Goal: Task Accomplishment & Management: Manage account settings

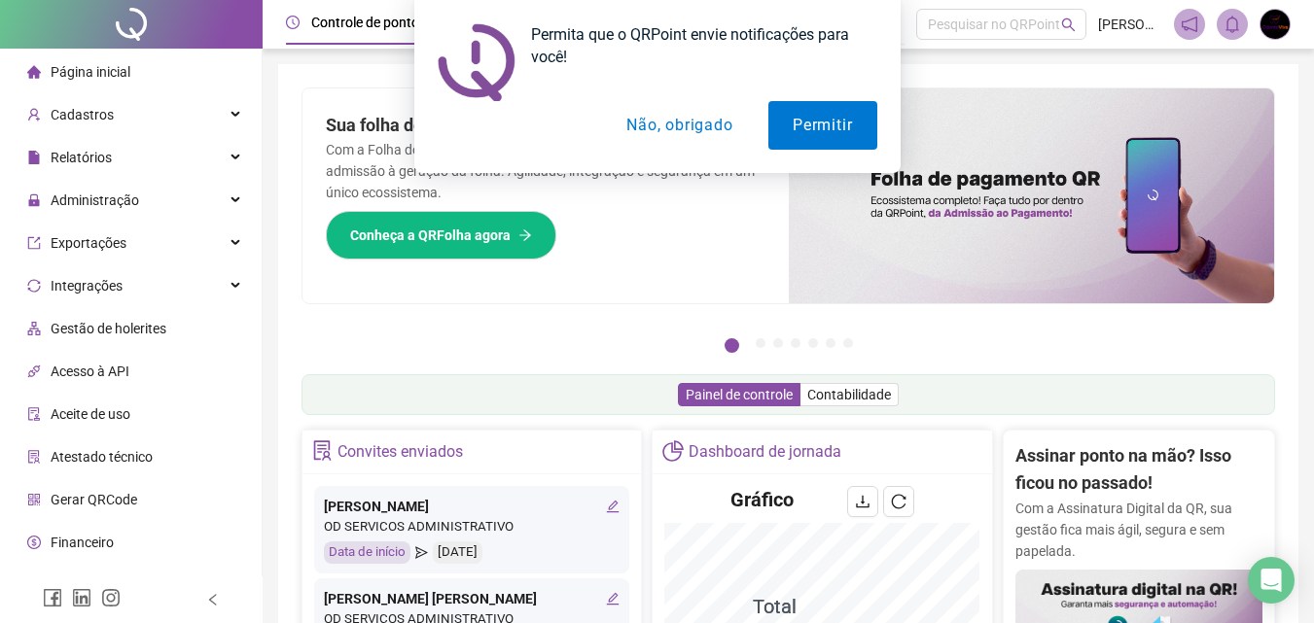
click at [710, 127] on button "Não, obrigado" at bounding box center [679, 125] width 155 height 49
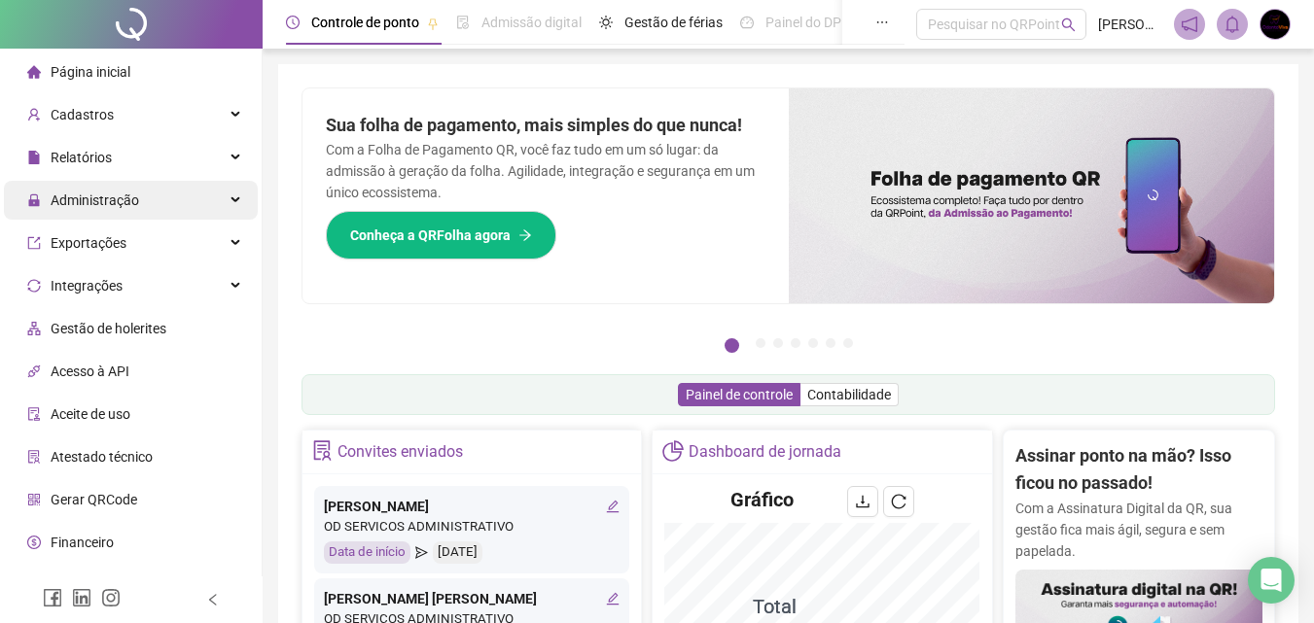
click at [172, 205] on div "Administração" at bounding box center [131, 200] width 254 height 39
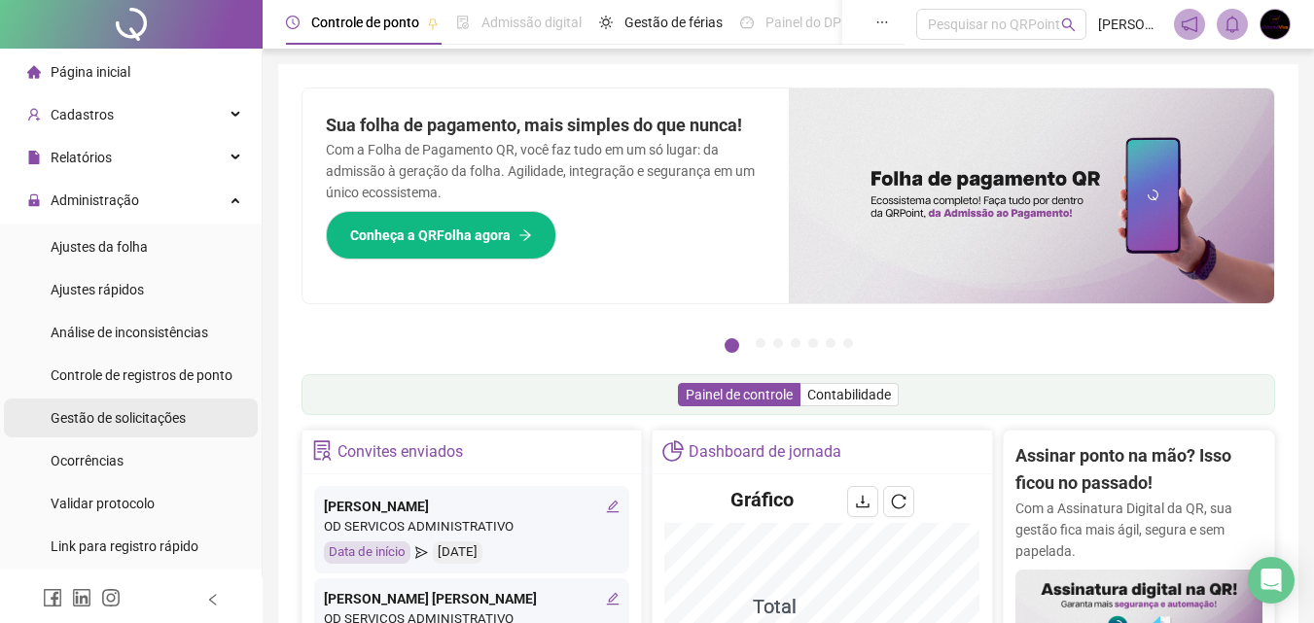
click at [173, 410] on span "Gestão de solicitações" at bounding box center [118, 418] width 135 height 16
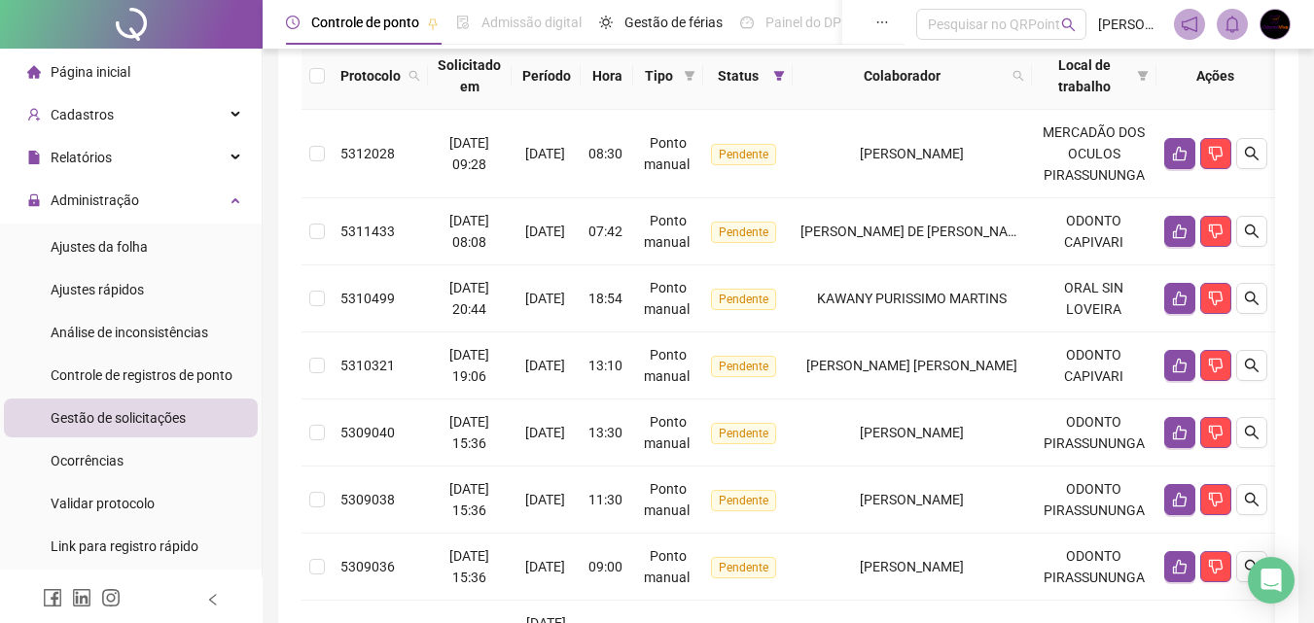
scroll to position [228, 0]
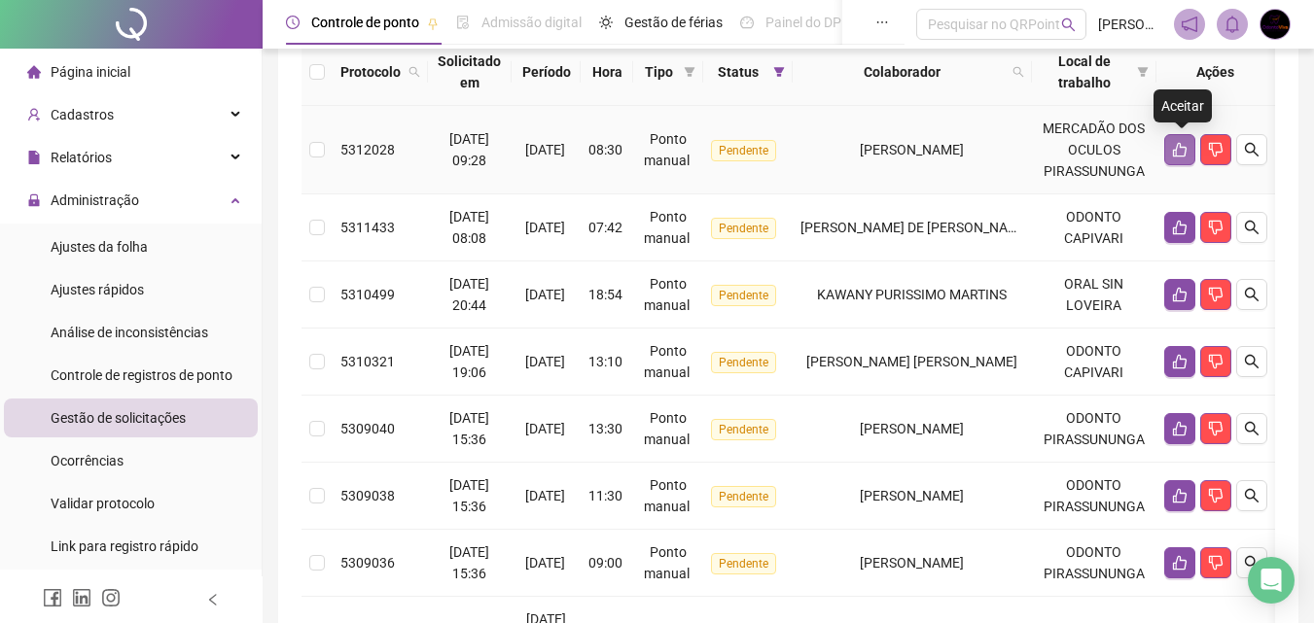
click at [1181, 149] on icon "like" at bounding box center [1180, 150] width 16 height 16
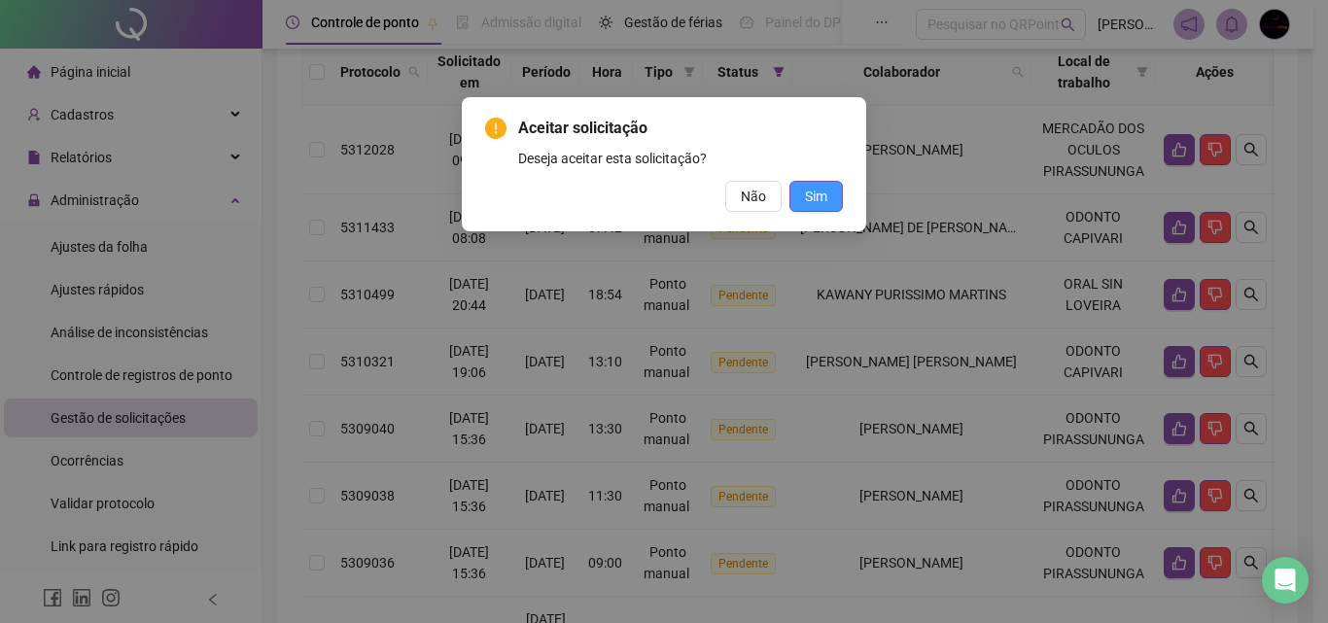
click at [809, 193] on span "Sim" at bounding box center [816, 196] width 22 height 21
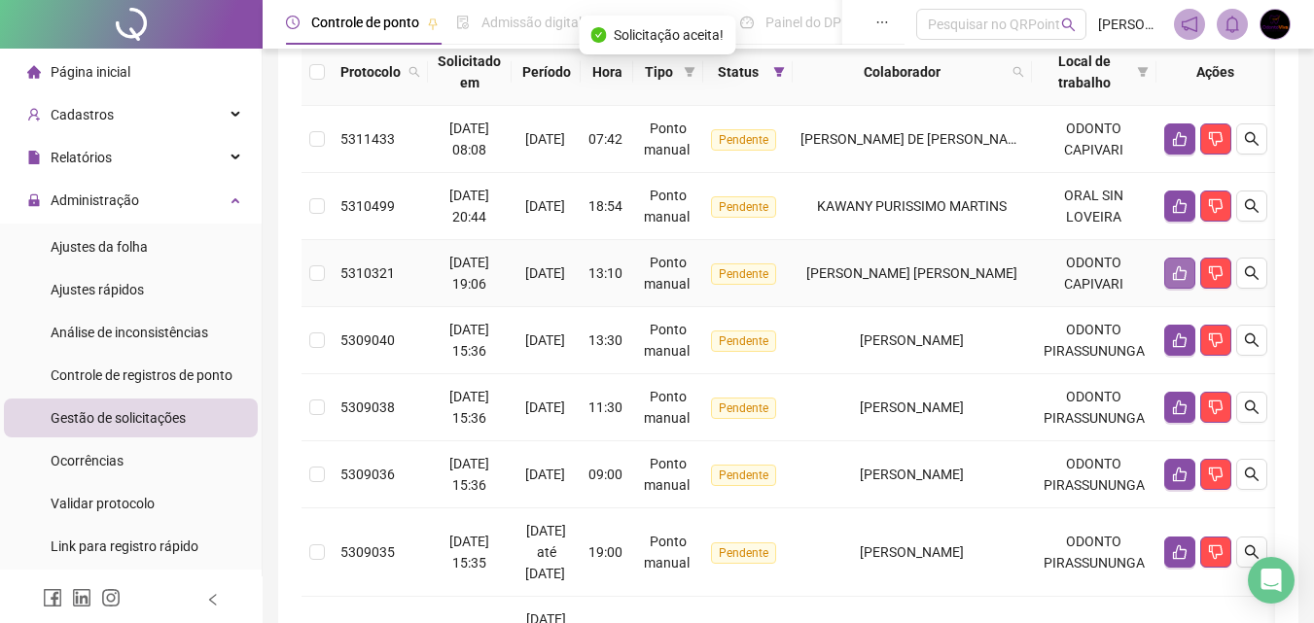
click at [1182, 269] on icon "like" at bounding box center [1180, 273] width 14 height 15
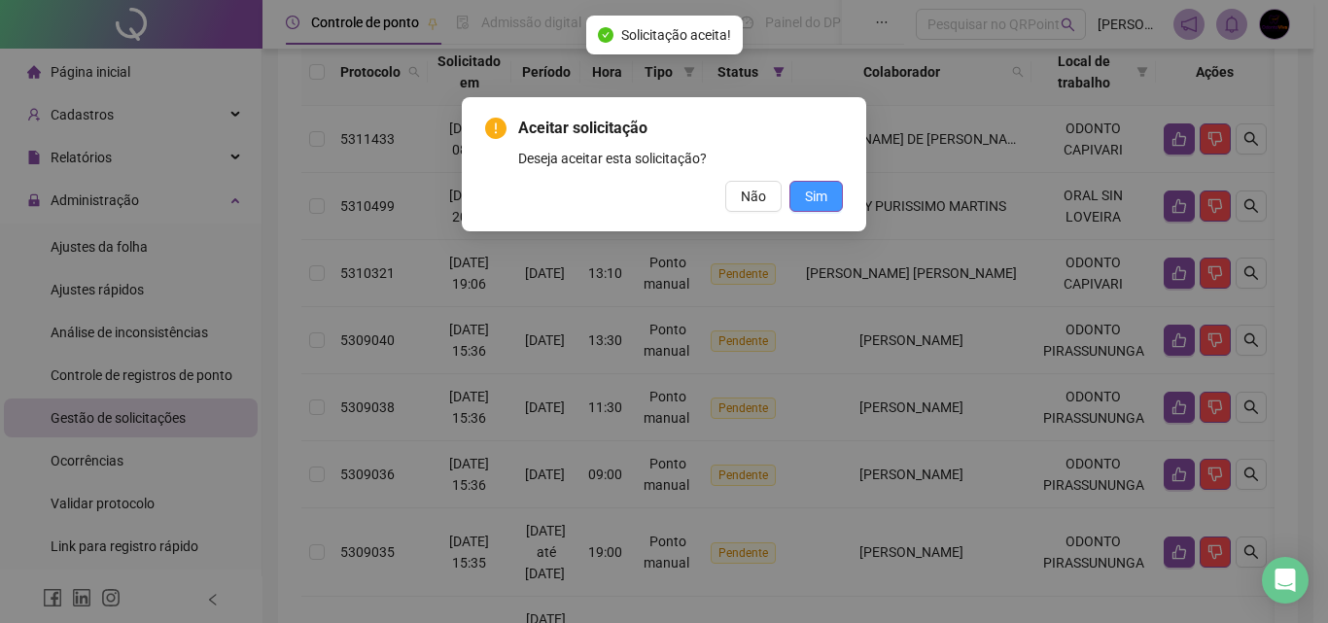
click at [816, 198] on span "Sim" at bounding box center [816, 196] width 22 height 21
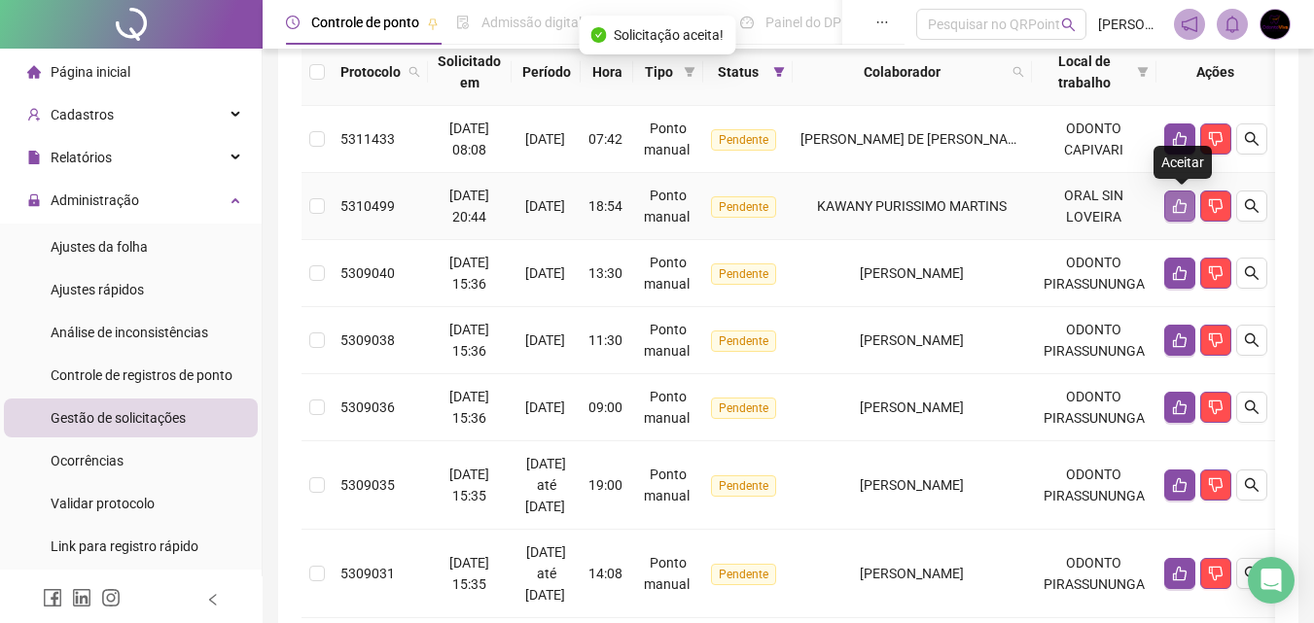
click at [1178, 211] on icon "like" at bounding box center [1180, 206] width 14 height 15
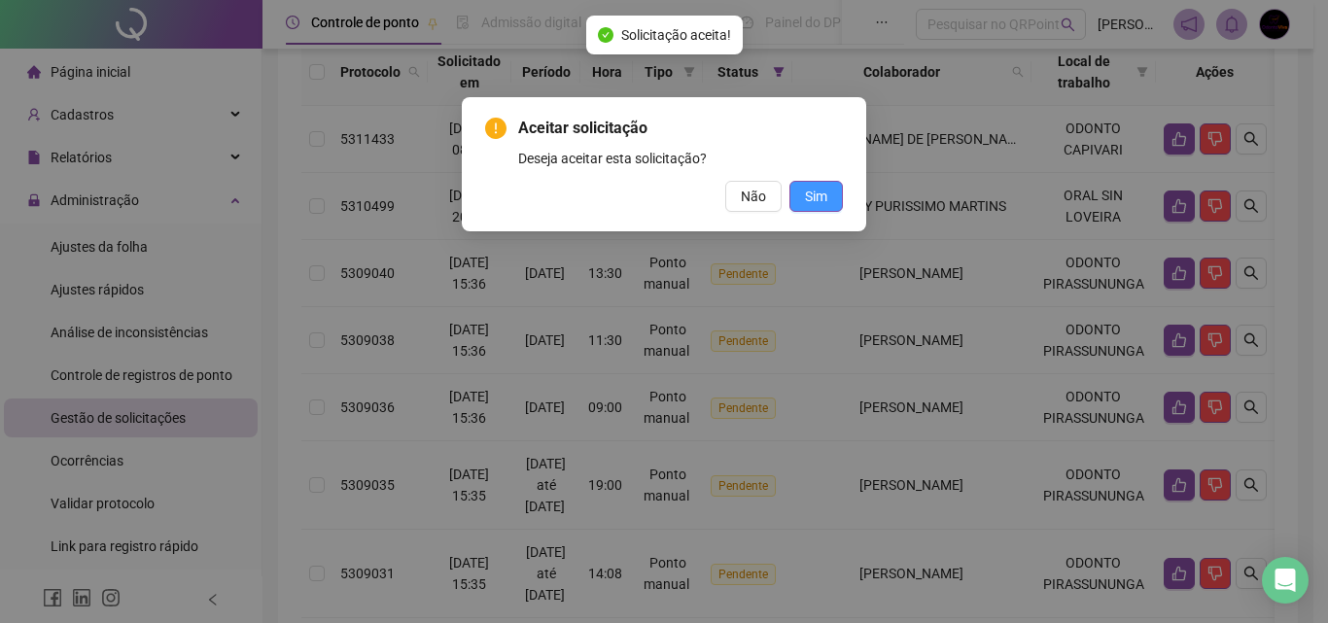
click at [824, 190] on span "Sim" at bounding box center [816, 196] width 22 height 21
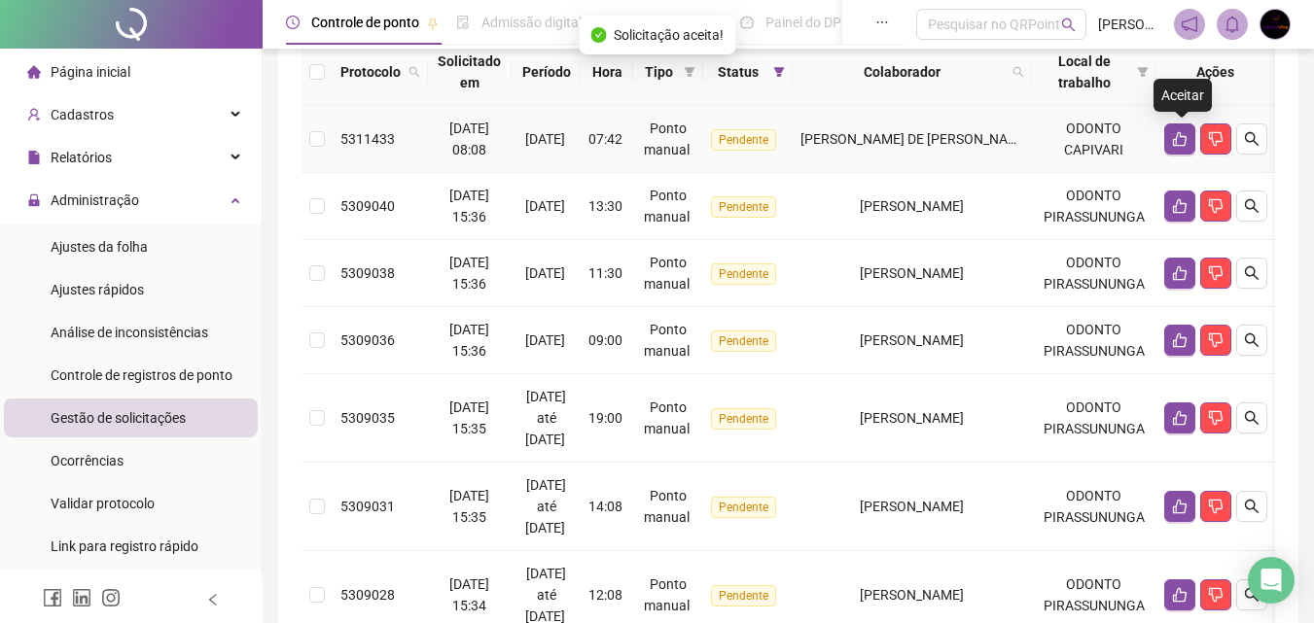
click at [1170, 137] on button "button" at bounding box center [1179, 138] width 31 height 31
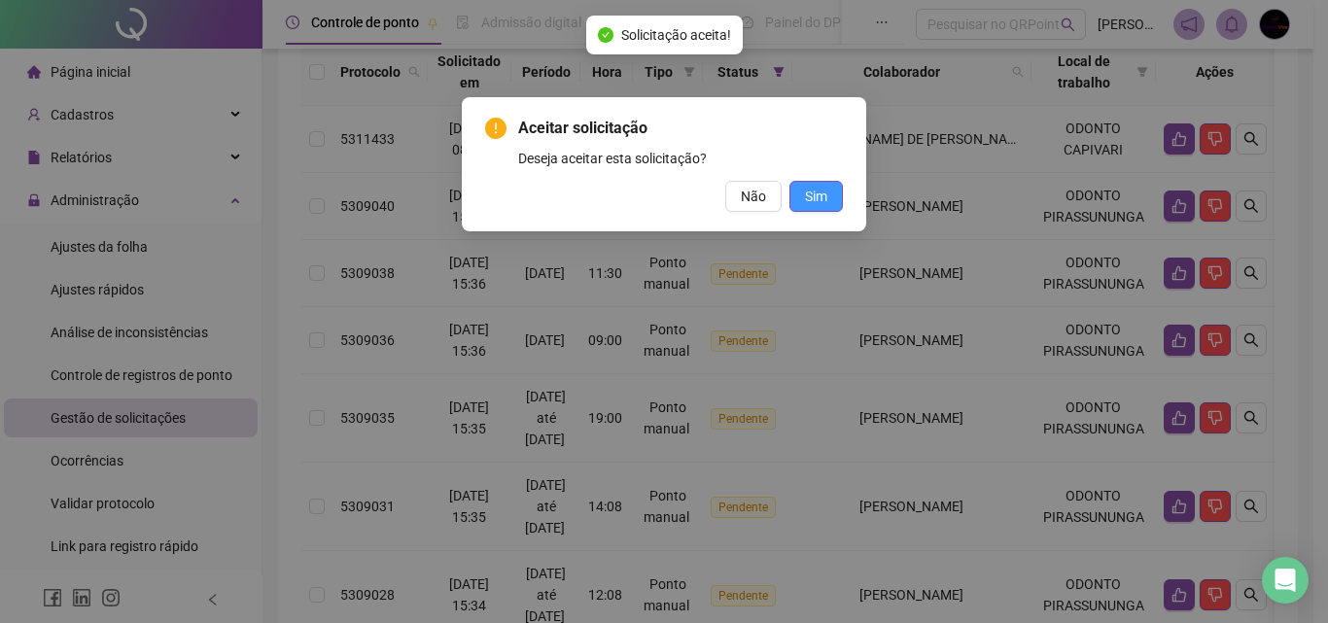
click at [834, 193] on button "Sim" at bounding box center [815, 196] width 53 height 31
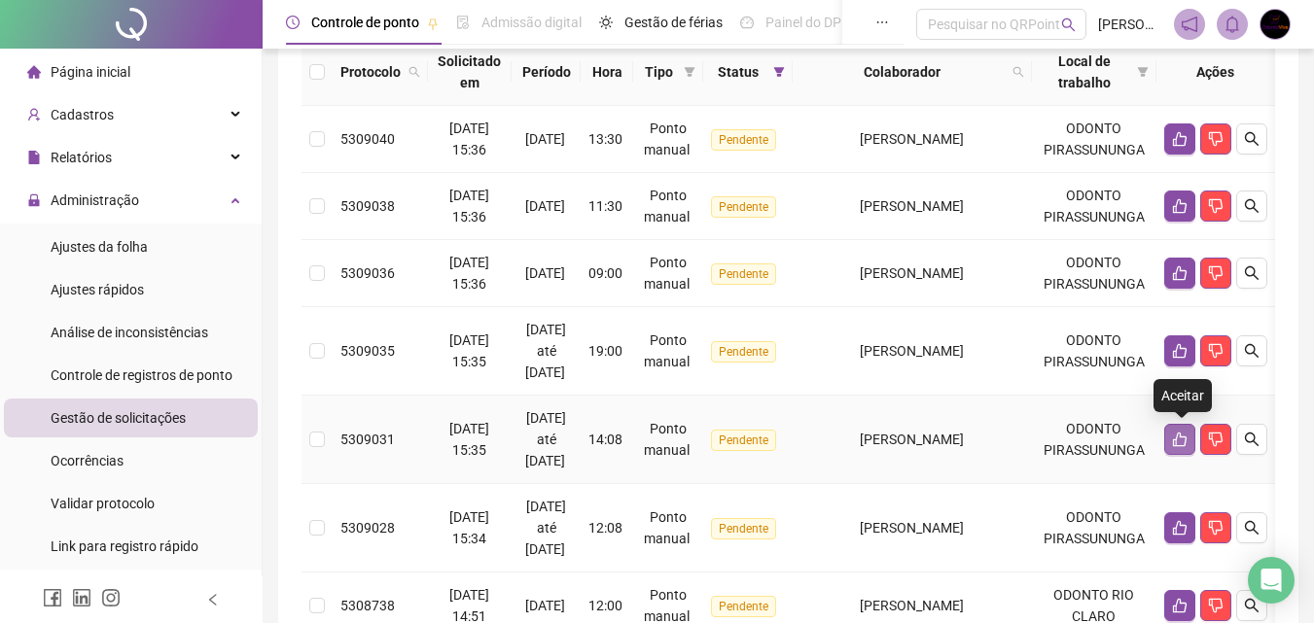
click at [1177, 433] on icon "like" at bounding box center [1180, 440] width 16 height 16
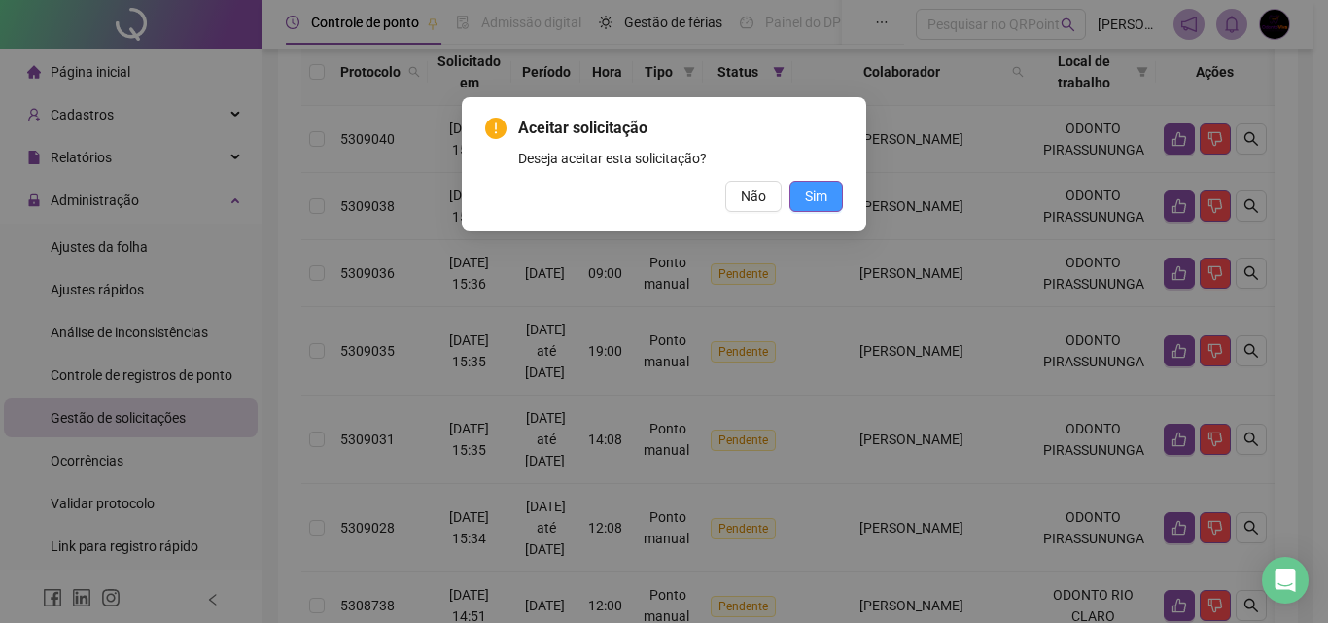
click at [807, 194] on span "Sim" at bounding box center [816, 196] width 22 height 21
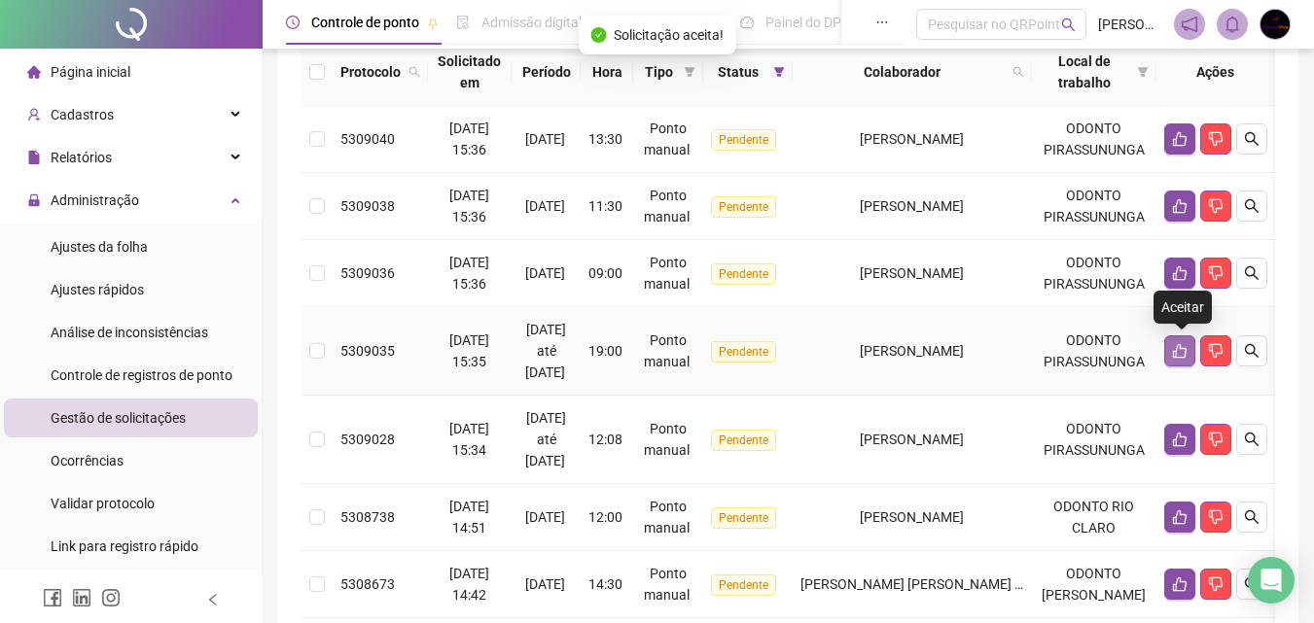
click at [1183, 348] on icon "like" at bounding box center [1180, 351] width 14 height 15
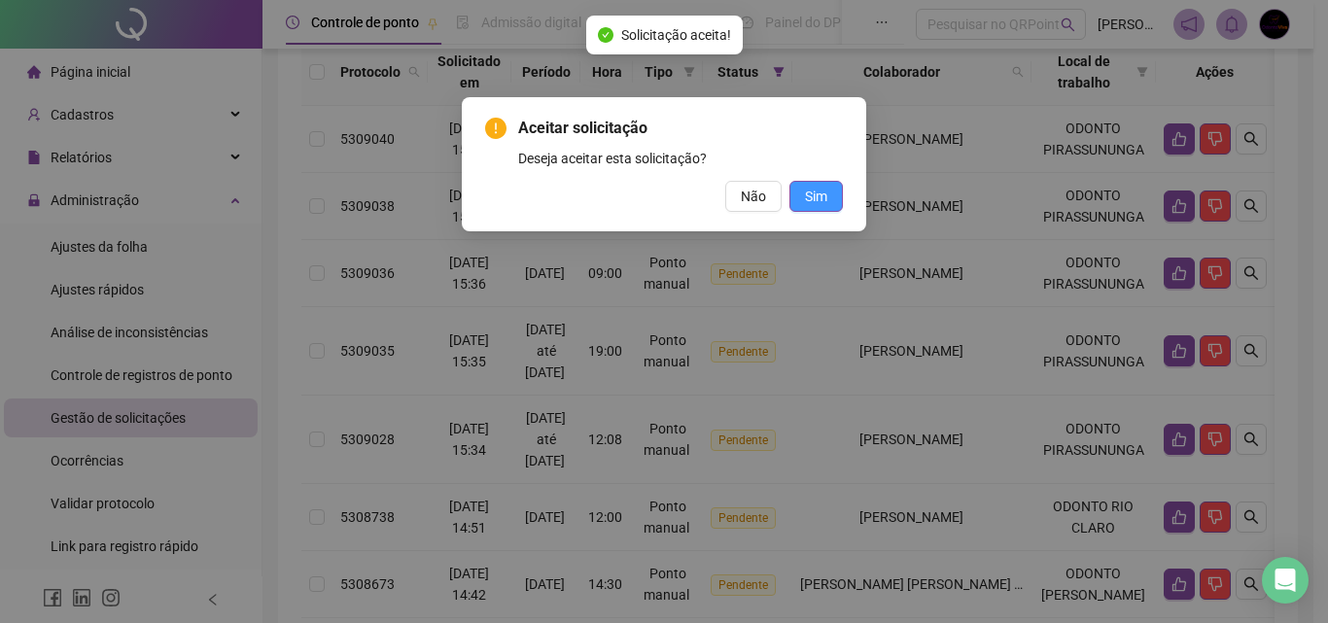
click at [818, 192] on span "Sim" at bounding box center [816, 196] width 22 height 21
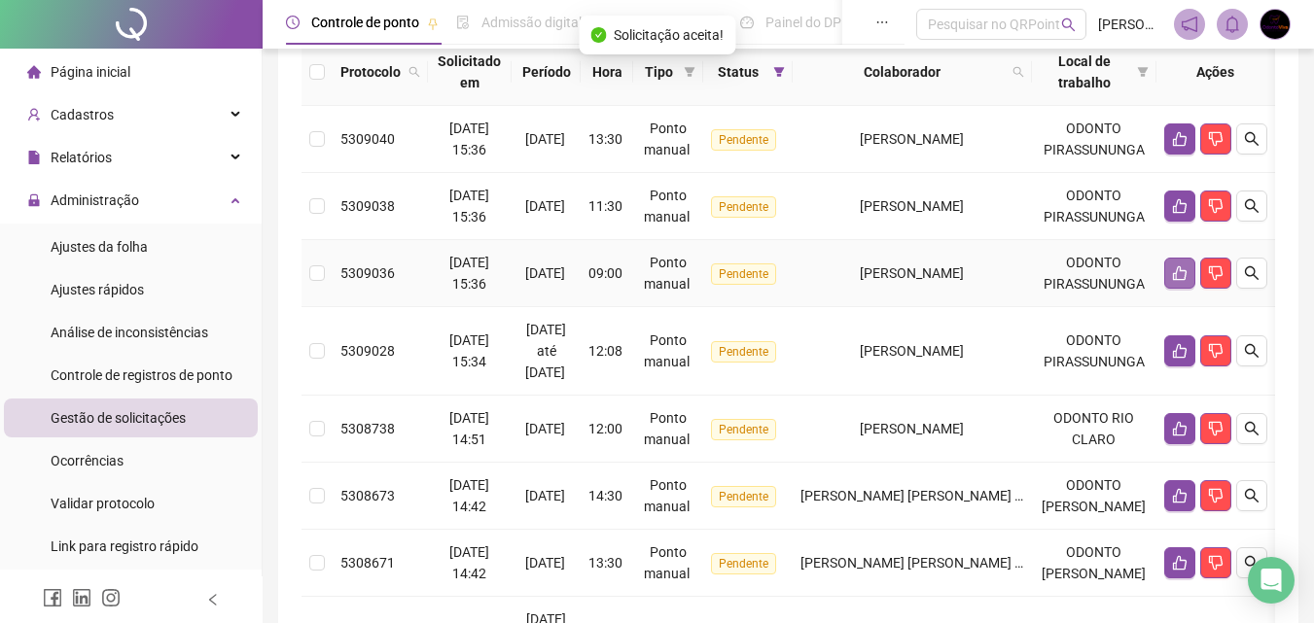
click at [1181, 270] on icon "like" at bounding box center [1180, 273] width 16 height 16
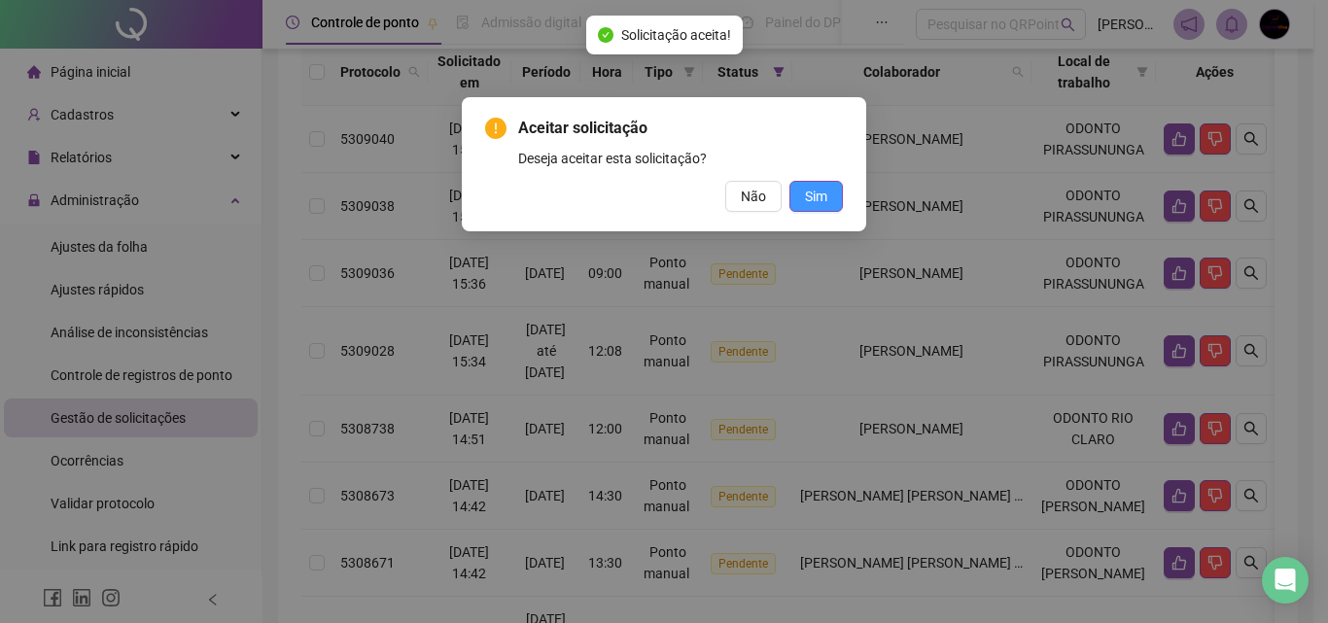
click at [816, 201] on span "Sim" at bounding box center [816, 196] width 22 height 21
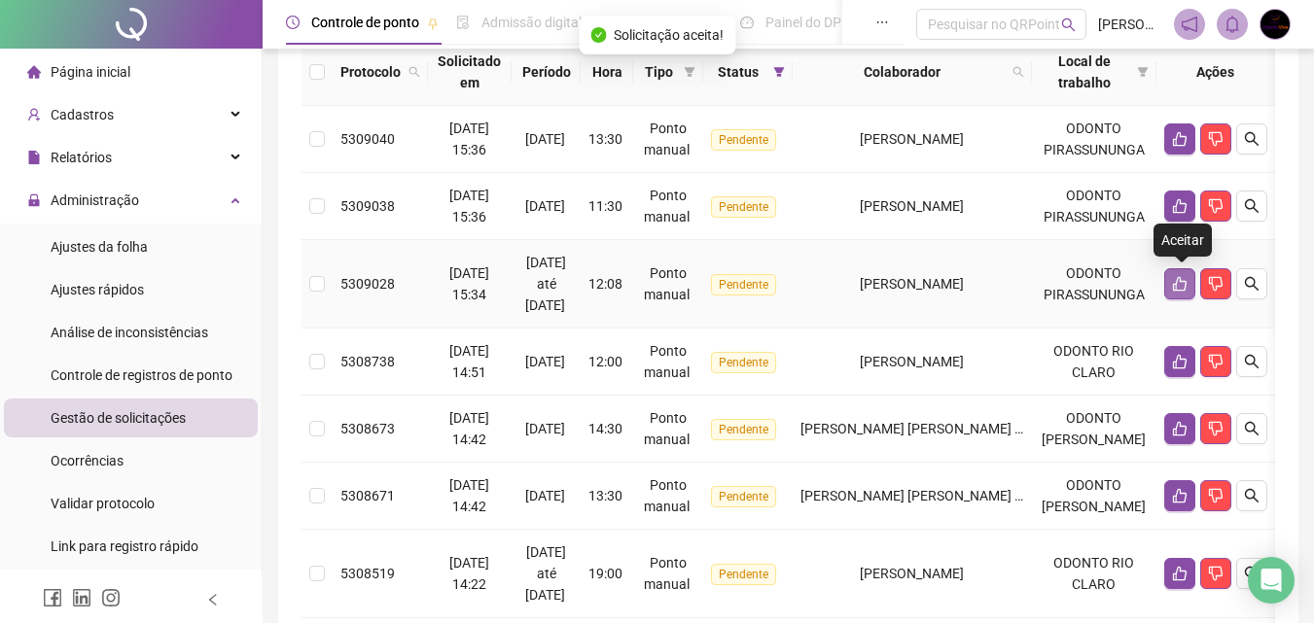
click at [1176, 277] on icon "like" at bounding box center [1180, 284] width 16 height 16
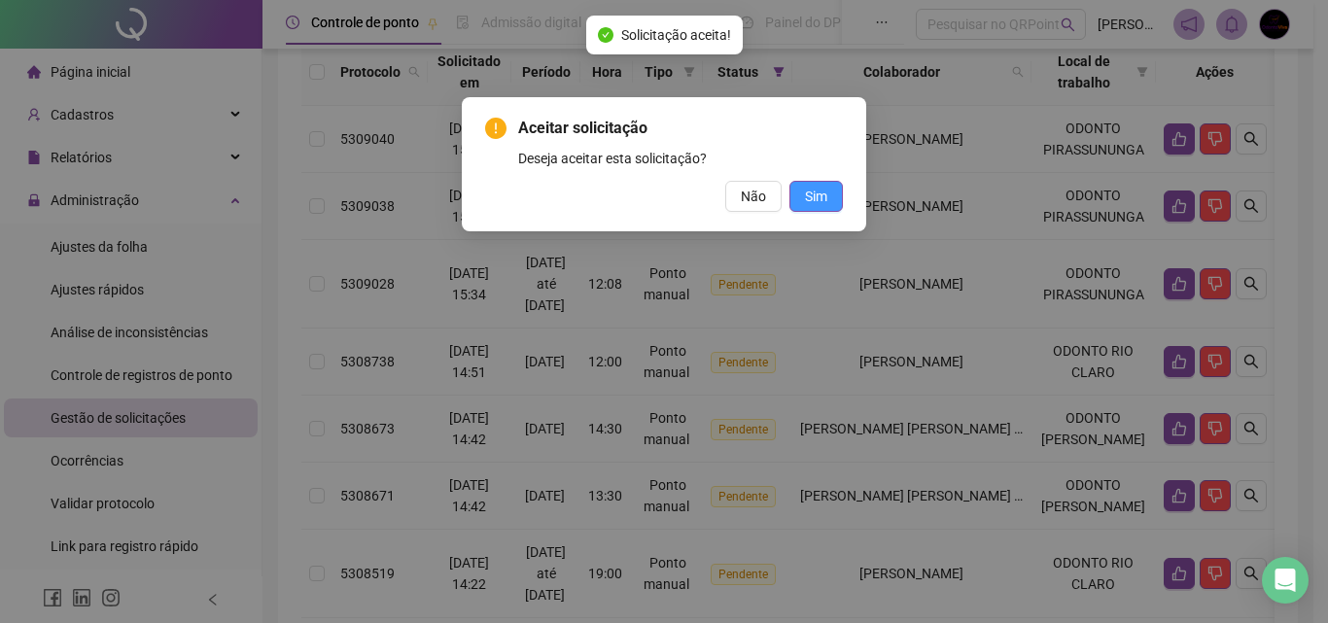
click at [815, 197] on span "Sim" at bounding box center [816, 196] width 22 height 21
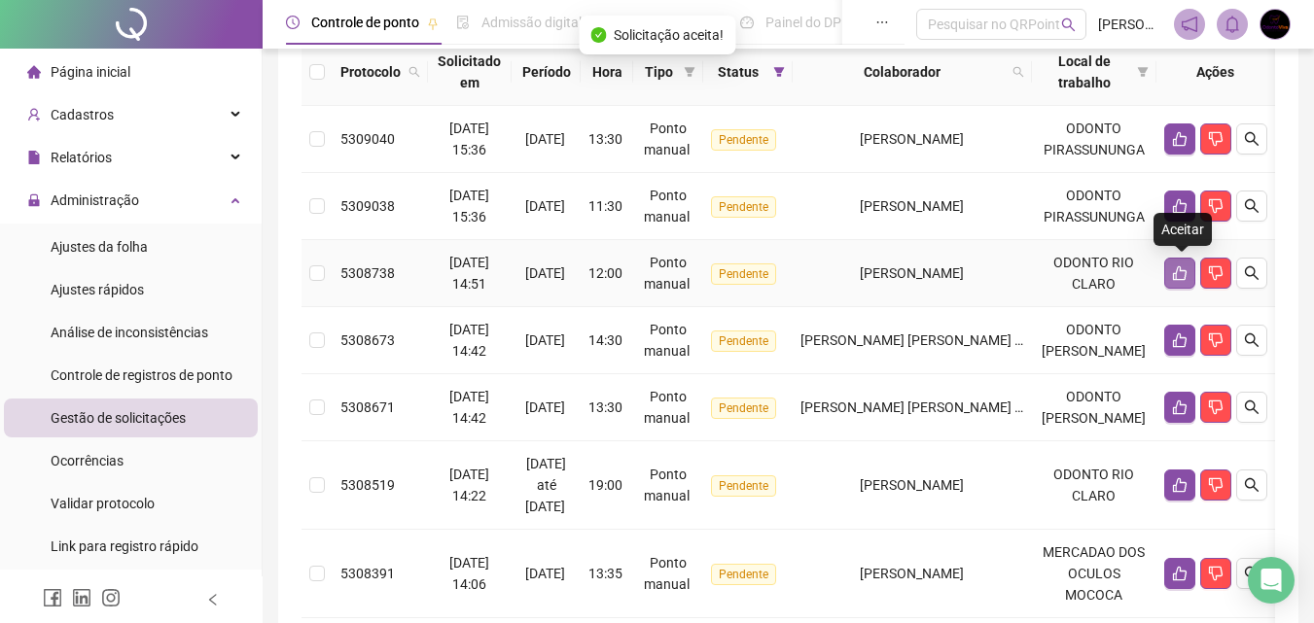
click at [1175, 280] on icon "like" at bounding box center [1180, 273] width 14 height 15
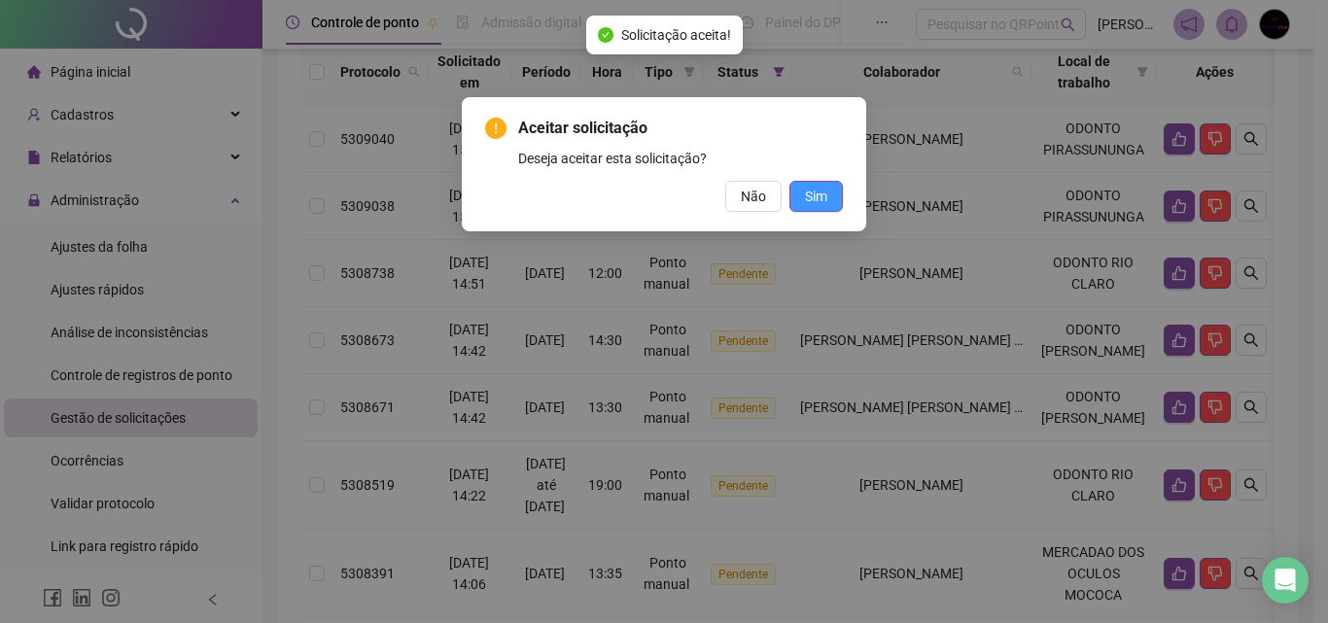
click at [820, 200] on span "Sim" at bounding box center [816, 196] width 22 height 21
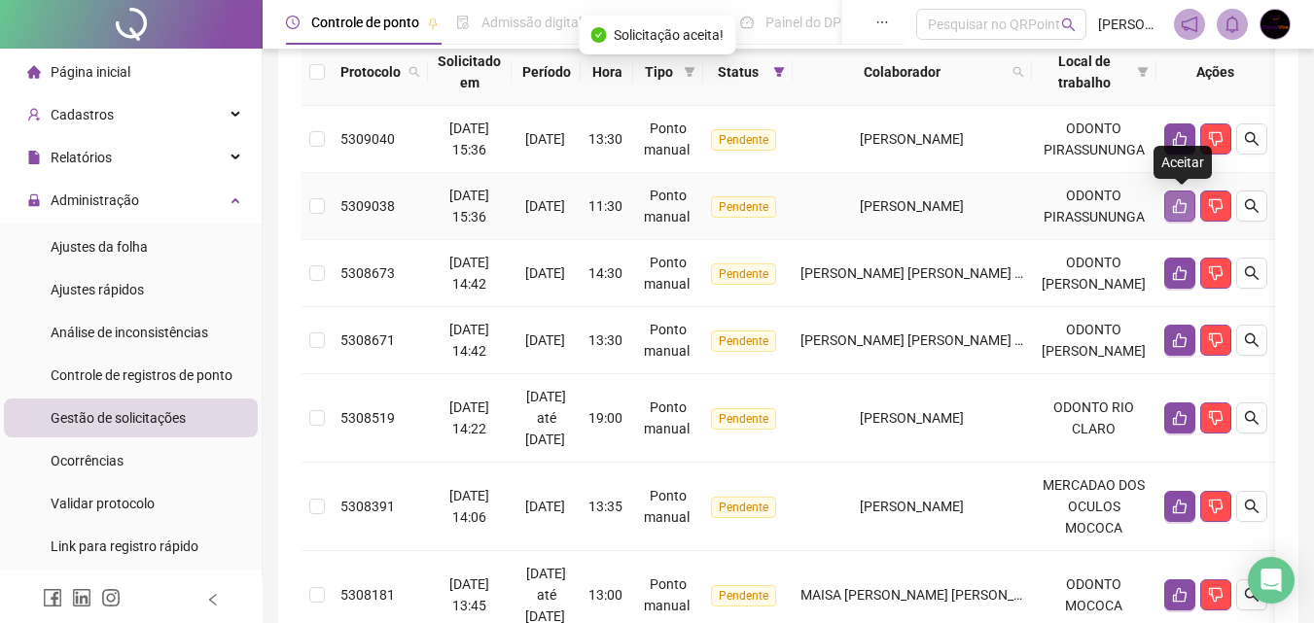
click at [1180, 213] on icon "like" at bounding box center [1180, 206] width 14 height 15
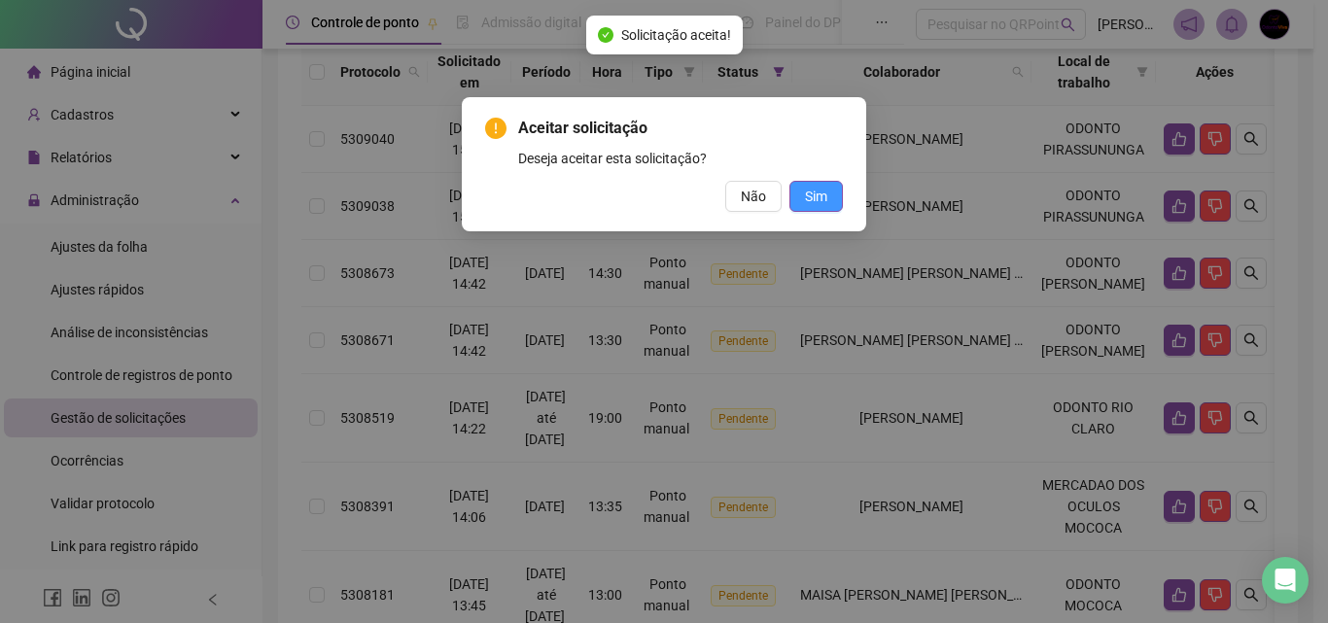
click at [821, 196] on span "Sim" at bounding box center [816, 196] width 22 height 21
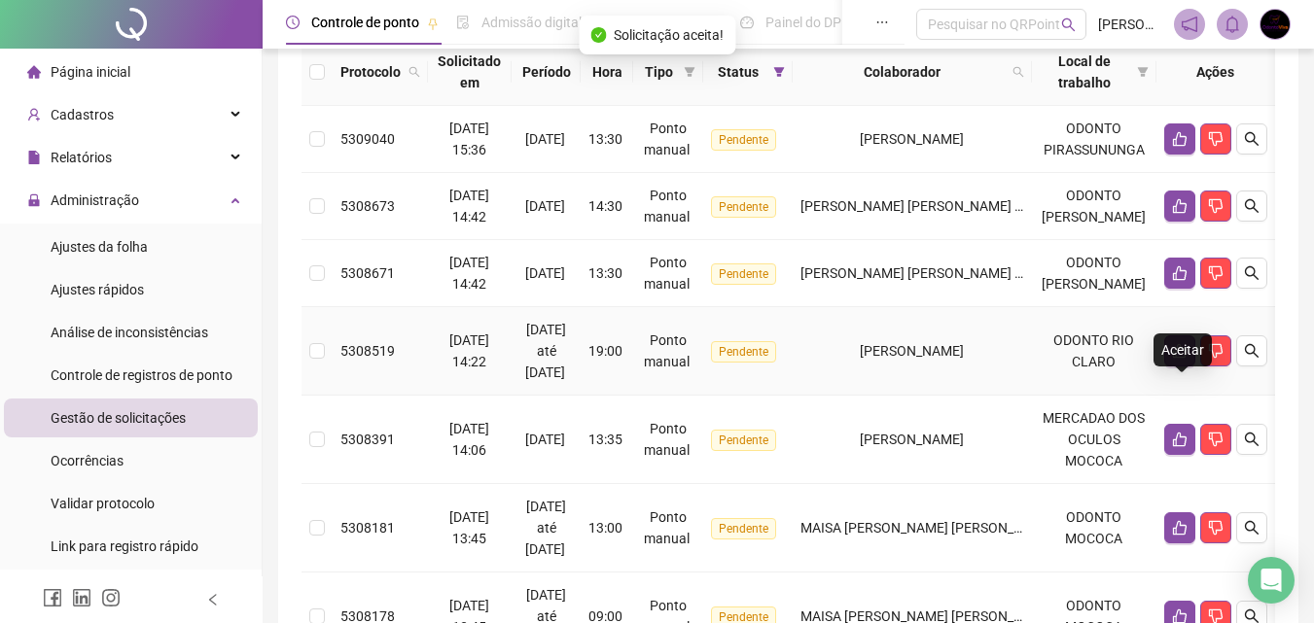
click at [1175, 367] on button "button" at bounding box center [1179, 350] width 31 height 31
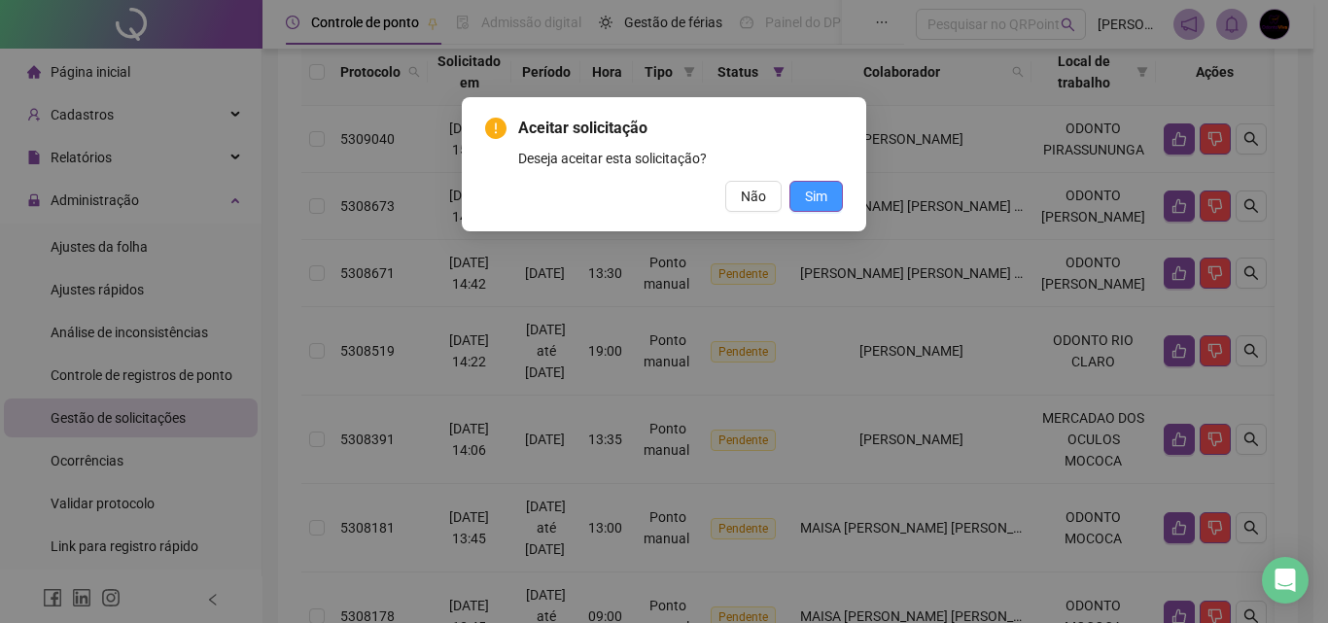
click at [822, 191] on span "Sim" at bounding box center [816, 196] width 22 height 21
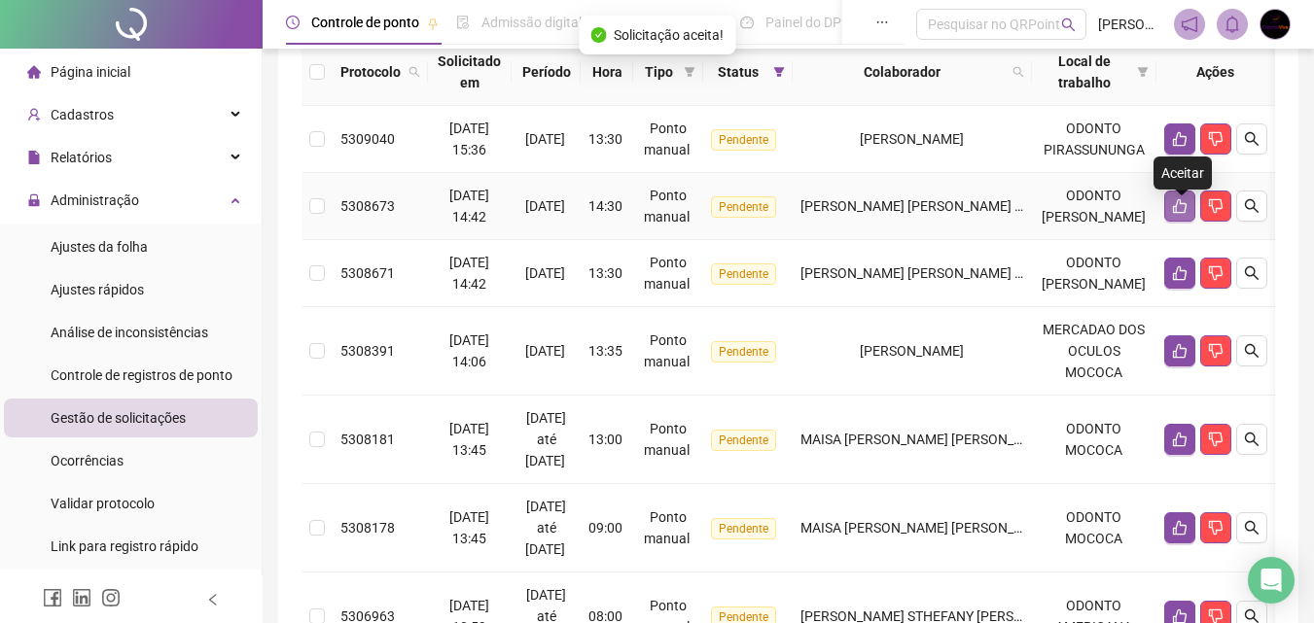
click at [1179, 214] on icon "like" at bounding box center [1180, 206] width 16 height 16
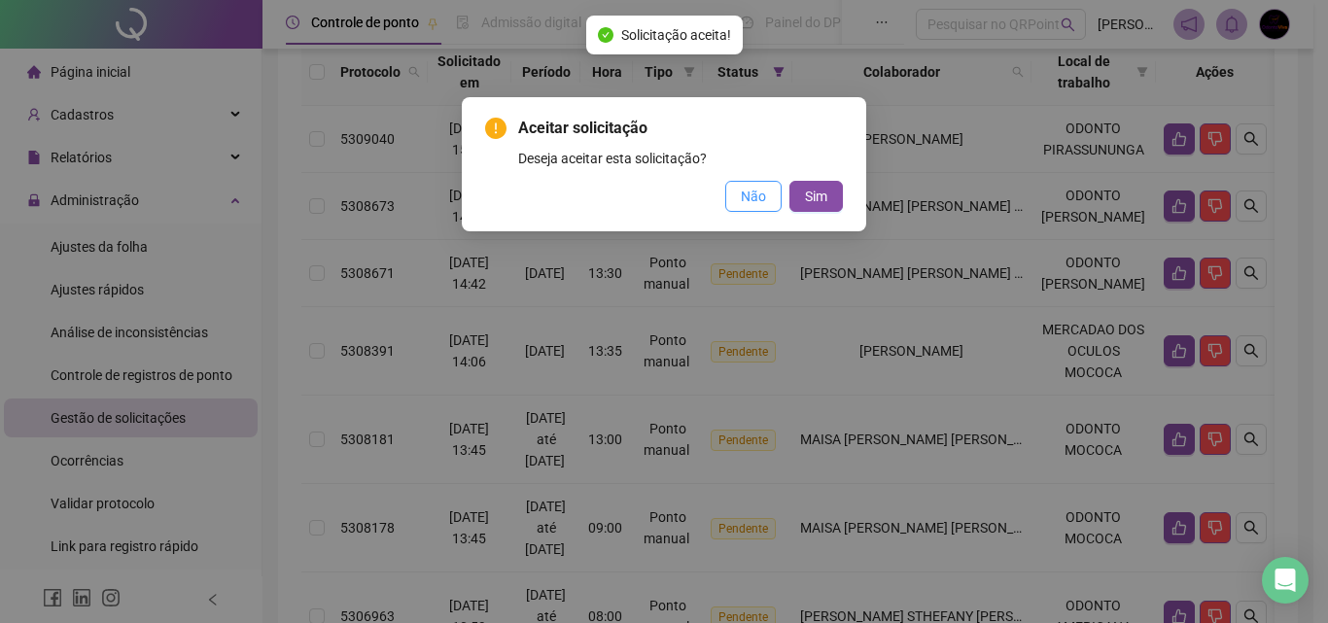
click at [749, 189] on span "Não" at bounding box center [753, 196] width 25 height 21
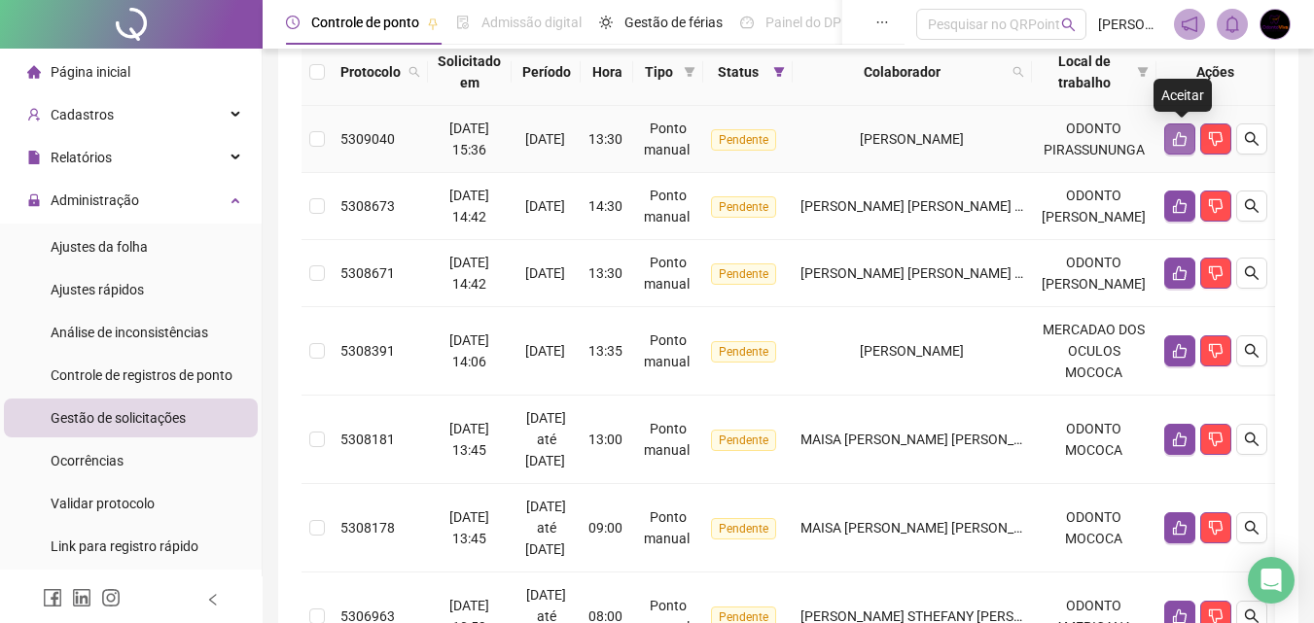
click at [1186, 141] on icon "like" at bounding box center [1180, 139] width 16 height 16
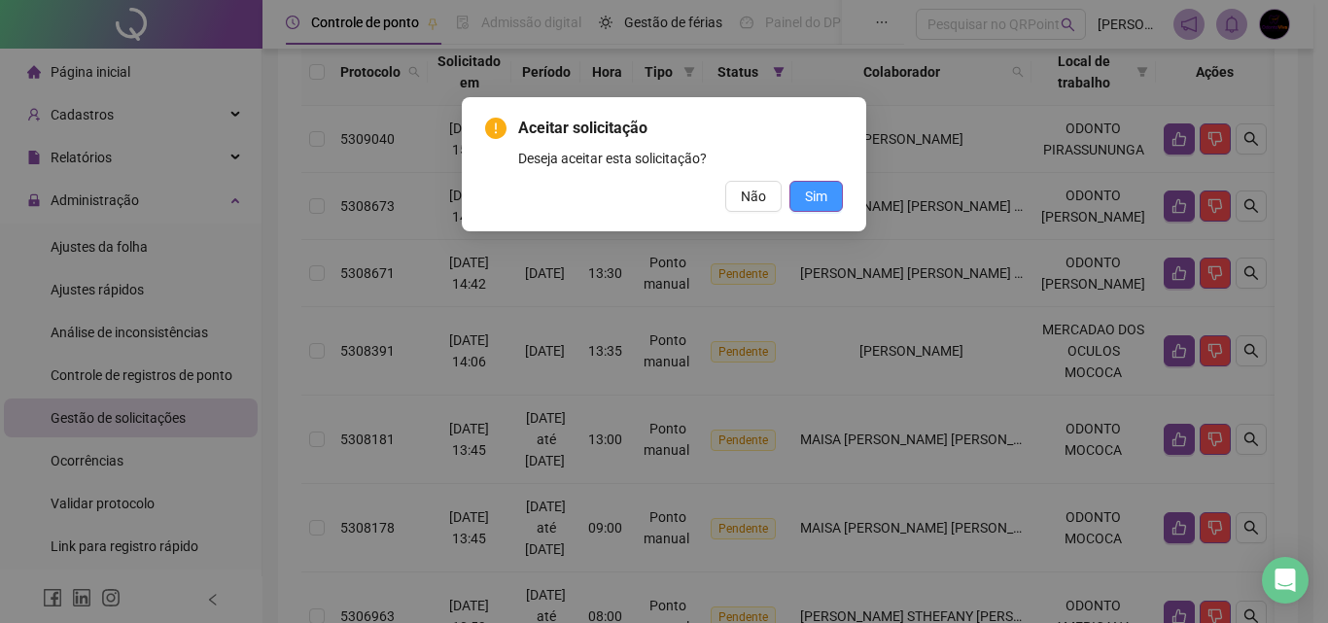
click at [817, 192] on span "Sim" at bounding box center [816, 196] width 22 height 21
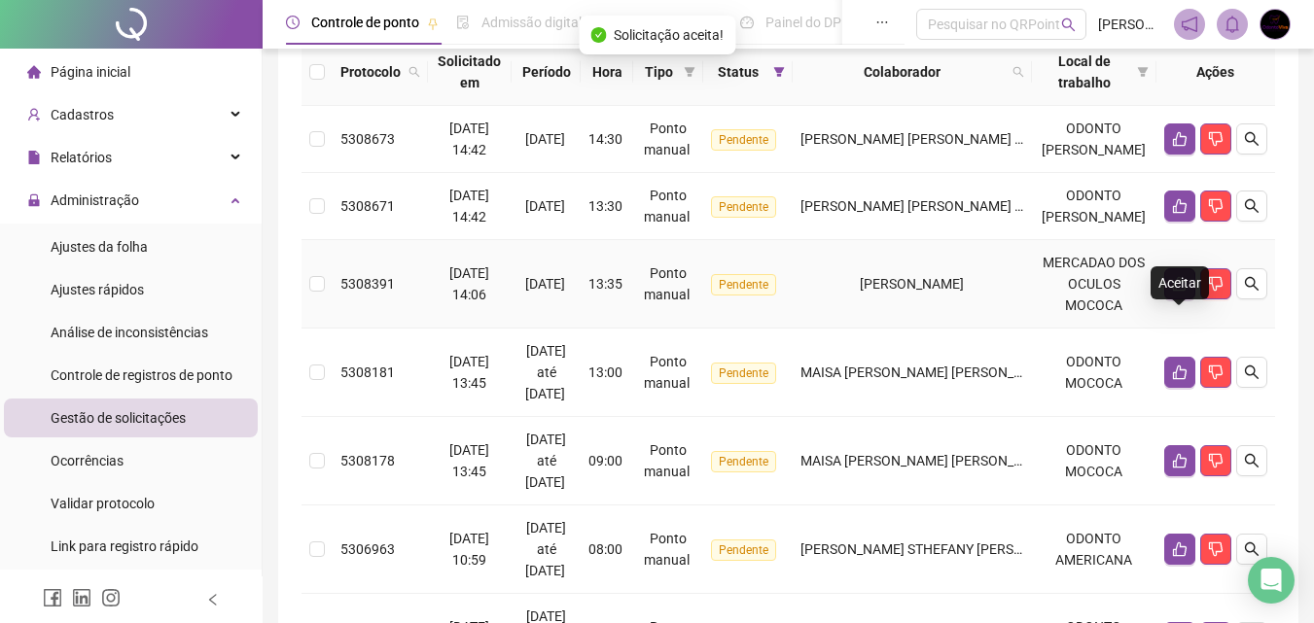
click at [1179, 292] on icon "like" at bounding box center [1180, 284] width 16 height 16
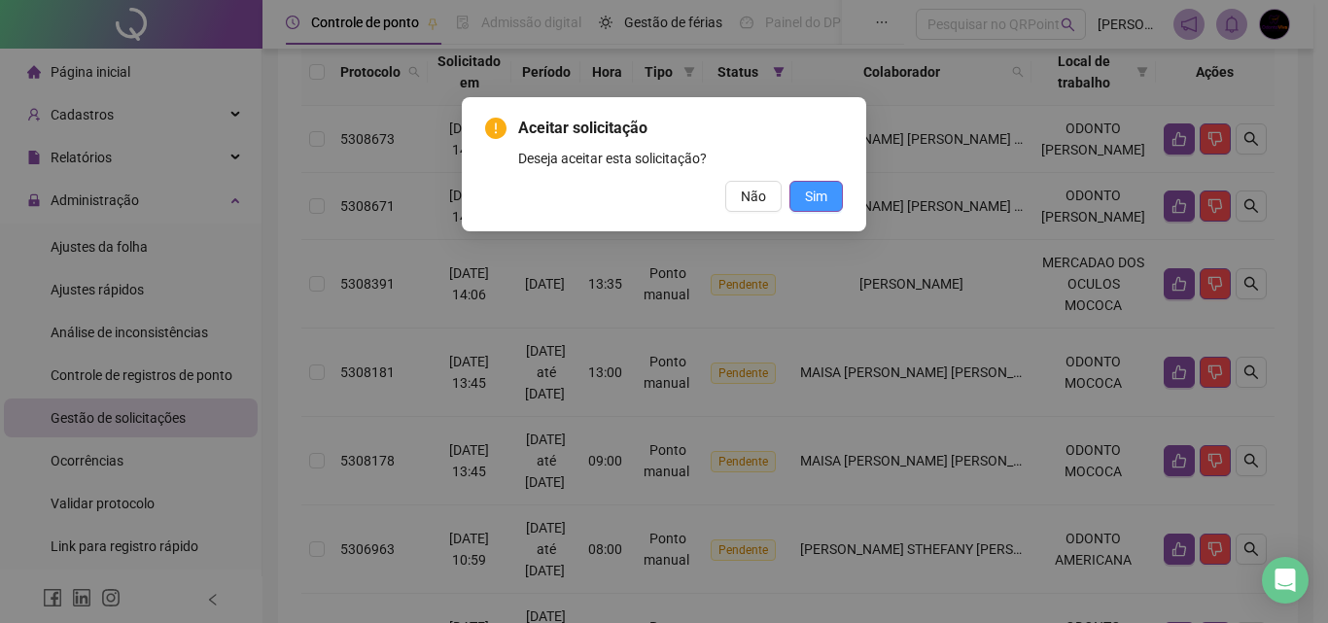
click at [825, 193] on span "Sim" at bounding box center [816, 196] width 22 height 21
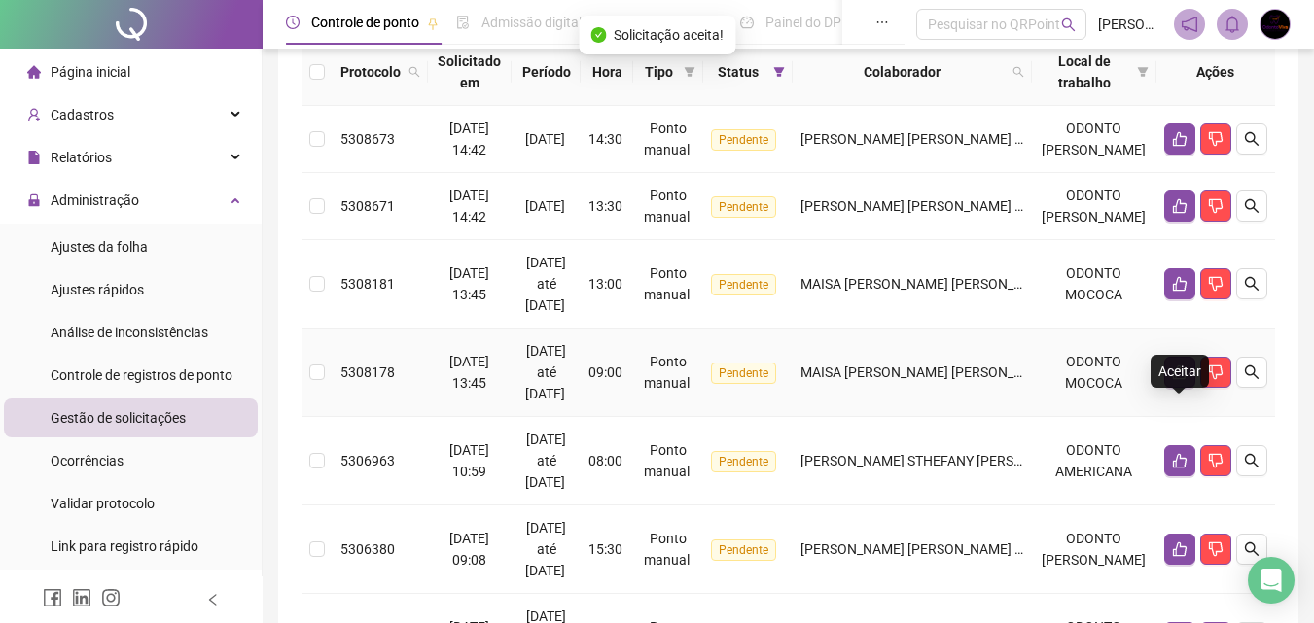
click at [1180, 380] on icon "like" at bounding box center [1180, 373] width 16 height 16
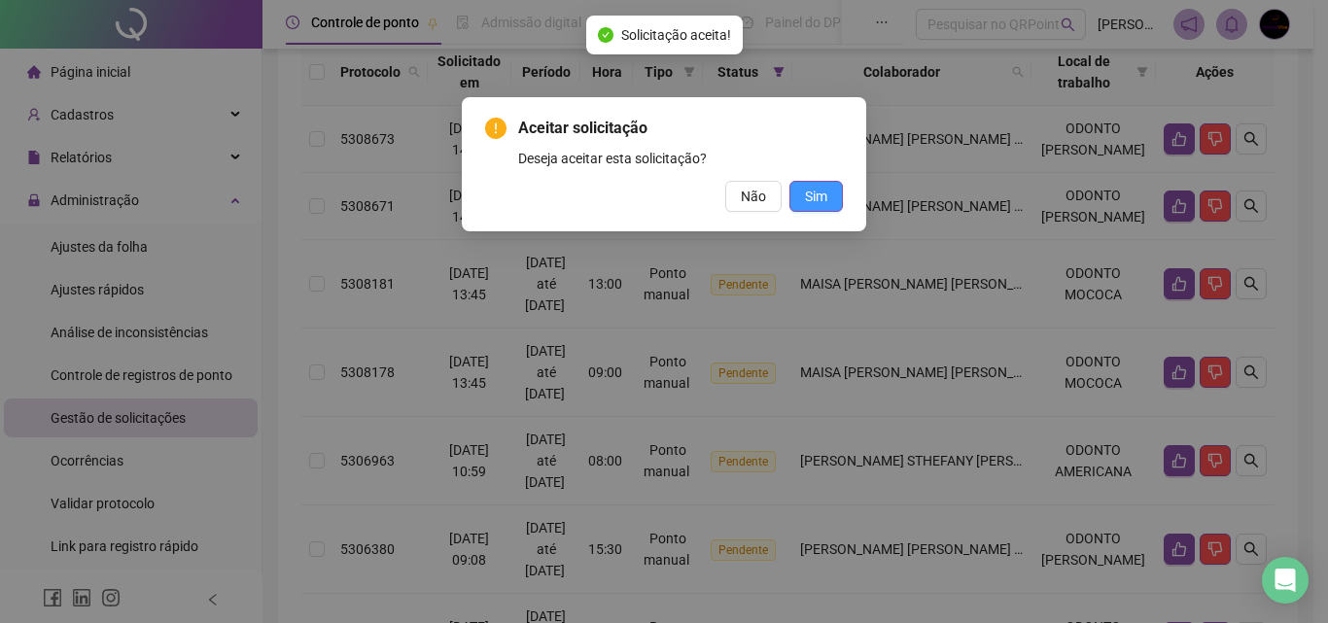
click at [814, 204] on span "Sim" at bounding box center [816, 196] width 22 height 21
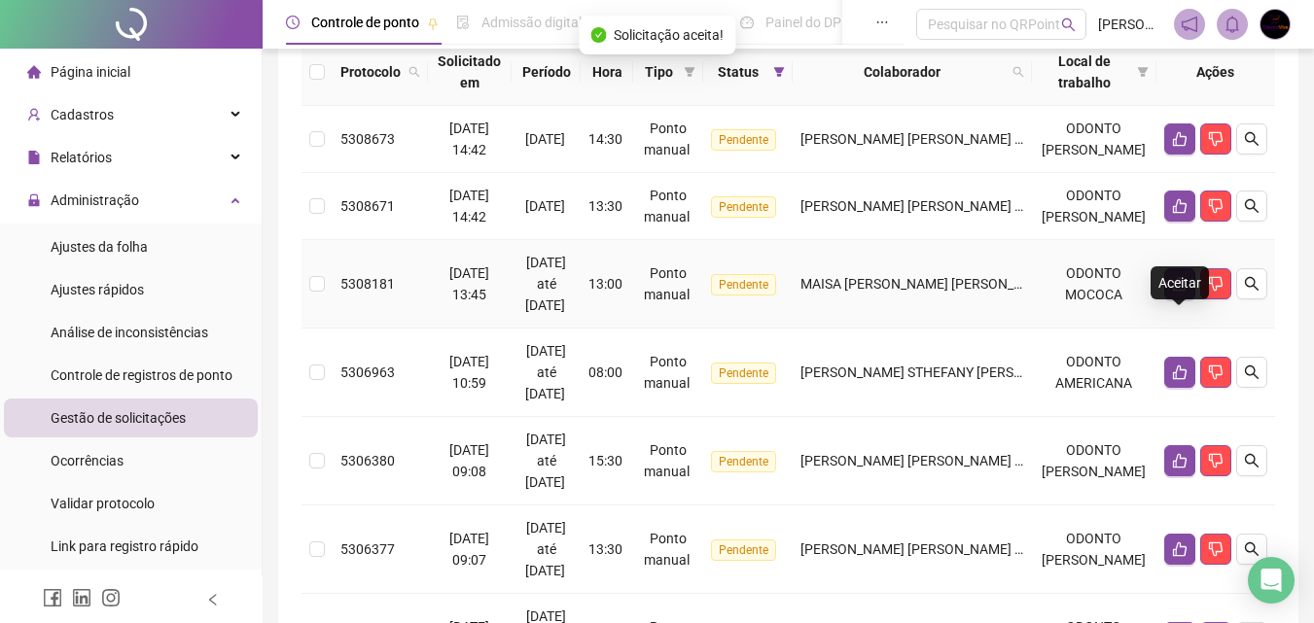
click at [1178, 292] on icon "like" at bounding box center [1180, 284] width 16 height 16
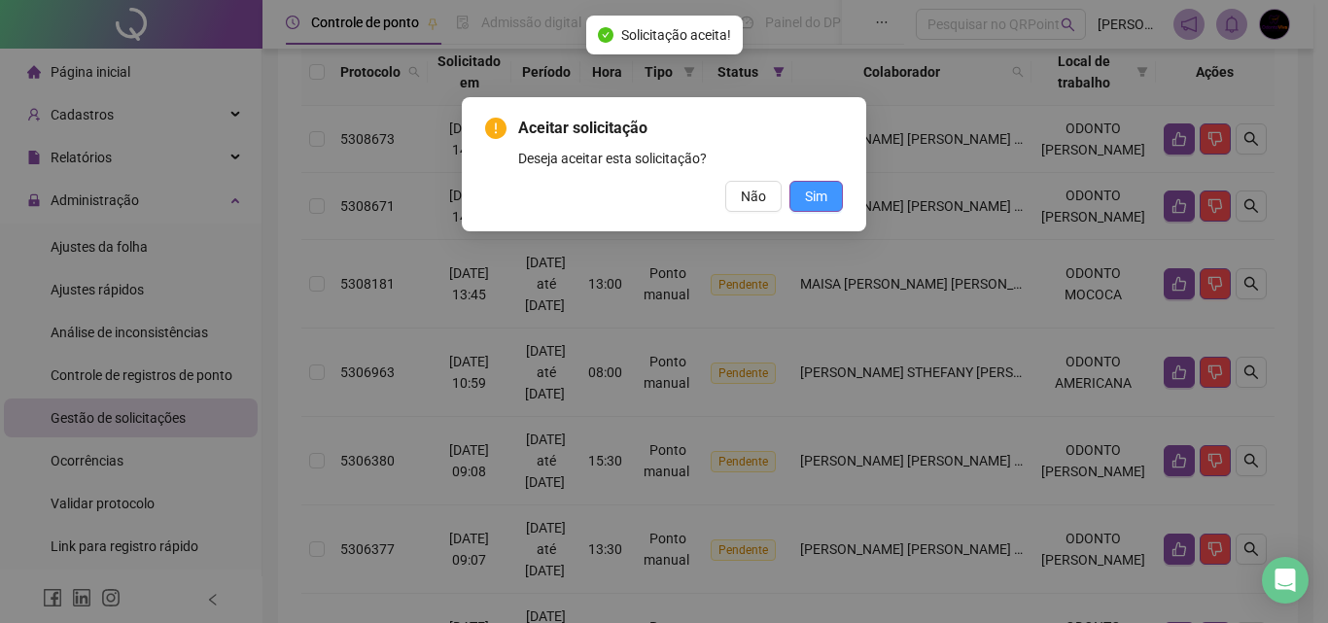
click at [826, 189] on span "Sim" at bounding box center [816, 196] width 22 height 21
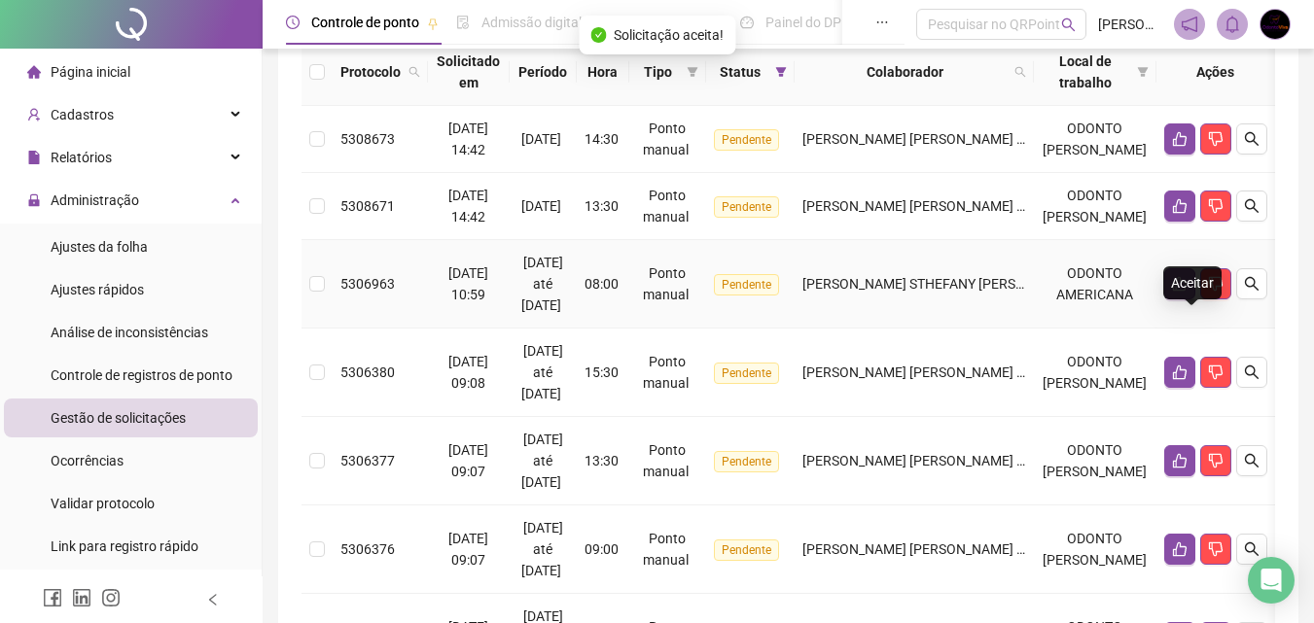
click at [1187, 292] on icon "like" at bounding box center [1180, 284] width 16 height 16
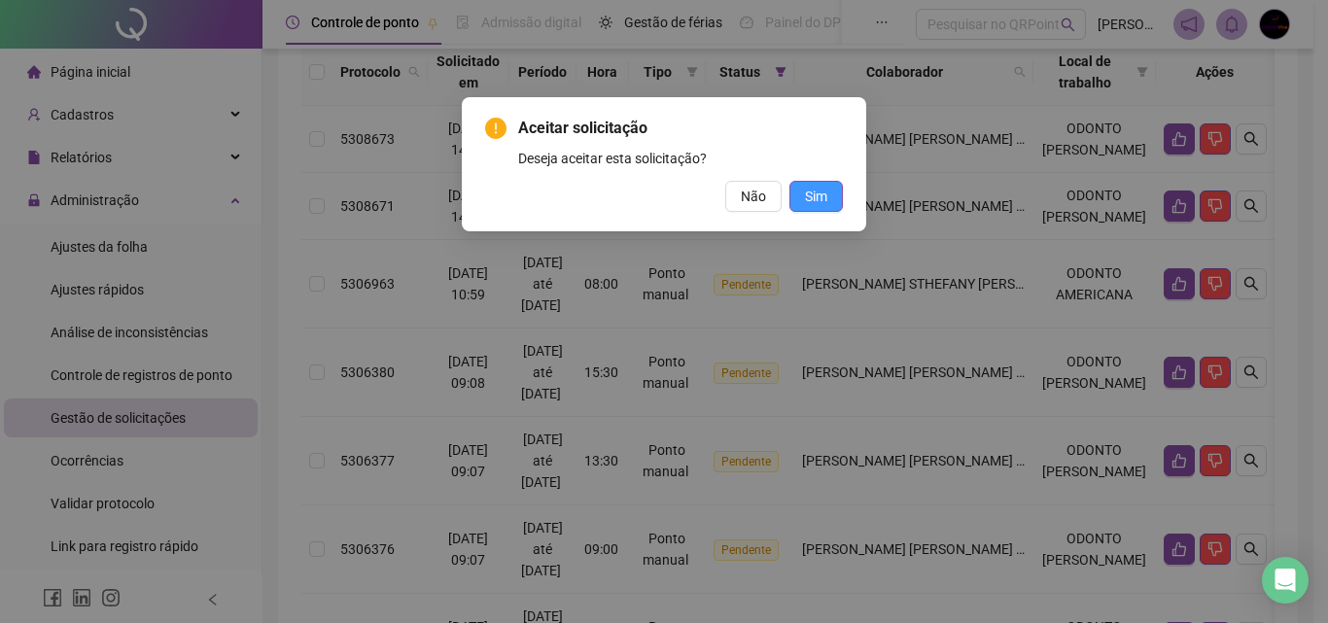
click at [824, 190] on span "Sim" at bounding box center [816, 196] width 22 height 21
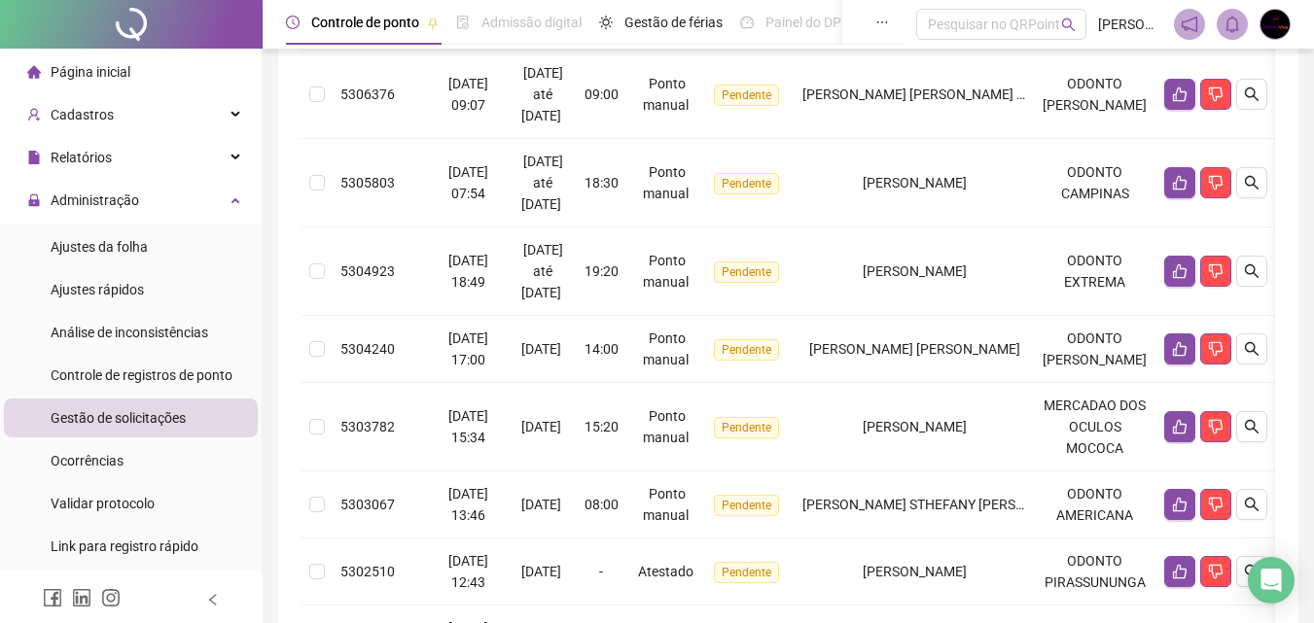
scroll to position [616, 0]
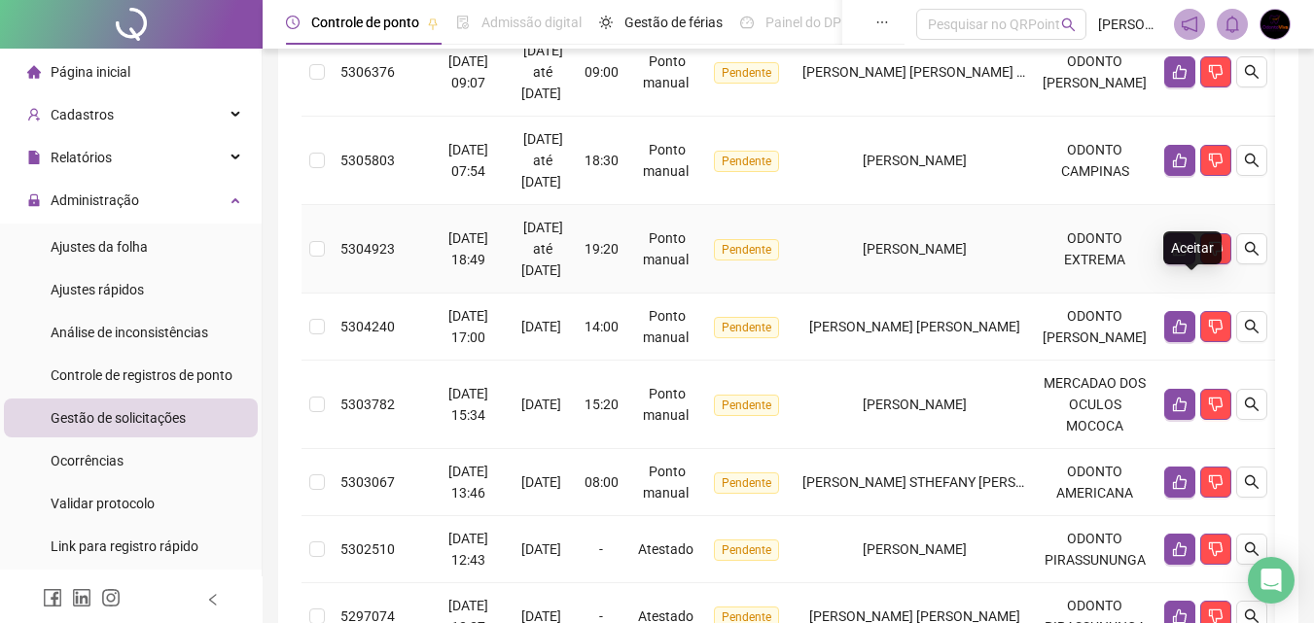
click at [1183, 257] on icon "like" at bounding box center [1180, 249] width 16 height 16
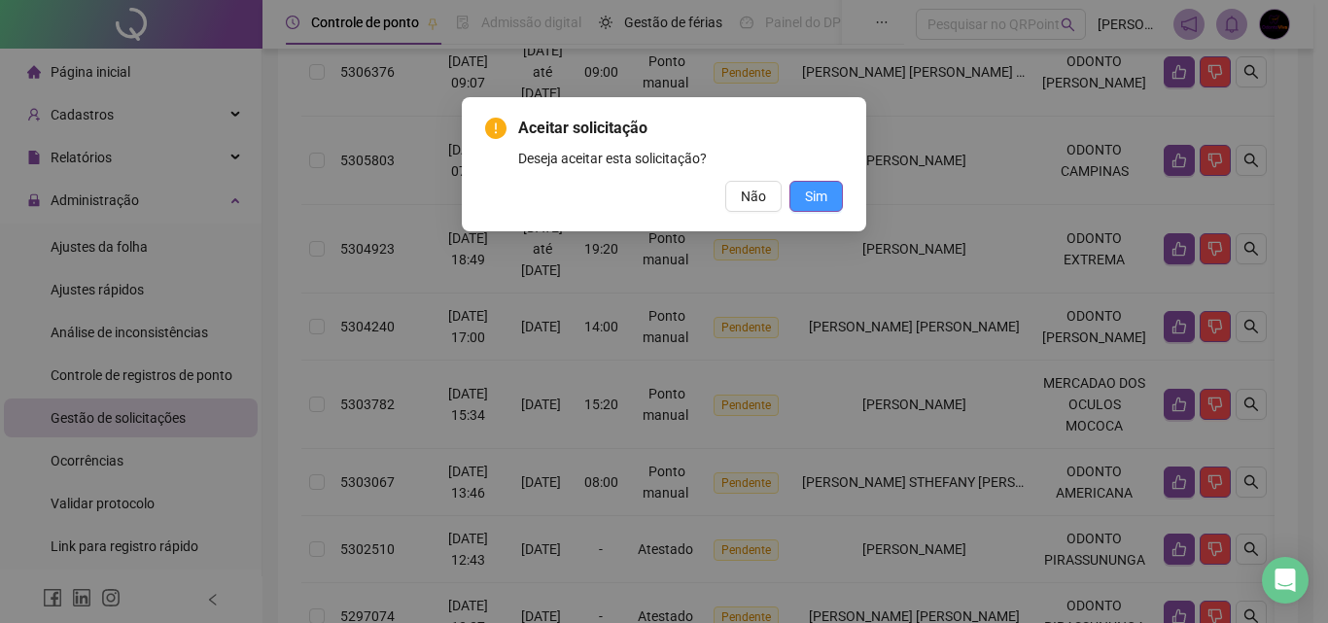
click at [824, 188] on span "Sim" at bounding box center [816, 196] width 22 height 21
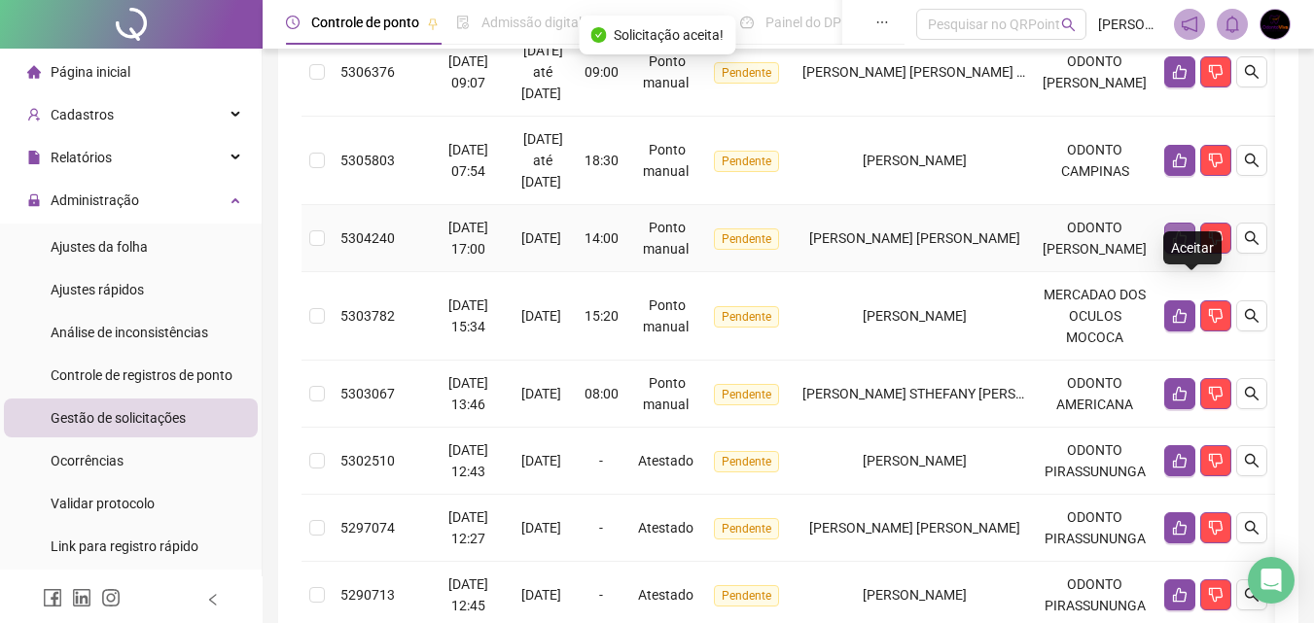
click at [1186, 246] on icon "like" at bounding box center [1180, 238] width 14 height 15
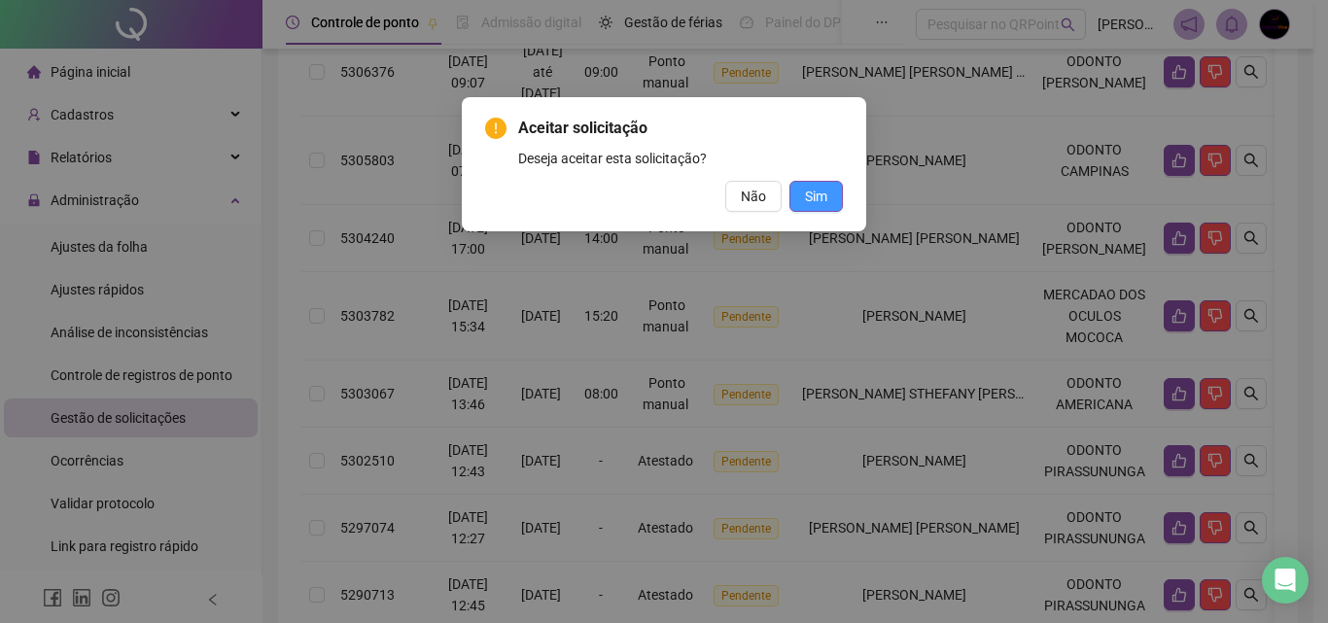
click at [842, 199] on button "Sim" at bounding box center [815, 196] width 53 height 31
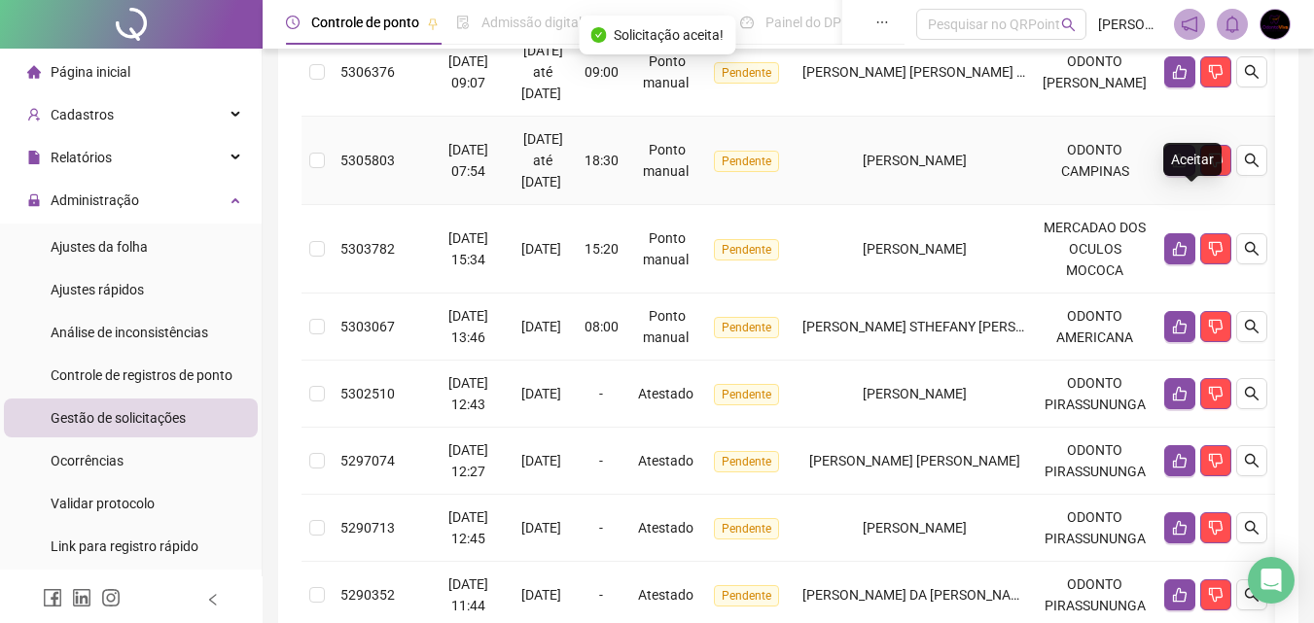
click at [1186, 168] on icon "like" at bounding box center [1180, 161] width 14 height 15
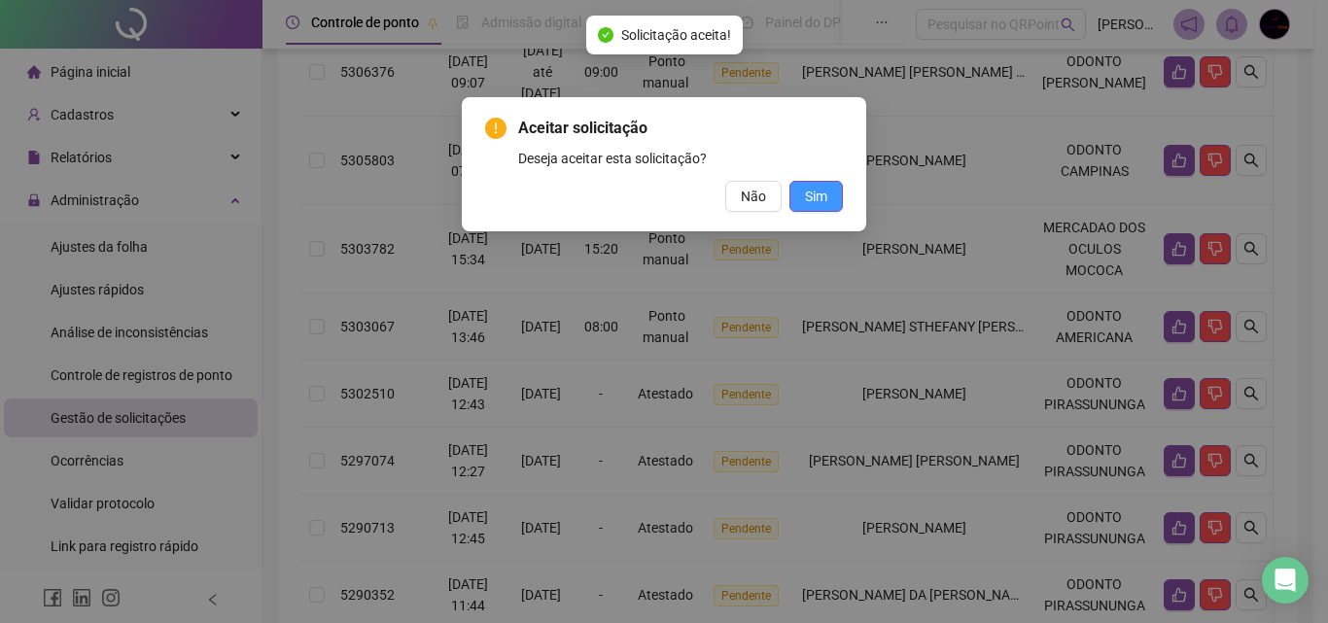
click at [829, 193] on button "Sim" at bounding box center [815, 196] width 53 height 31
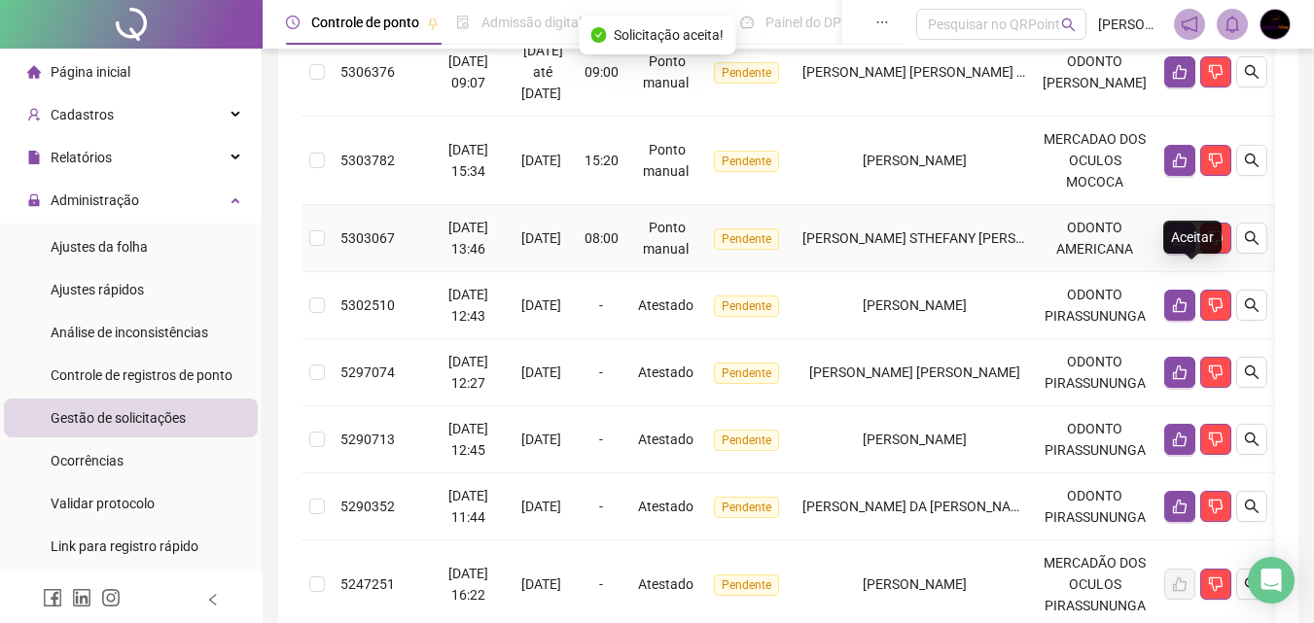
click at [1187, 246] on icon "like" at bounding box center [1180, 238] width 16 height 16
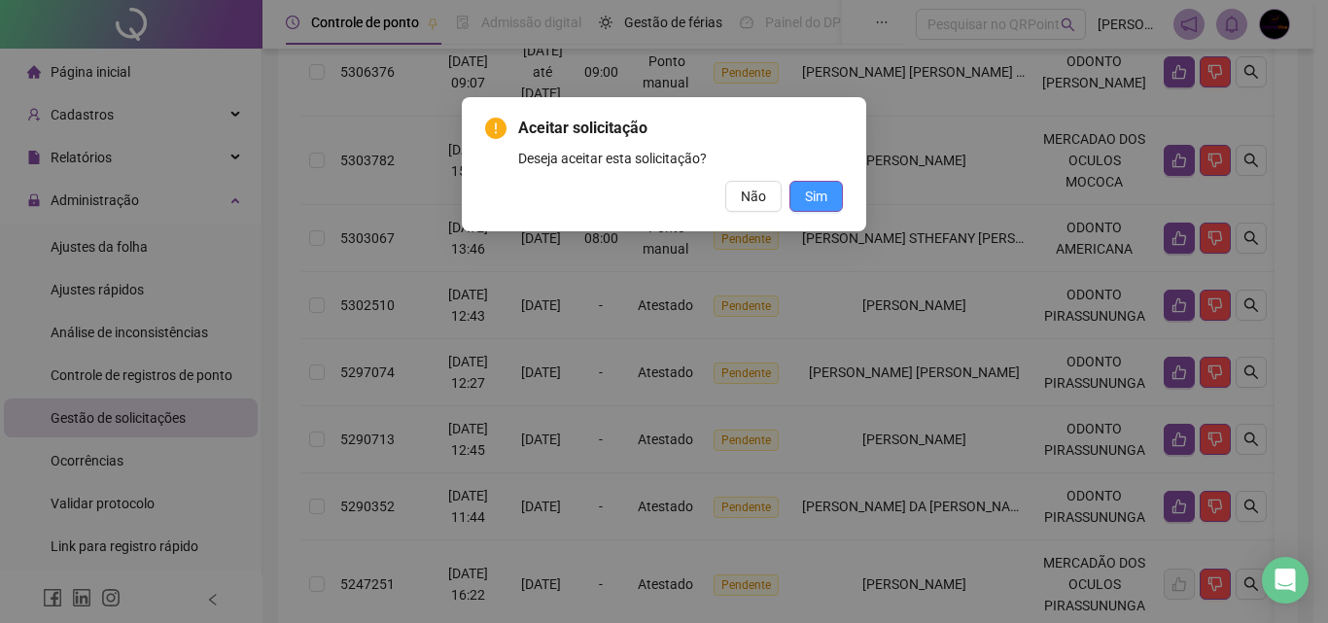
click at [817, 200] on span "Sim" at bounding box center [816, 196] width 22 height 21
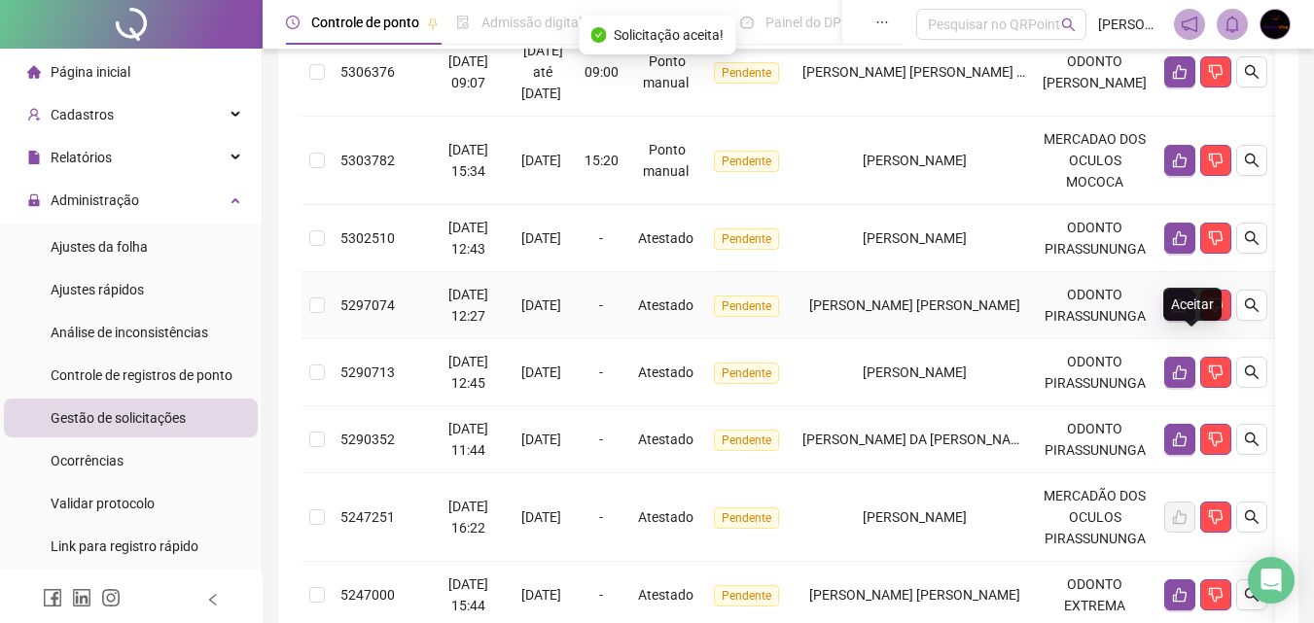
click at [1186, 313] on icon "like" at bounding box center [1180, 305] width 14 height 15
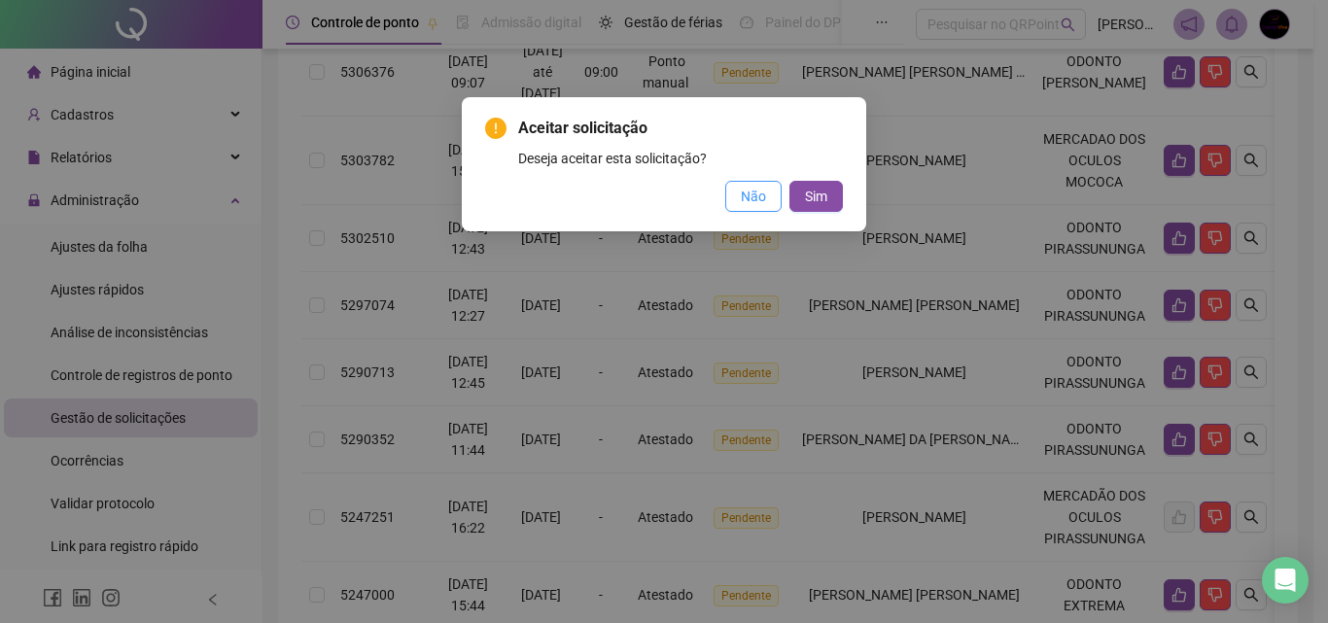
click at [756, 193] on span "Não" at bounding box center [753, 196] width 25 height 21
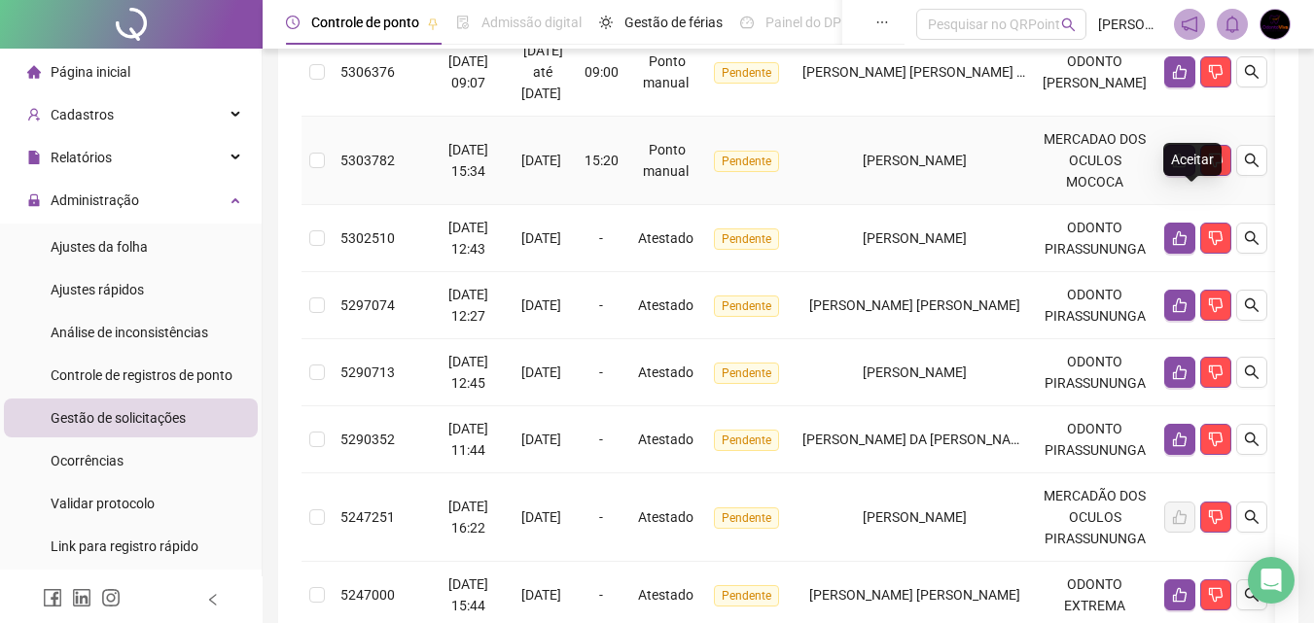
click at [1187, 168] on icon "like" at bounding box center [1180, 161] width 16 height 16
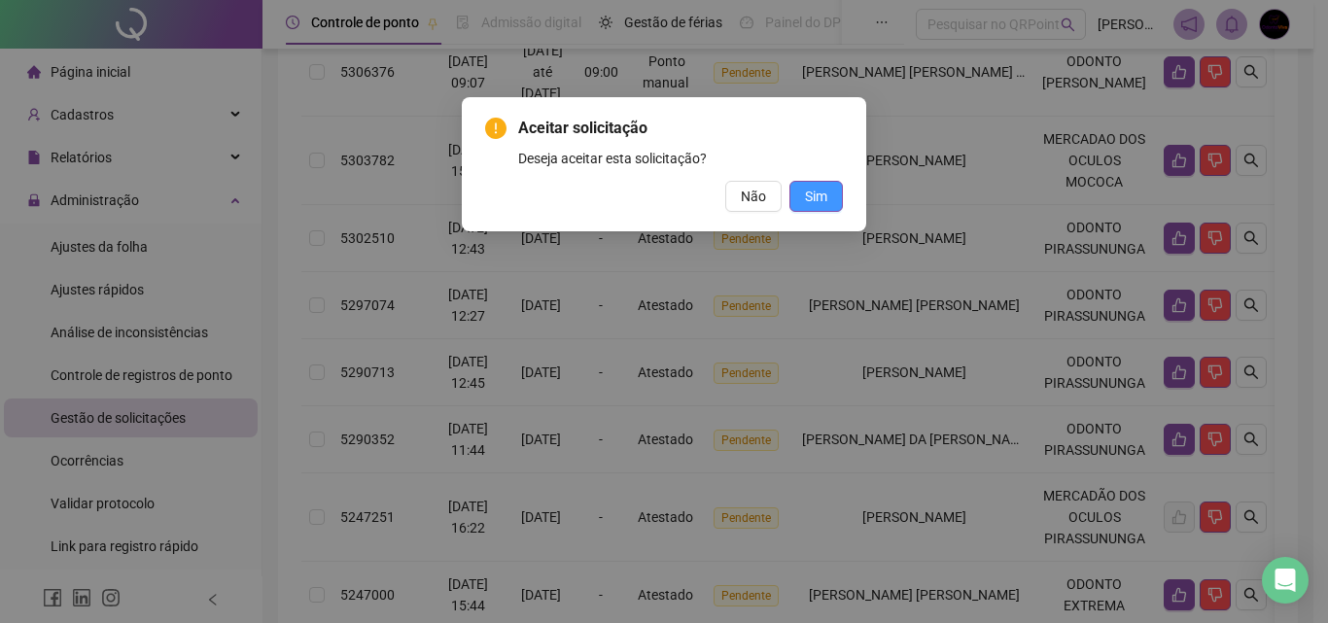
click at [820, 201] on span "Sim" at bounding box center [816, 196] width 22 height 21
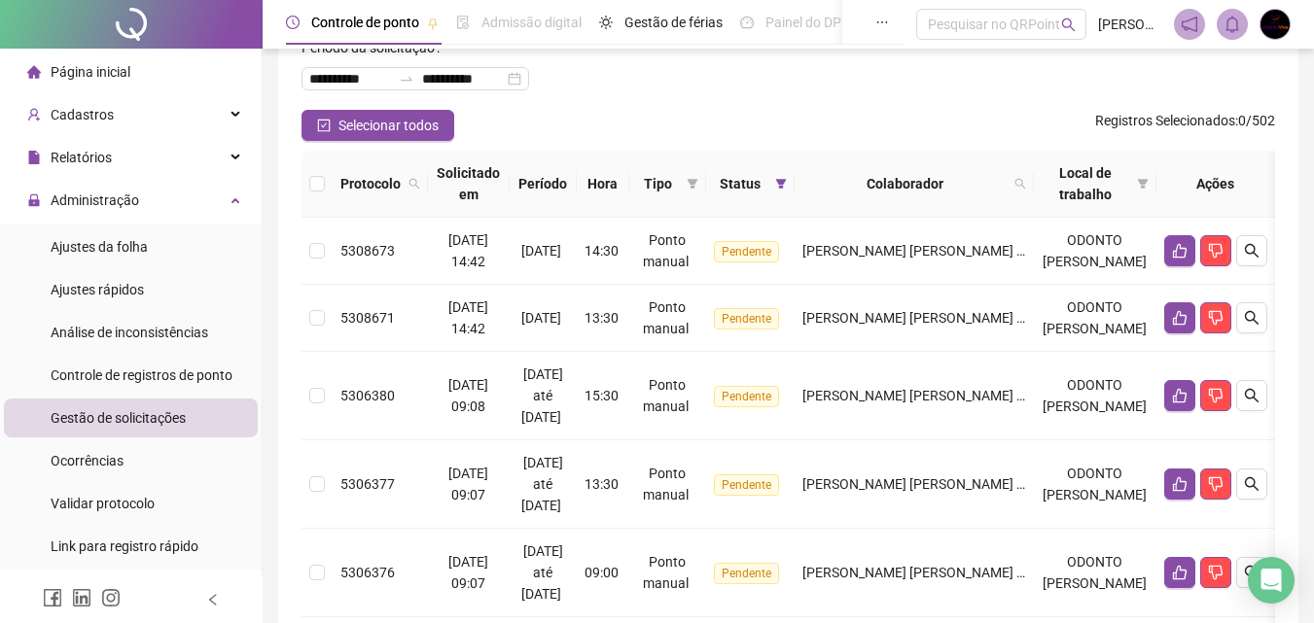
scroll to position [104, 0]
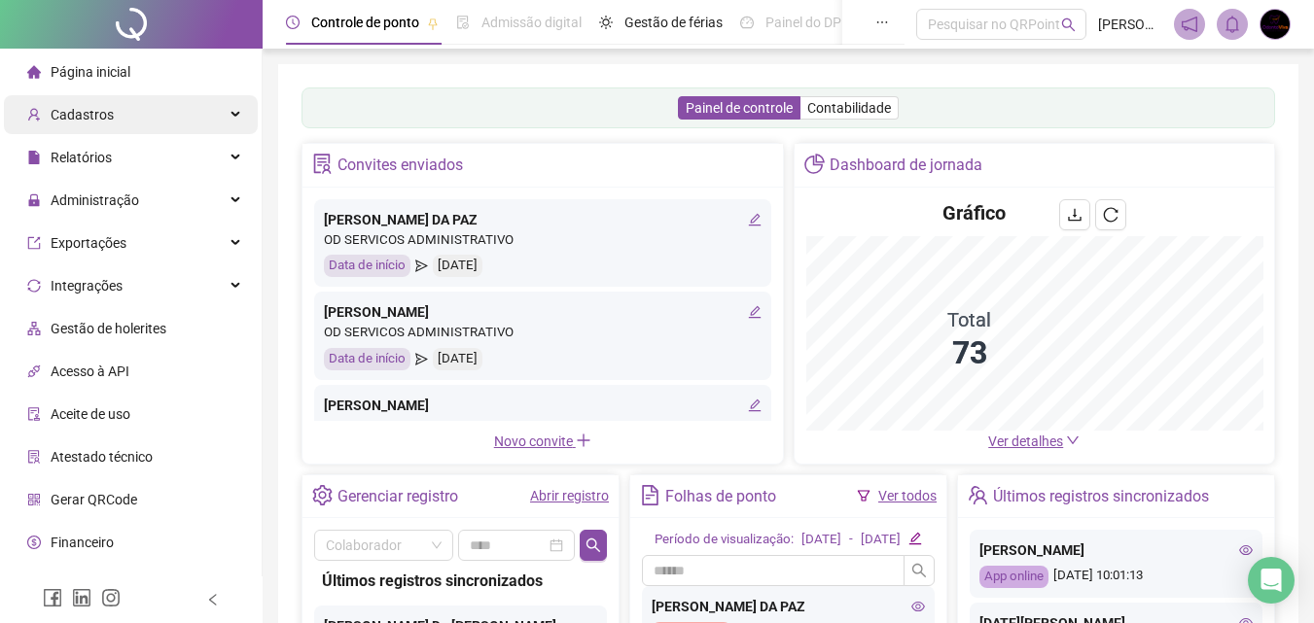
click at [83, 107] on span "Cadastros" at bounding box center [82, 115] width 63 height 16
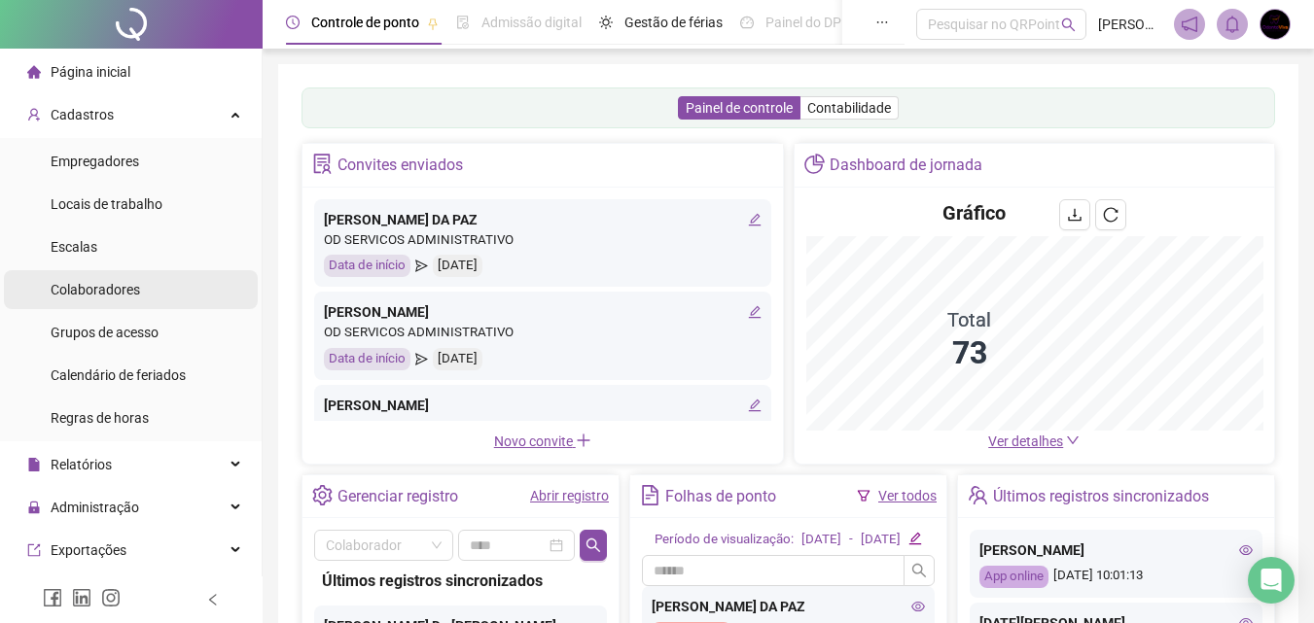
click at [112, 285] on span "Colaboradores" at bounding box center [95, 290] width 89 height 16
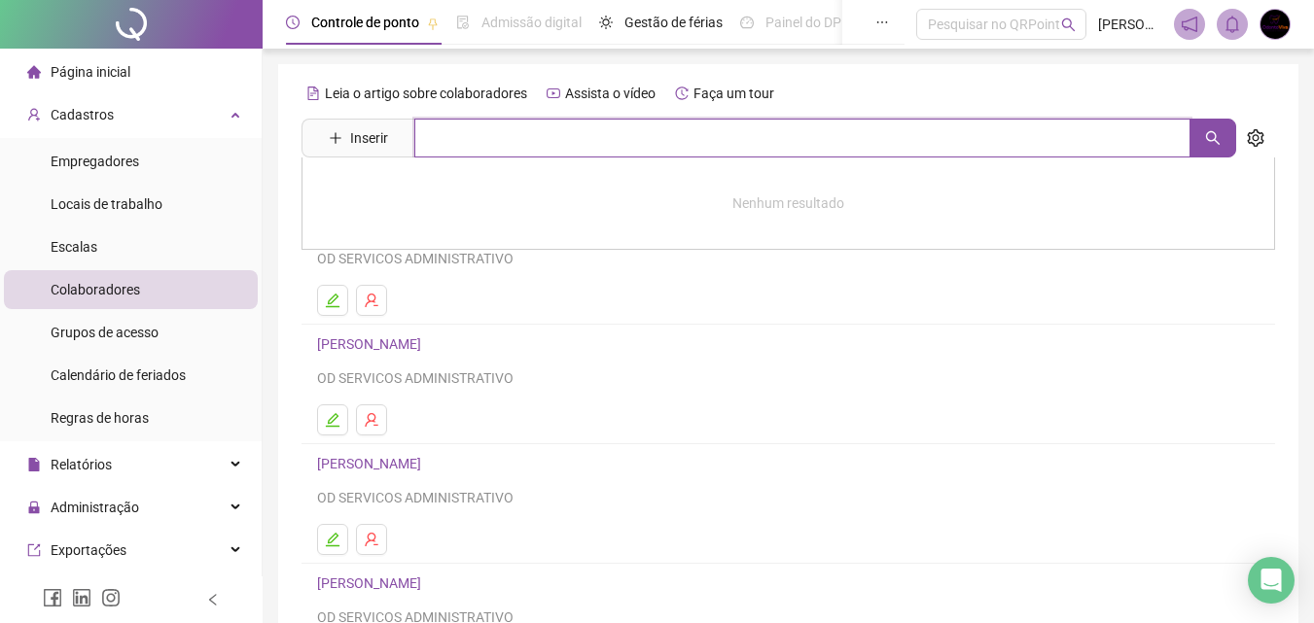
click at [507, 139] on input "text" at bounding box center [802, 138] width 776 height 39
click at [595, 135] on input "******" at bounding box center [802, 138] width 776 height 39
click at [559, 138] on input "******" at bounding box center [802, 138] width 776 height 39
type input "******"
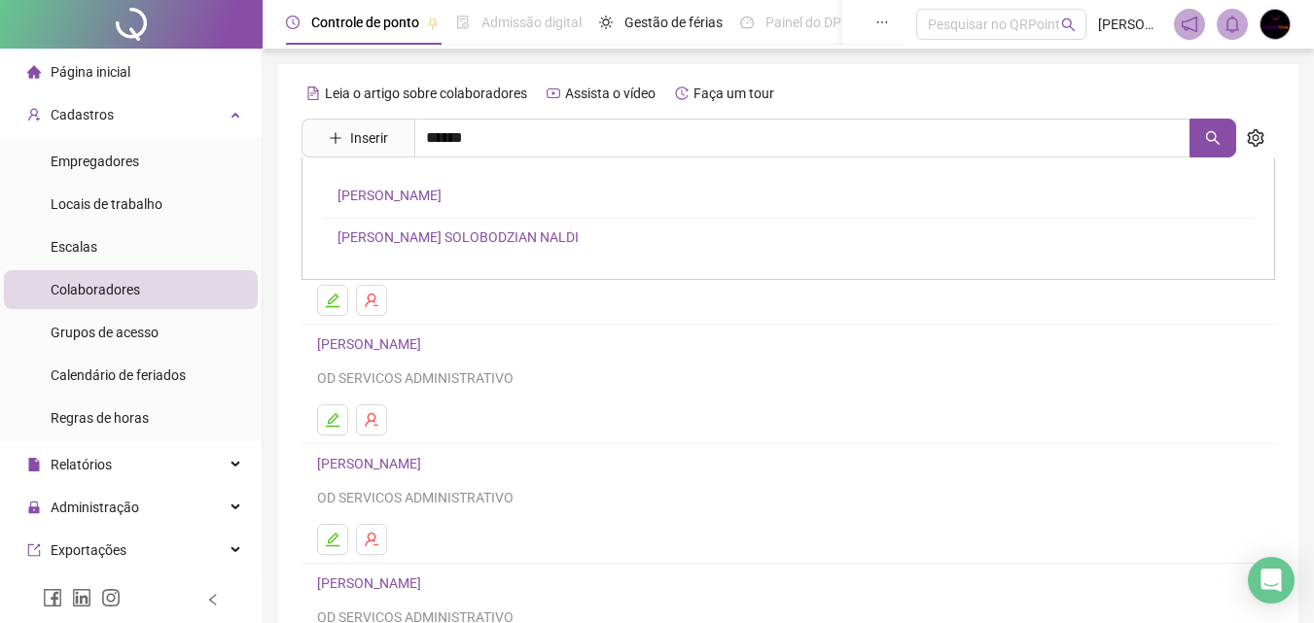
click at [441, 199] on link "ISABELA PRUDENCIANO PEREIRA" at bounding box center [389, 196] width 104 height 16
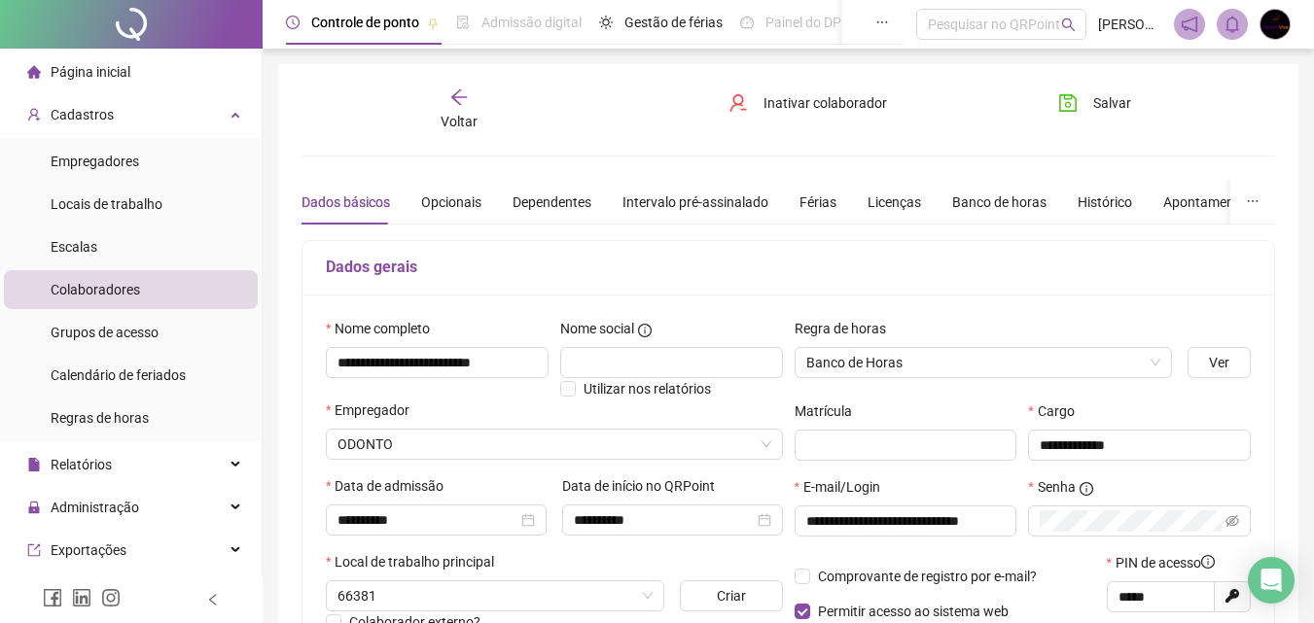
type input "**********"
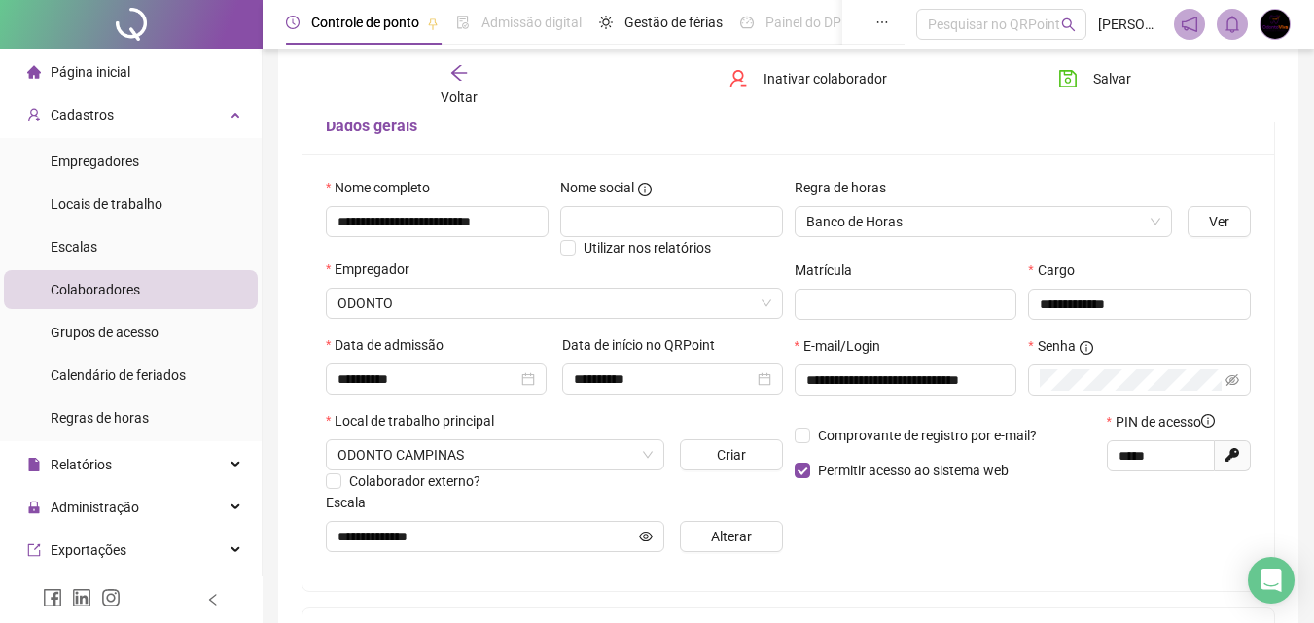
scroll to position [149, 0]
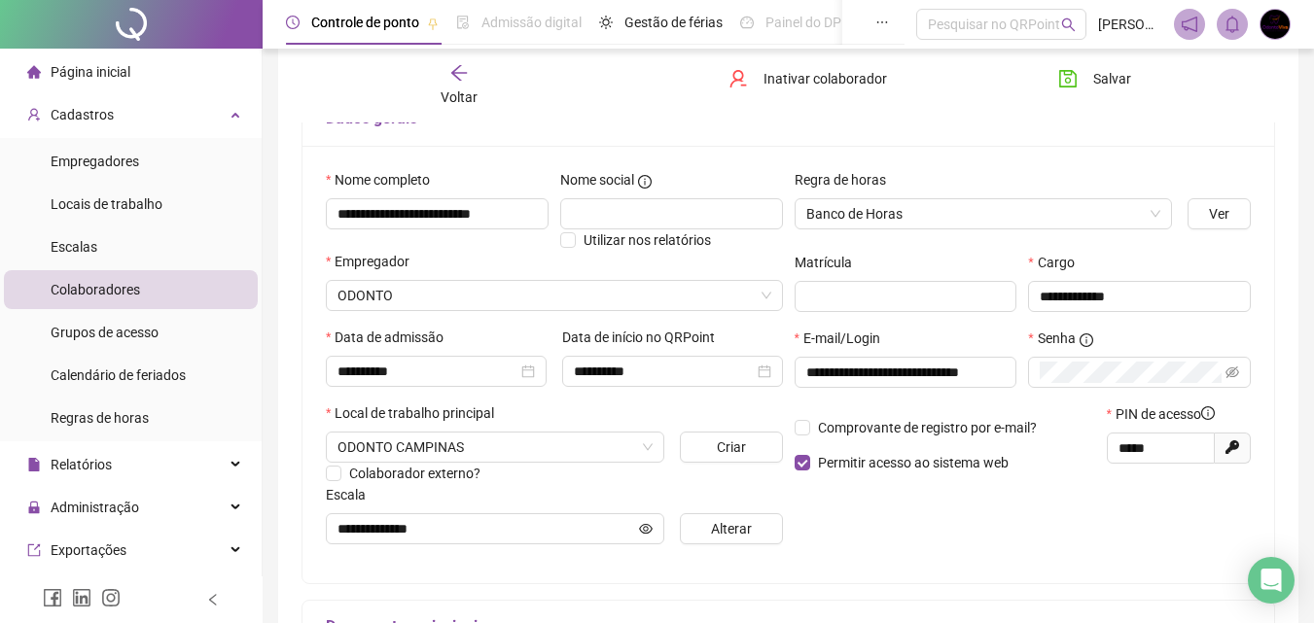
click at [466, 96] on span "Voltar" at bounding box center [458, 97] width 37 height 16
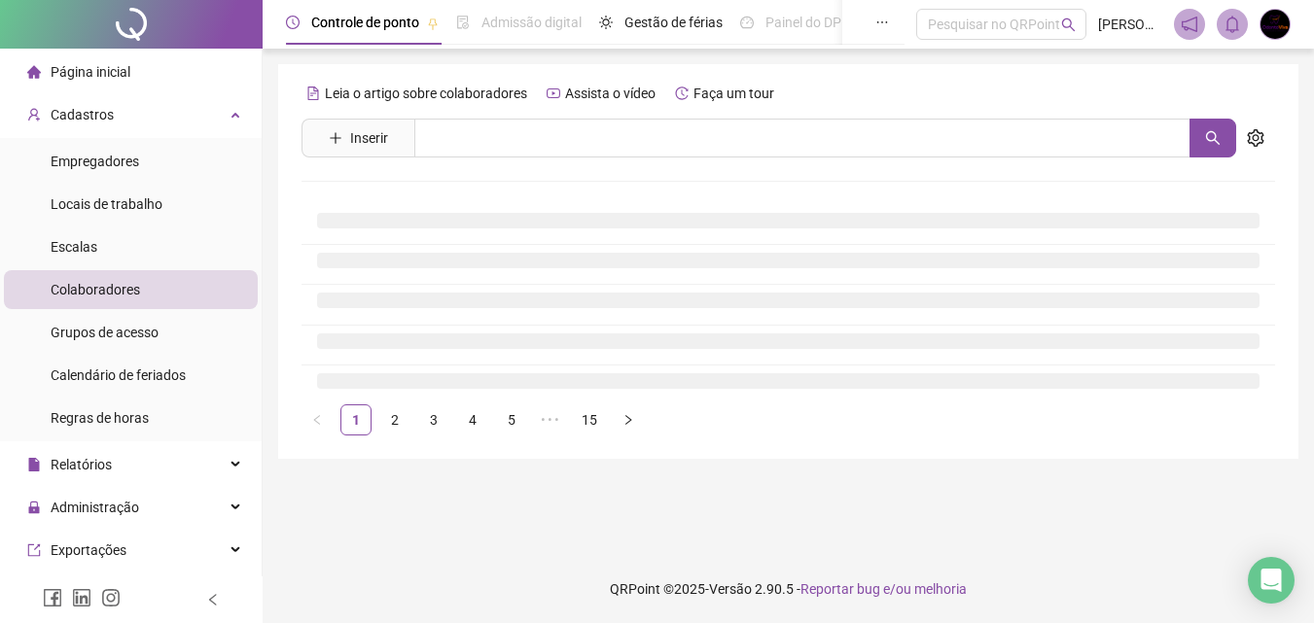
scroll to position [0, 0]
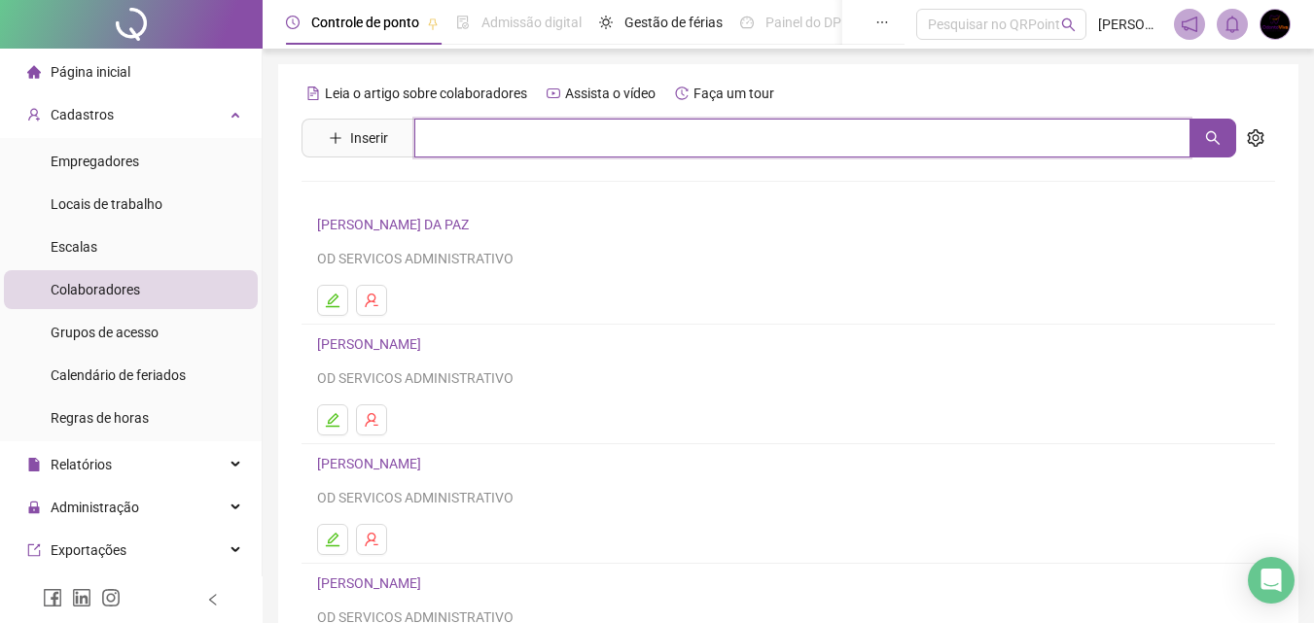
click at [463, 135] on input "text" at bounding box center [802, 138] width 776 height 39
click at [474, 136] on input "****" at bounding box center [802, 138] width 776 height 39
type input "****"
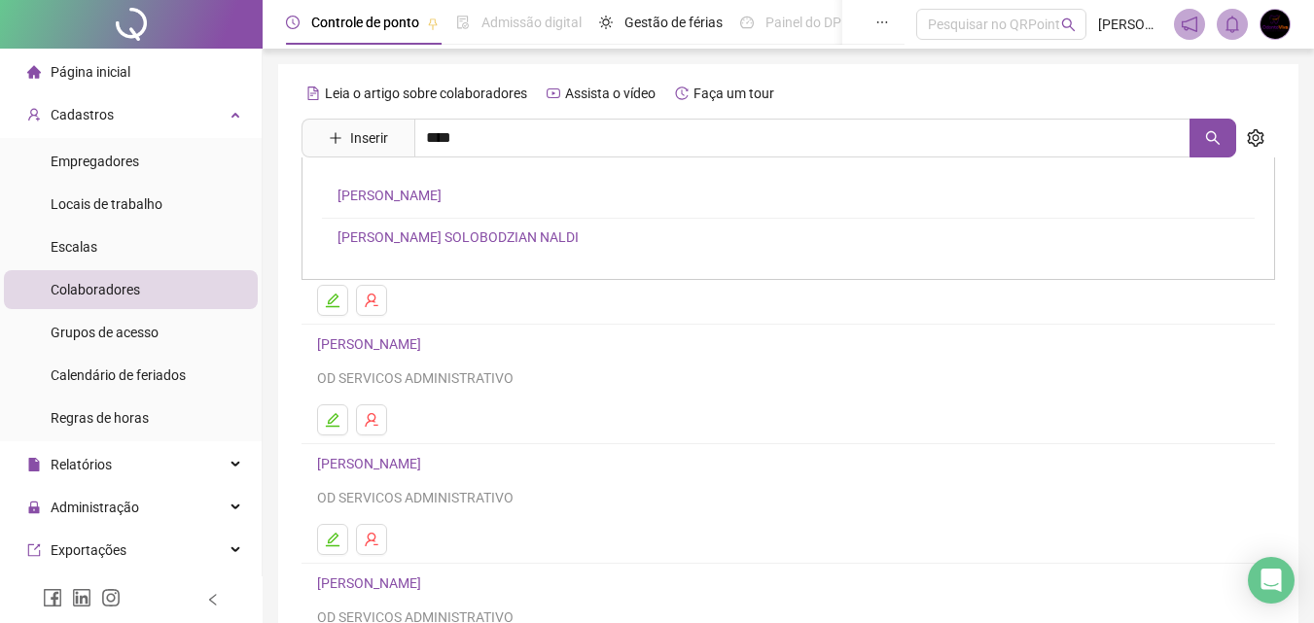
click at [441, 194] on link "ISABELA PRUDENCIANO PEREIRA" at bounding box center [389, 196] width 104 height 16
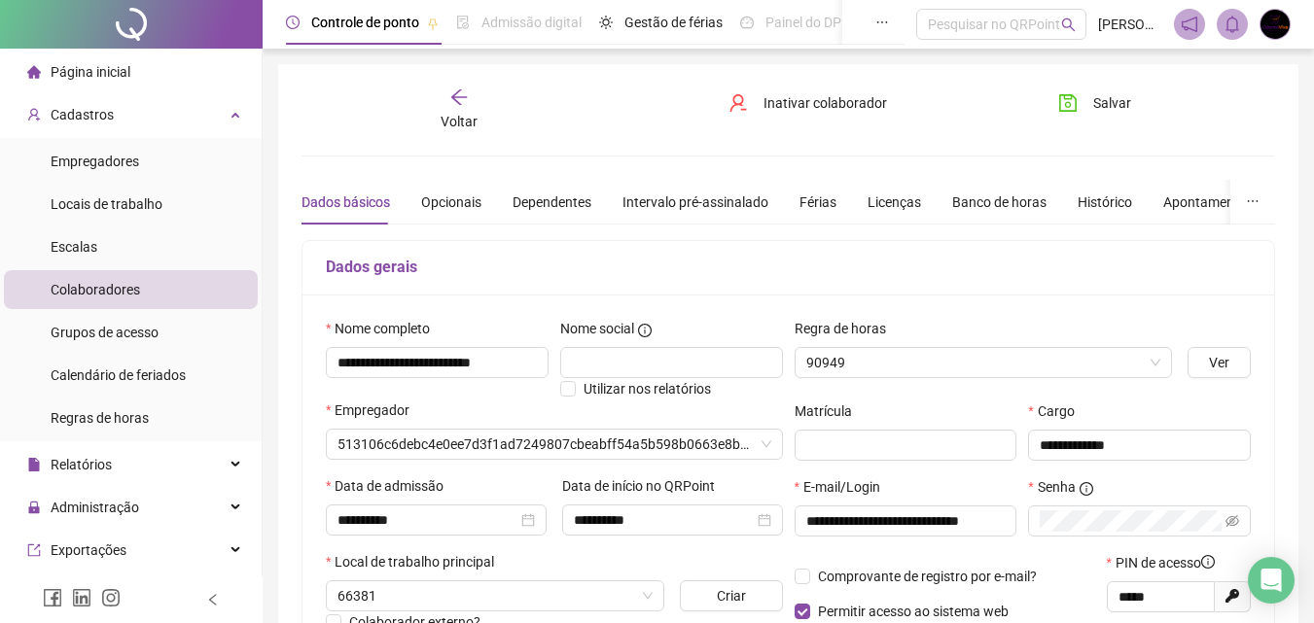
type input "**********"
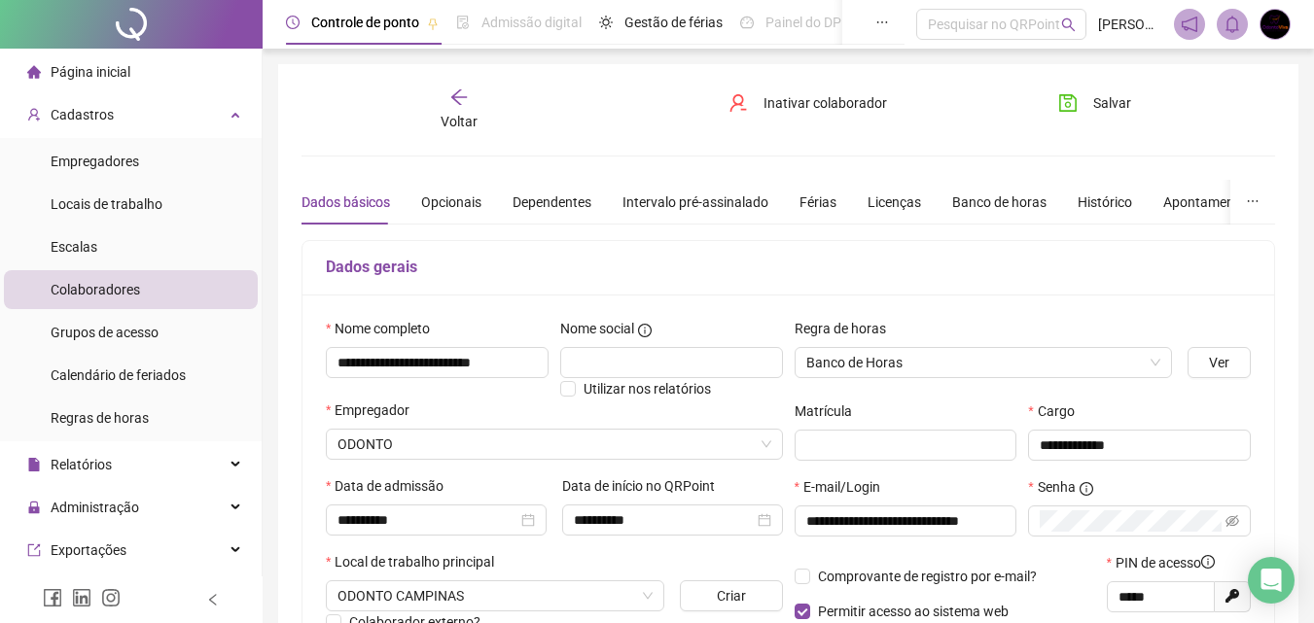
click at [443, 103] on div "Voltar" at bounding box center [459, 110] width 150 height 45
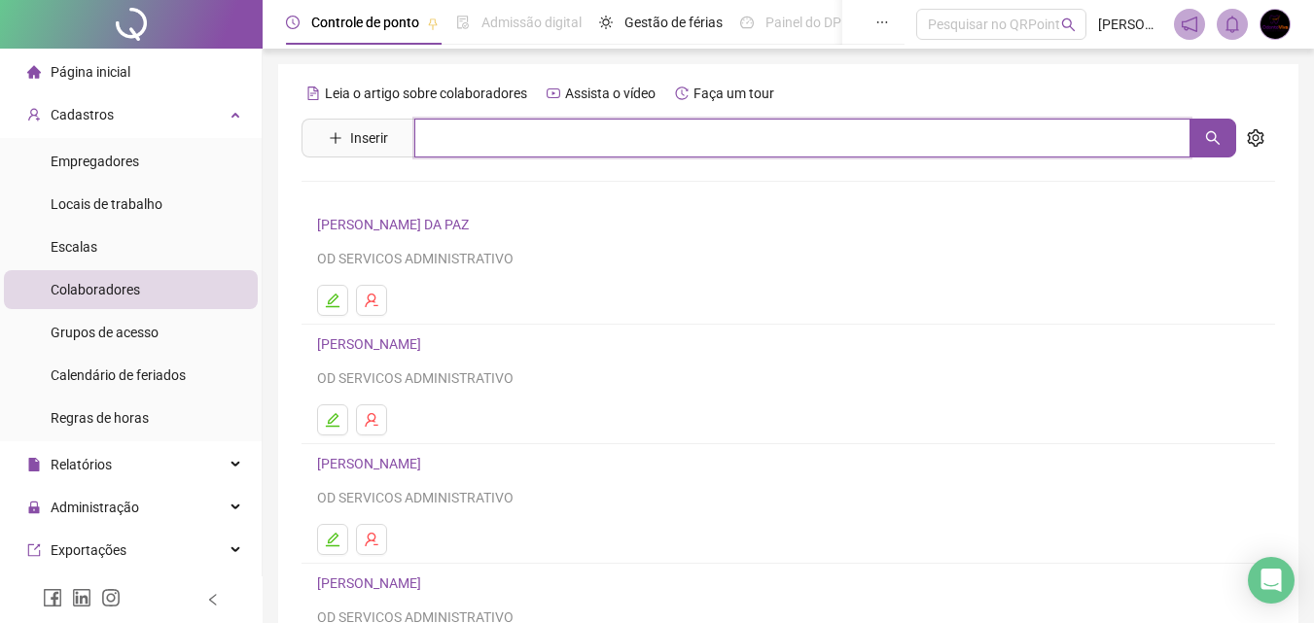
click at [461, 132] on input "text" at bounding box center [802, 138] width 776 height 39
type input "***"
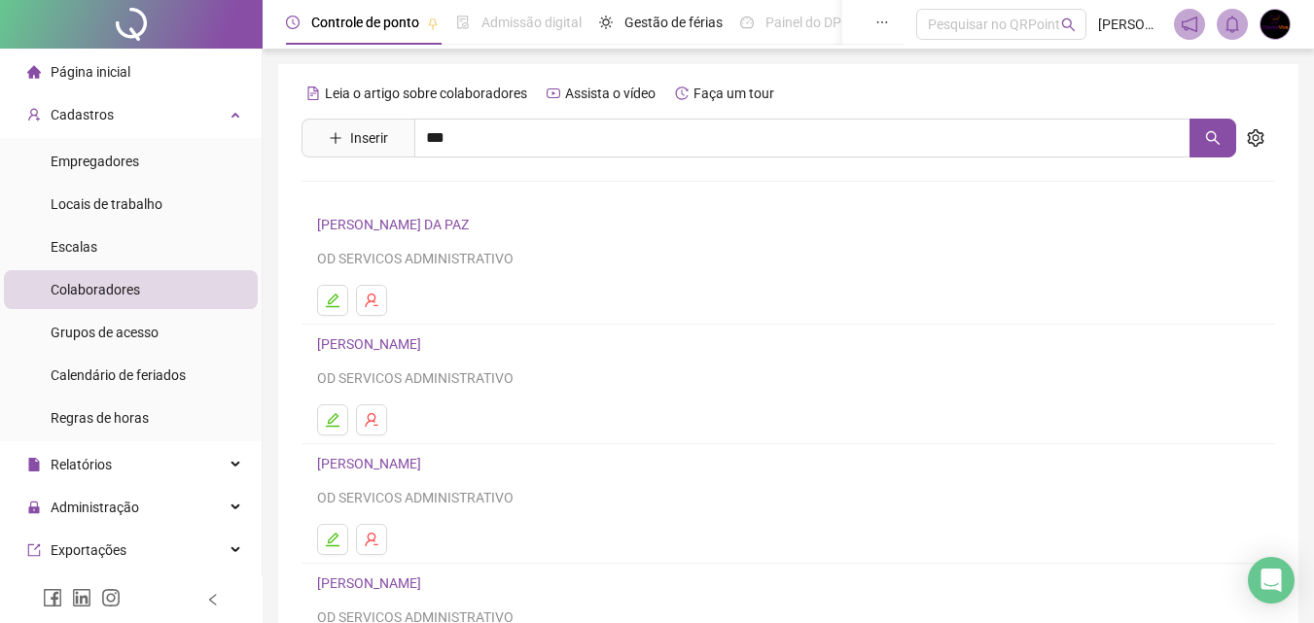
click at [441, 193] on link "IZABELA SOUZA SILVA" at bounding box center [389, 196] width 104 height 16
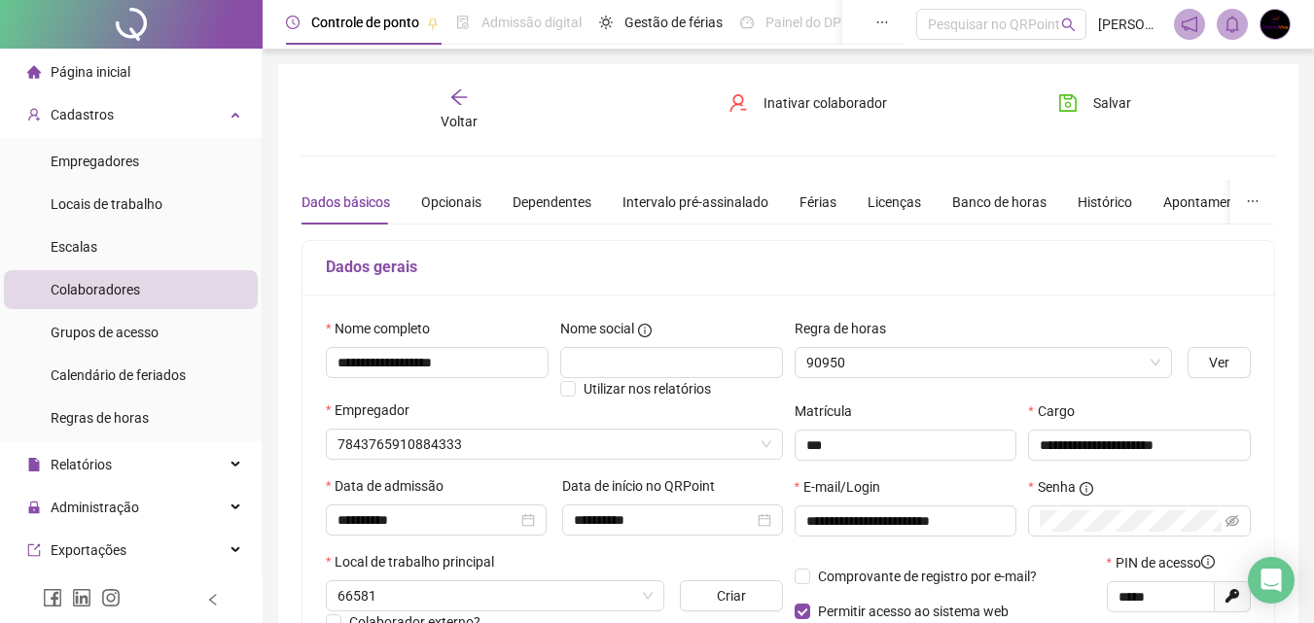
type input "**********"
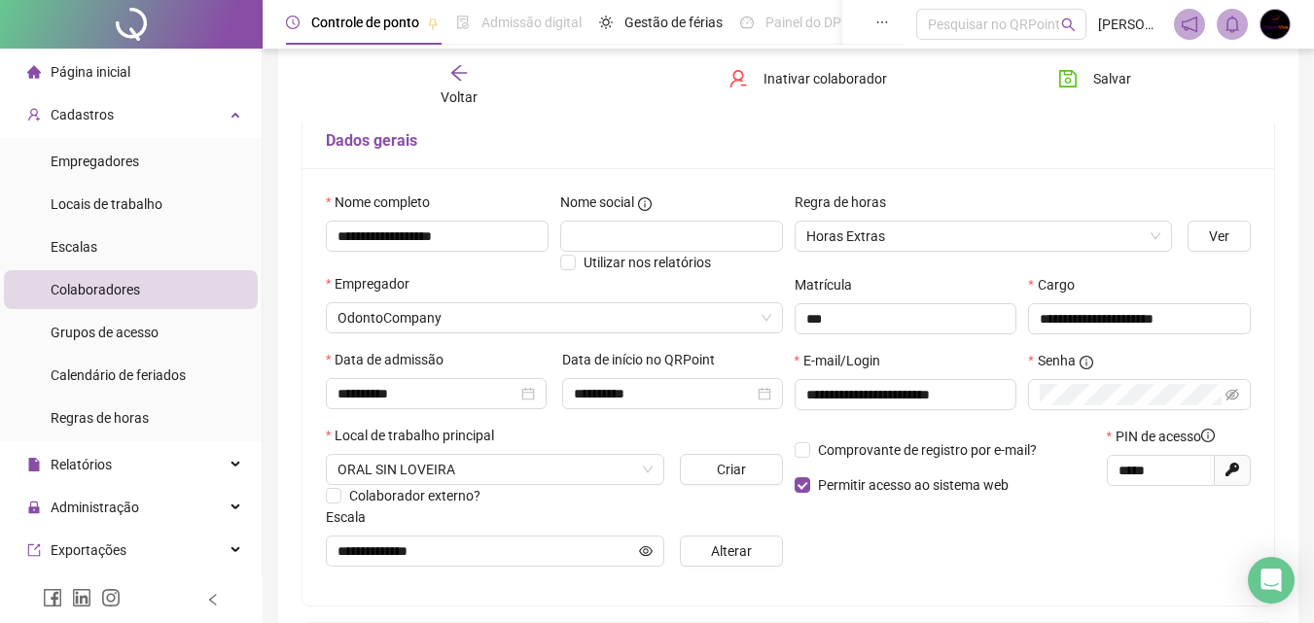
scroll to position [147, 0]
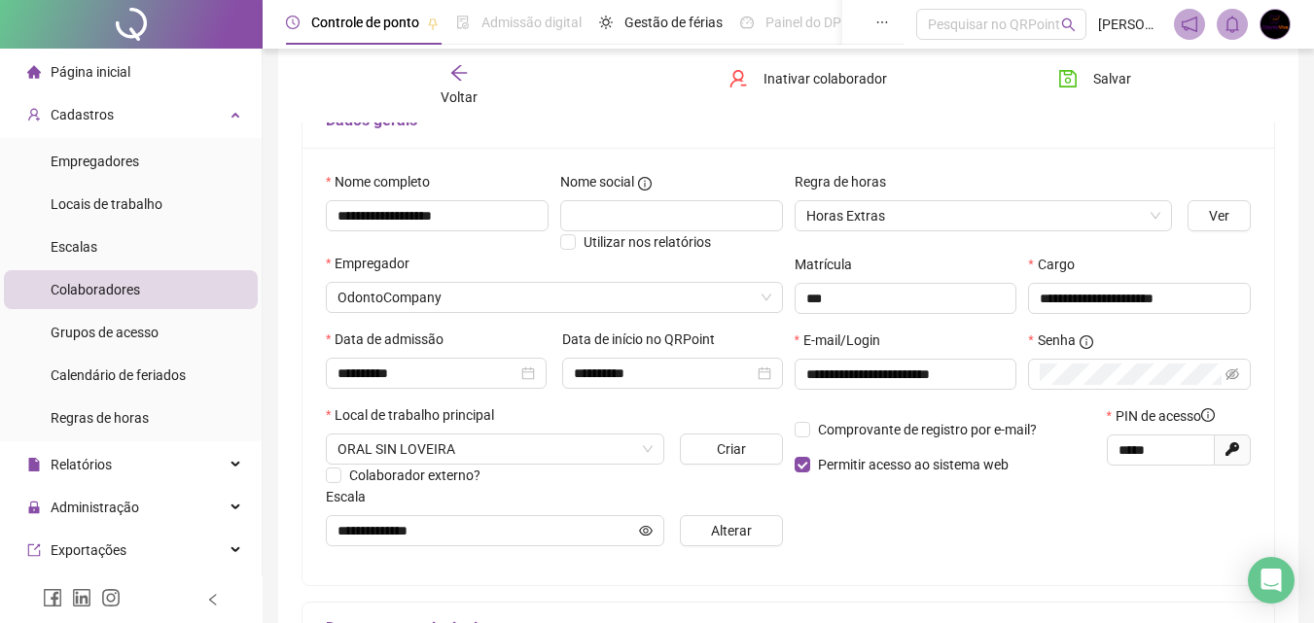
click at [1231, 450] on icon at bounding box center [1232, 449] width 14 height 14
type input "*****"
click at [1120, 83] on span "Salvar" at bounding box center [1112, 78] width 38 height 21
click at [166, 514] on div "Administração" at bounding box center [131, 507] width 254 height 39
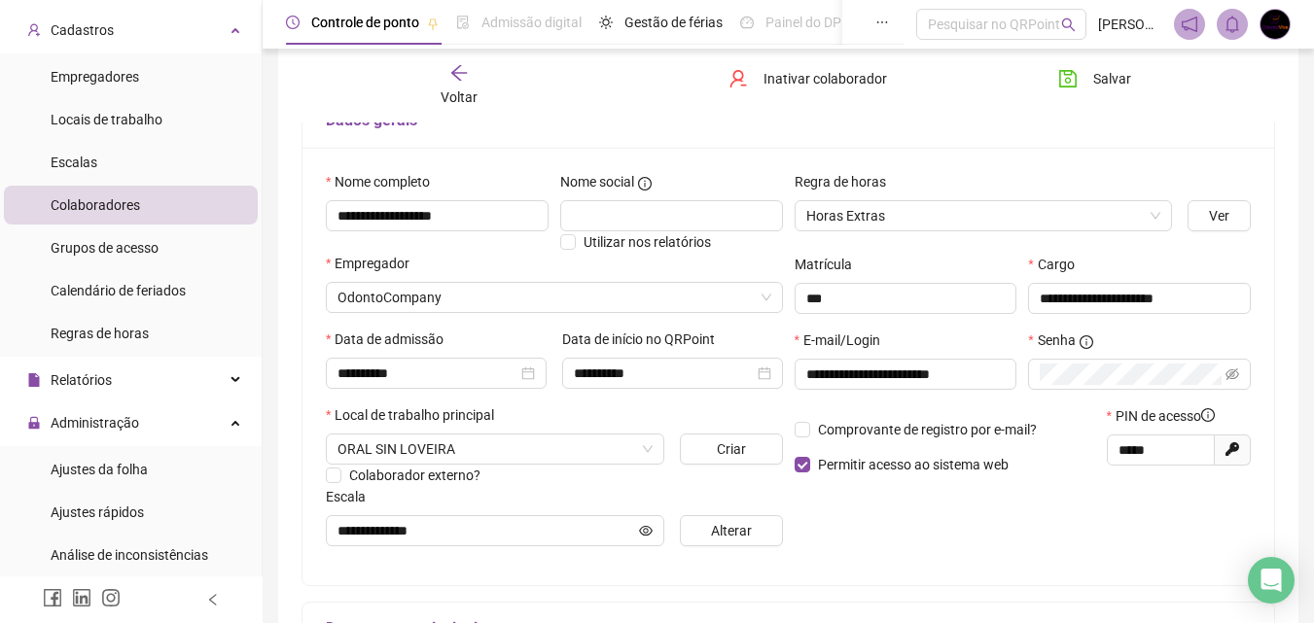
scroll to position [125, 0]
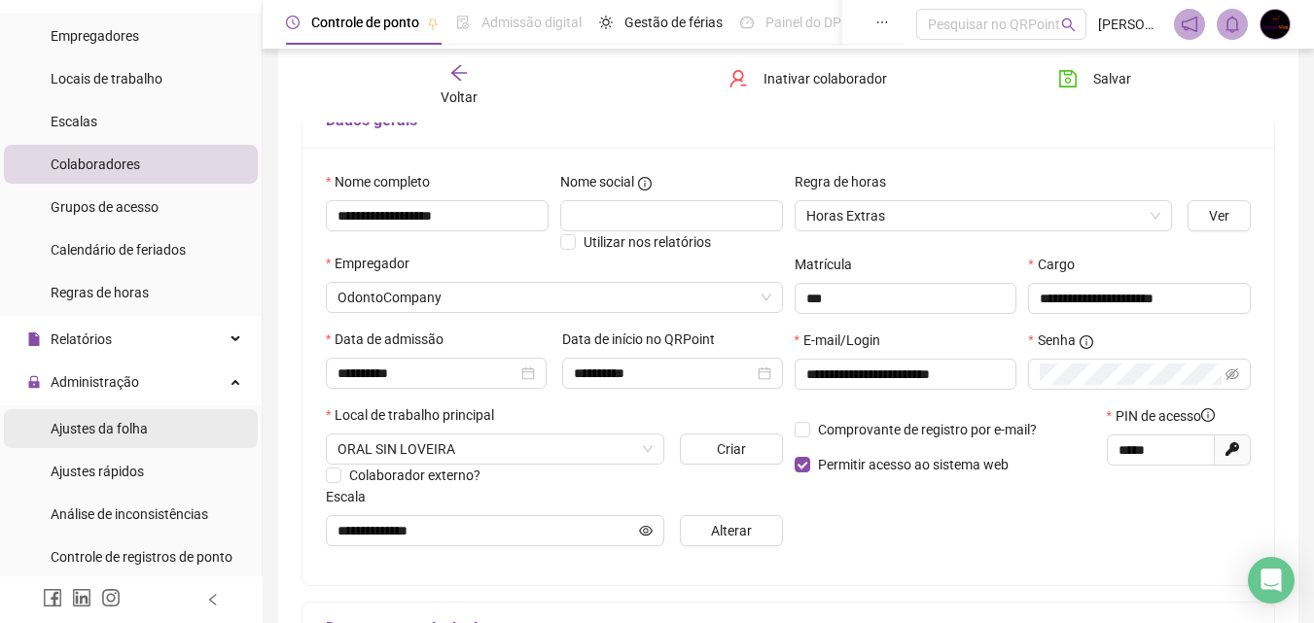
click at [148, 428] on li "Ajustes da folha" at bounding box center [131, 428] width 254 height 39
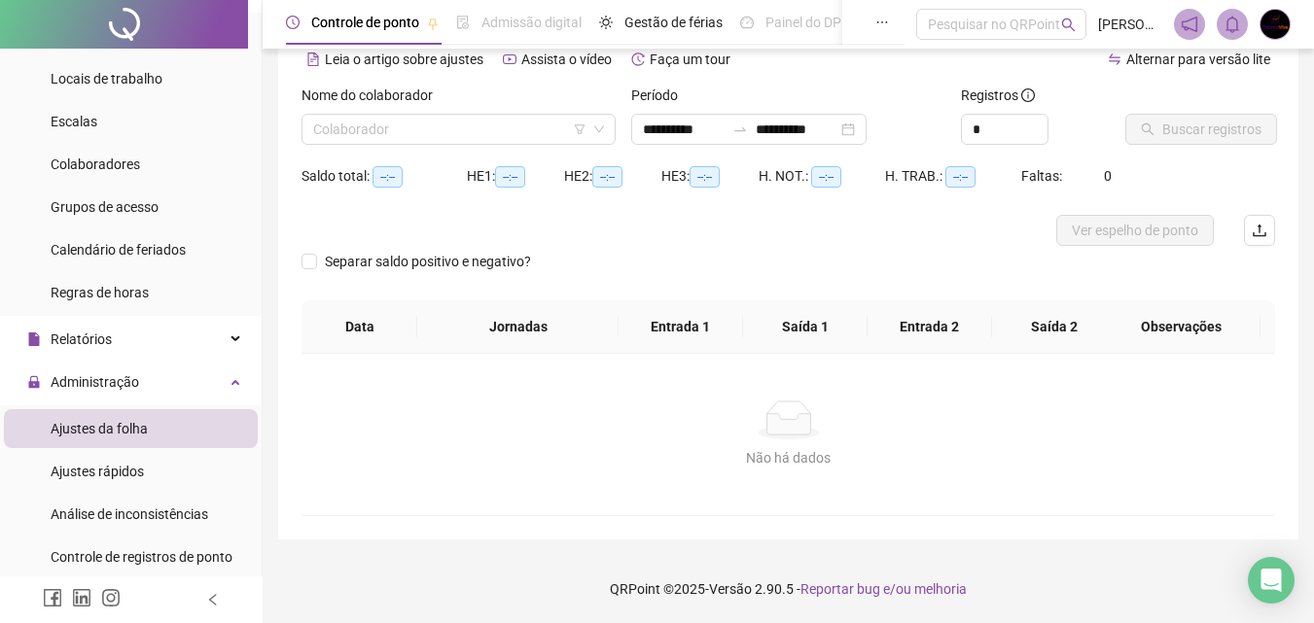
scroll to position [94, 0]
type input "**********"
click at [523, 125] on input "search" at bounding box center [449, 129] width 273 height 29
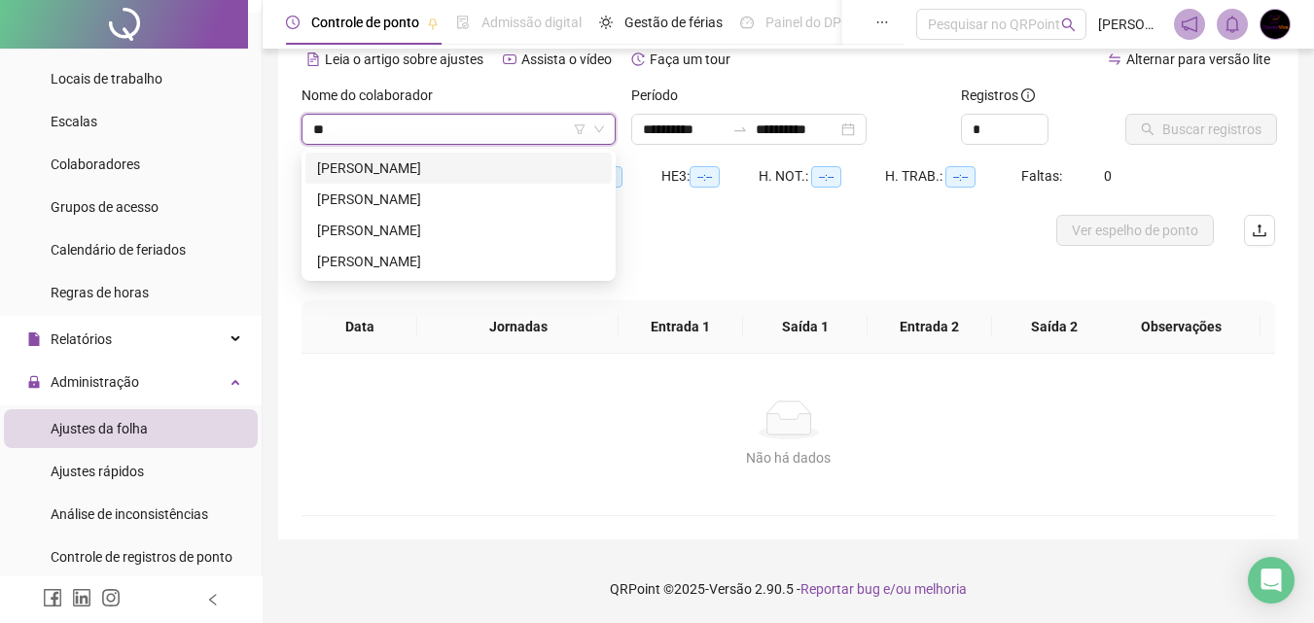
type input "***"
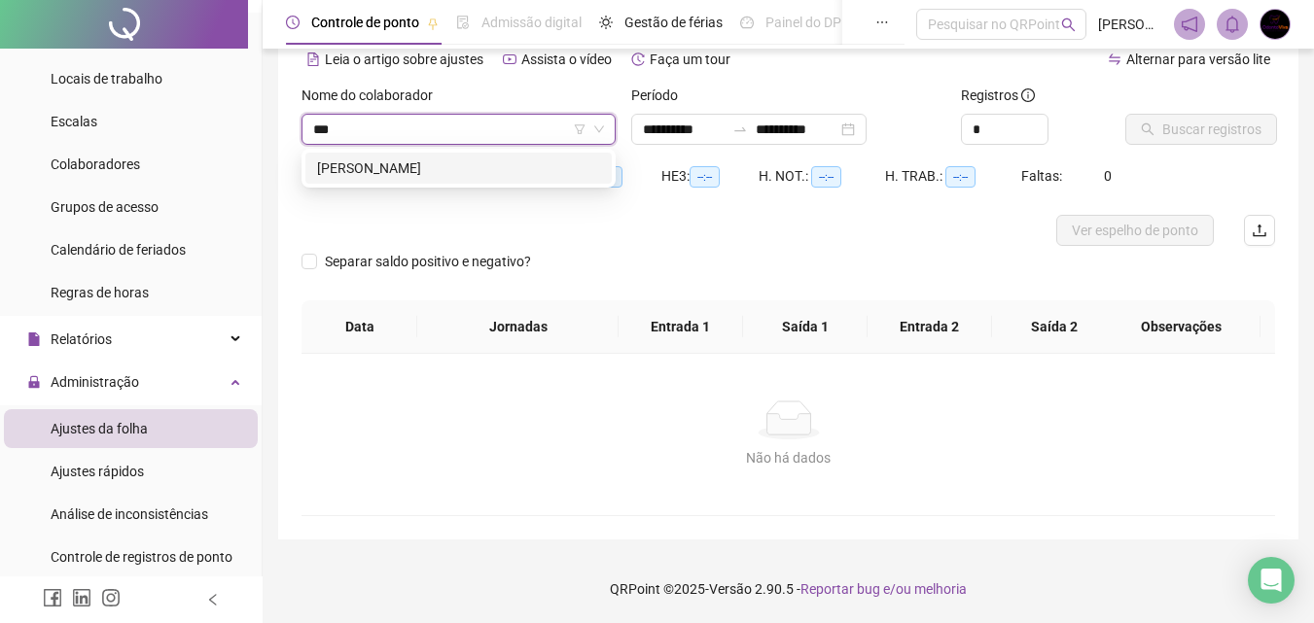
click at [491, 162] on div "IZABELA SOUZA SILVA" at bounding box center [458, 168] width 283 height 21
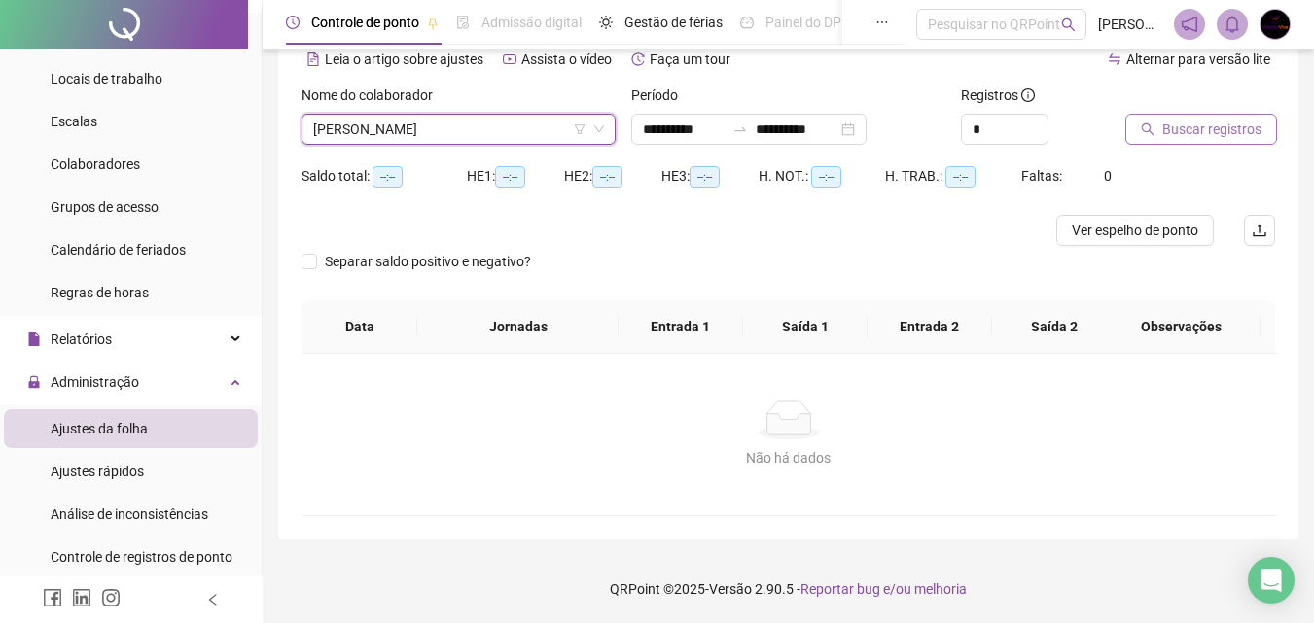
click at [1251, 129] on span "Buscar registros" at bounding box center [1211, 129] width 99 height 21
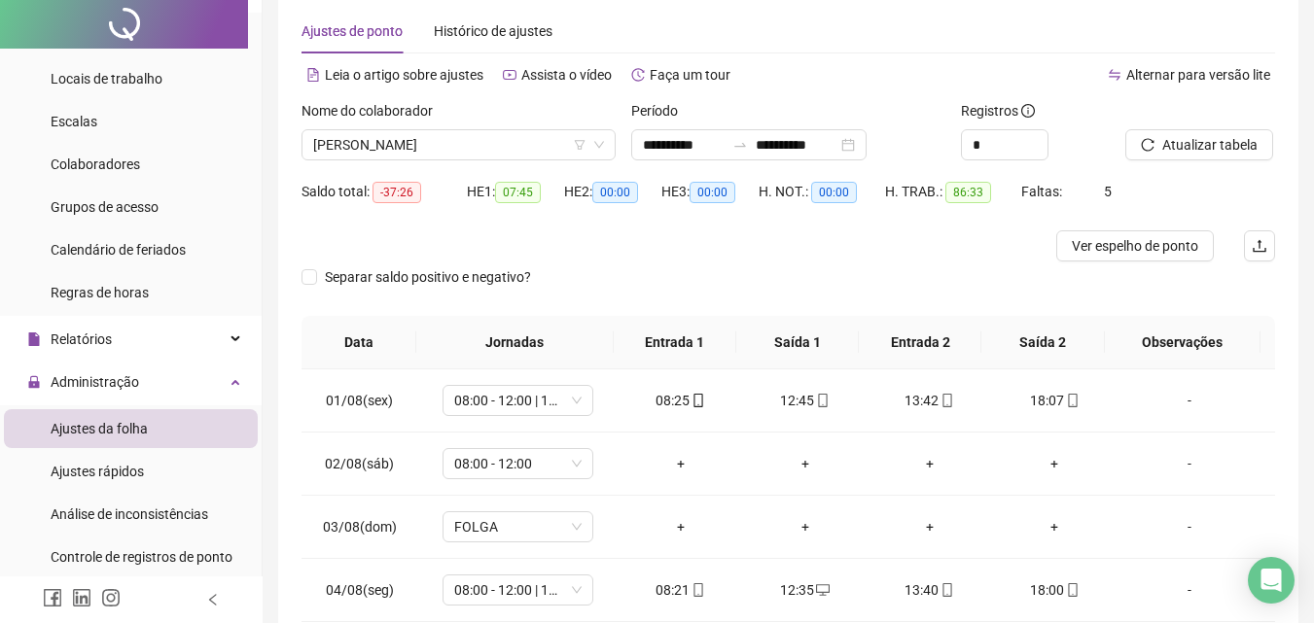
scroll to position [0, 0]
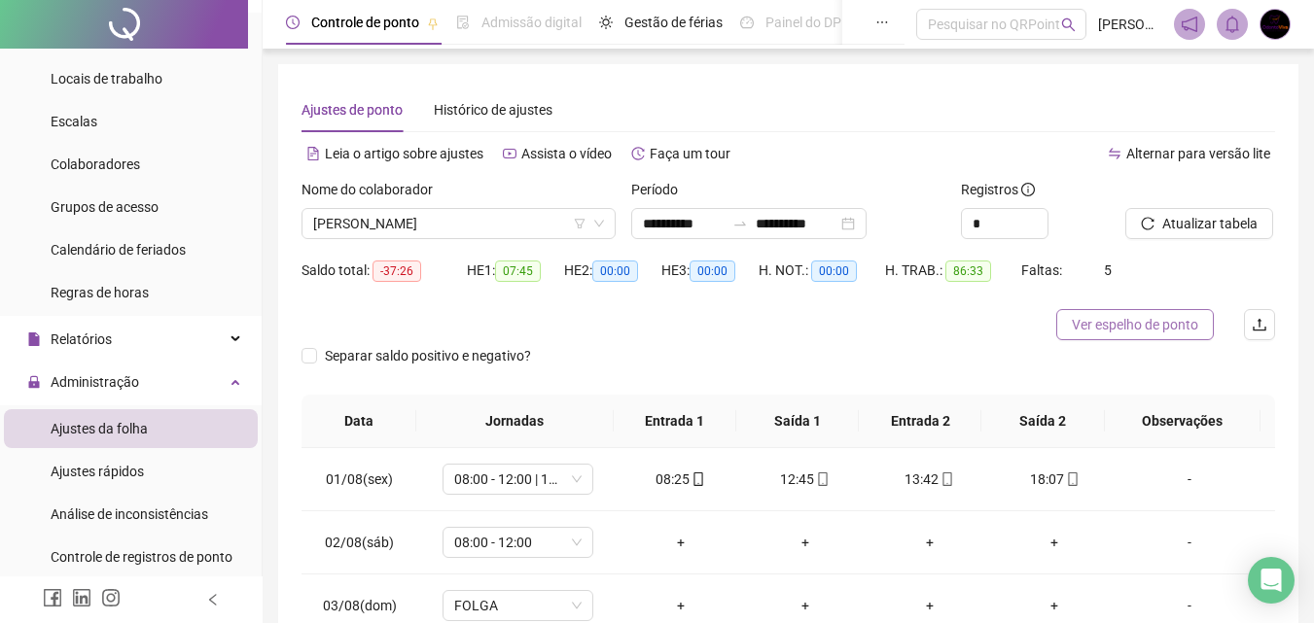
click at [1165, 325] on span "Ver espelho de ponto" at bounding box center [1134, 324] width 126 height 21
click at [461, 227] on span "IZABELA SOUZA SILVA" at bounding box center [458, 223] width 291 height 29
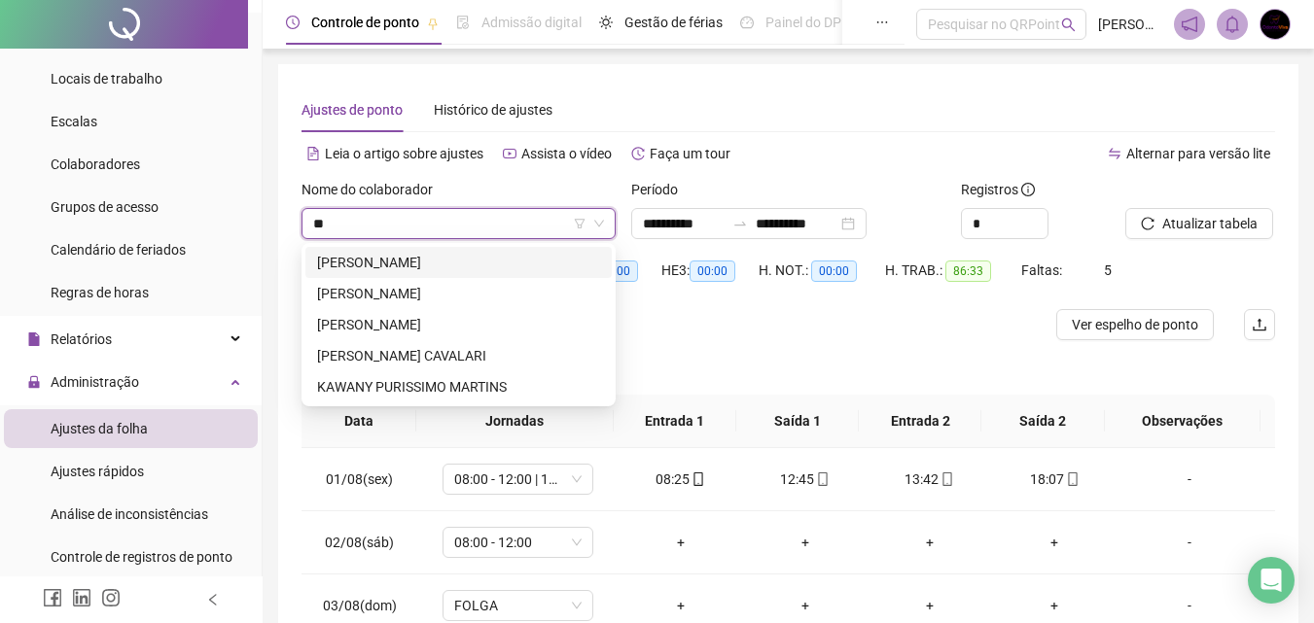
type input "***"
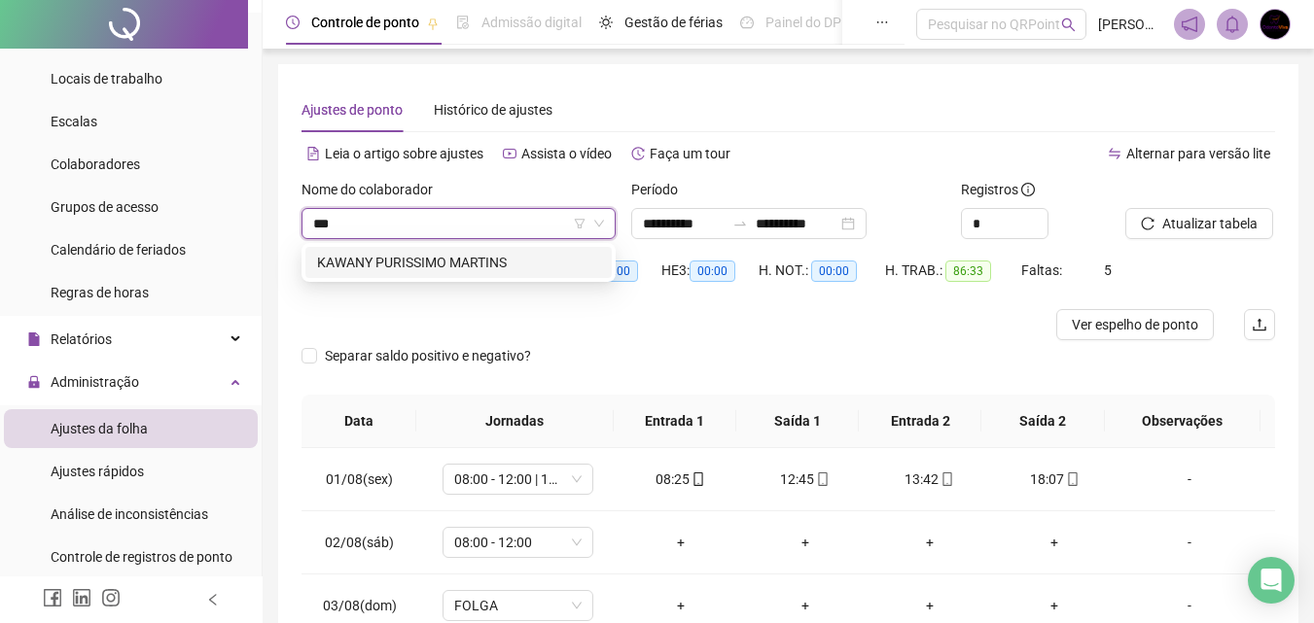
click at [474, 264] on div "KAWANY PURISSIMO MARTINS" at bounding box center [458, 262] width 283 height 21
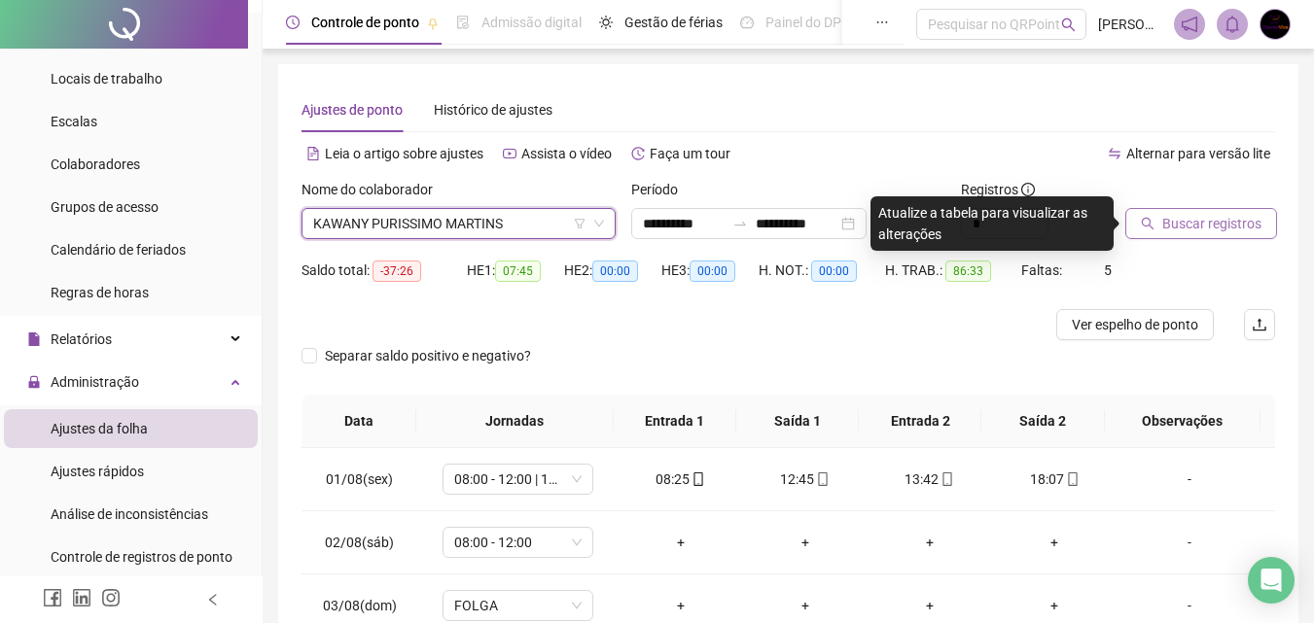
click at [1216, 224] on span "Buscar registros" at bounding box center [1211, 223] width 99 height 21
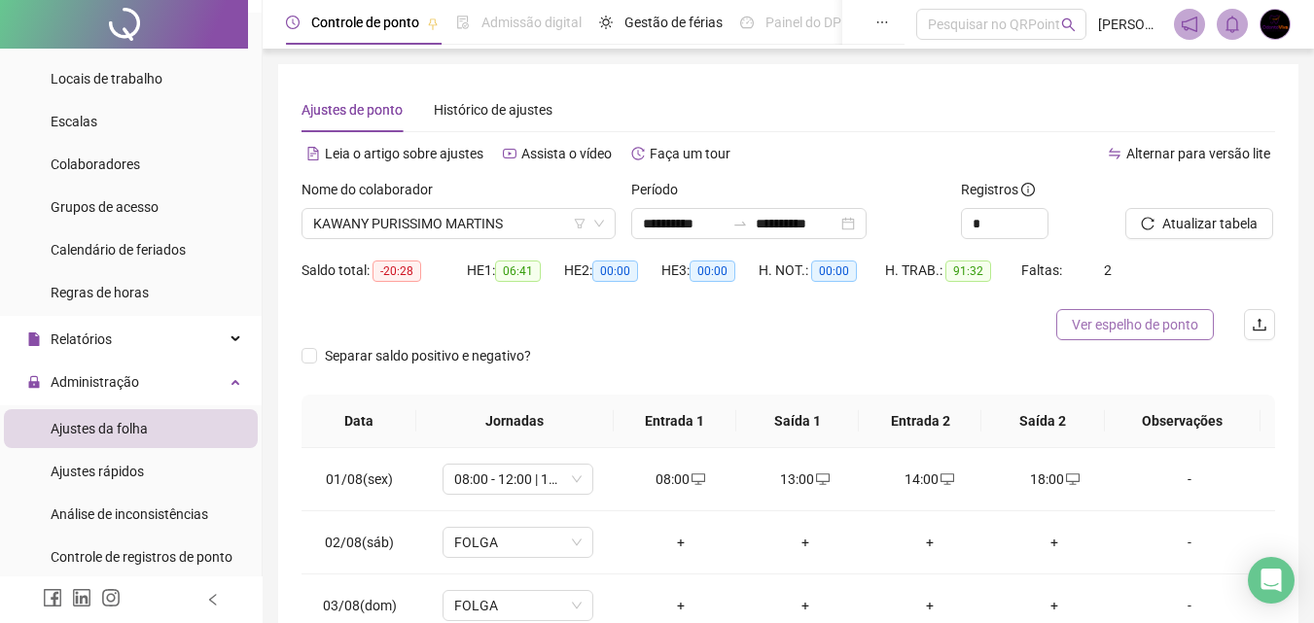
click at [1156, 332] on span "Ver espelho de ponto" at bounding box center [1134, 324] width 126 height 21
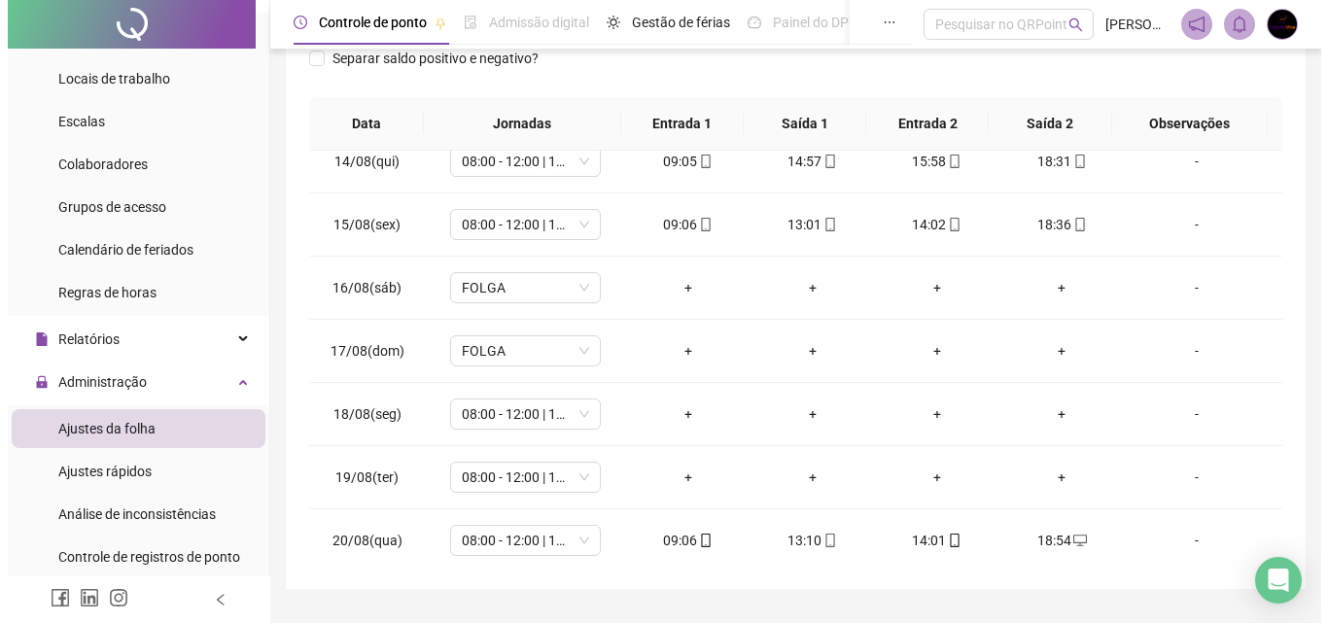
scroll to position [347, 0]
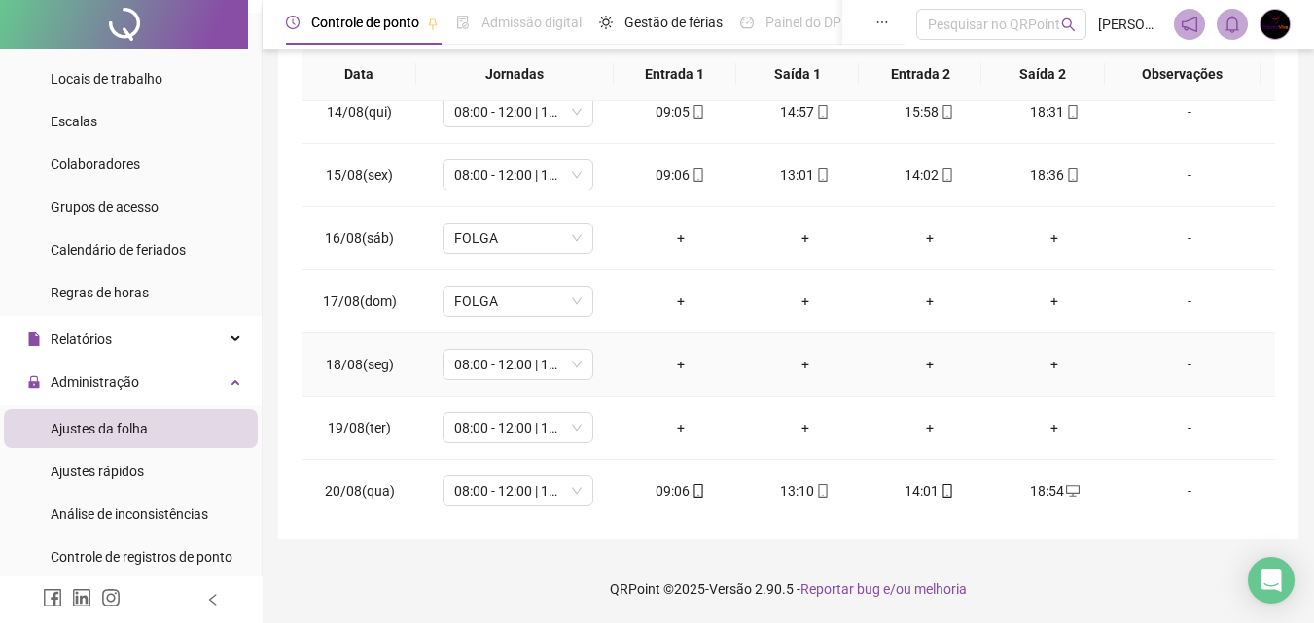
click at [1179, 367] on div "-" at bounding box center [1189, 364] width 115 height 21
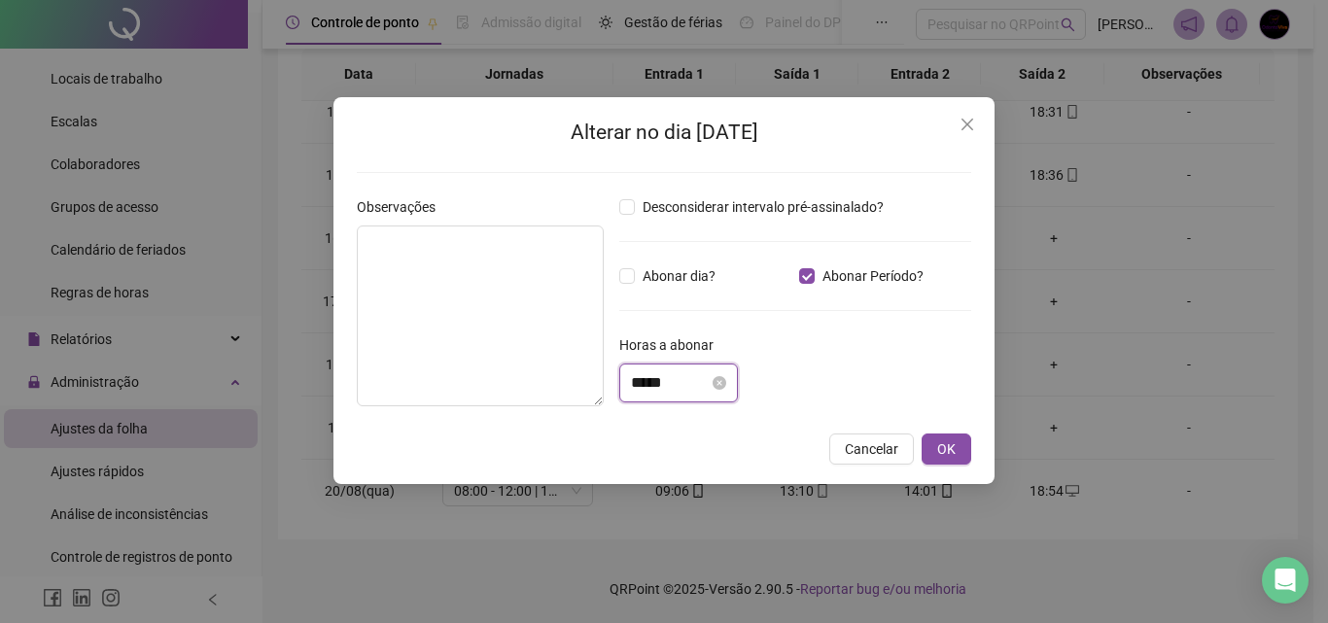
drag, startPoint x: 683, startPoint y: 379, endPoint x: 647, endPoint y: 393, distance: 38.5
click at [582, 402] on div "Observações Desconsiderar intervalo pré-assinalado? Abonar dia? Abonar Período?…" at bounding box center [664, 309] width 630 height 226
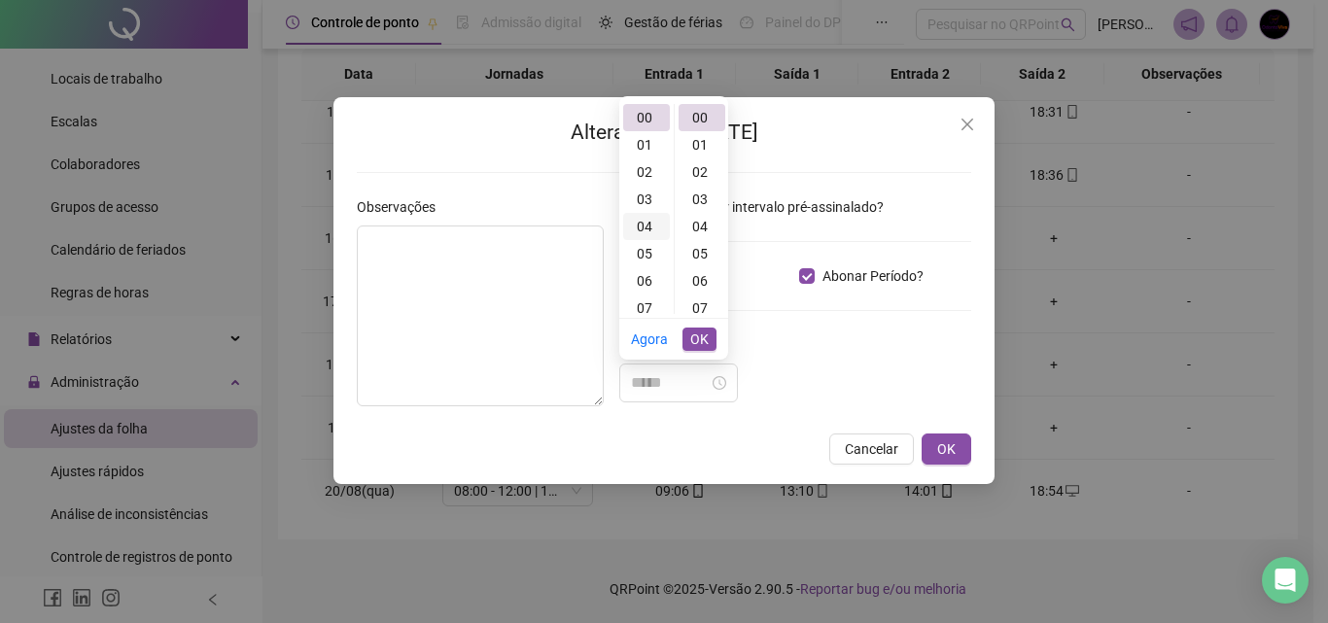
click at [641, 221] on div "04" at bounding box center [646, 226] width 47 height 27
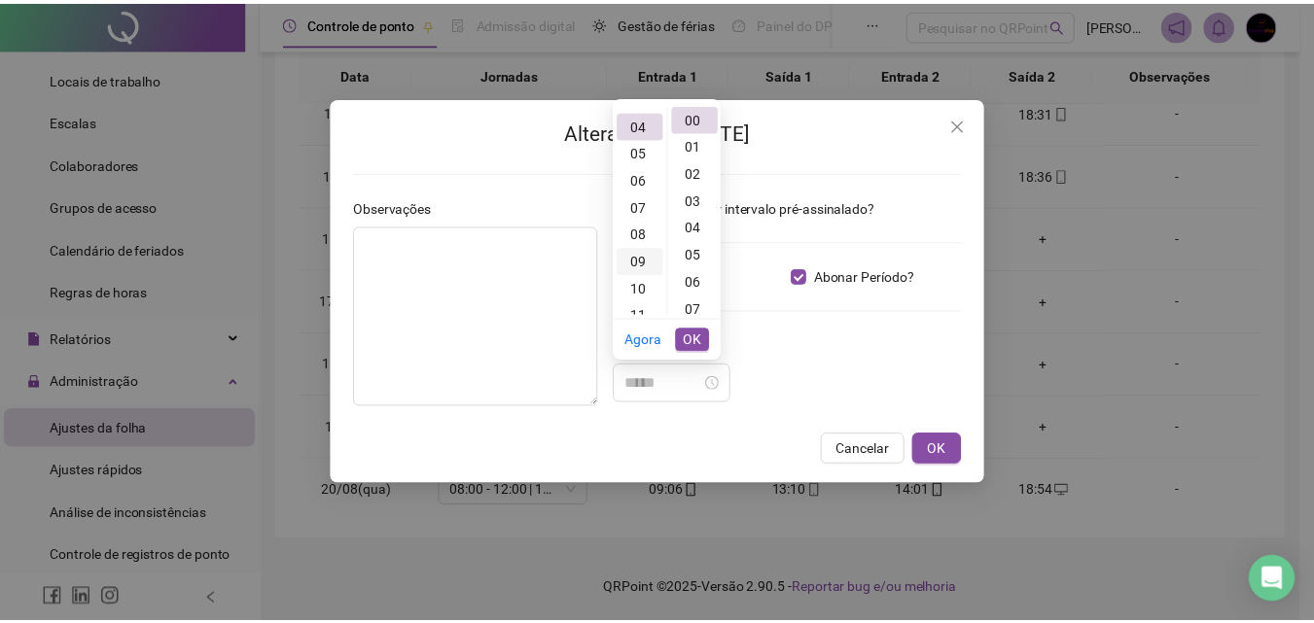
scroll to position [109, 0]
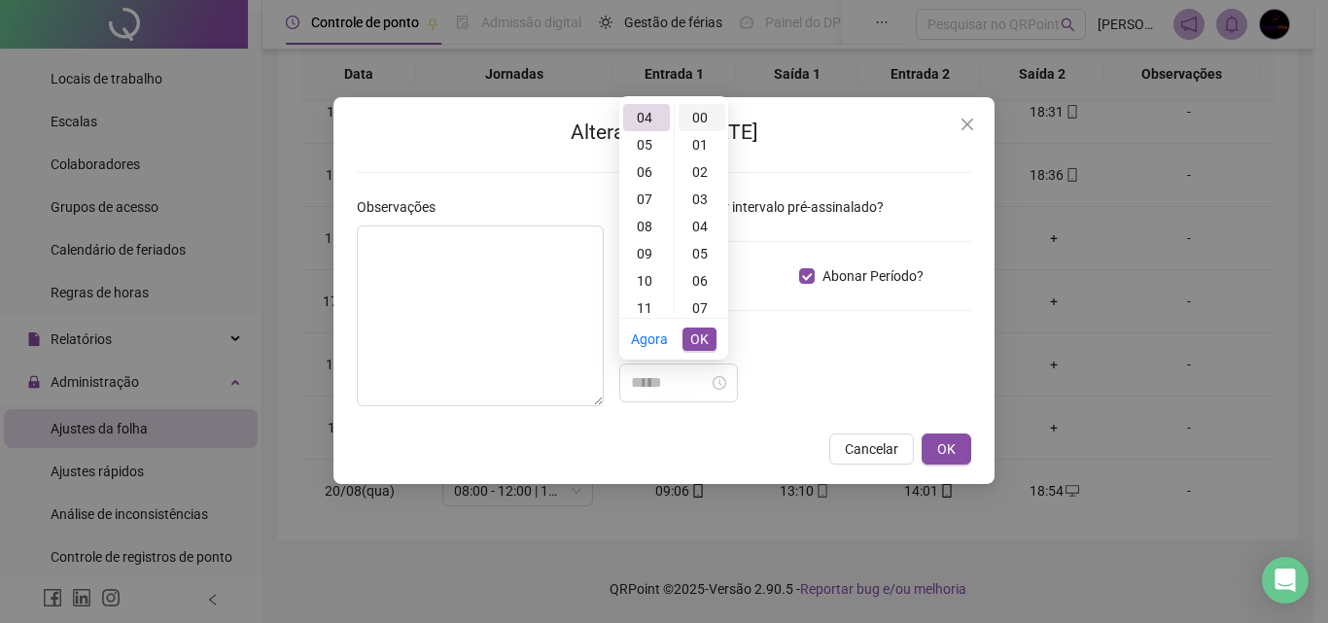
click at [709, 122] on div "00" at bounding box center [702, 117] width 47 height 27
type input "*****"
click at [701, 341] on span "OK" at bounding box center [699, 339] width 18 height 21
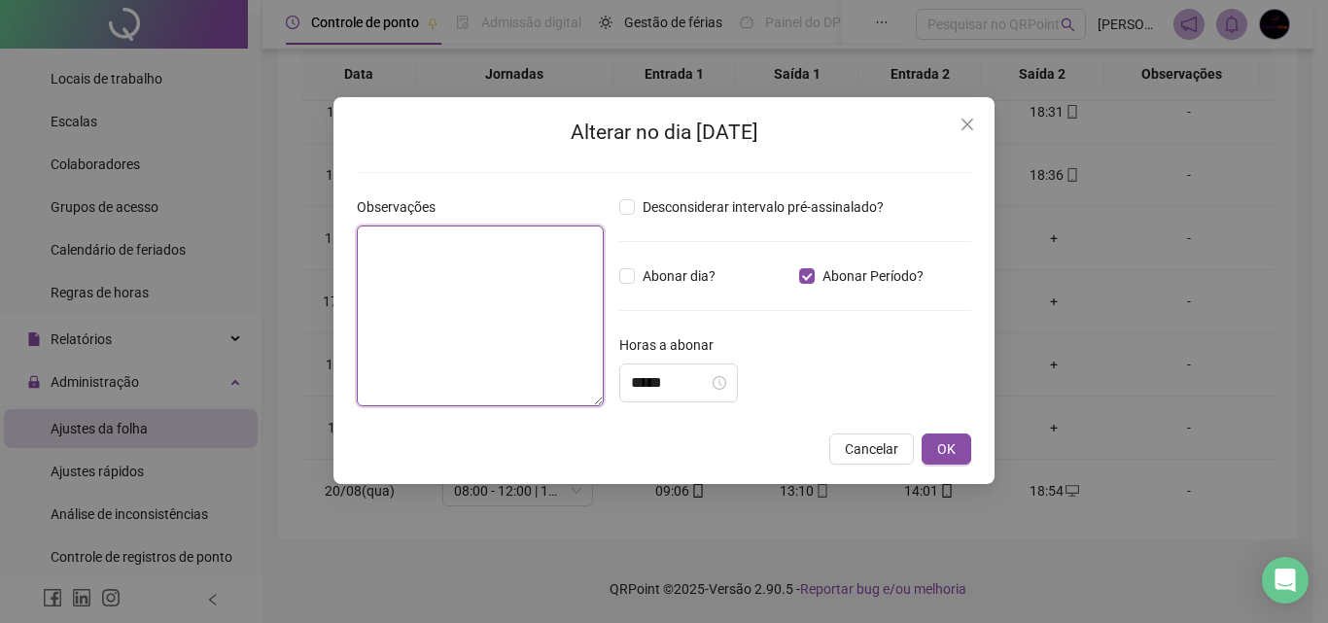
click at [477, 258] on textarea at bounding box center [480, 316] width 247 height 181
drag, startPoint x: 374, startPoint y: 246, endPoint x: 351, endPoint y: 248, distance: 23.4
click at [351, 248] on div "**********" at bounding box center [480, 309] width 263 height 226
type textarea "**********"
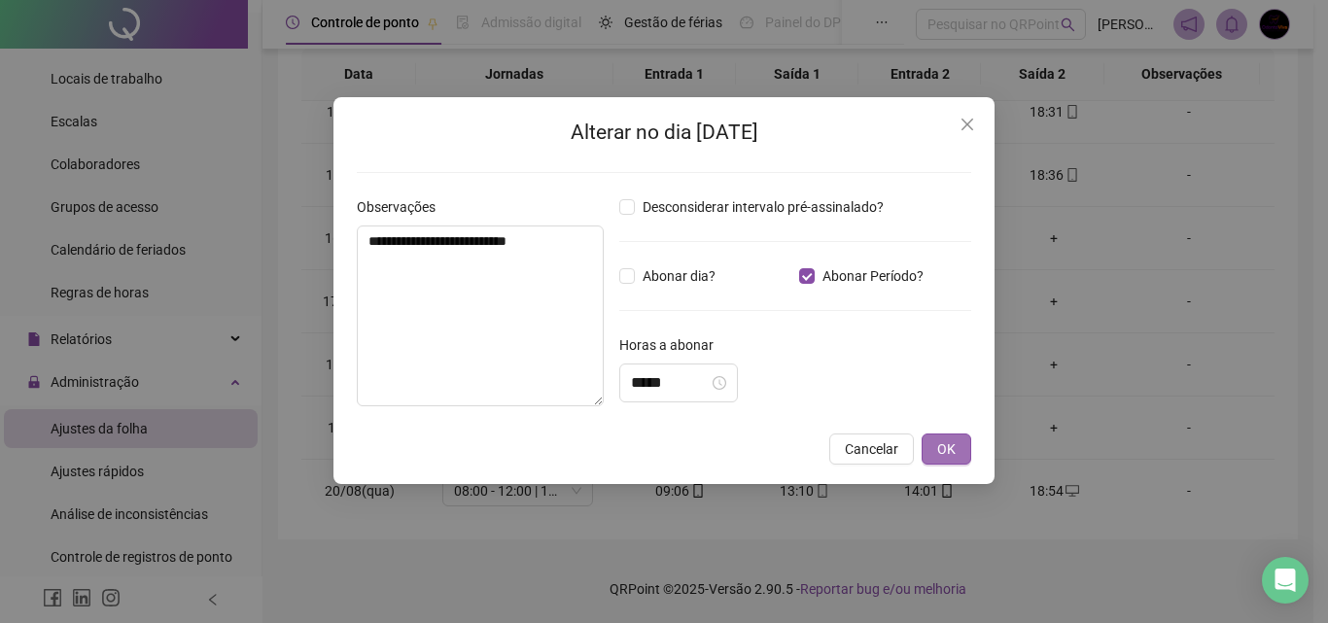
click at [959, 442] on button "OK" at bounding box center [947, 449] width 50 height 31
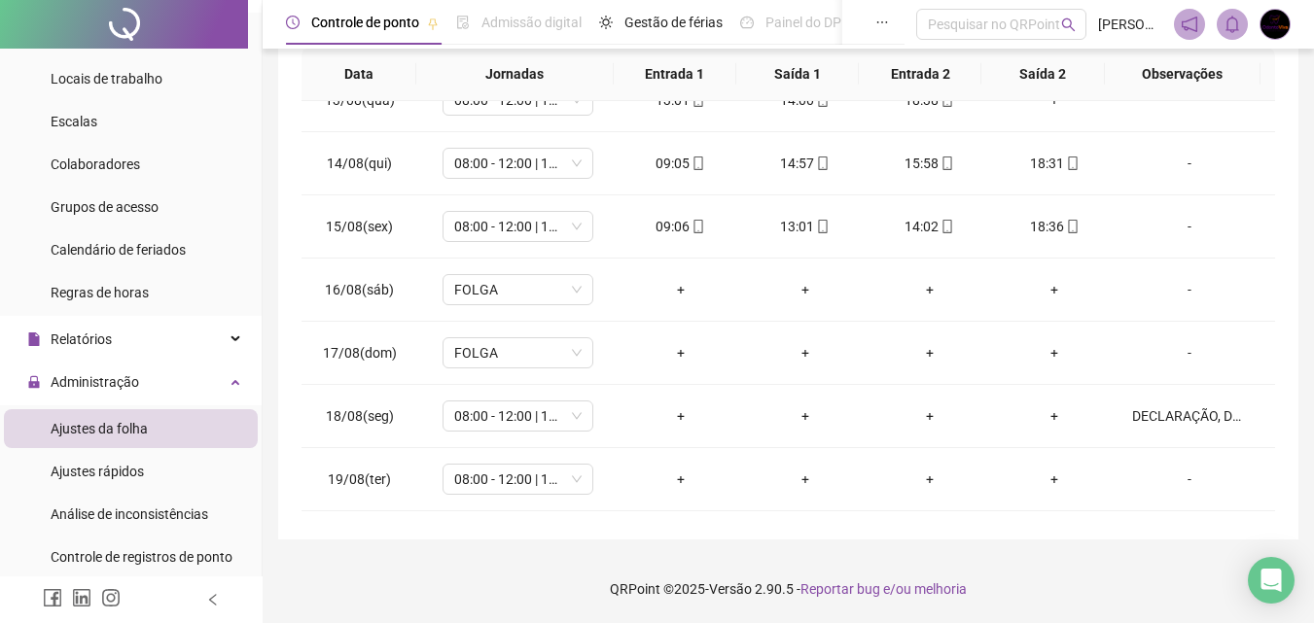
scroll to position [849, 0]
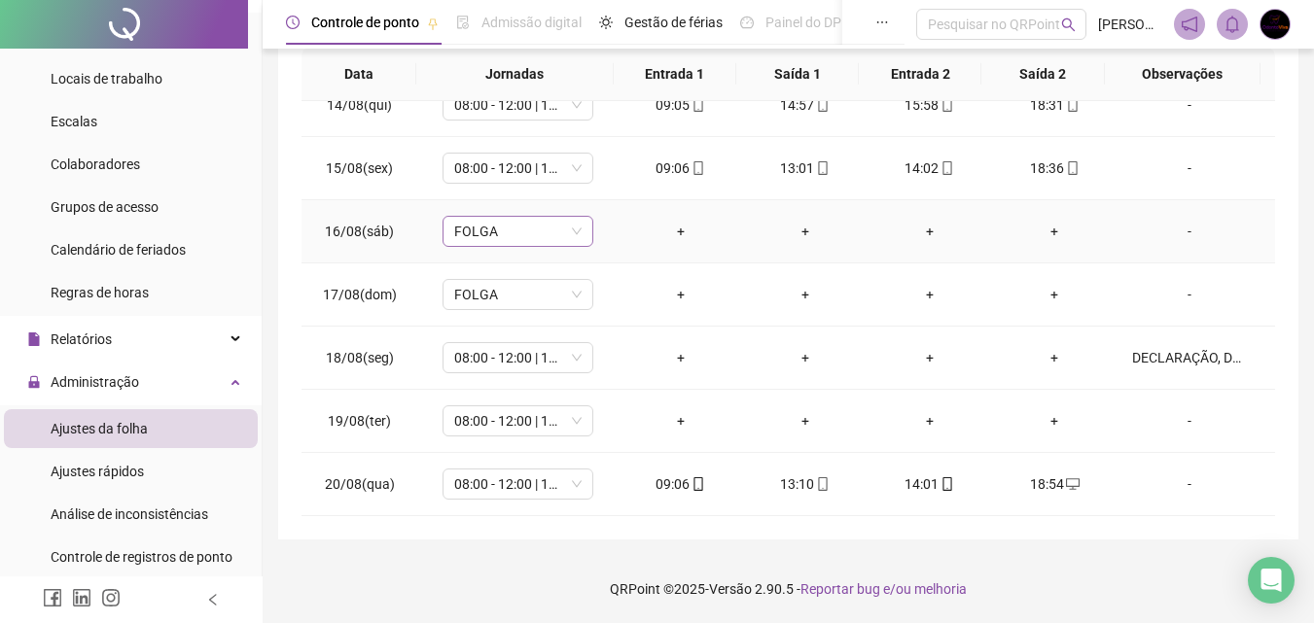
click at [478, 236] on span "FOLGA" at bounding box center [517, 231] width 127 height 29
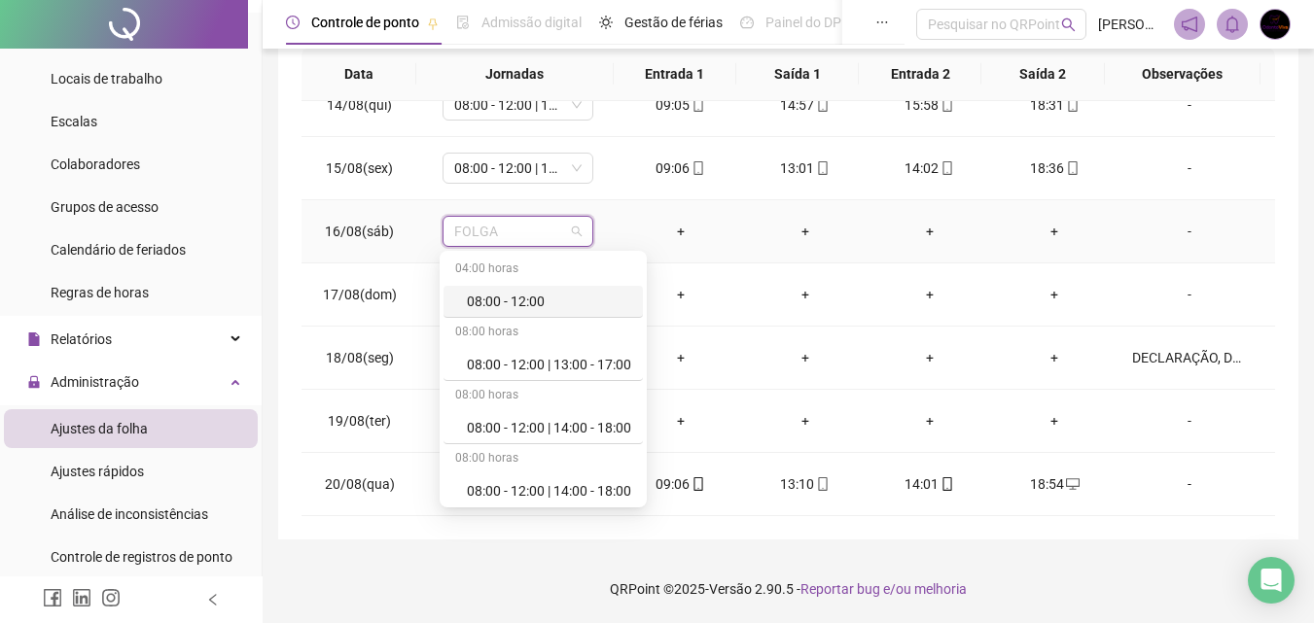
click at [591, 300] on div "08:00 - 12:00" at bounding box center [549, 301] width 164 height 21
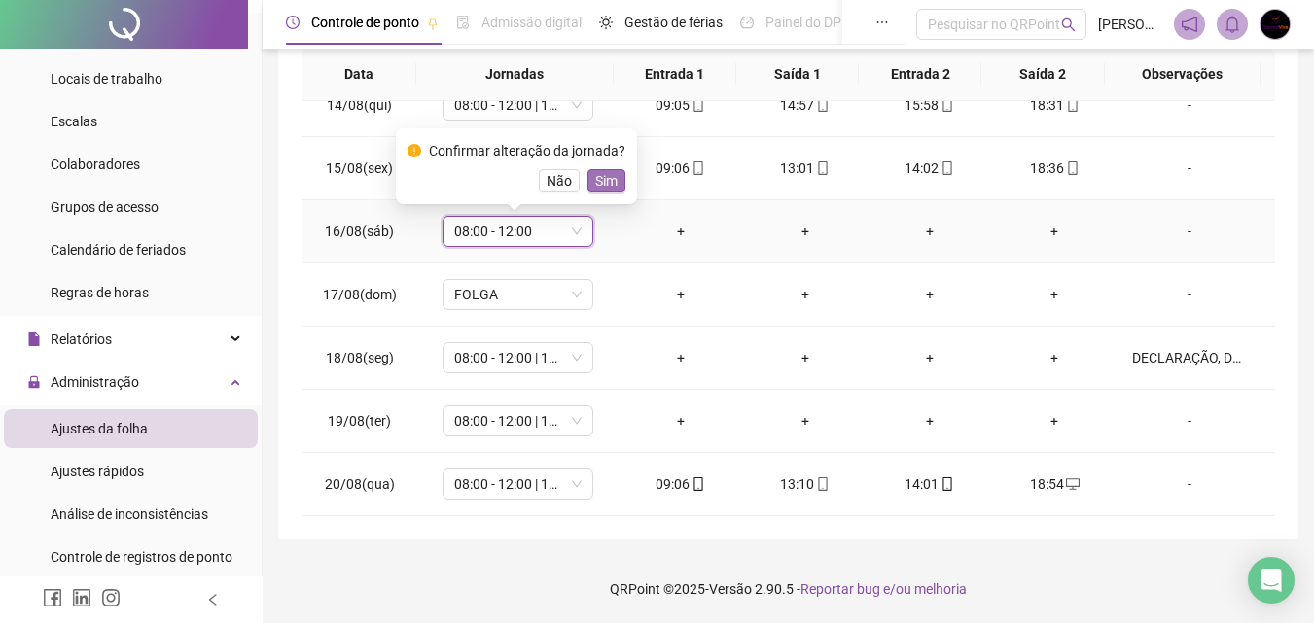
click at [611, 178] on span "Sim" at bounding box center [606, 180] width 22 height 21
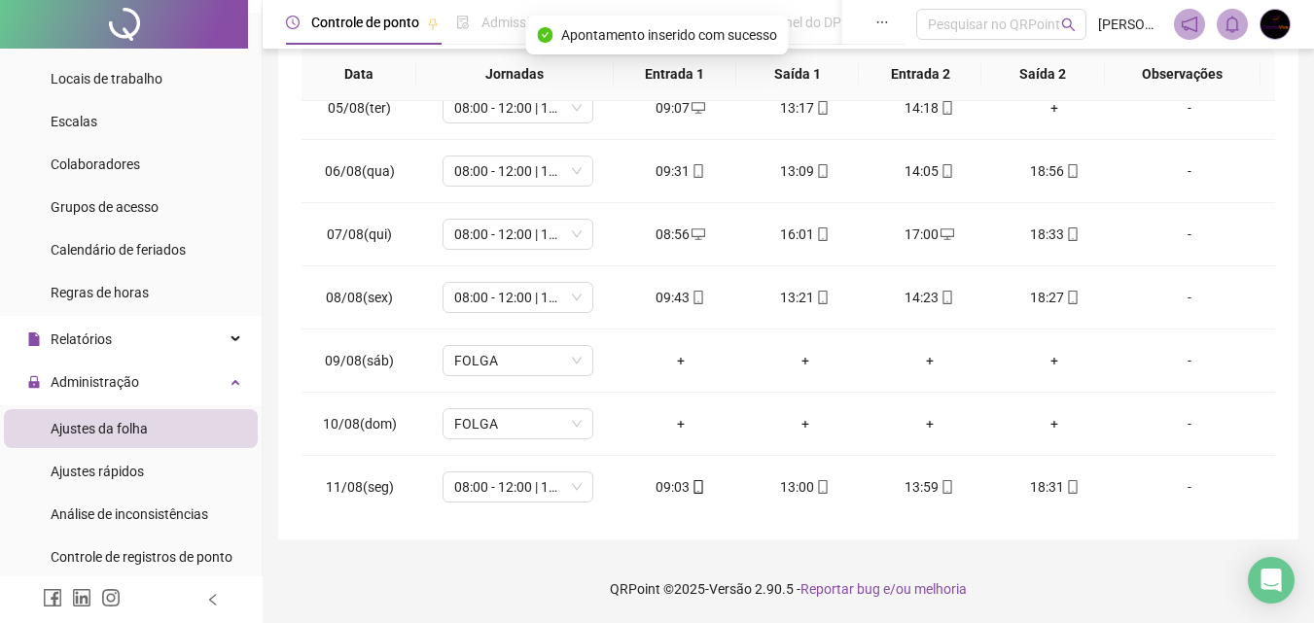
scroll to position [262, 0]
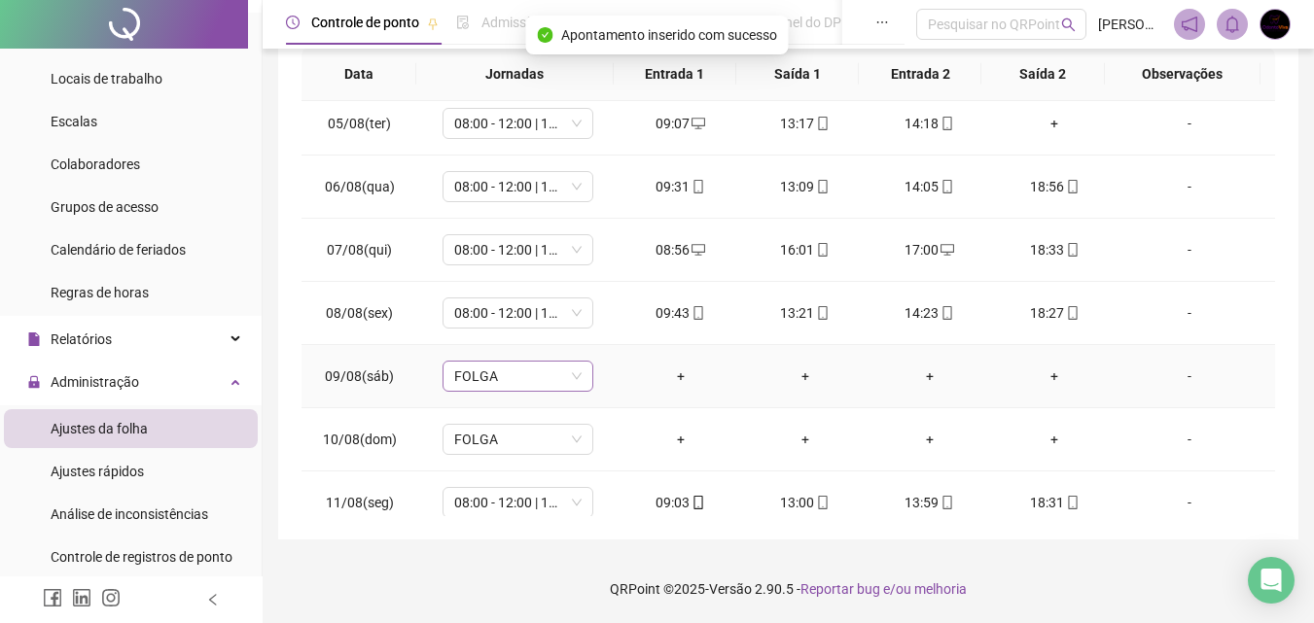
click at [557, 370] on span "FOLGA" at bounding box center [517, 376] width 127 height 29
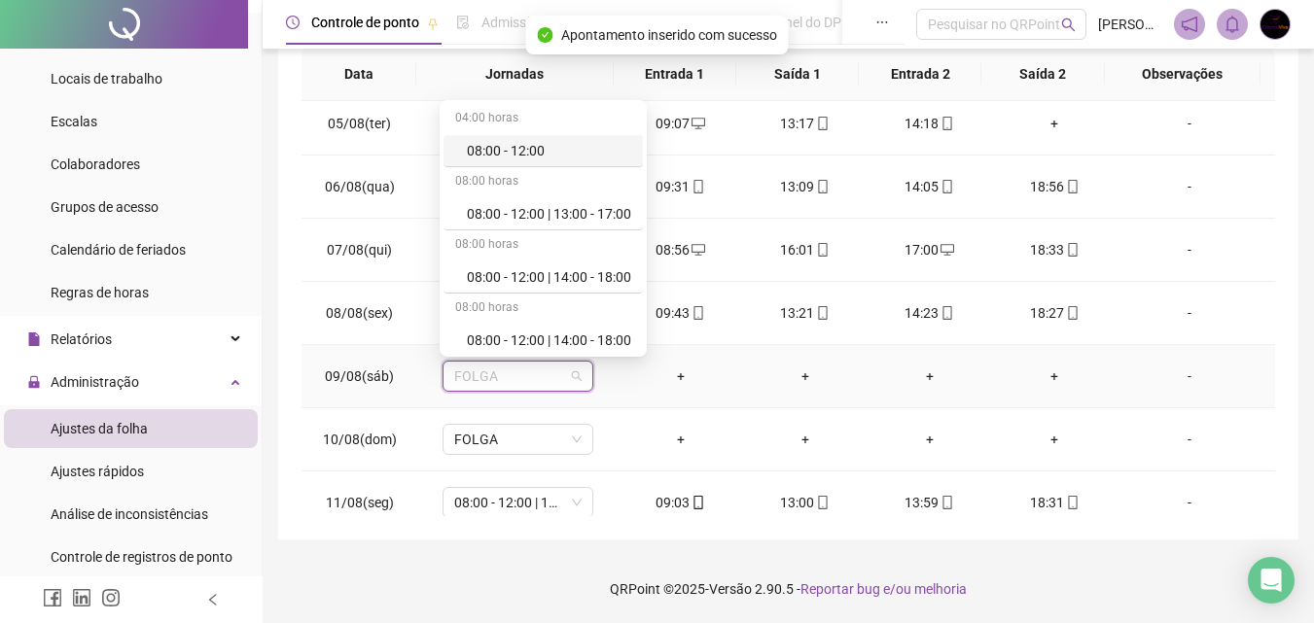
click at [538, 149] on div "08:00 - 12:00" at bounding box center [549, 150] width 164 height 21
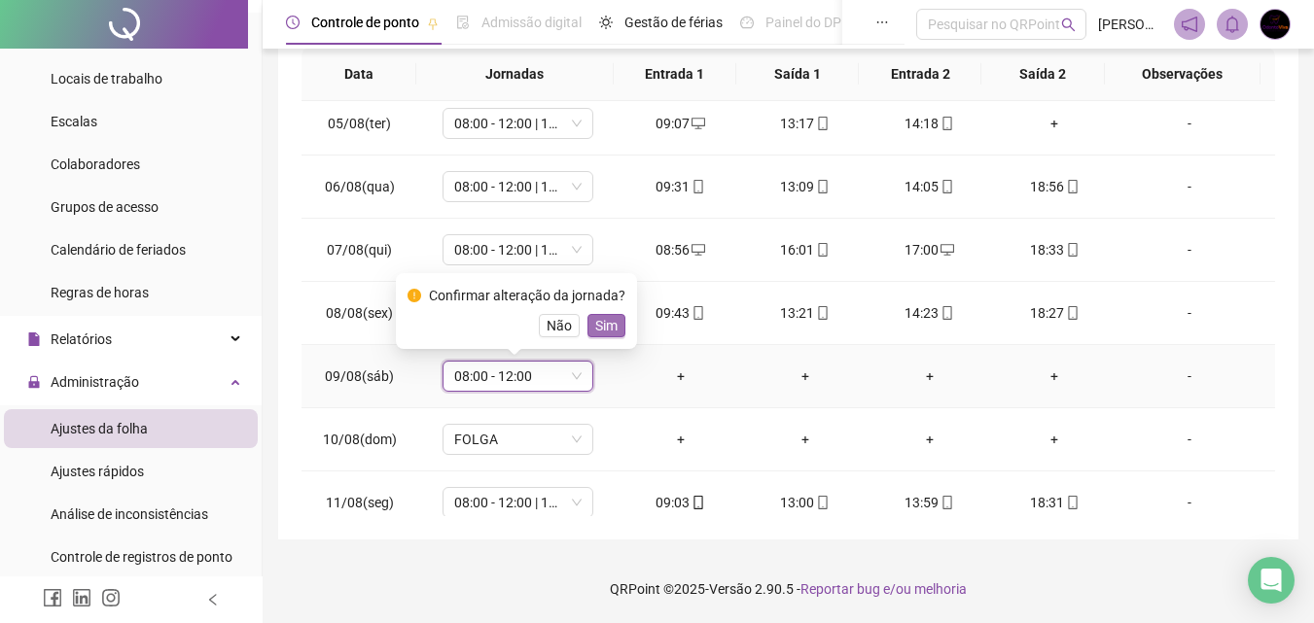
click at [600, 325] on span "Sim" at bounding box center [606, 325] width 22 height 21
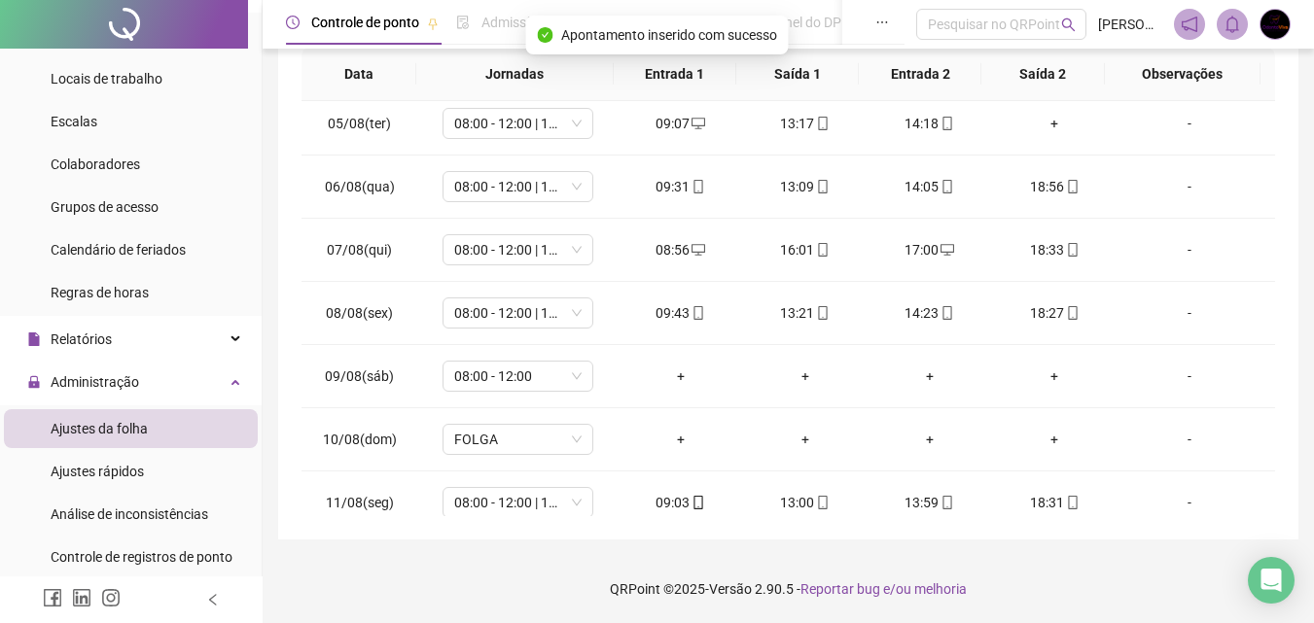
scroll to position [0, 0]
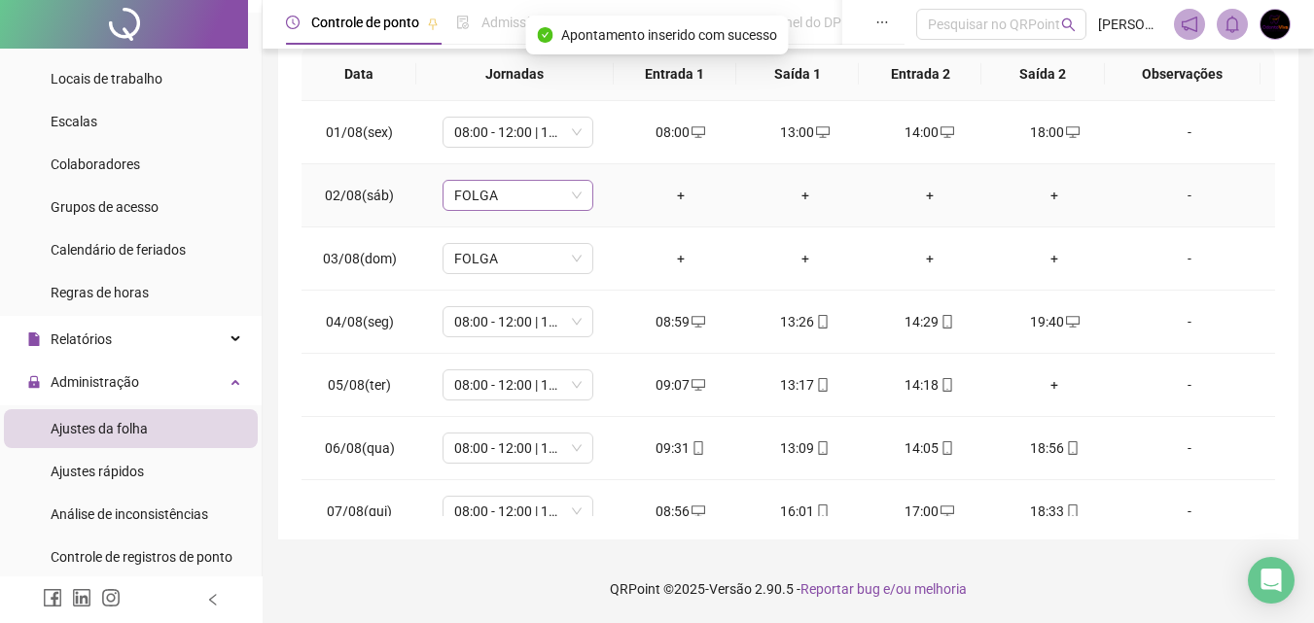
click at [492, 200] on span "FOLGA" at bounding box center [517, 195] width 127 height 29
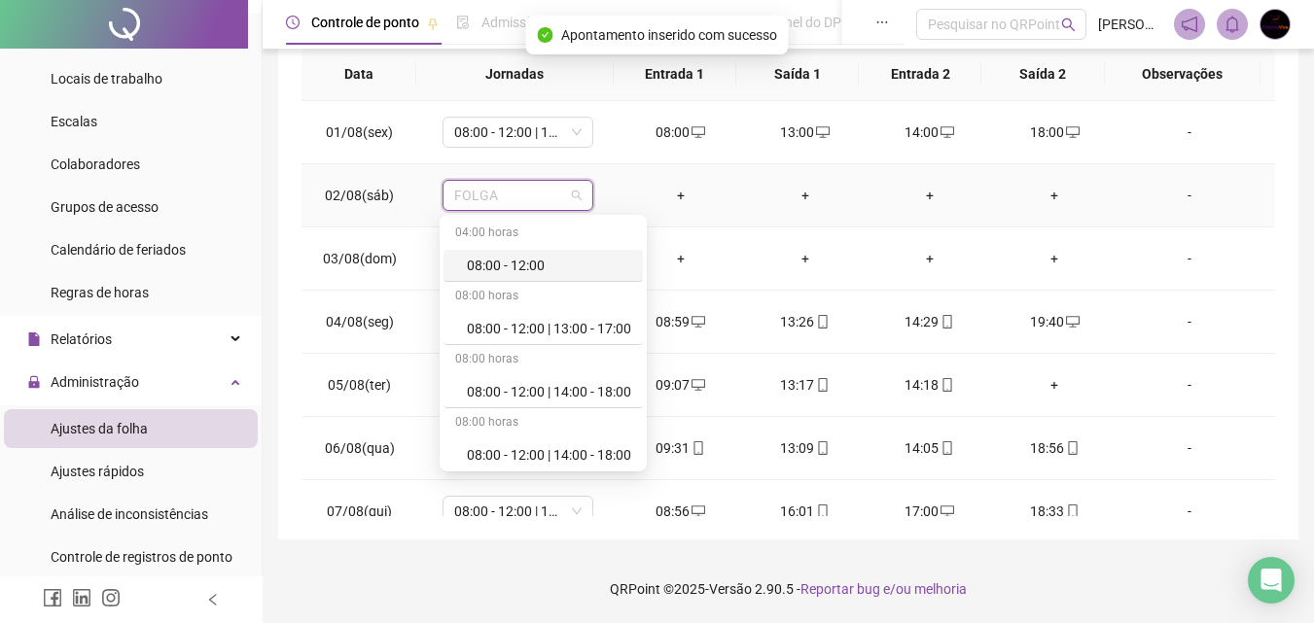
click at [588, 265] on div "08:00 - 12:00" at bounding box center [549, 265] width 164 height 21
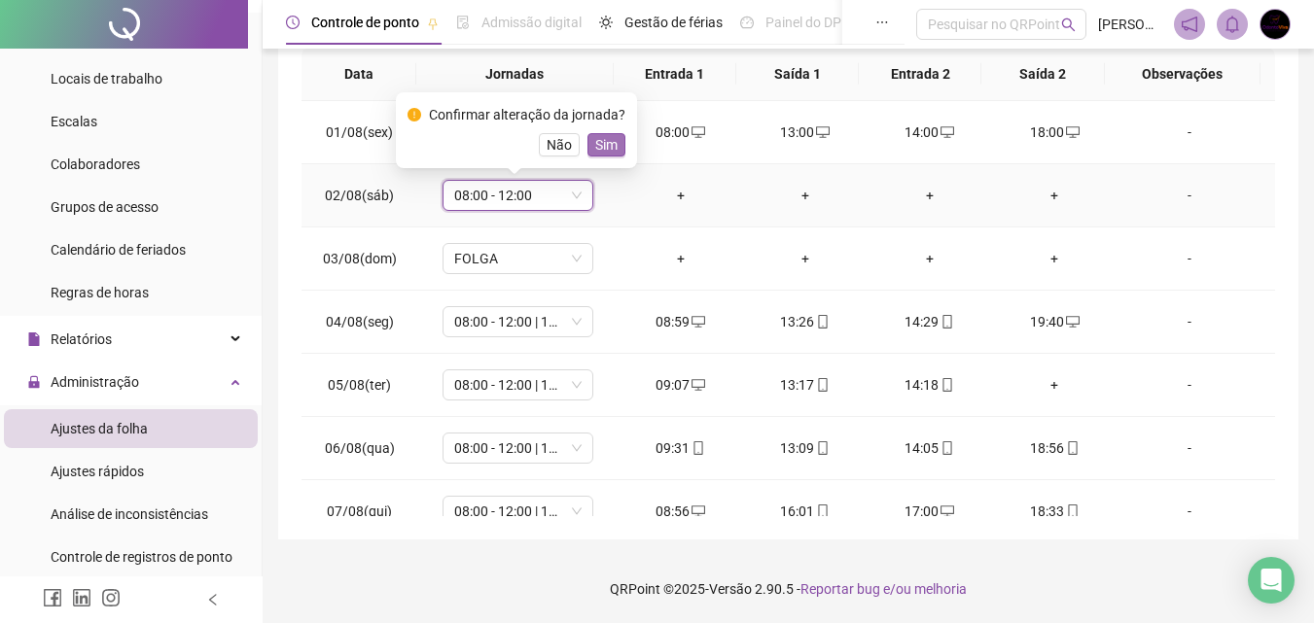
click at [609, 143] on span "Sim" at bounding box center [606, 144] width 22 height 21
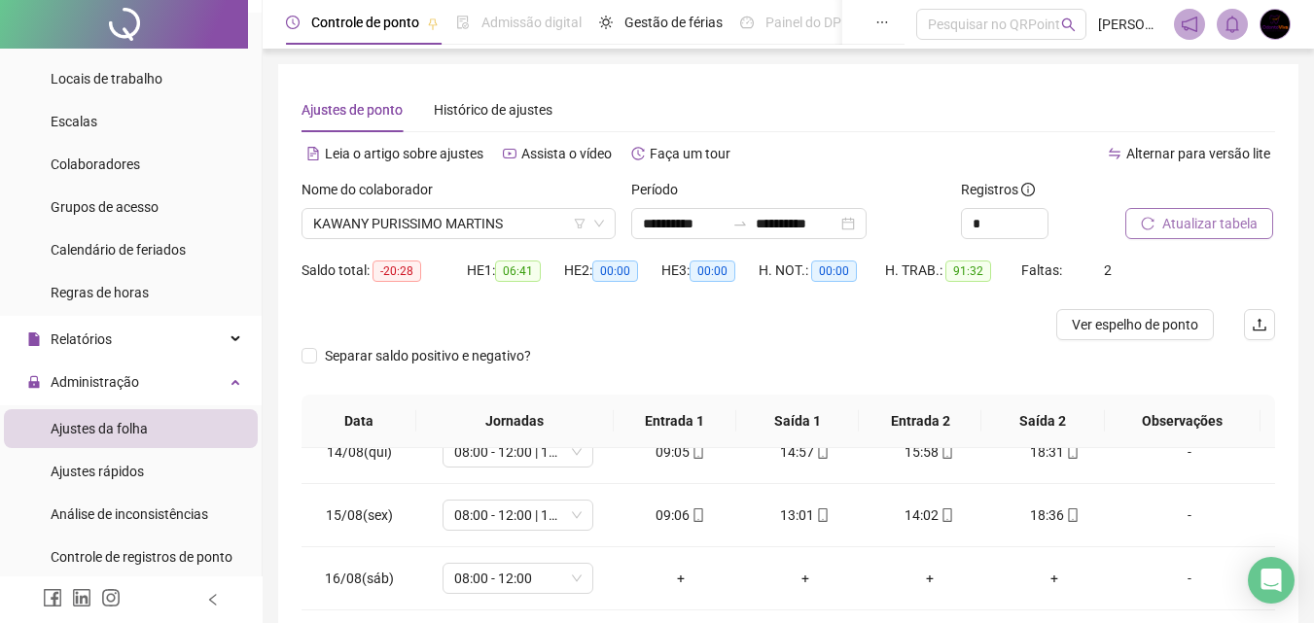
click at [1218, 223] on span "Atualizar tabela" at bounding box center [1209, 223] width 95 height 21
click at [866, 217] on div "**********" at bounding box center [748, 223] width 235 height 31
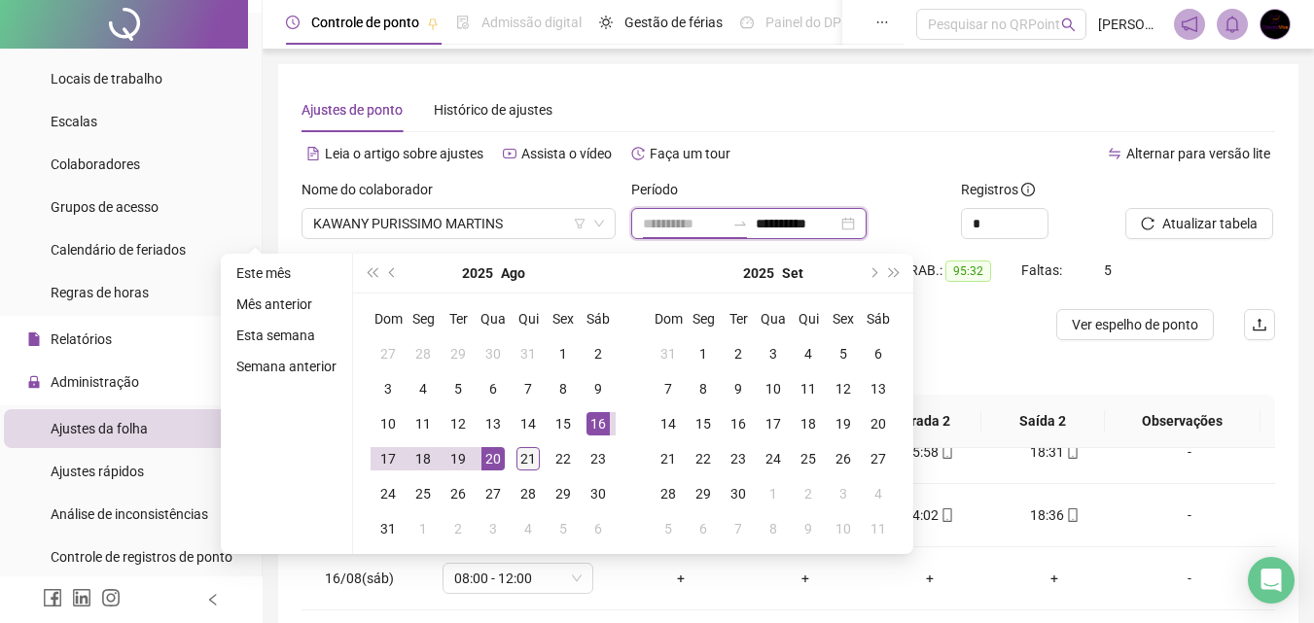
type input "**********"
click at [531, 453] on div "21" at bounding box center [527, 458] width 23 height 23
type input "**********"
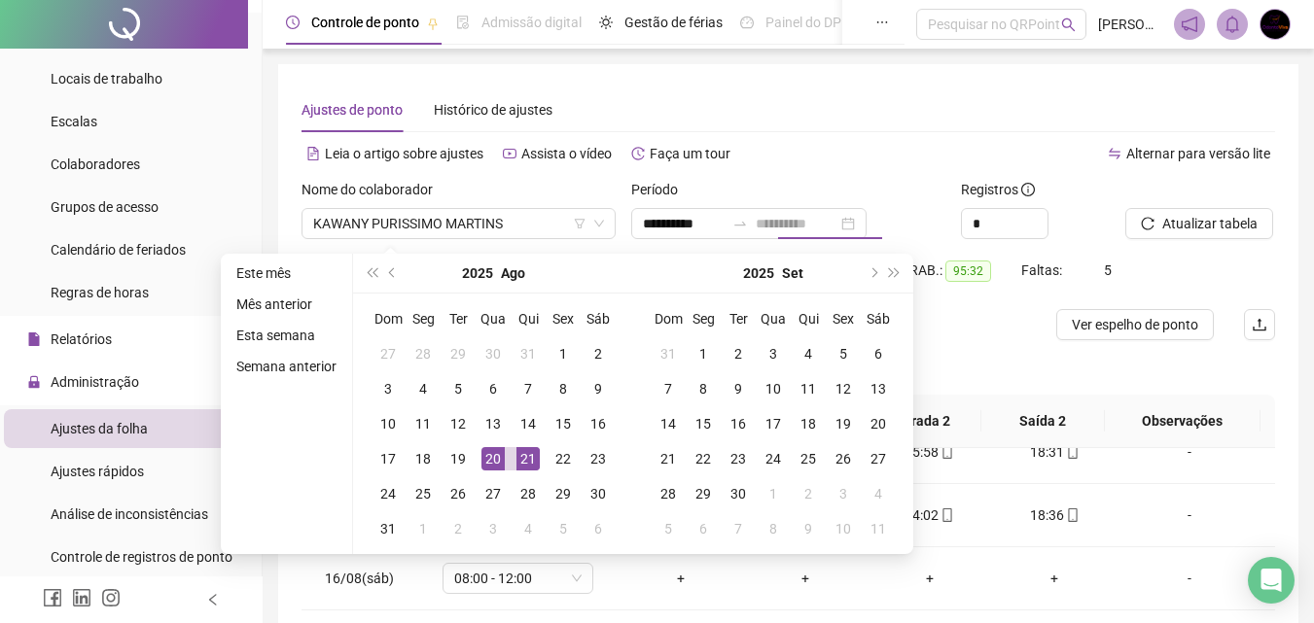
click at [491, 464] on div "20" at bounding box center [492, 458] width 23 height 23
type input "**********"
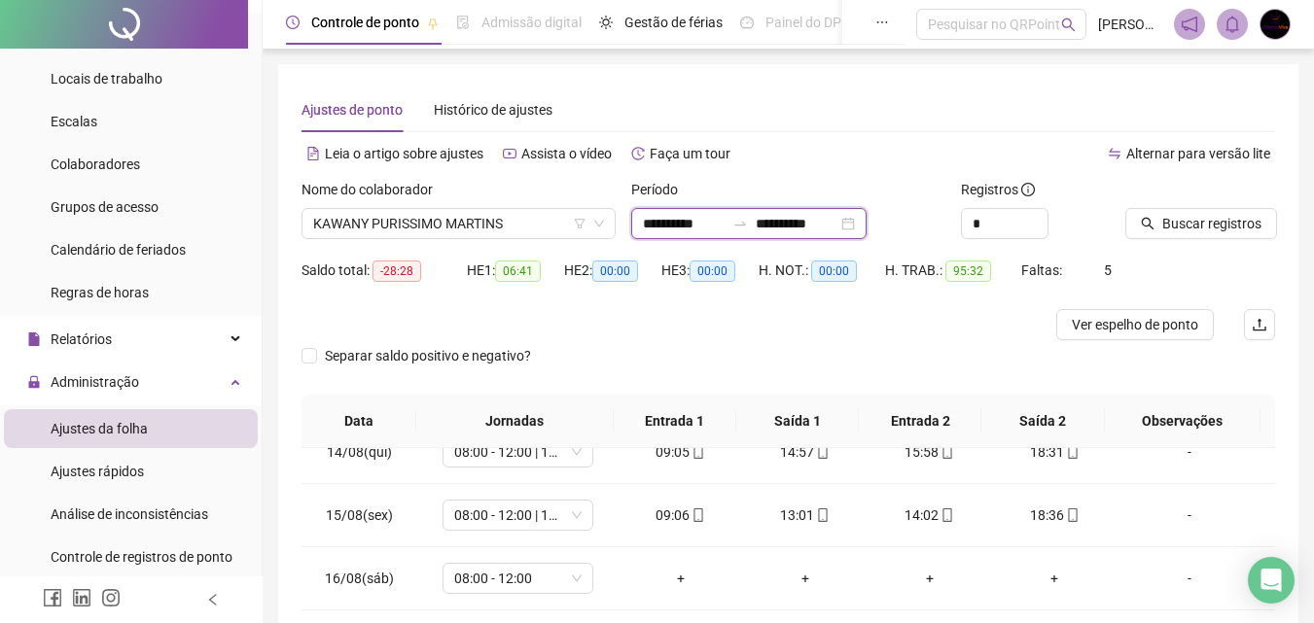
click at [820, 223] on input "**********" at bounding box center [796, 223] width 82 height 21
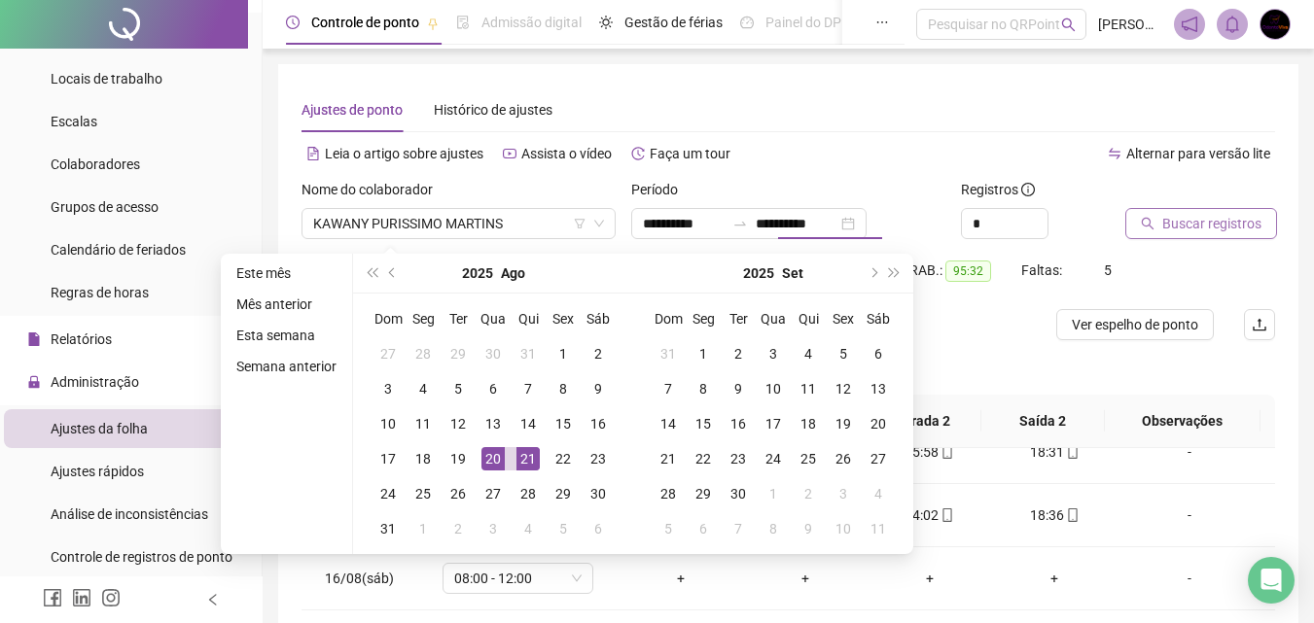
click at [1203, 228] on span "Buscar registros" at bounding box center [1211, 223] width 99 height 21
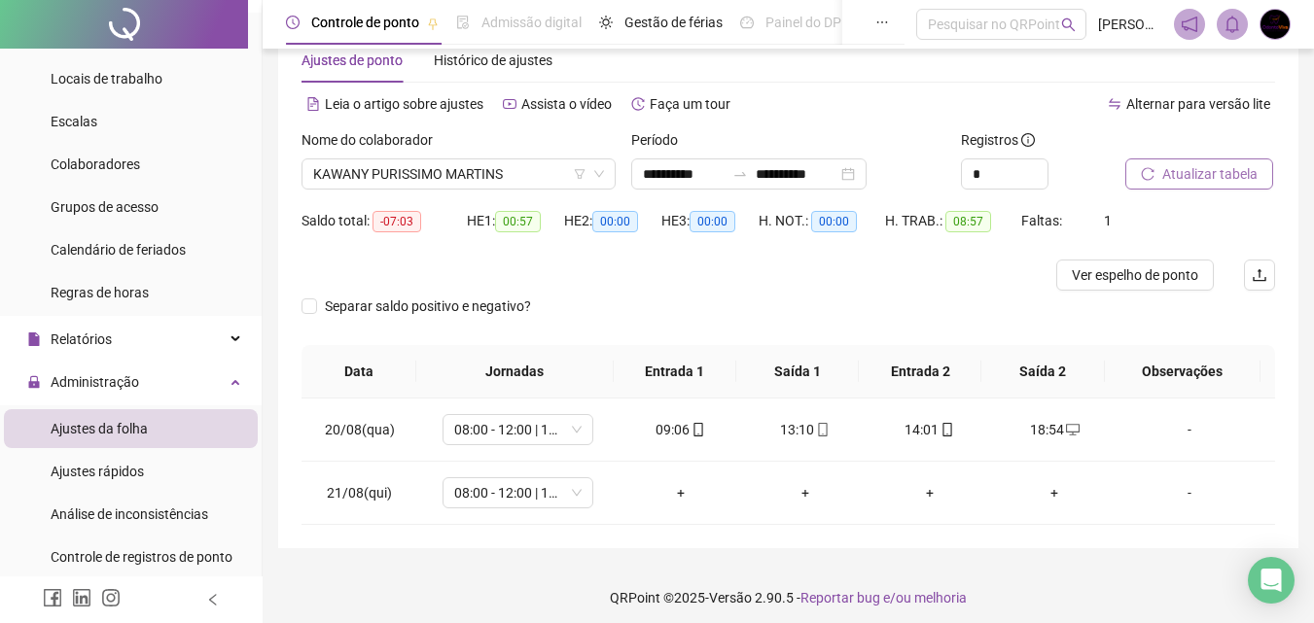
scroll to position [58, 0]
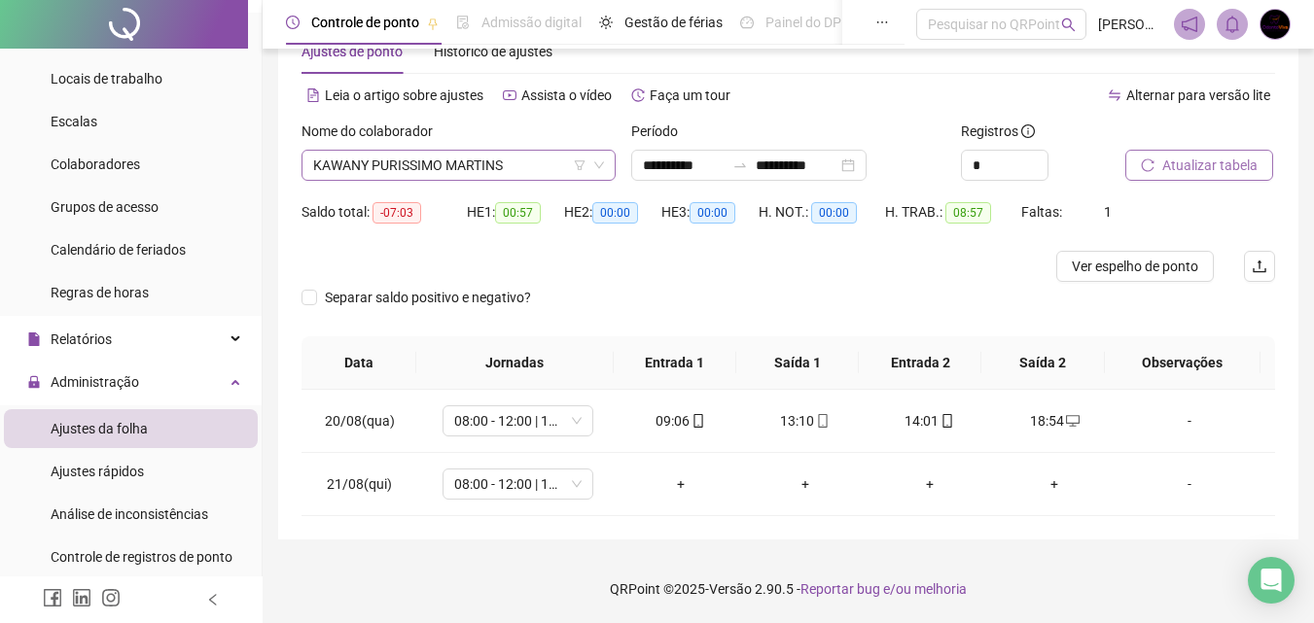
click at [553, 165] on span "KAWANY PURISSIMO MARTINS" at bounding box center [458, 165] width 291 height 29
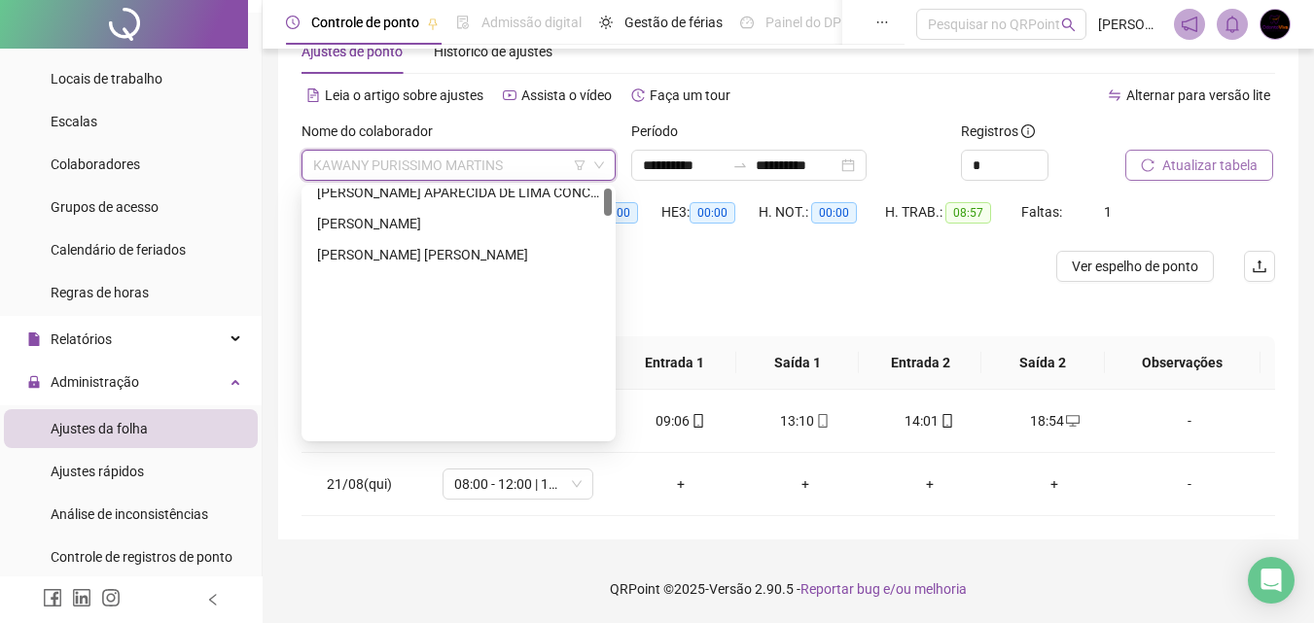
scroll to position [0, 0]
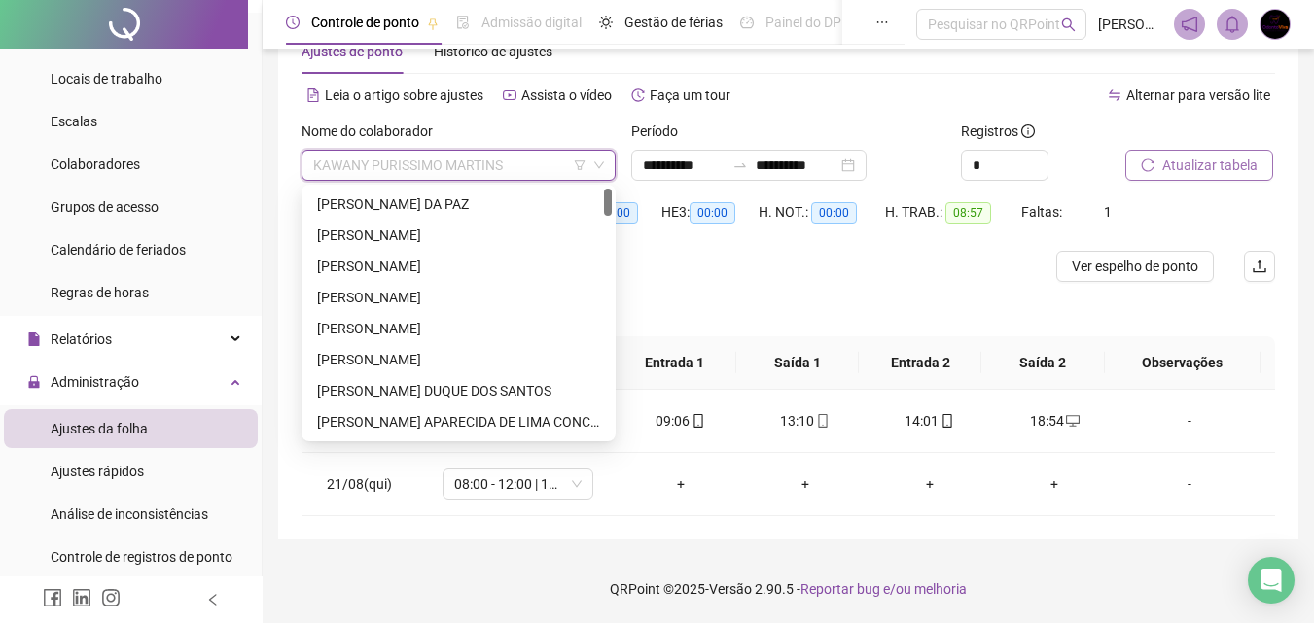
drag, startPoint x: 608, startPoint y: 314, endPoint x: 614, endPoint y: 174, distance: 140.2
click at [614, 174] on body "**********" at bounding box center [657, 253] width 1314 height 623
click at [532, 190] on div "[PERSON_NAME]" at bounding box center [458, 204] width 306 height 31
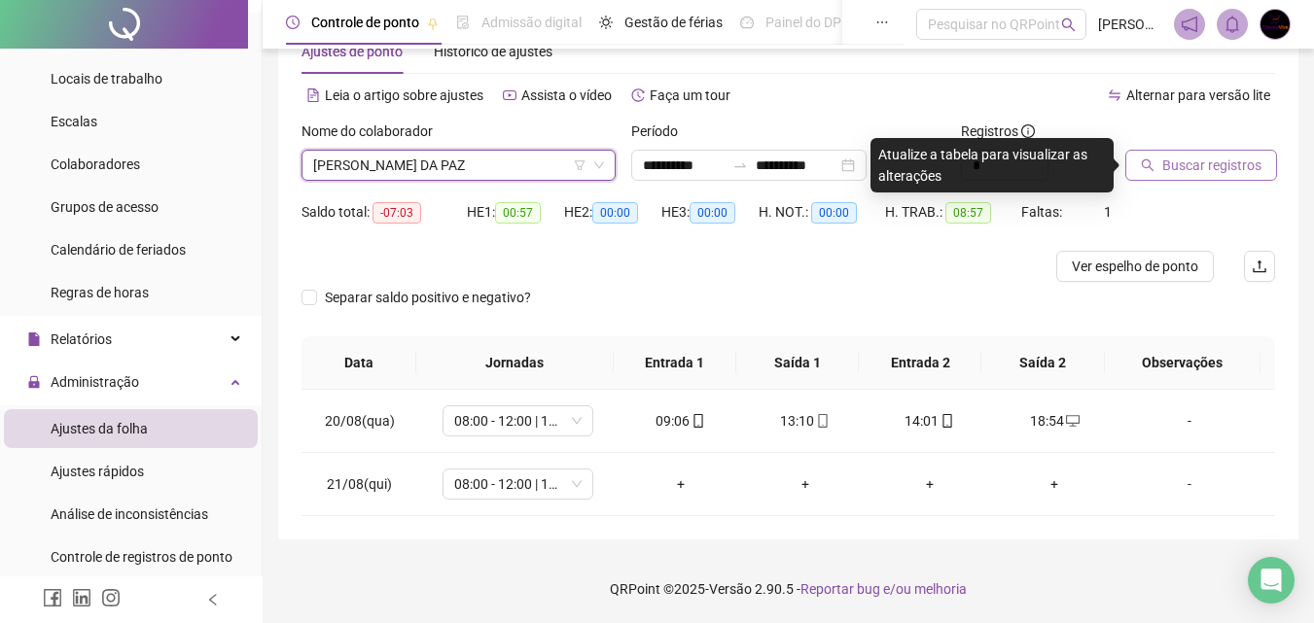
click at [1209, 166] on span "Buscar registros" at bounding box center [1211, 165] width 99 height 21
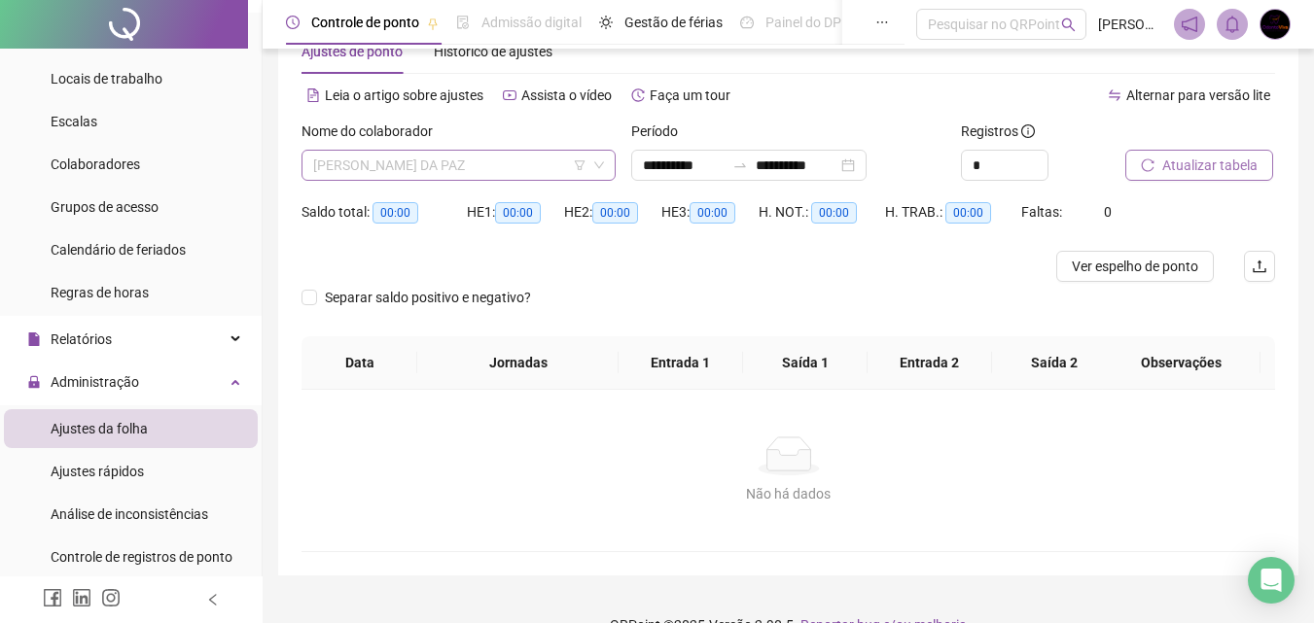
click at [500, 161] on span "[PERSON_NAME]" at bounding box center [458, 165] width 291 height 29
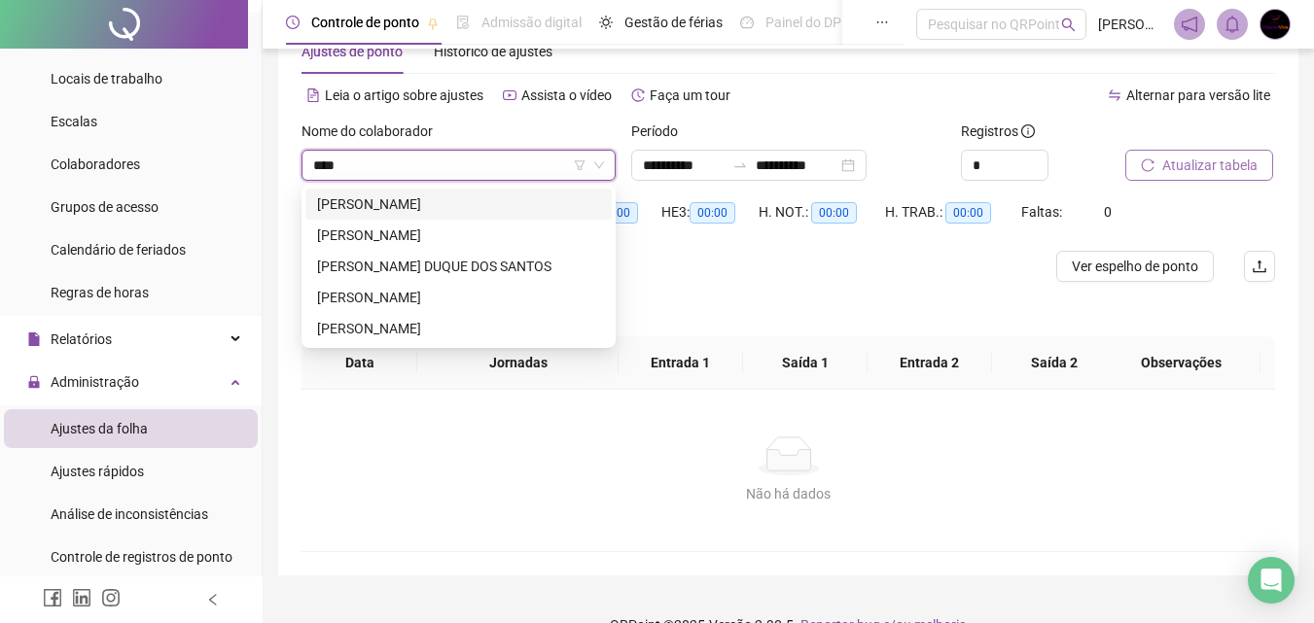
type input "*****"
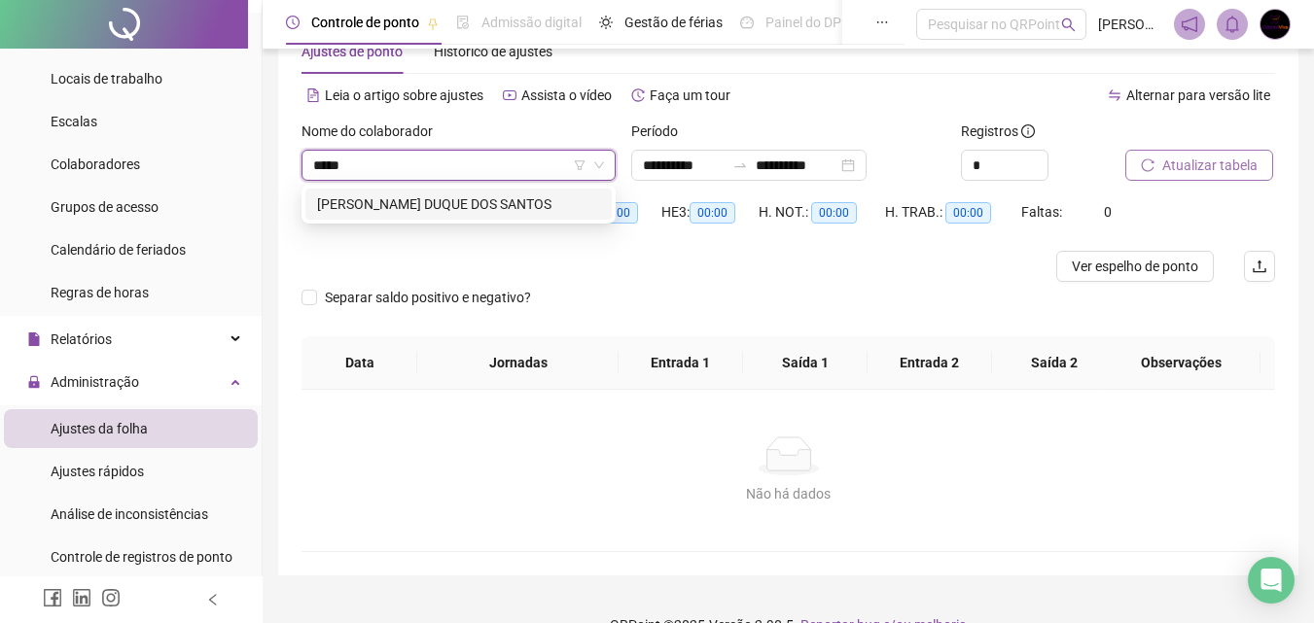
click at [516, 206] on div "[PERSON_NAME] [PERSON_NAME] DOS [PERSON_NAME]" at bounding box center [458, 203] width 283 height 21
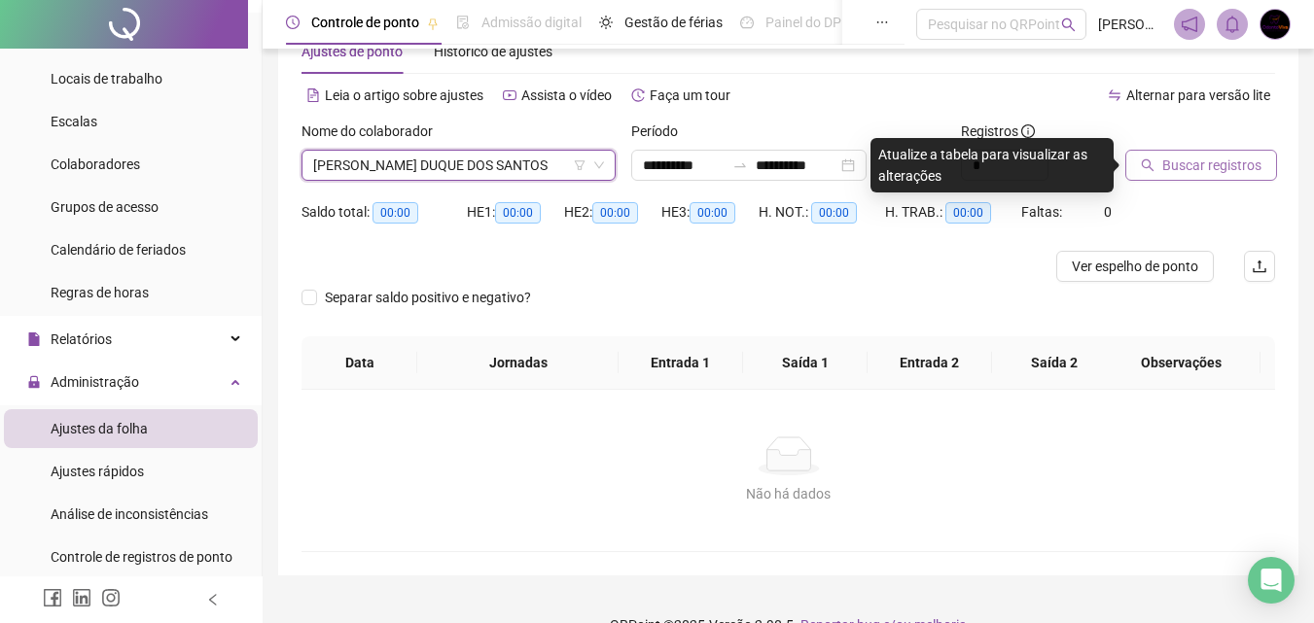
click at [1225, 164] on span "Buscar registros" at bounding box center [1211, 165] width 99 height 21
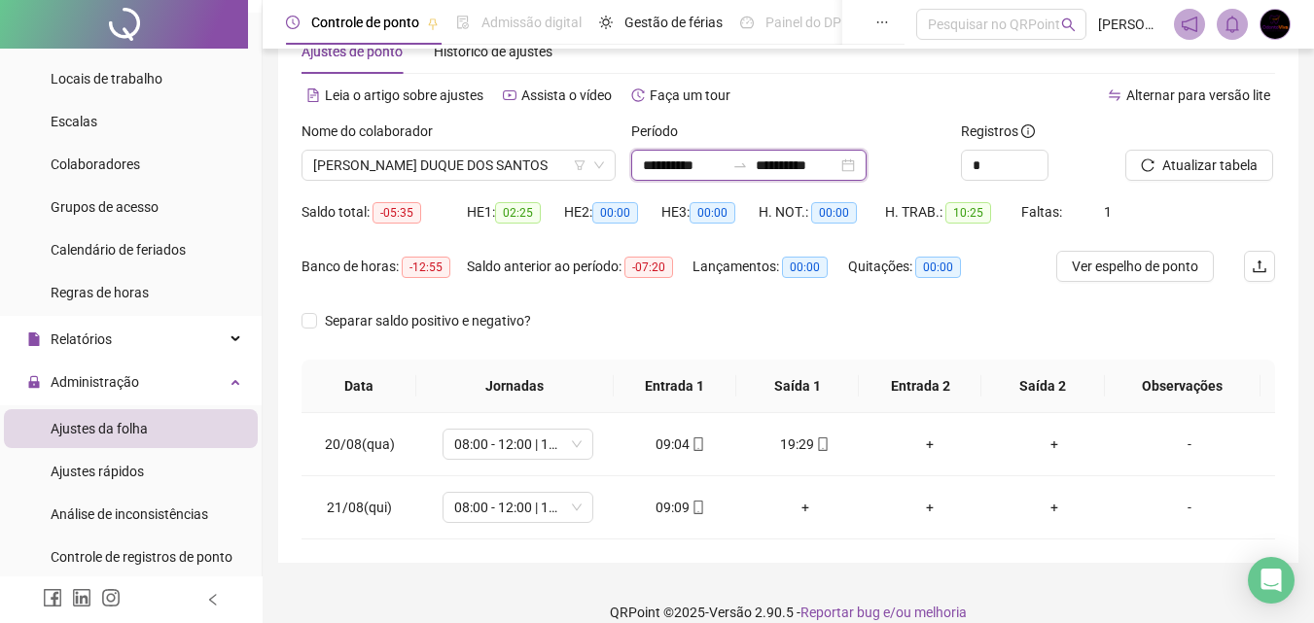
click at [673, 158] on input "**********" at bounding box center [684, 165] width 82 height 21
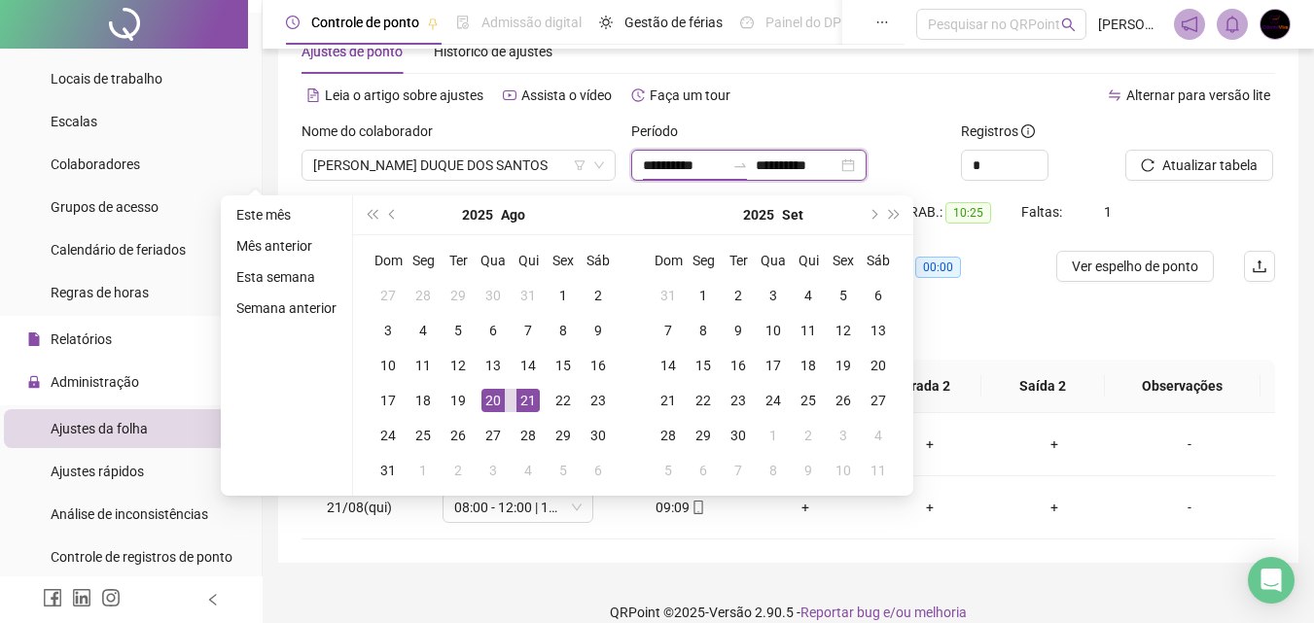
drag, startPoint x: 654, startPoint y: 166, endPoint x: 622, endPoint y: 176, distance: 33.5
click at [622, 176] on div "**********" at bounding box center [788, 159] width 989 height 76
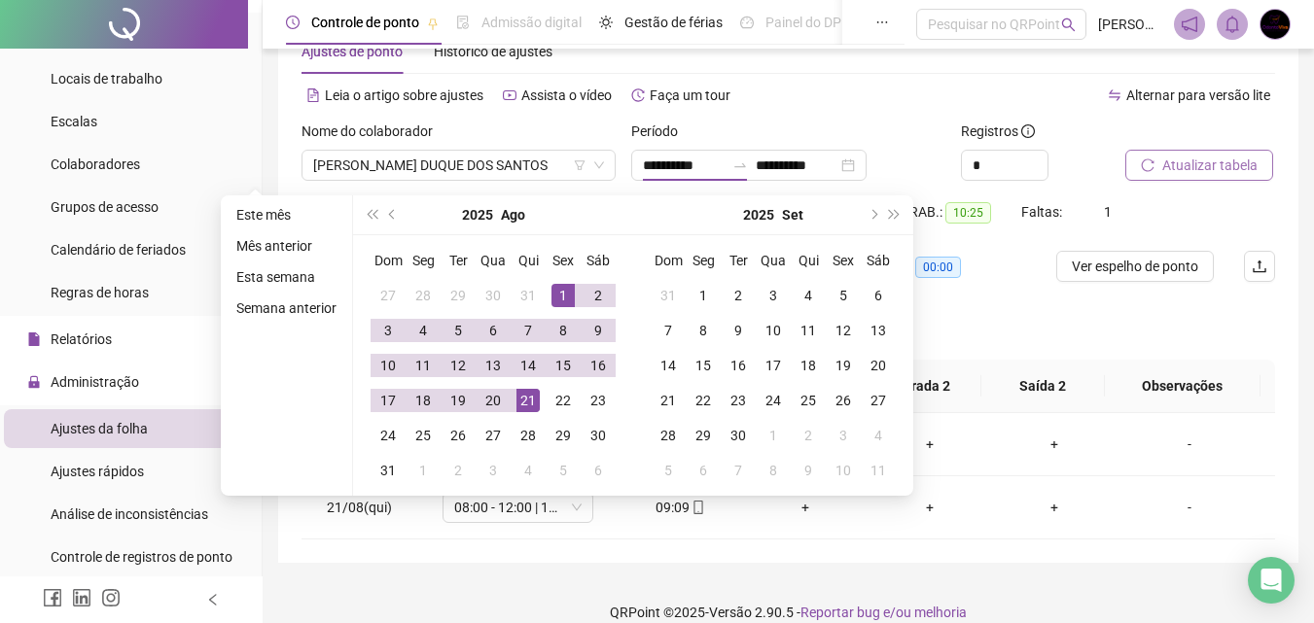
click at [1249, 158] on span "Atualizar tabela" at bounding box center [1209, 165] width 95 height 21
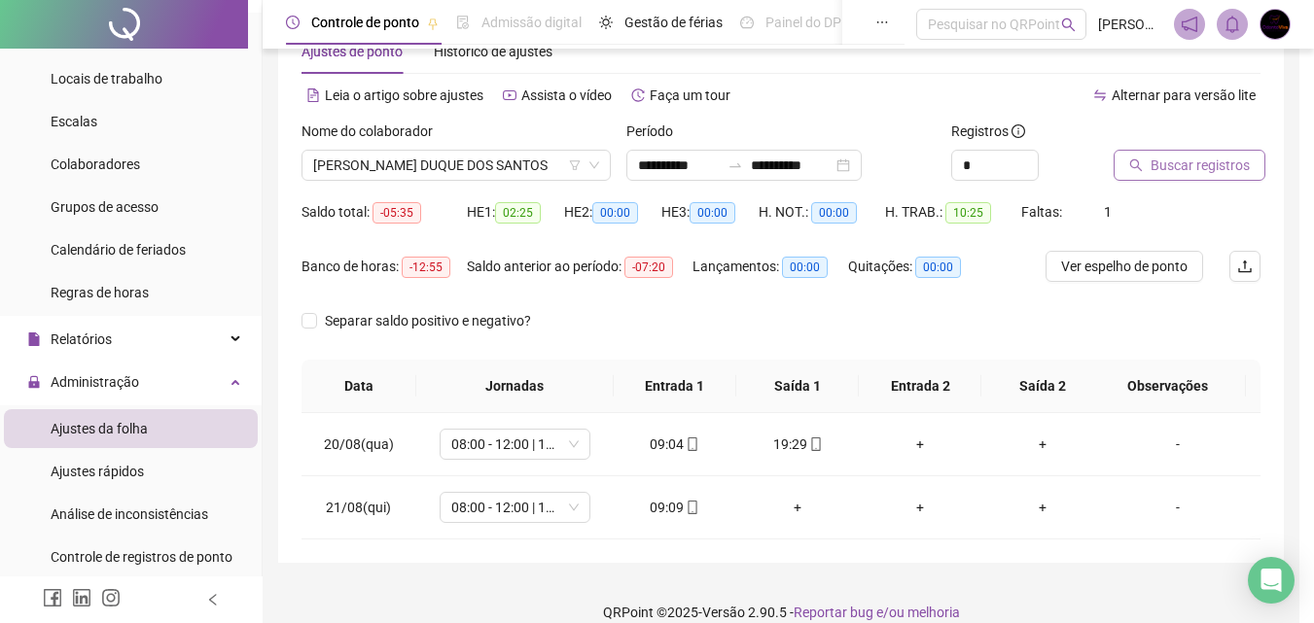
type input "**********"
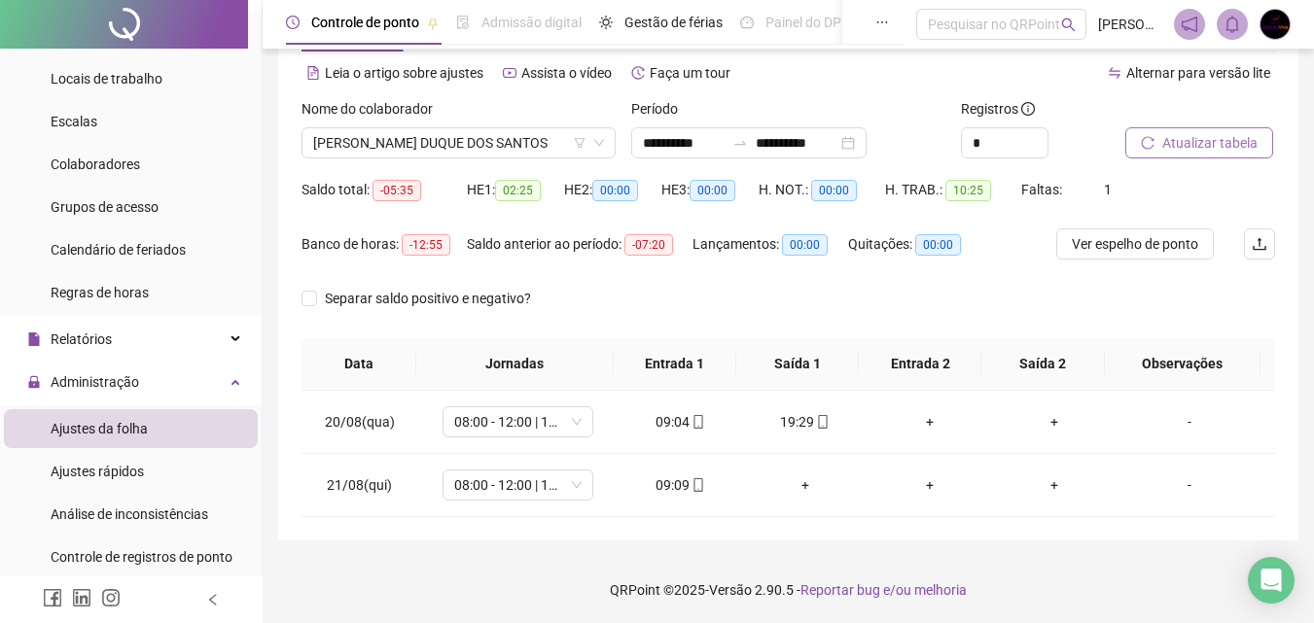
scroll to position [82, 0]
click at [1192, 148] on span "Atualizar tabela" at bounding box center [1209, 141] width 95 height 21
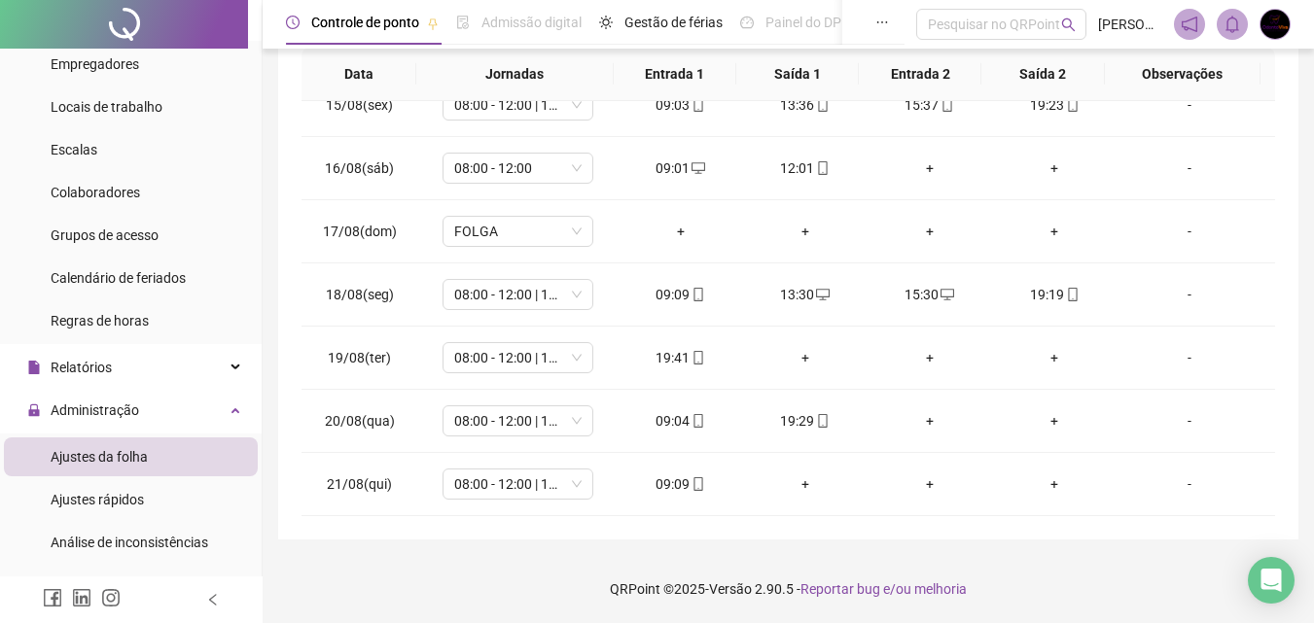
scroll to position [9, 0]
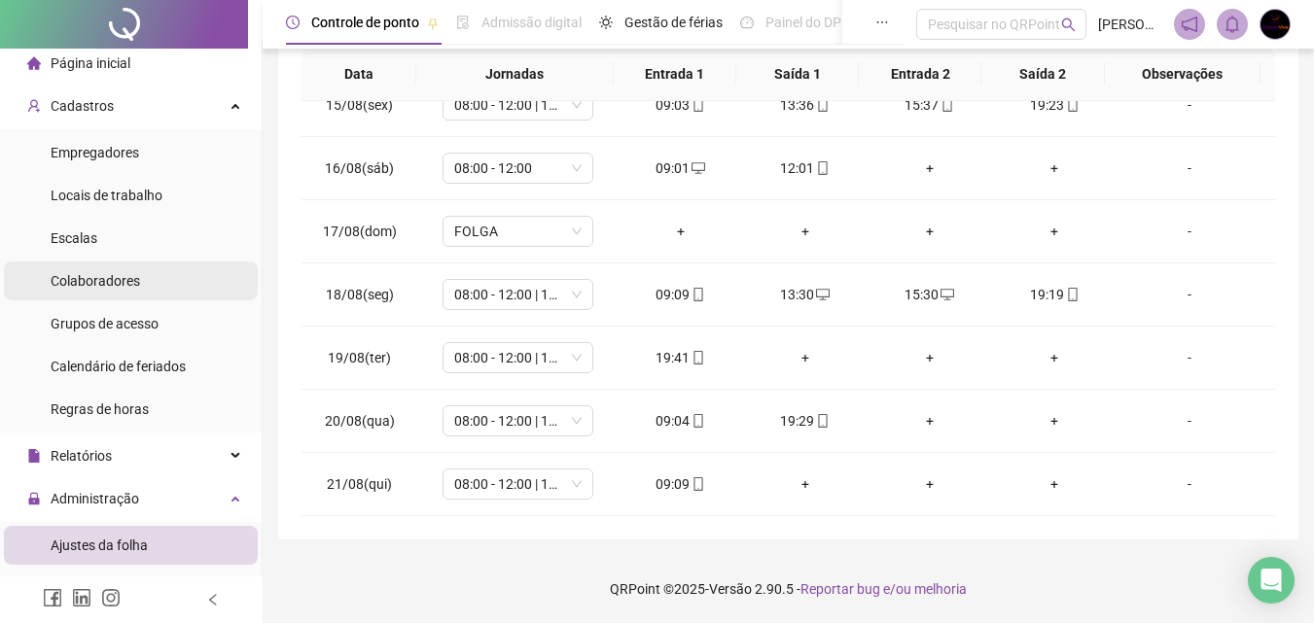
click at [113, 283] on span "Colaboradores" at bounding box center [95, 281] width 89 height 16
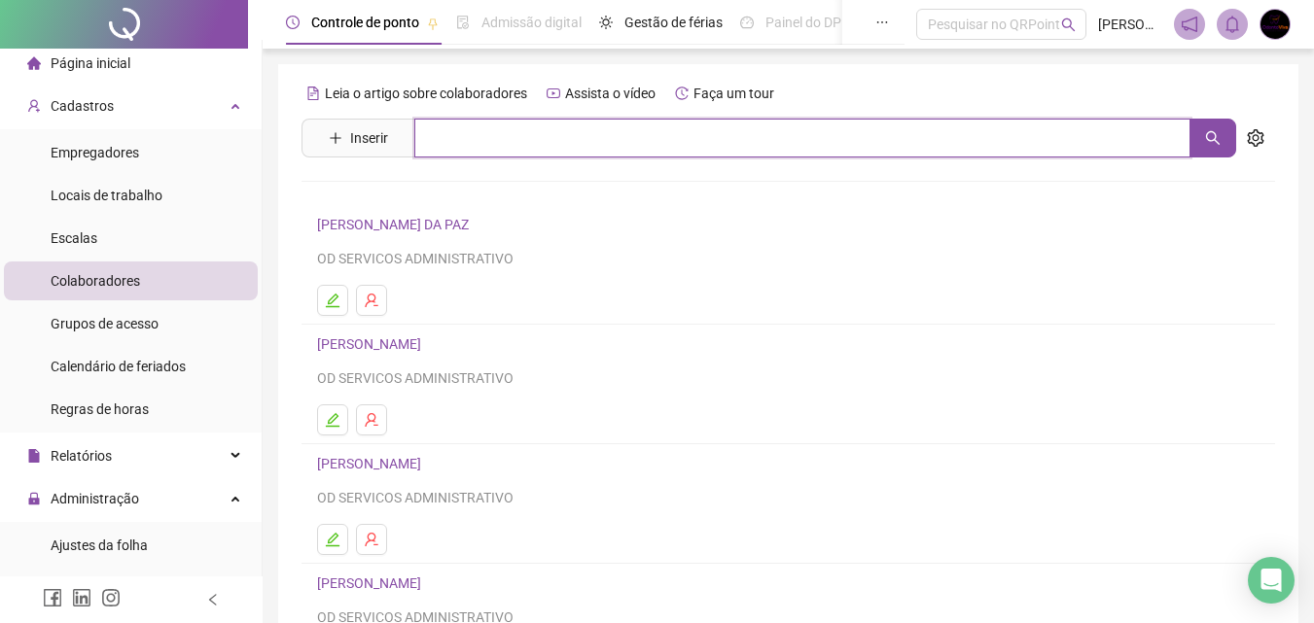
click at [464, 139] on input "text" at bounding box center [802, 138] width 776 height 39
type input "*******"
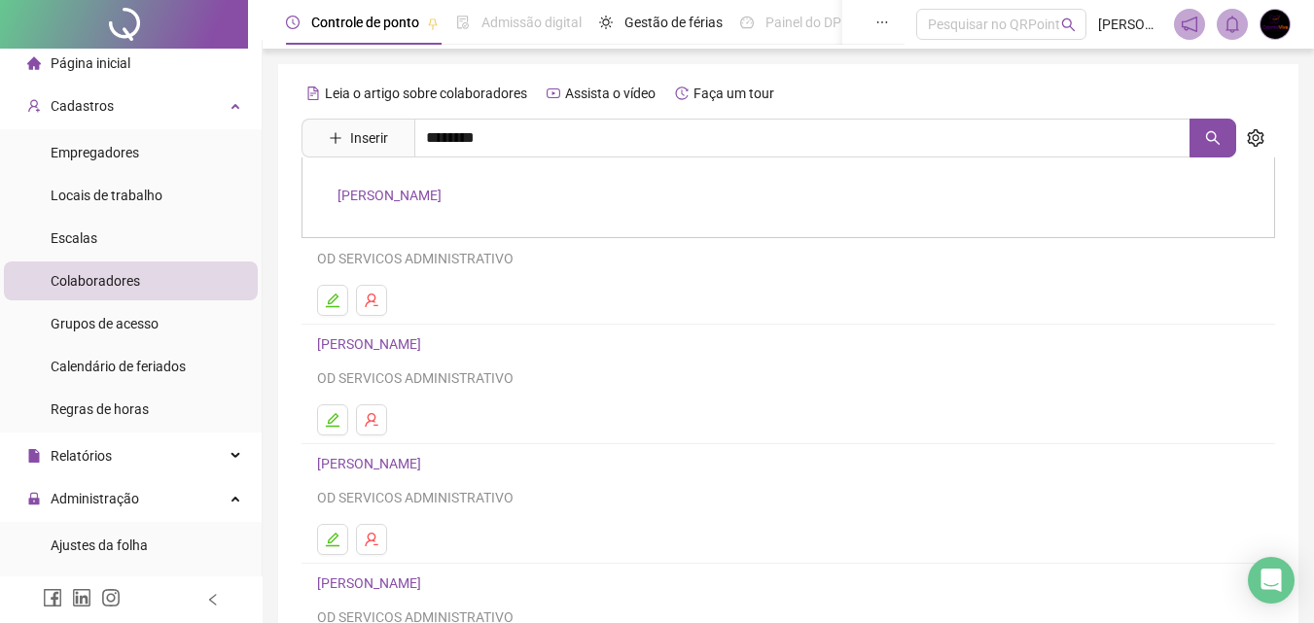
click at [407, 195] on link "THALITA DOS SANTOS GALDINO" at bounding box center [389, 196] width 104 height 16
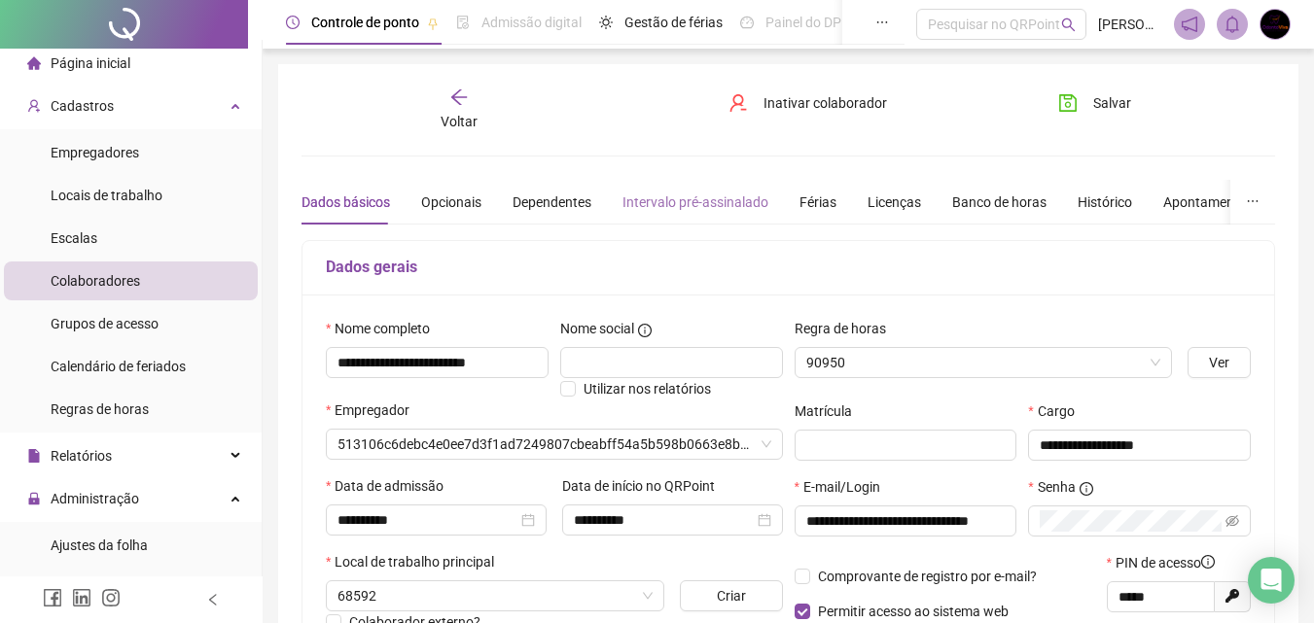
type input "**********"
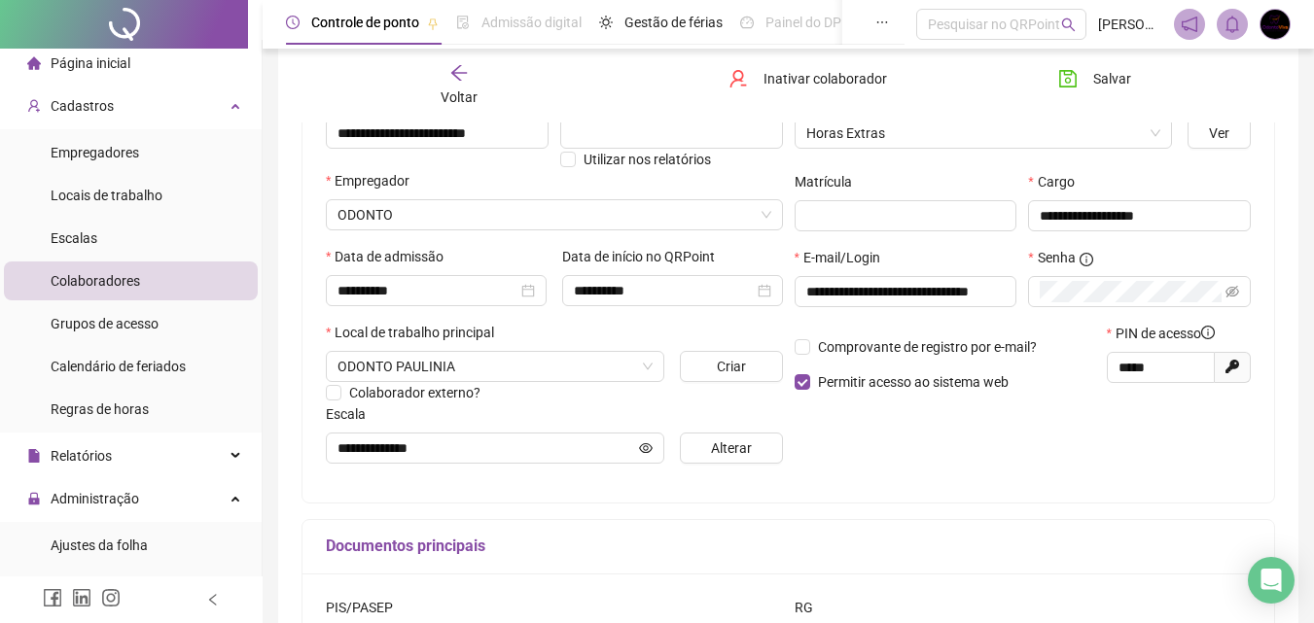
scroll to position [193, 0]
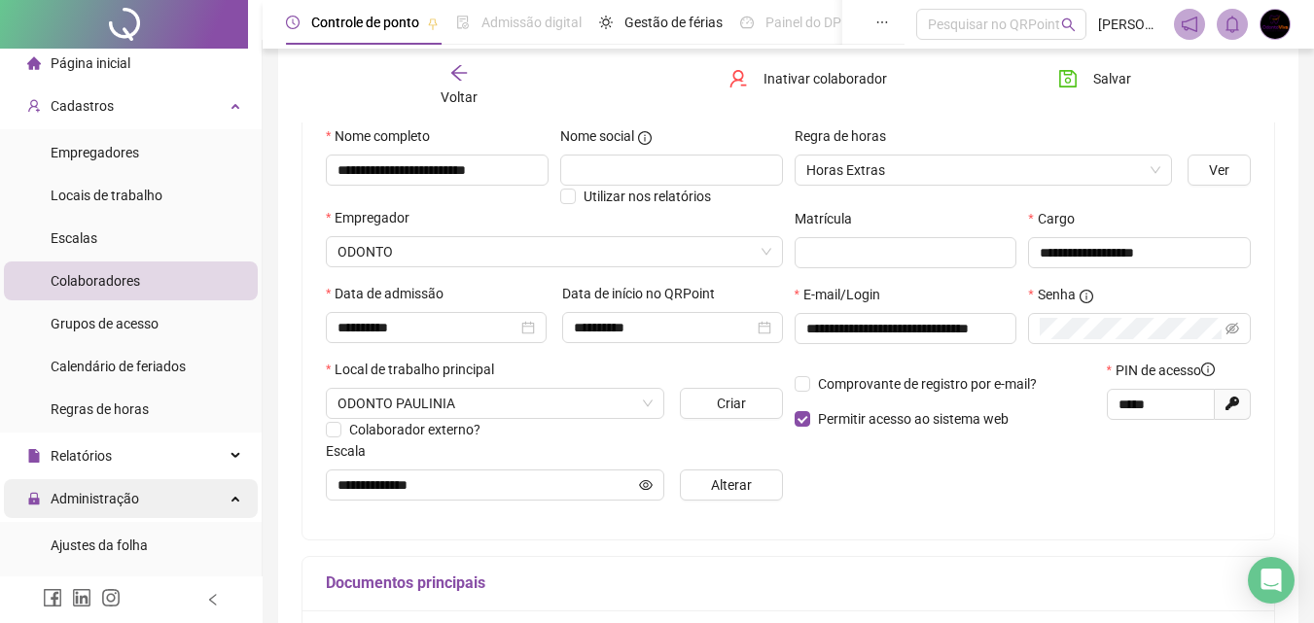
click at [112, 511] on span "Administração" at bounding box center [83, 498] width 112 height 39
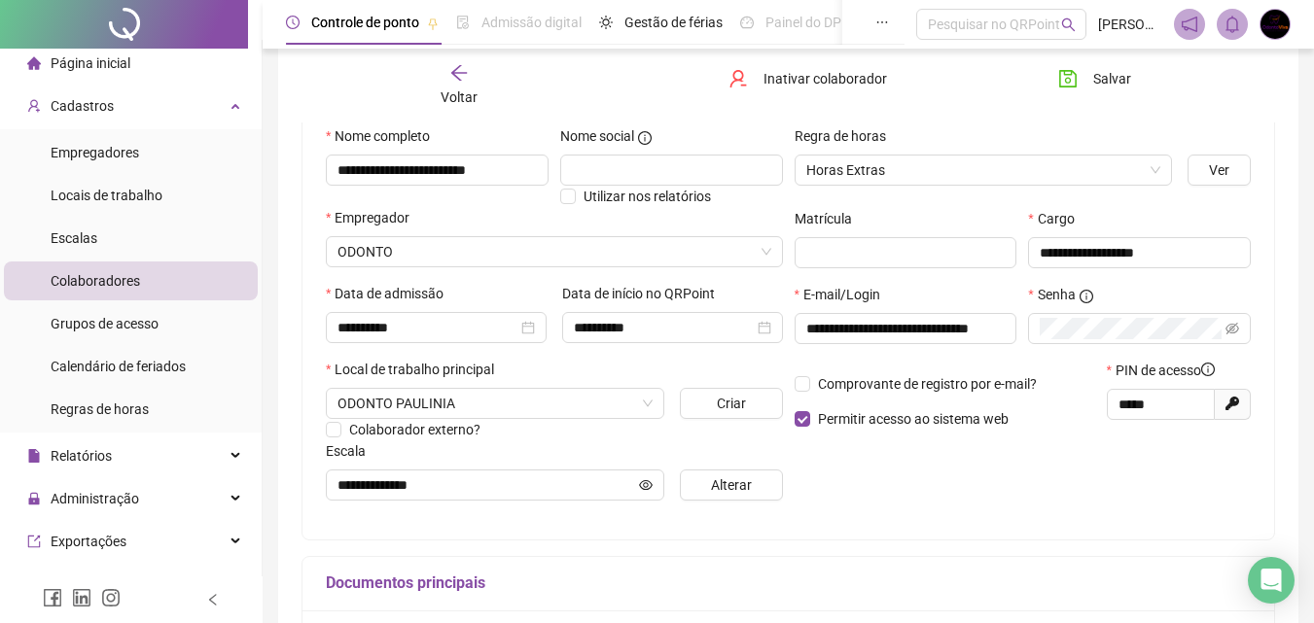
scroll to position [0, 0]
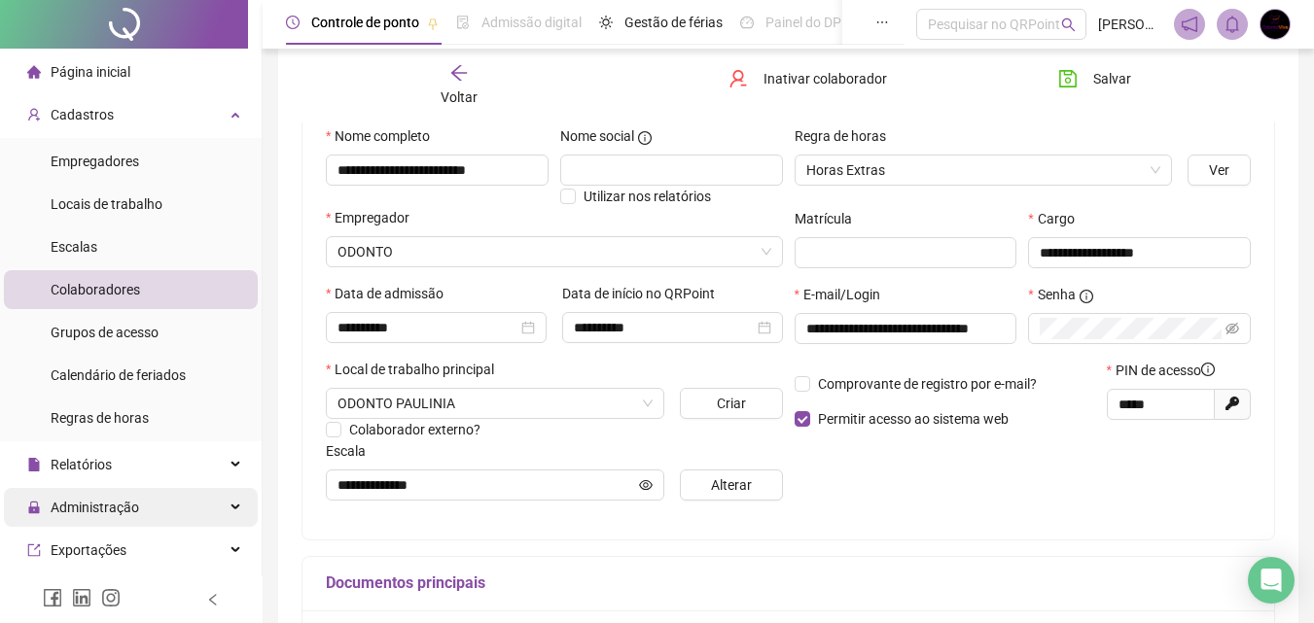
click at [216, 492] on div "Administração" at bounding box center [131, 507] width 254 height 39
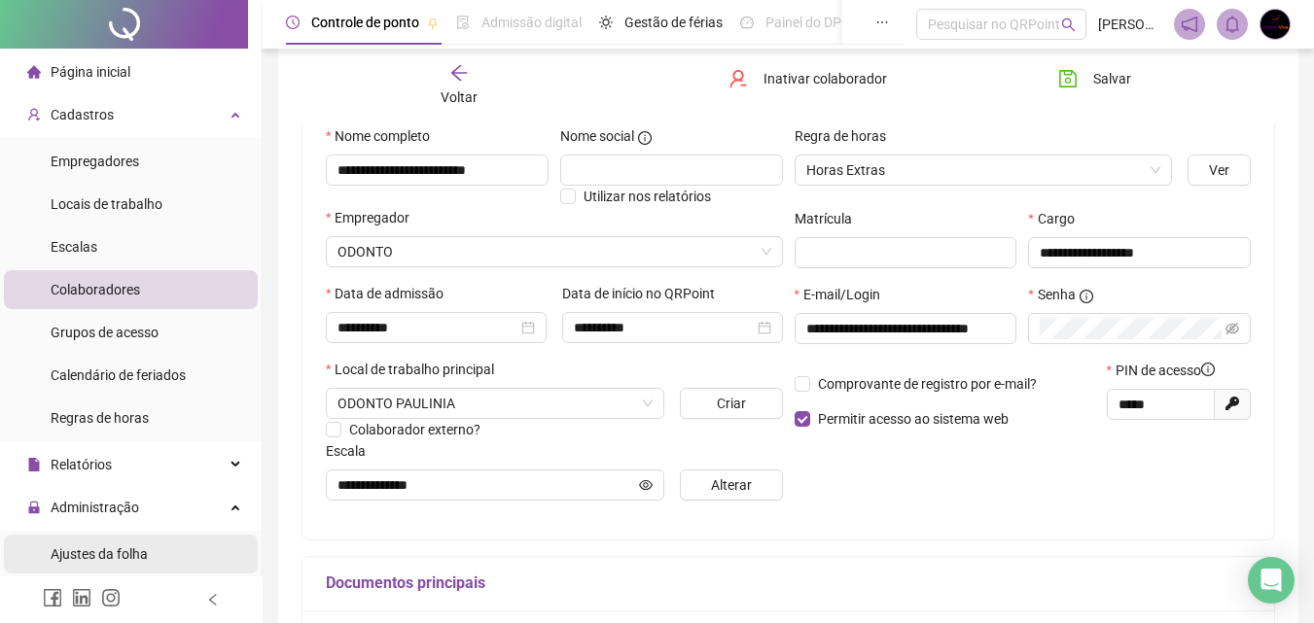
click at [99, 552] on span "Ajustes da folha" at bounding box center [99, 554] width 97 height 16
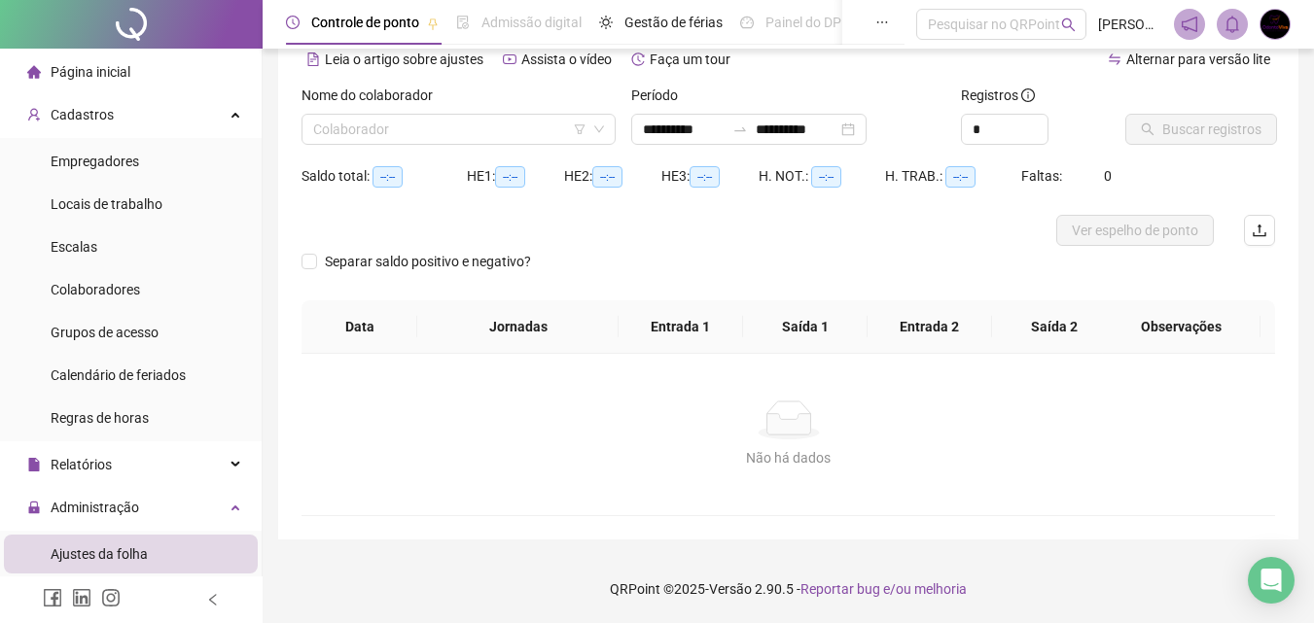
scroll to position [94, 0]
type input "**********"
click at [550, 127] on input "search" at bounding box center [449, 129] width 273 height 29
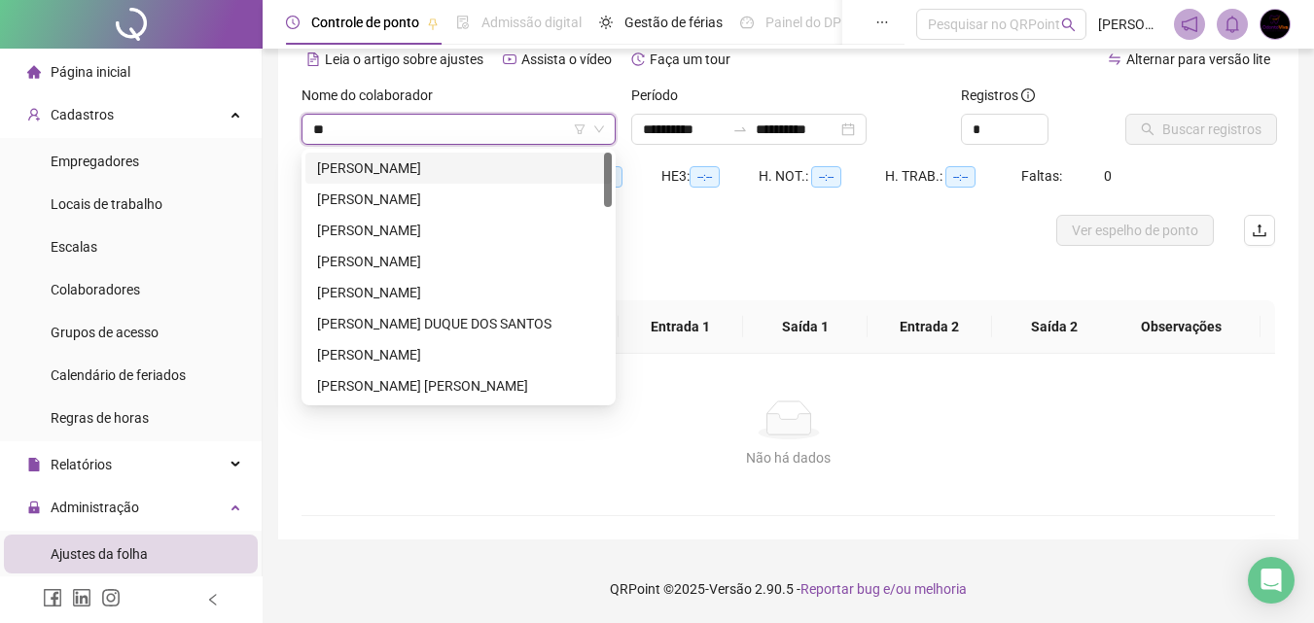
type input "***"
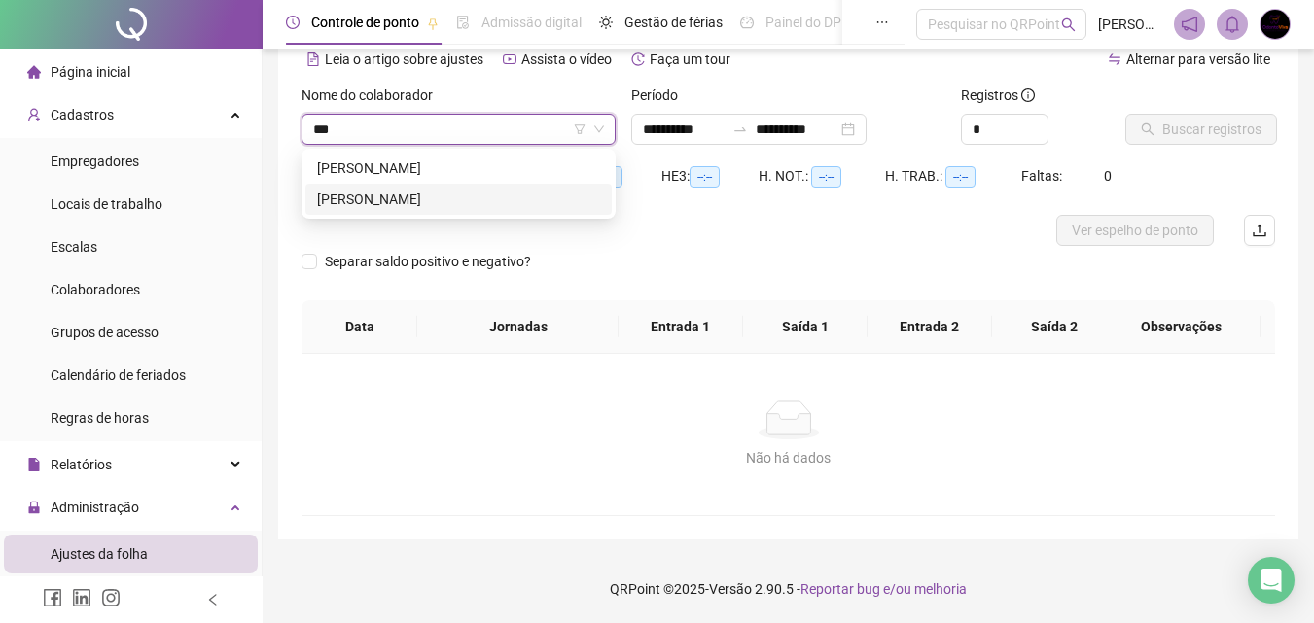
click at [490, 192] on div "THALITA DOS SANTOS GALDINO" at bounding box center [458, 199] width 283 height 21
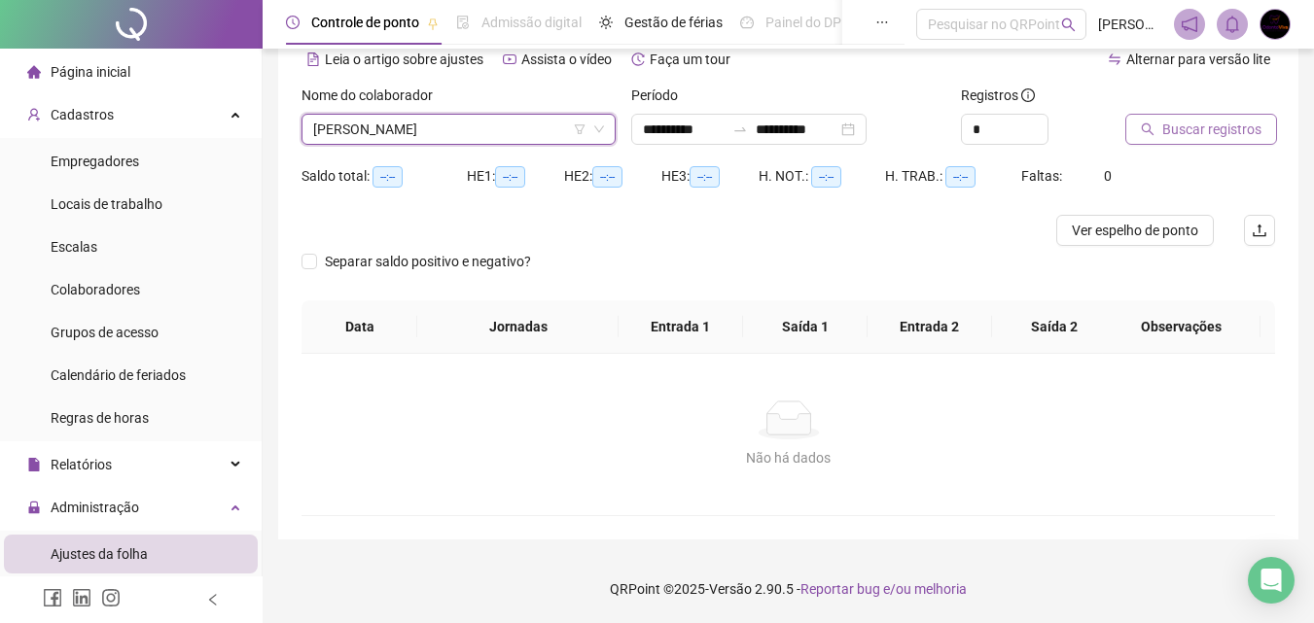
click at [1206, 131] on span "Buscar registros" at bounding box center [1211, 129] width 99 height 21
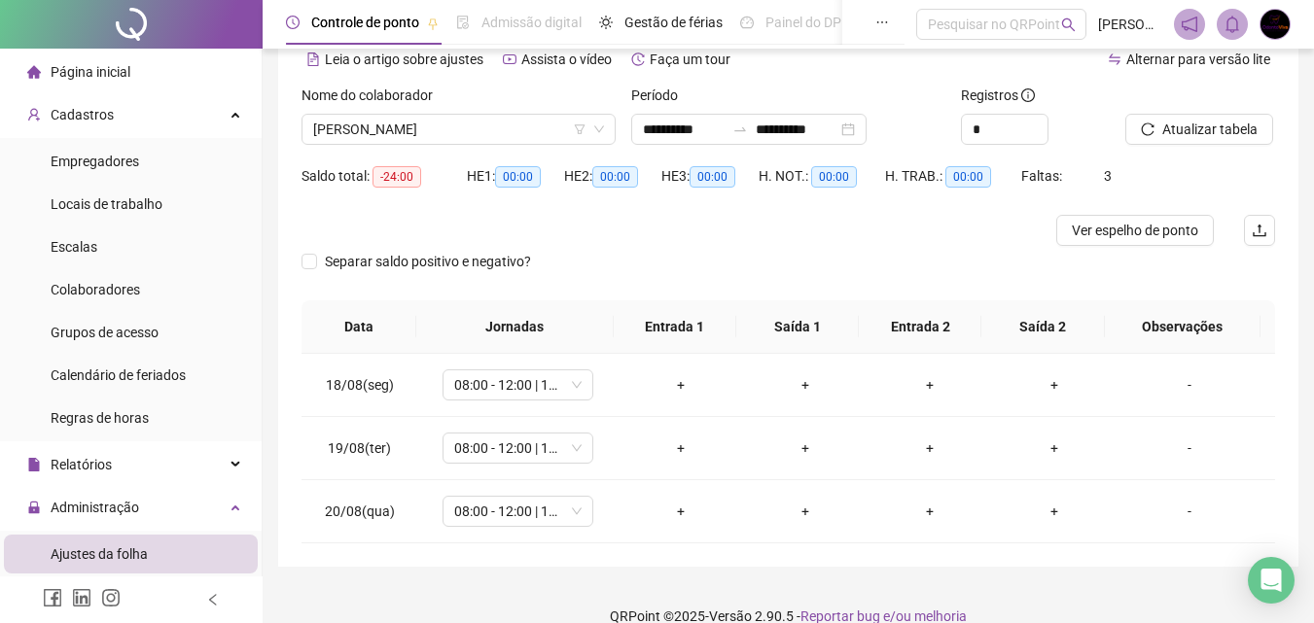
scroll to position [122, 0]
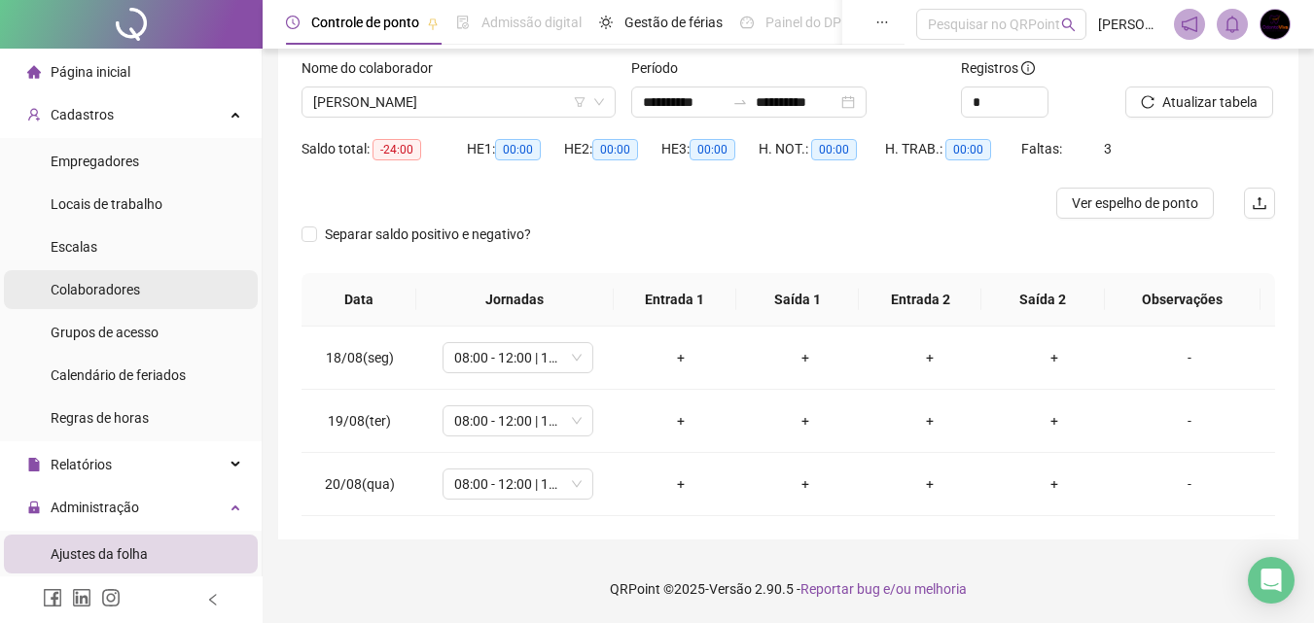
click at [143, 288] on li "Colaboradores" at bounding box center [131, 289] width 254 height 39
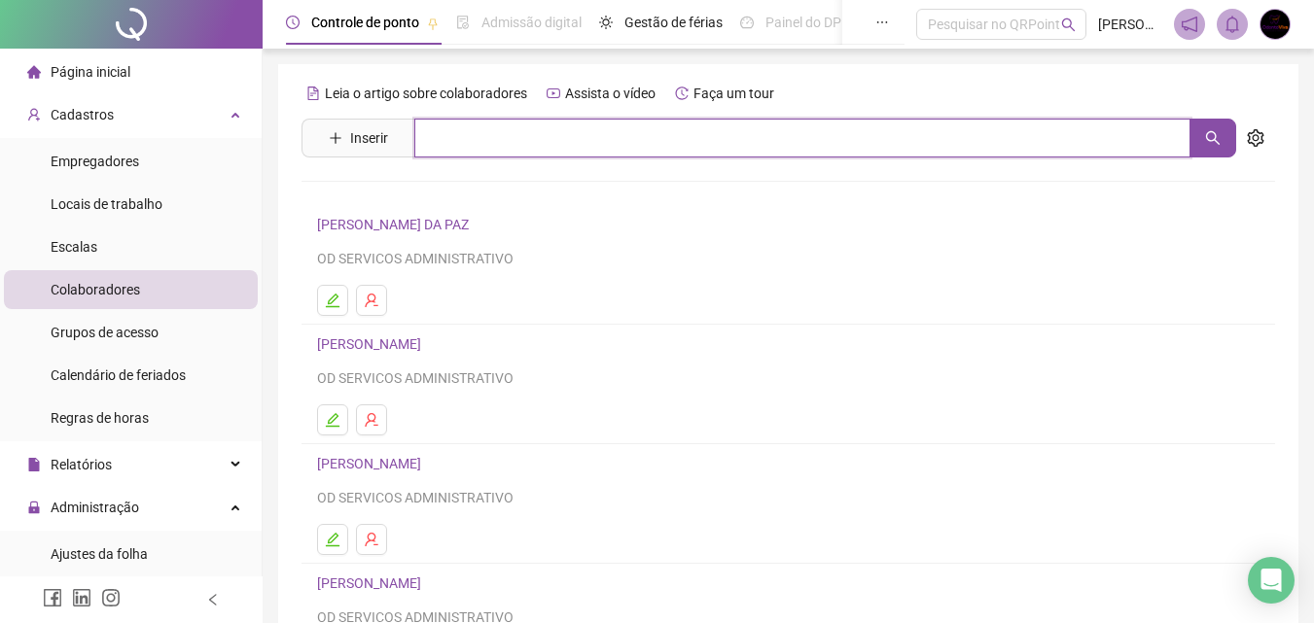
click at [432, 148] on input "text" at bounding box center [802, 138] width 776 height 39
type input "***"
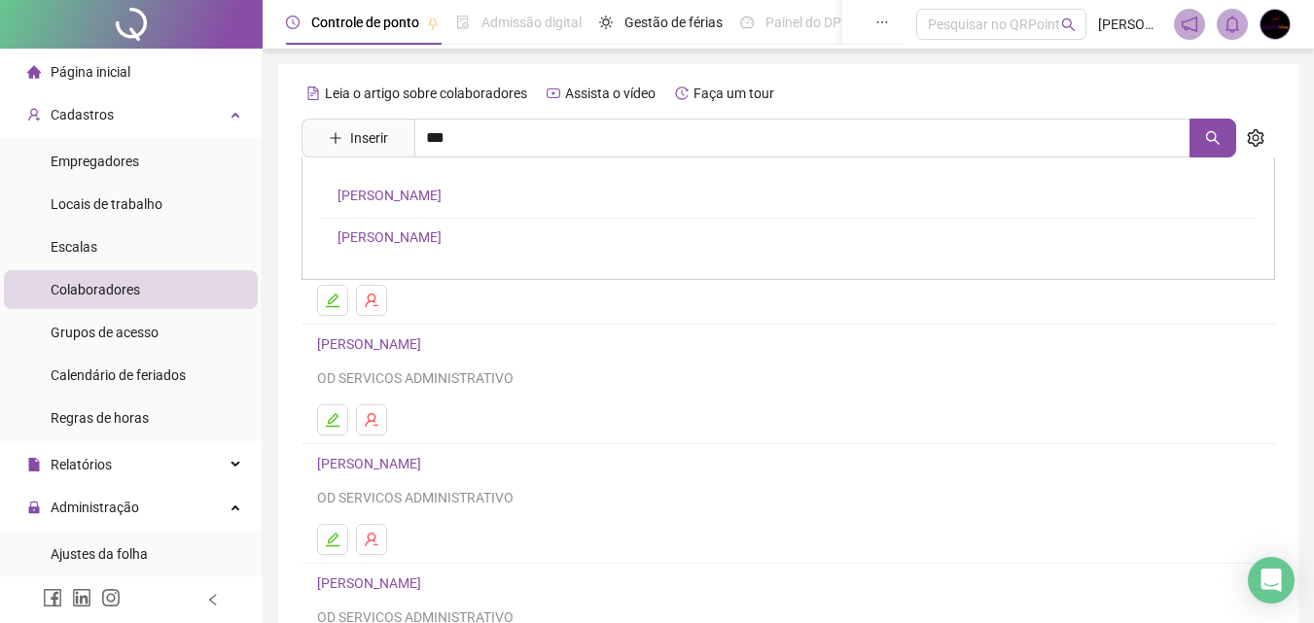
click at [441, 232] on link "THALITA DOS SANTOS GALDINO" at bounding box center [389, 237] width 104 height 16
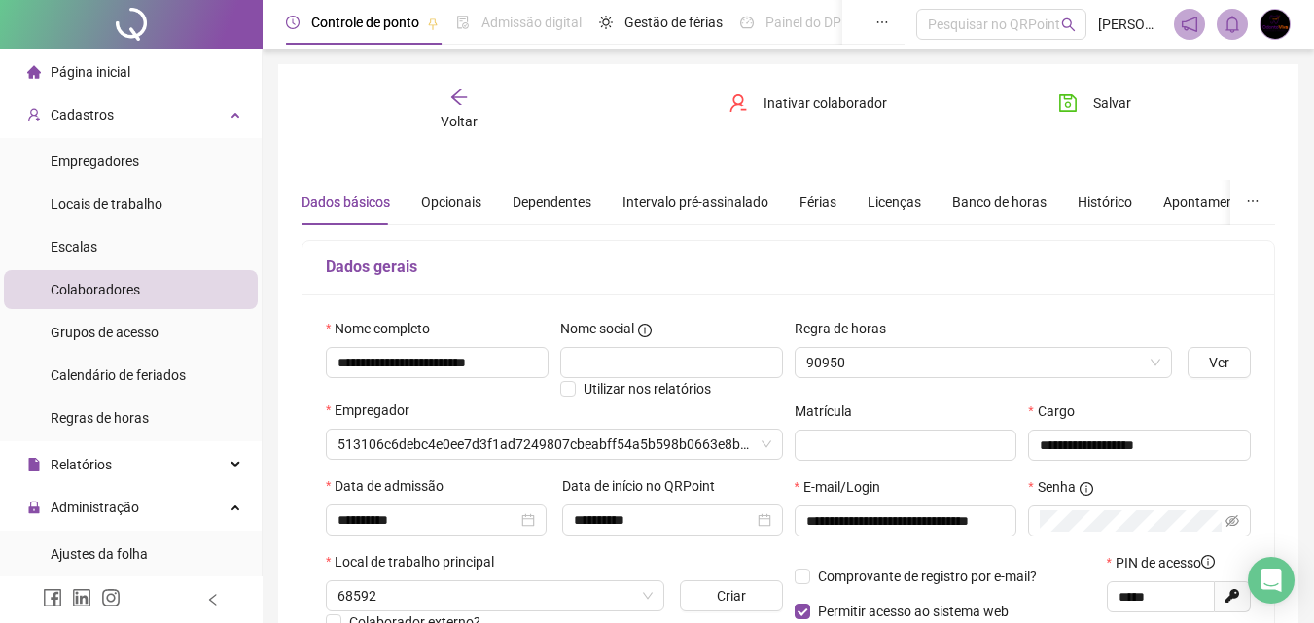
type input "**********"
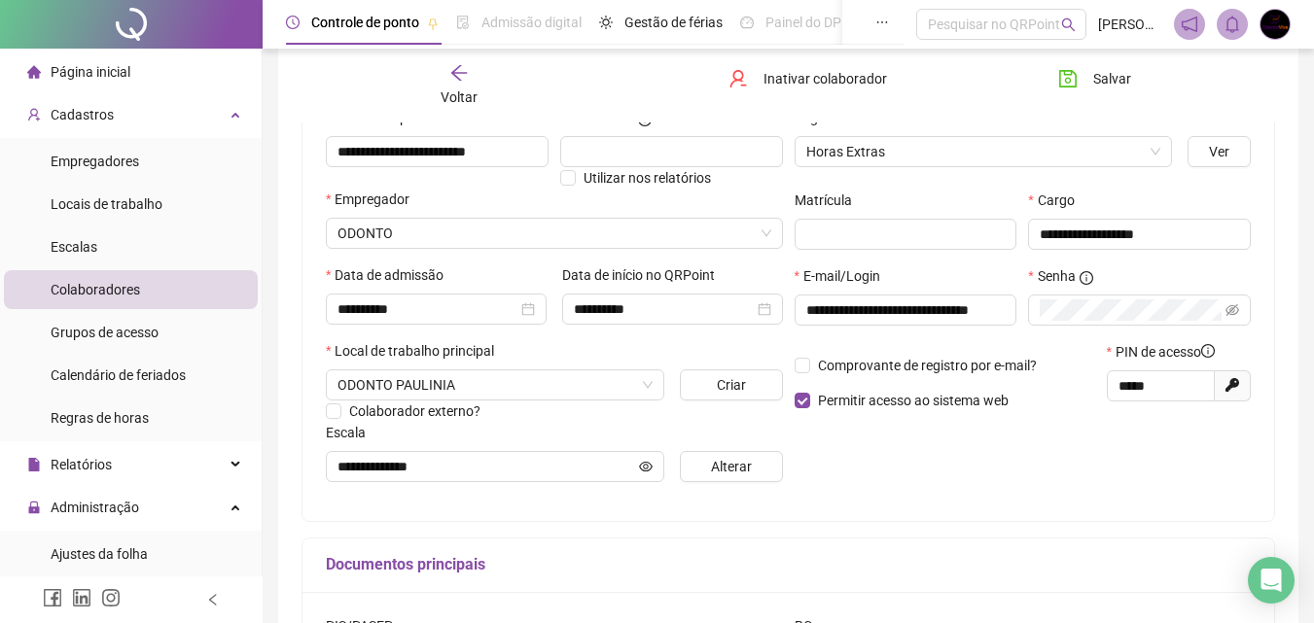
scroll to position [236, 0]
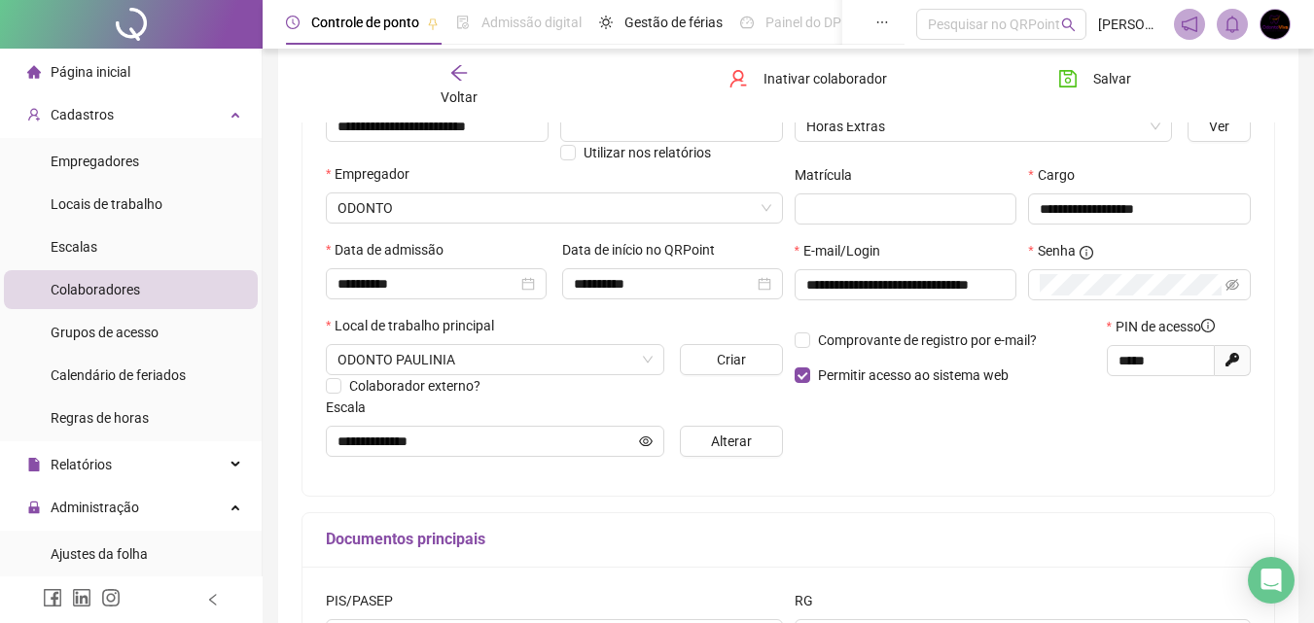
click at [1227, 349] on span "Gerar novo pin" at bounding box center [1232, 360] width 36 height 31
click at [1233, 360] on icon at bounding box center [1232, 360] width 14 height 14
type input "*****"
click at [1097, 81] on span "Salvar" at bounding box center [1112, 78] width 38 height 21
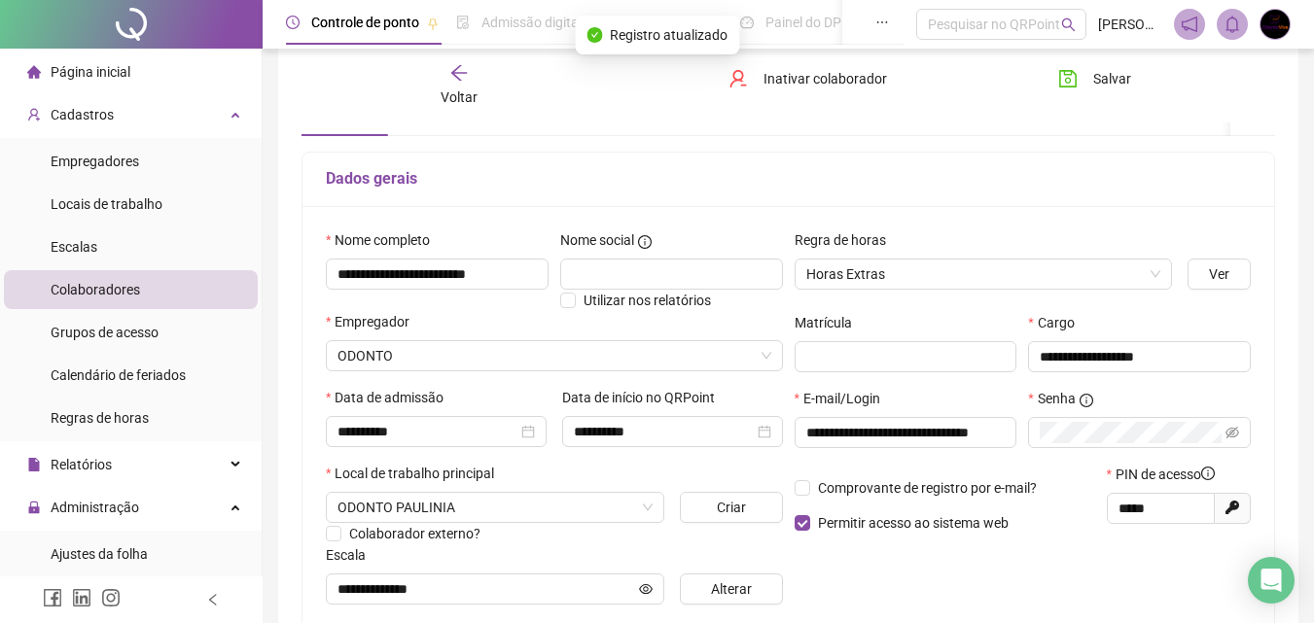
scroll to position [60, 0]
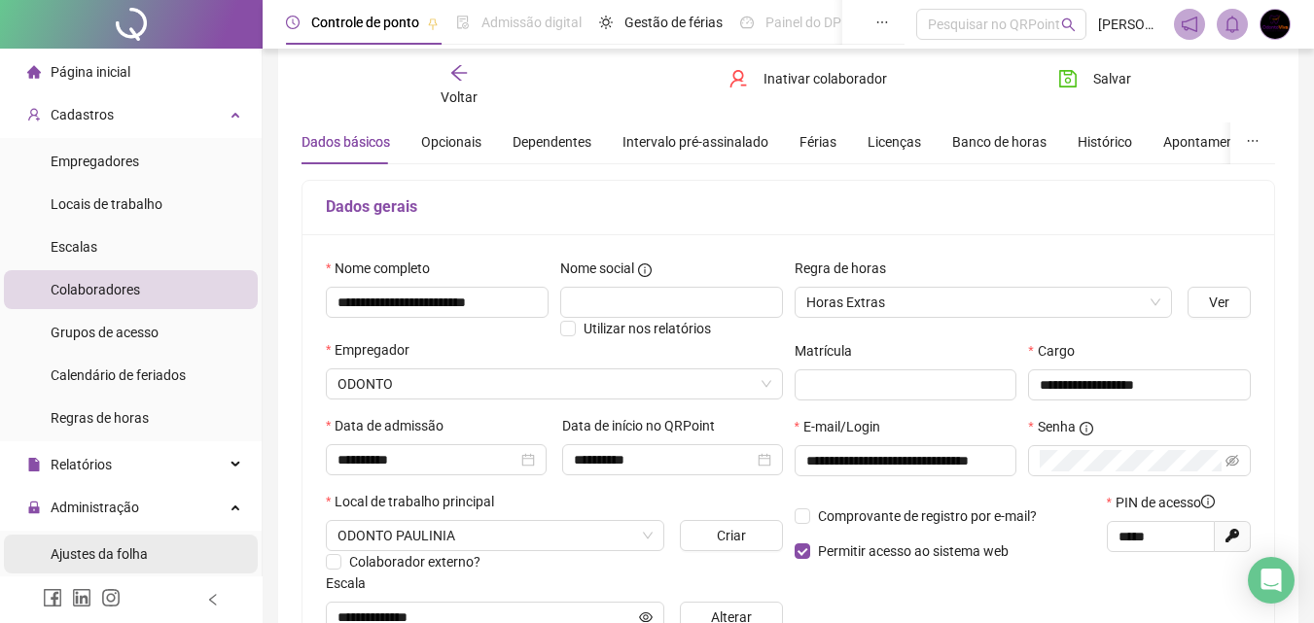
click at [142, 551] on span "Ajustes da folha" at bounding box center [99, 554] width 97 height 16
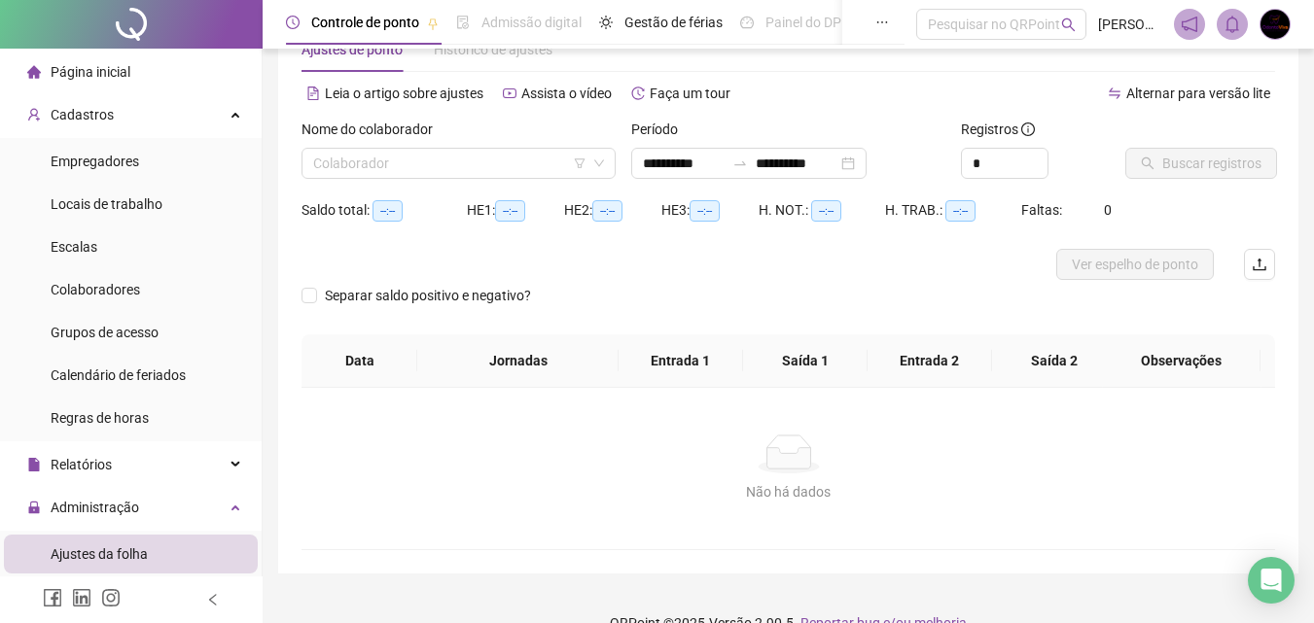
type input "**********"
click at [152, 286] on li "Colaboradores" at bounding box center [131, 289] width 254 height 39
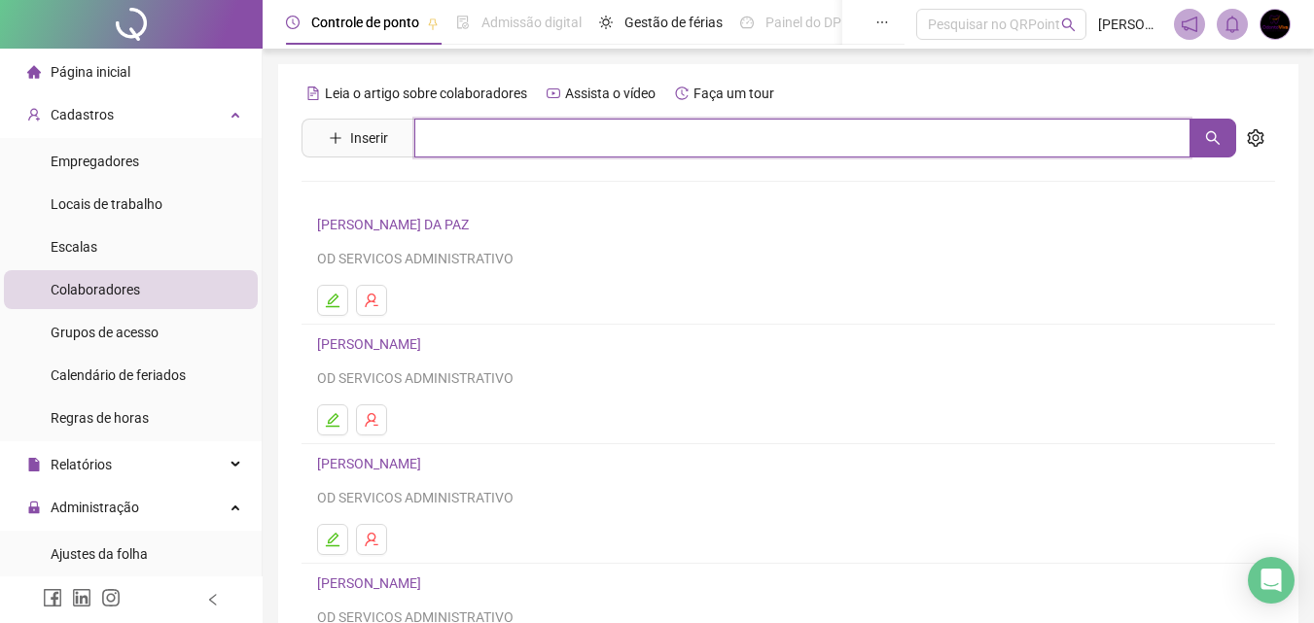
click at [467, 139] on input "text" at bounding box center [802, 138] width 776 height 39
type input "***"
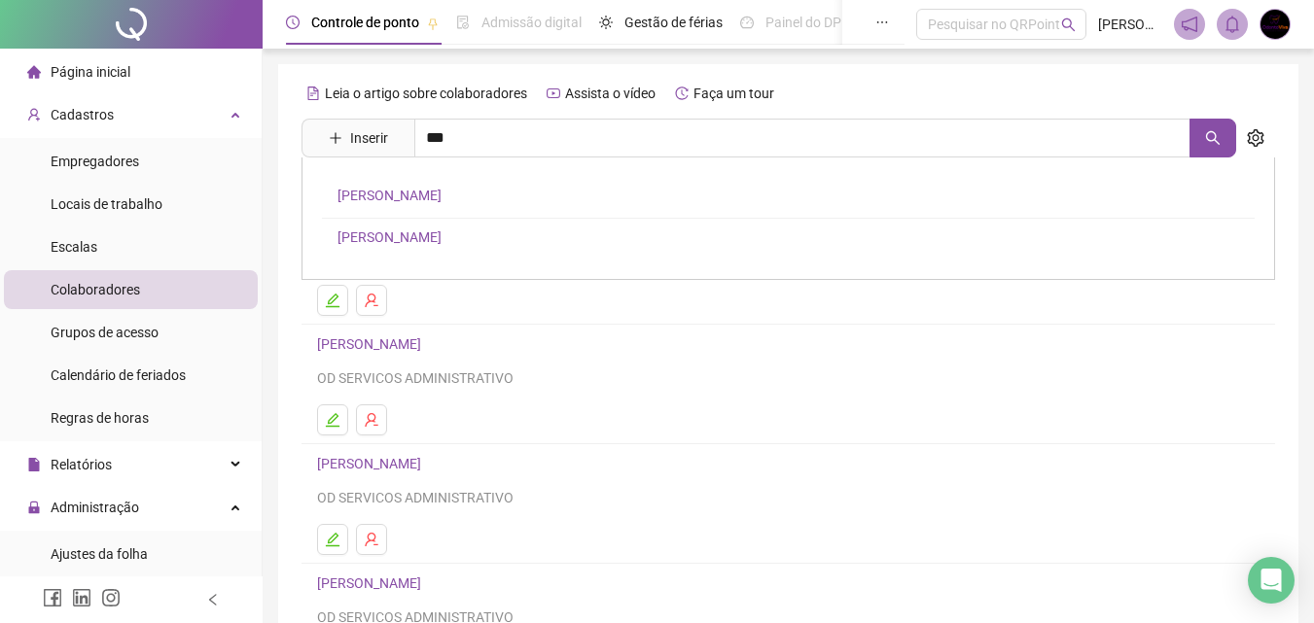
click at [441, 236] on link "THALITA DOS SANTOS GALDINO" at bounding box center [389, 237] width 104 height 16
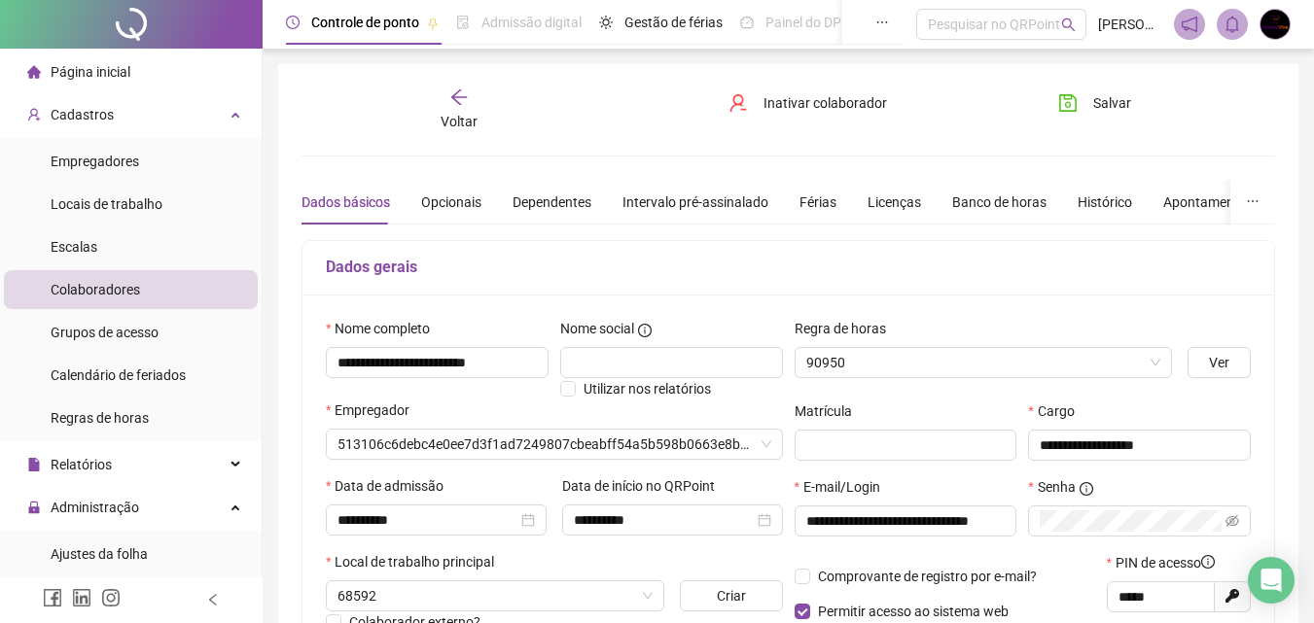
type input "**********"
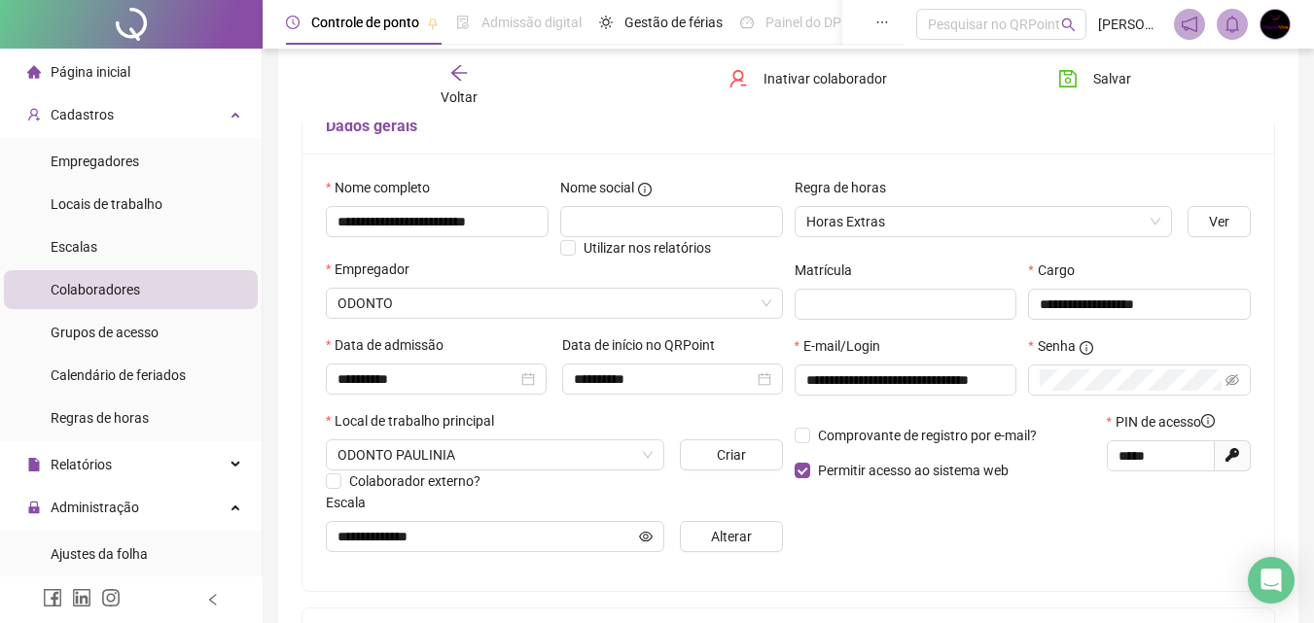
scroll to position [172, 0]
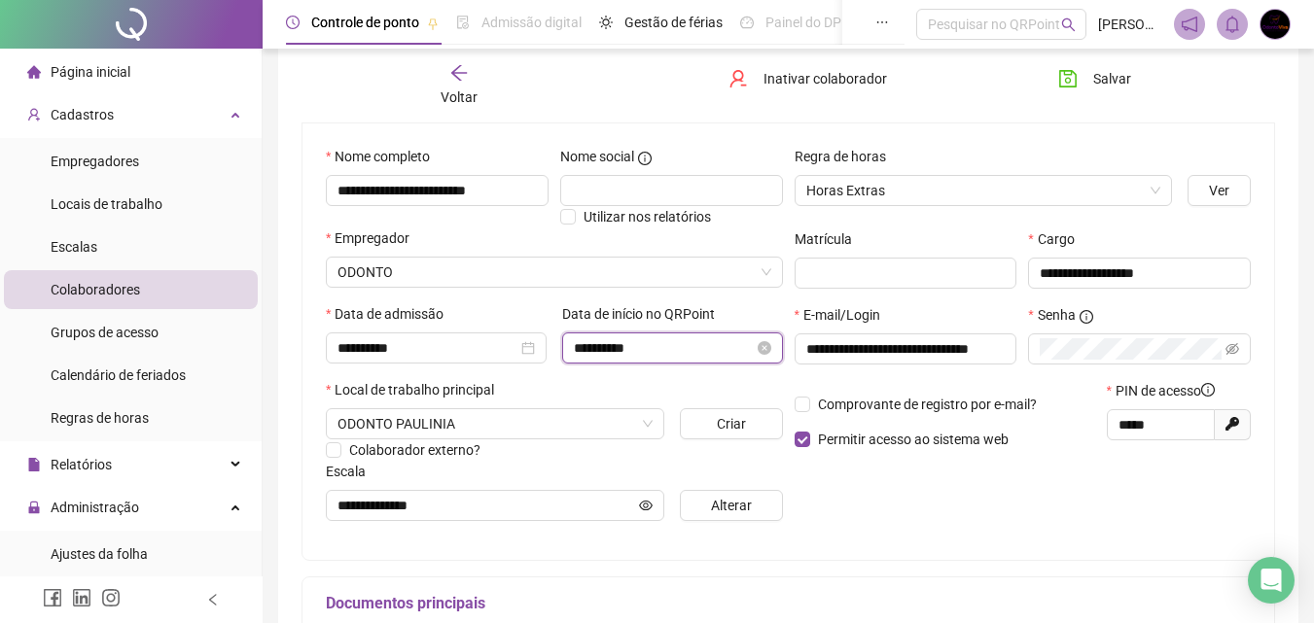
click at [599, 339] on input "**********" at bounding box center [664, 347] width 180 height 21
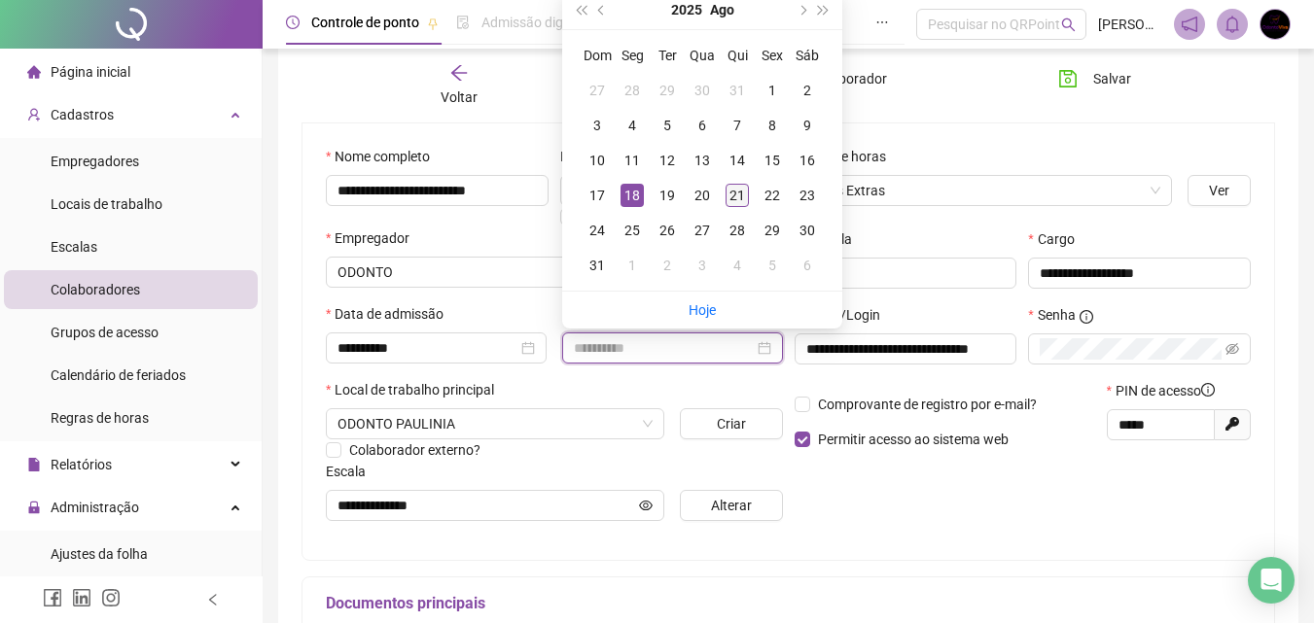
type input "**********"
click at [740, 193] on div "21" at bounding box center [736, 195] width 23 height 23
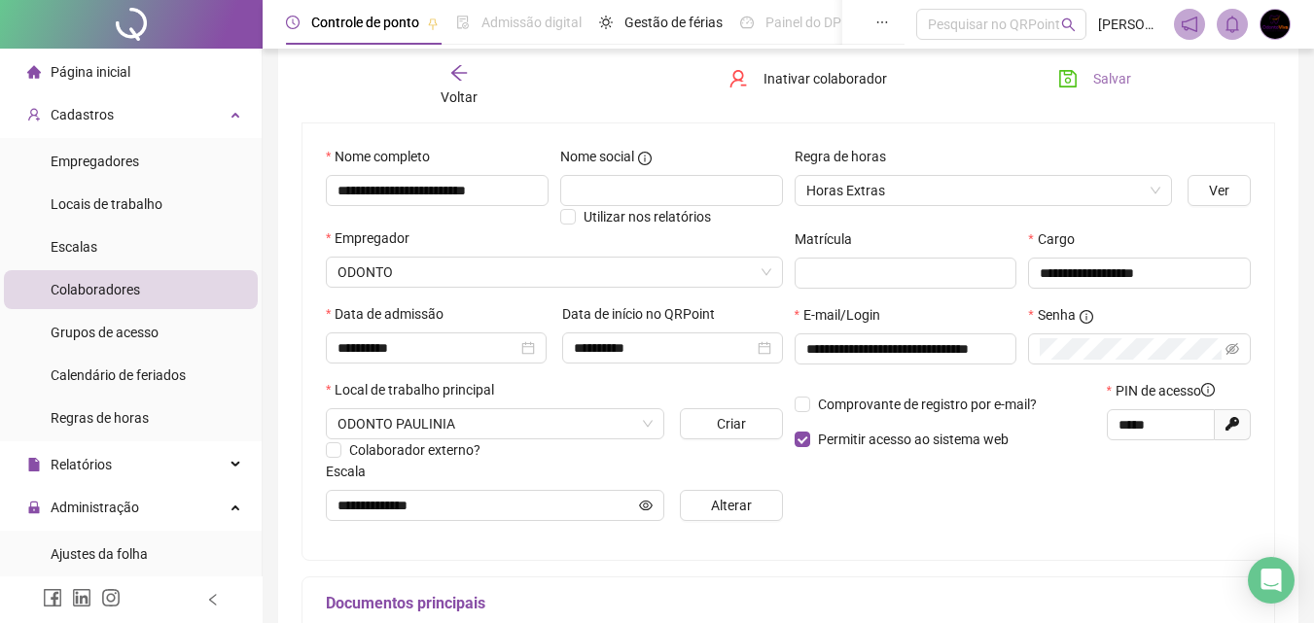
click at [1089, 75] on button "Salvar" at bounding box center [1094, 78] width 102 height 31
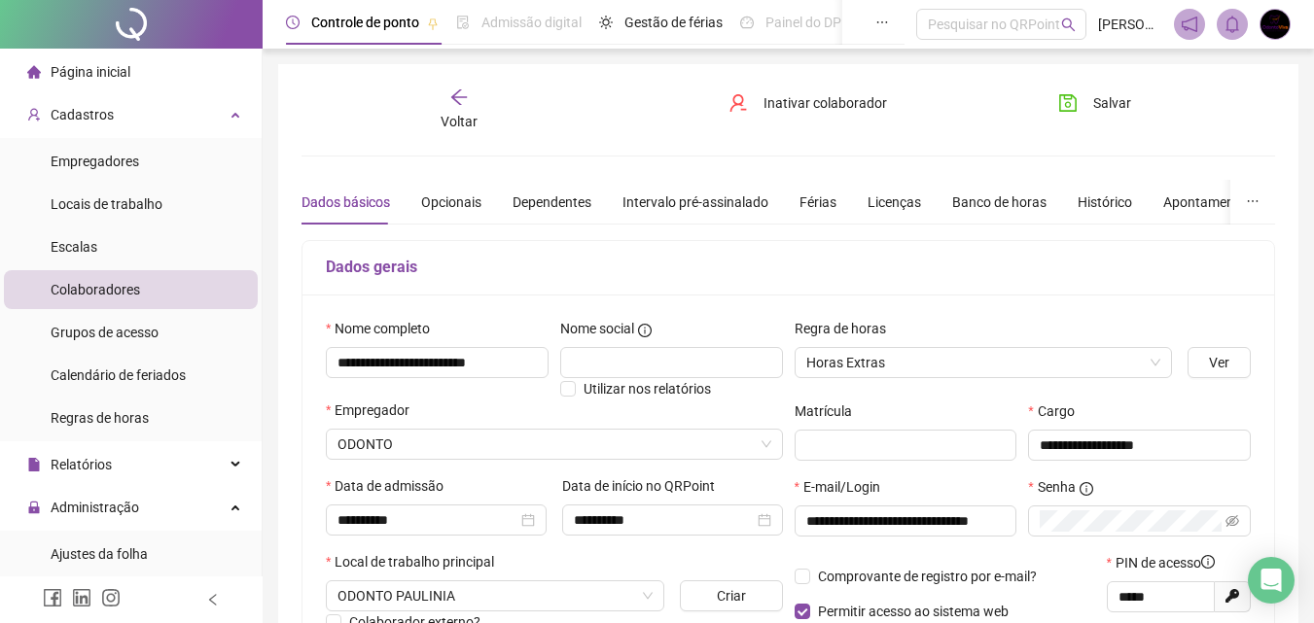
click at [465, 110] on div "Voltar" at bounding box center [459, 110] width 150 height 45
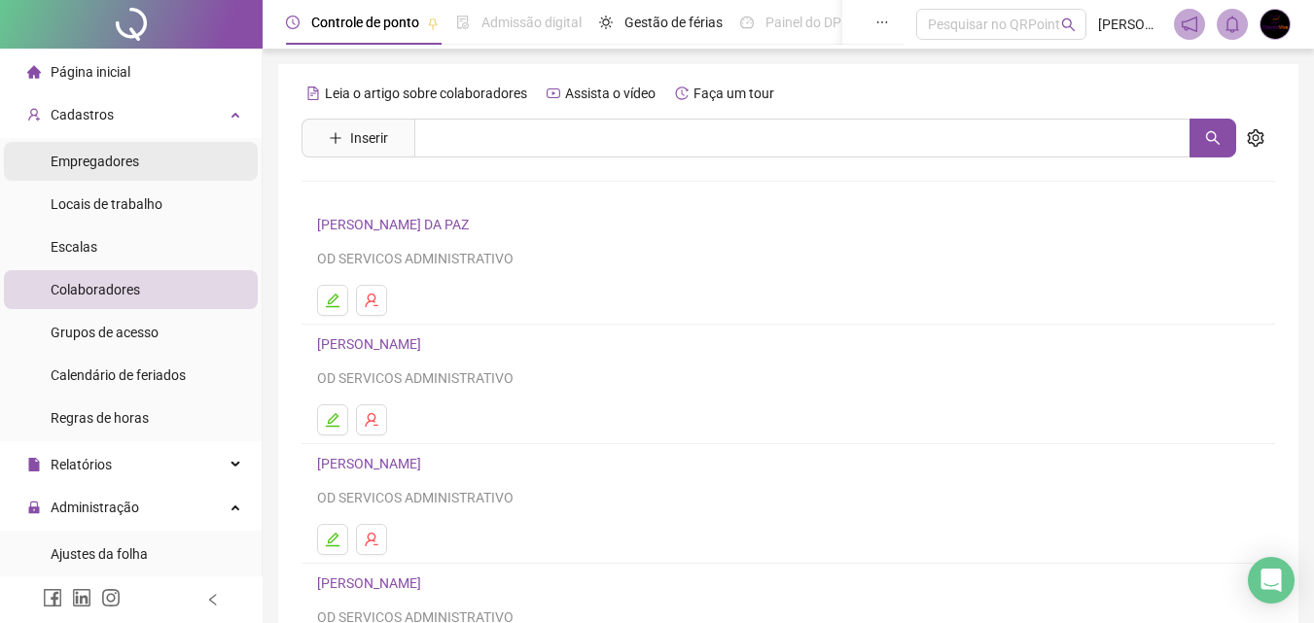
click at [157, 158] on li "Empregadores" at bounding box center [131, 161] width 254 height 39
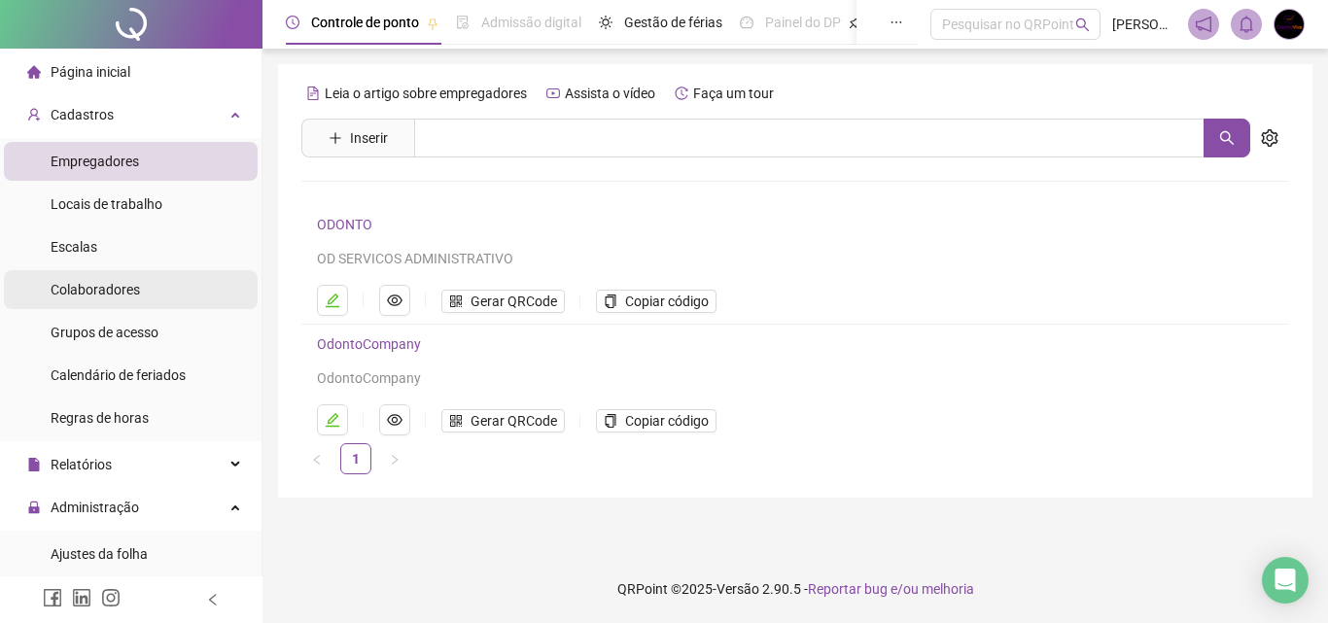
click at [151, 292] on li "Colaboradores" at bounding box center [131, 289] width 254 height 39
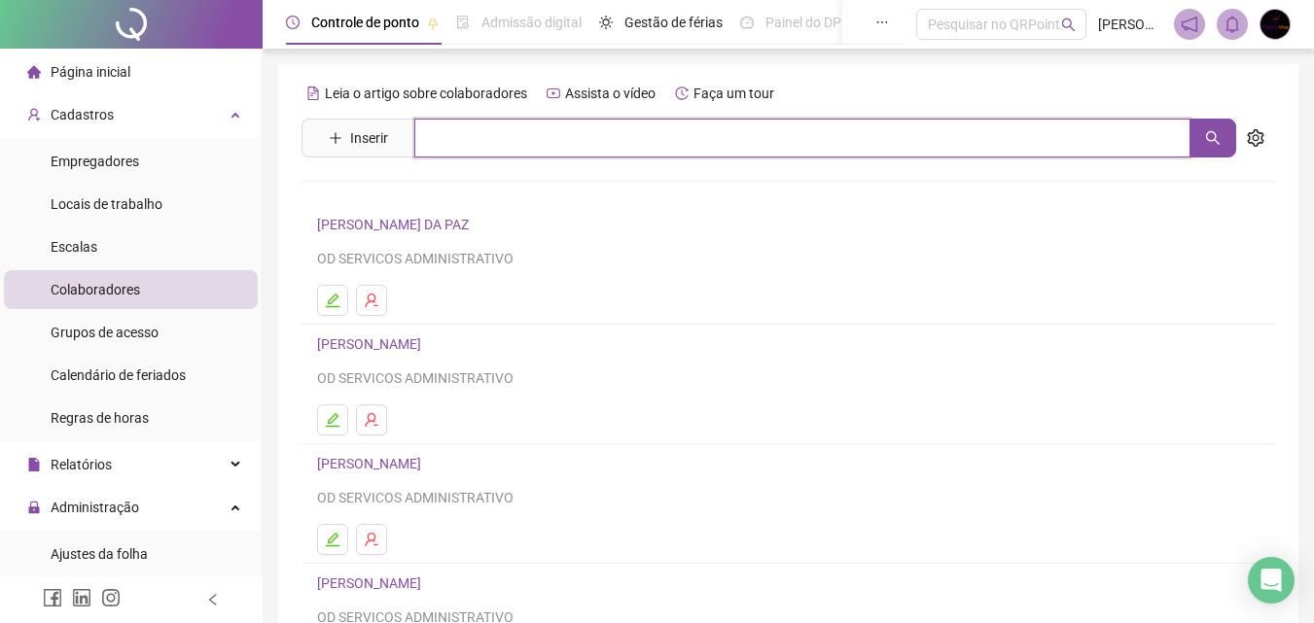
click at [590, 144] on input "text" at bounding box center [802, 138] width 776 height 39
type input "***"
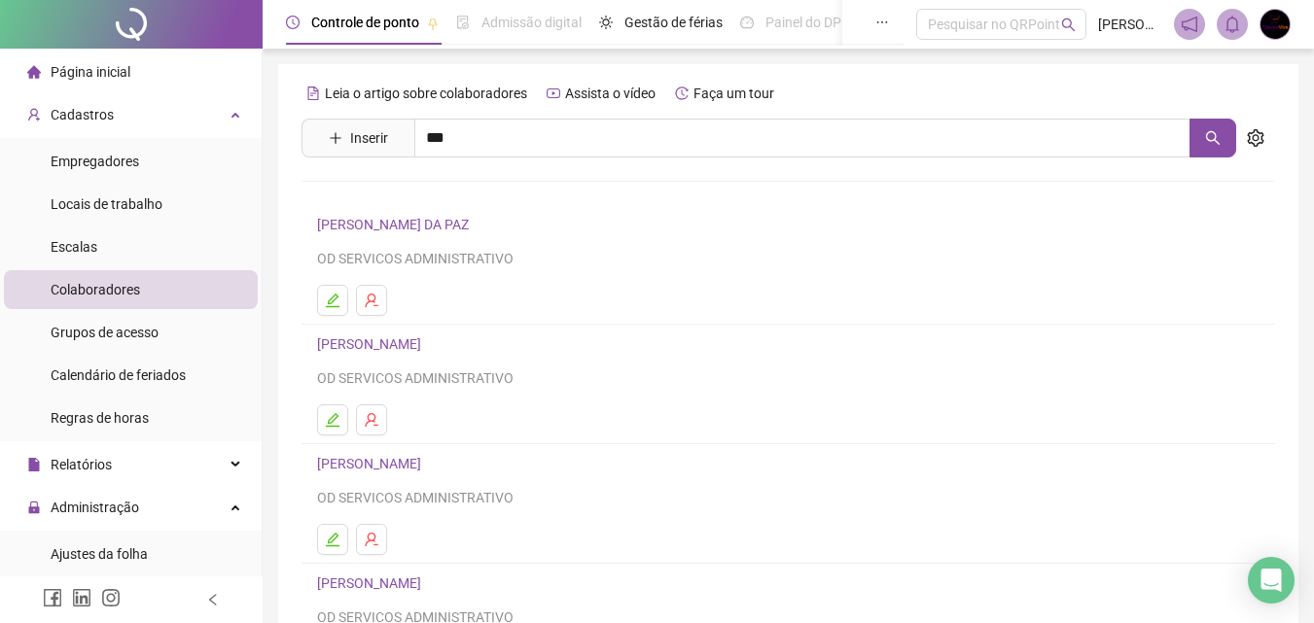
click at [441, 244] on link "THALITA DOS SANTOS GALDINO" at bounding box center [389, 237] width 104 height 16
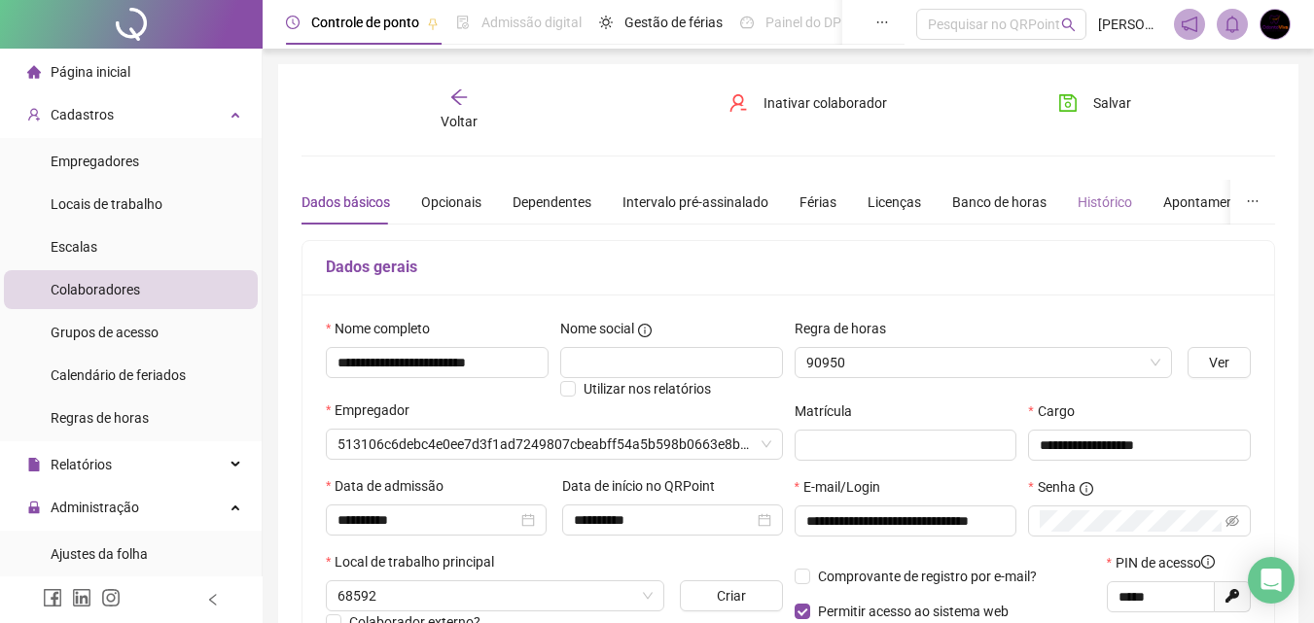
type input "**********"
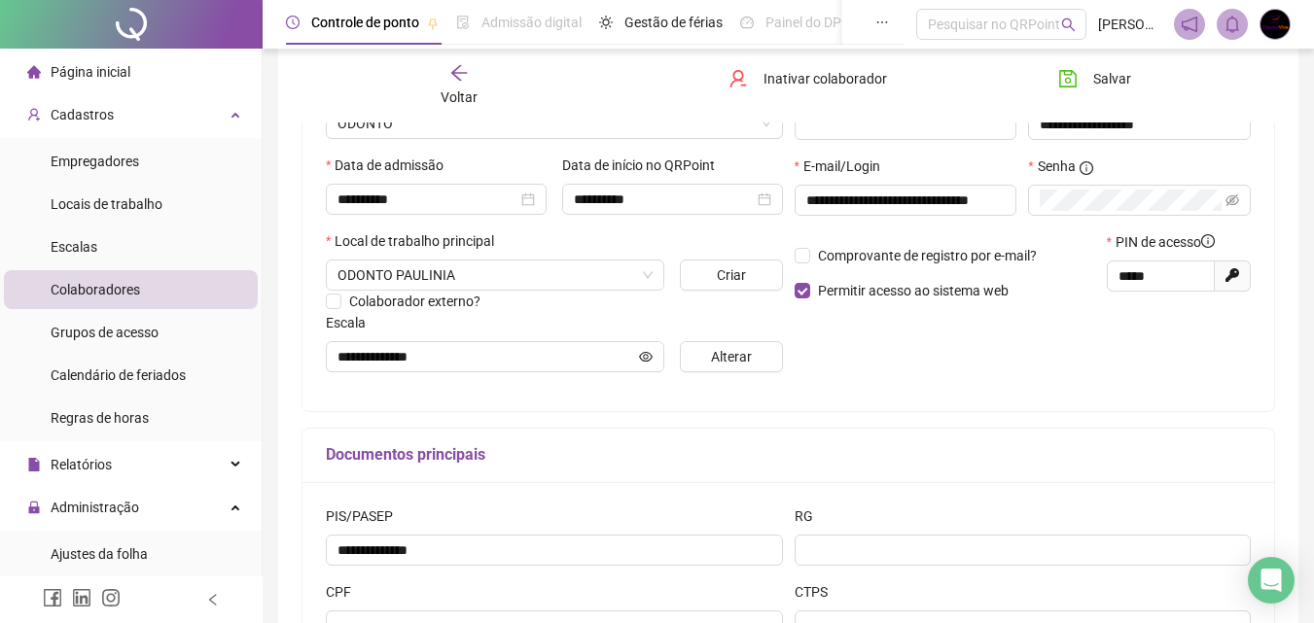
scroll to position [333, 0]
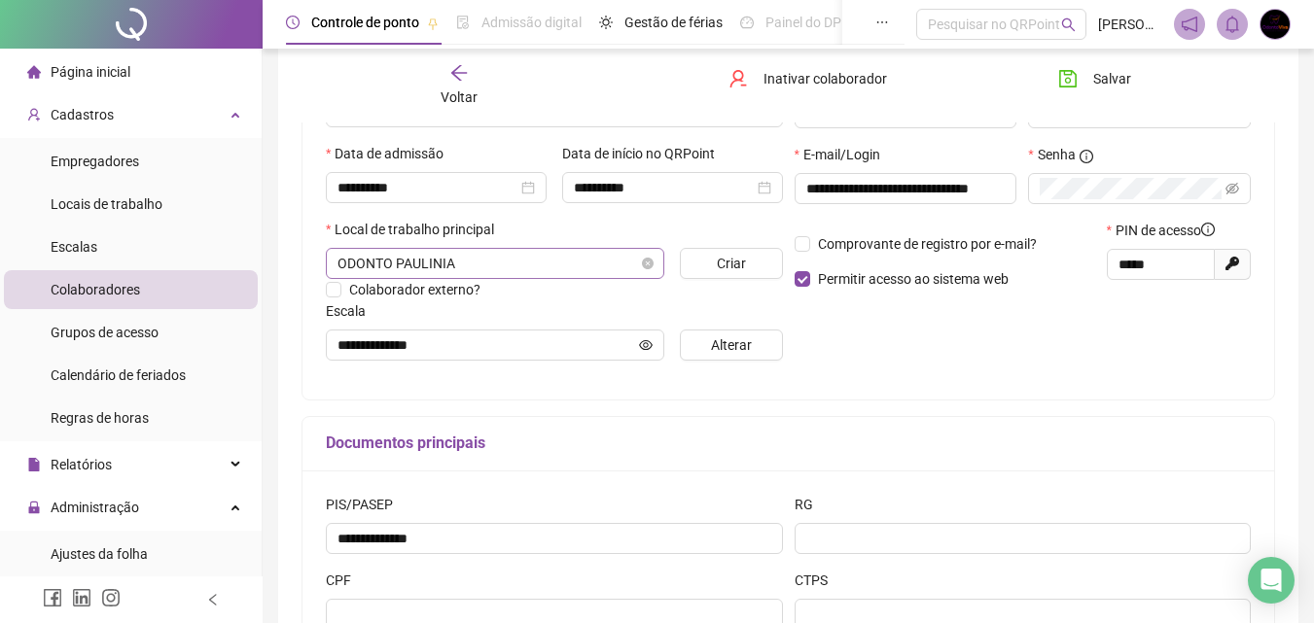
click at [593, 260] on span "ODONTO PAULINIA" at bounding box center [494, 263] width 315 height 29
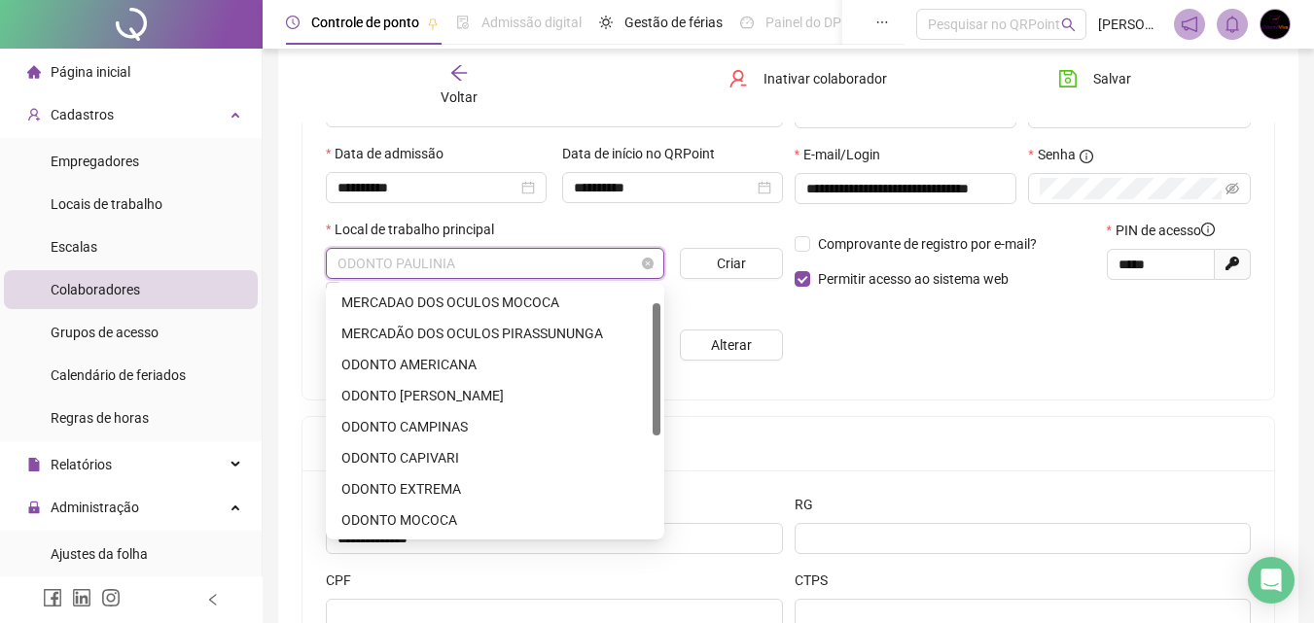
scroll to position [31, 0]
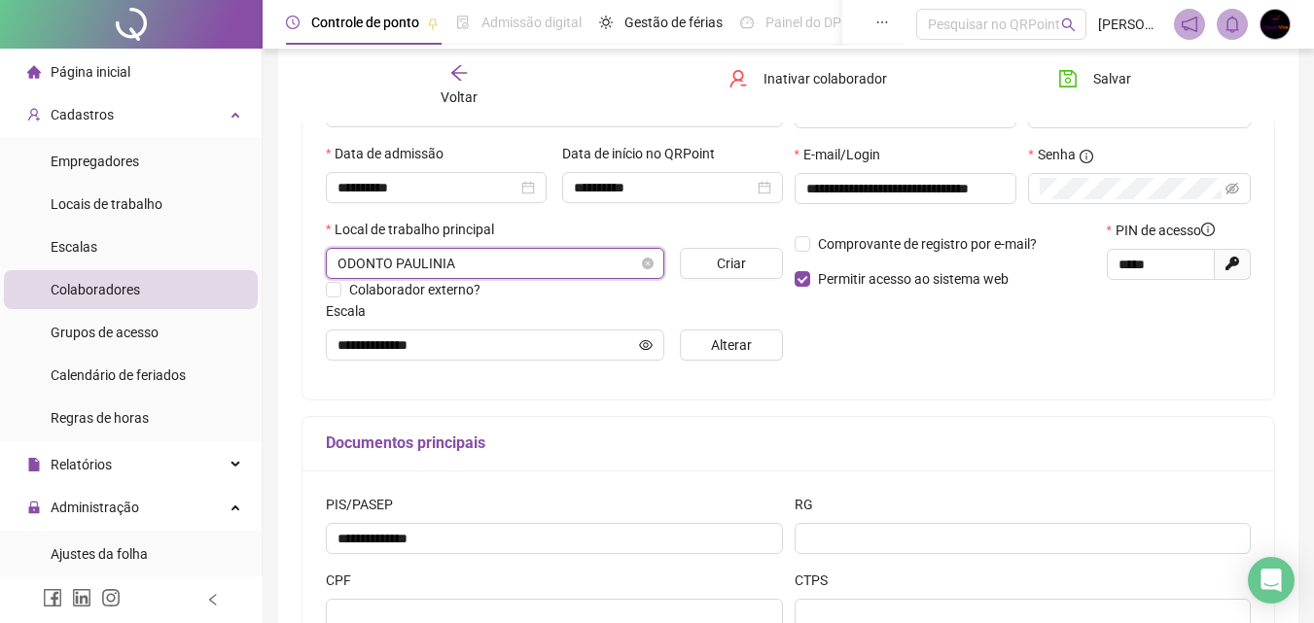
click at [593, 260] on span "ODONTO PAULINIA" at bounding box center [494, 263] width 315 height 29
click at [725, 330] on button "Alterar" at bounding box center [731, 345] width 102 height 31
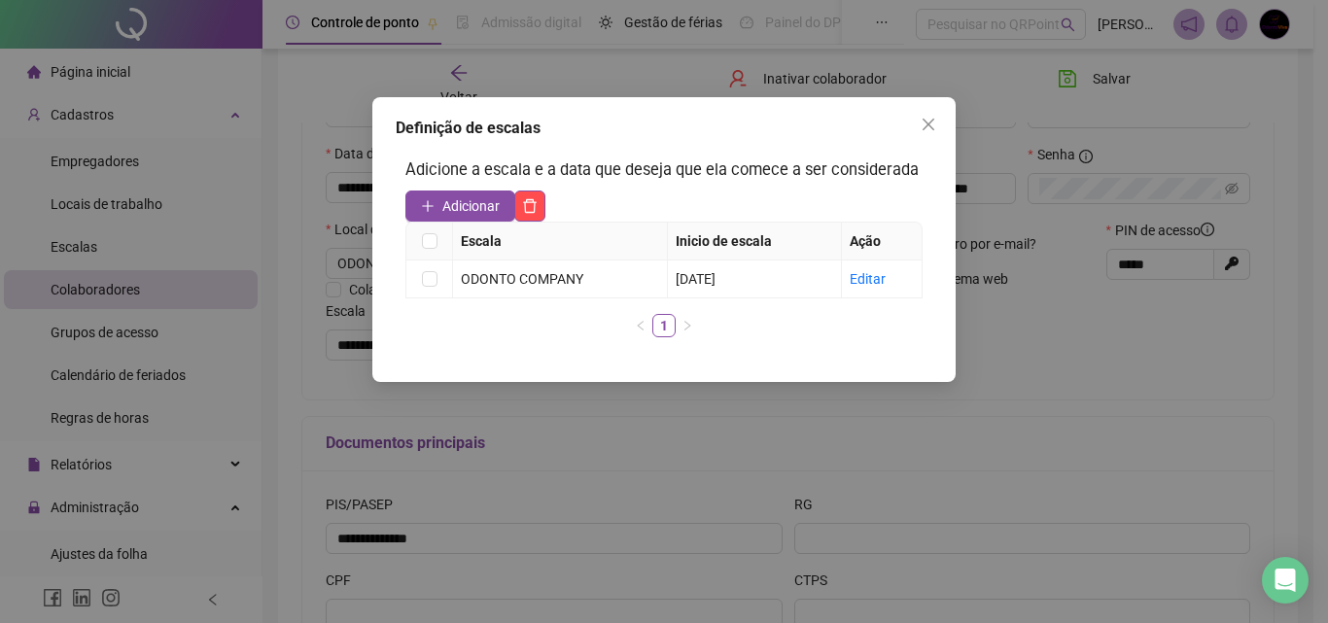
click at [929, 125] on icon "close" at bounding box center [929, 125] width 12 height 12
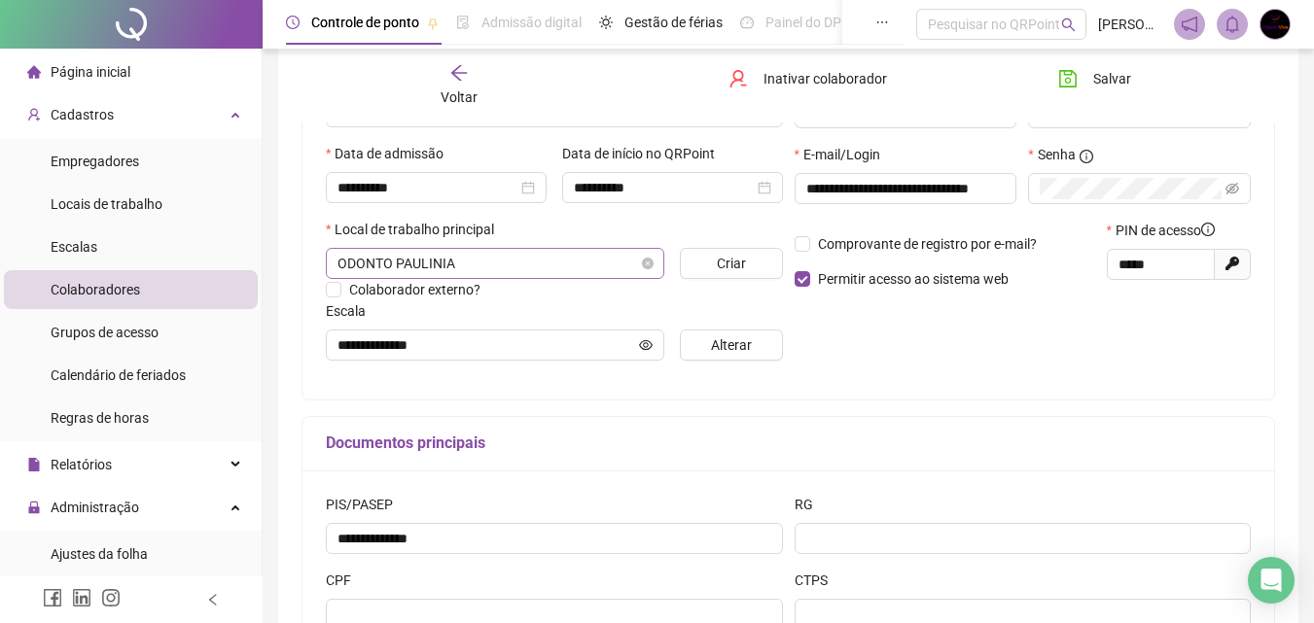
click at [574, 261] on span "ODONTO PAULINIA" at bounding box center [494, 263] width 315 height 29
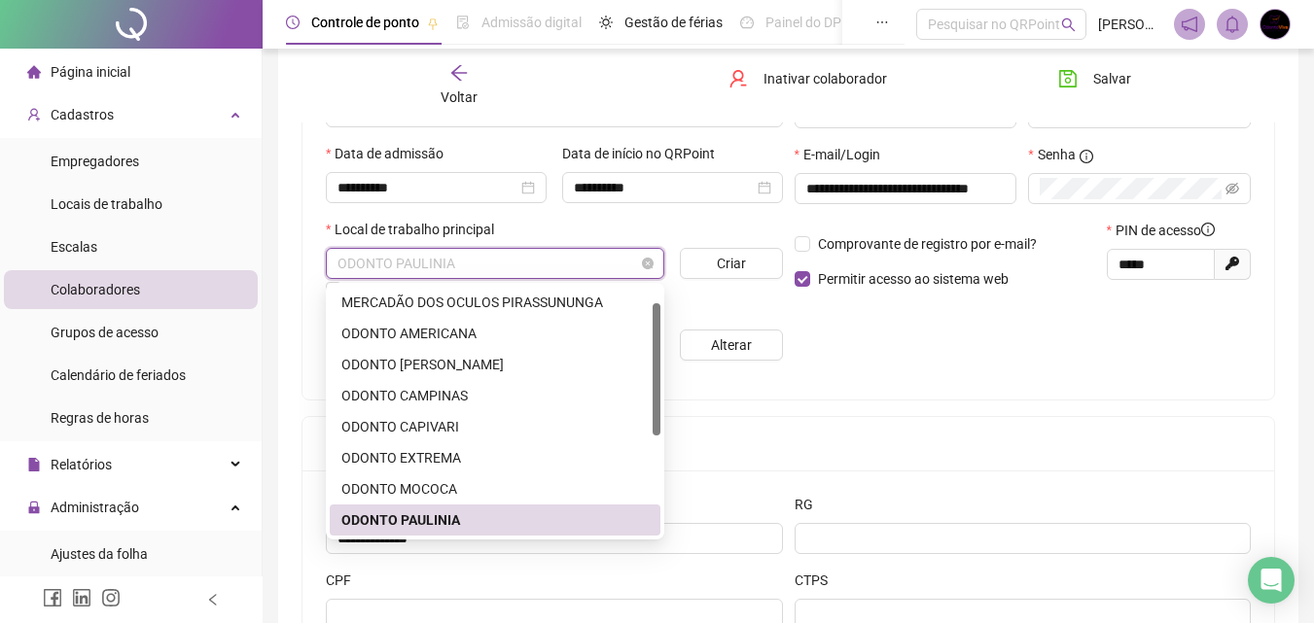
click at [577, 261] on span "ODONTO PAULINIA" at bounding box center [494, 263] width 315 height 29
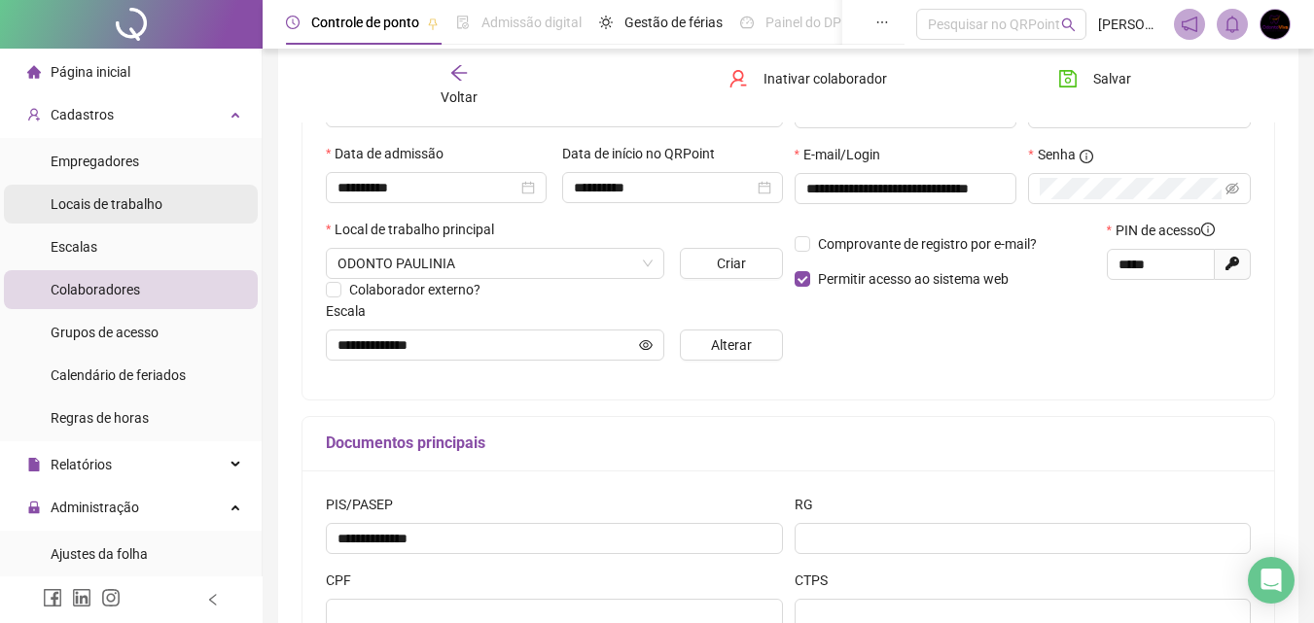
click at [167, 198] on li "Locais de trabalho" at bounding box center [131, 204] width 254 height 39
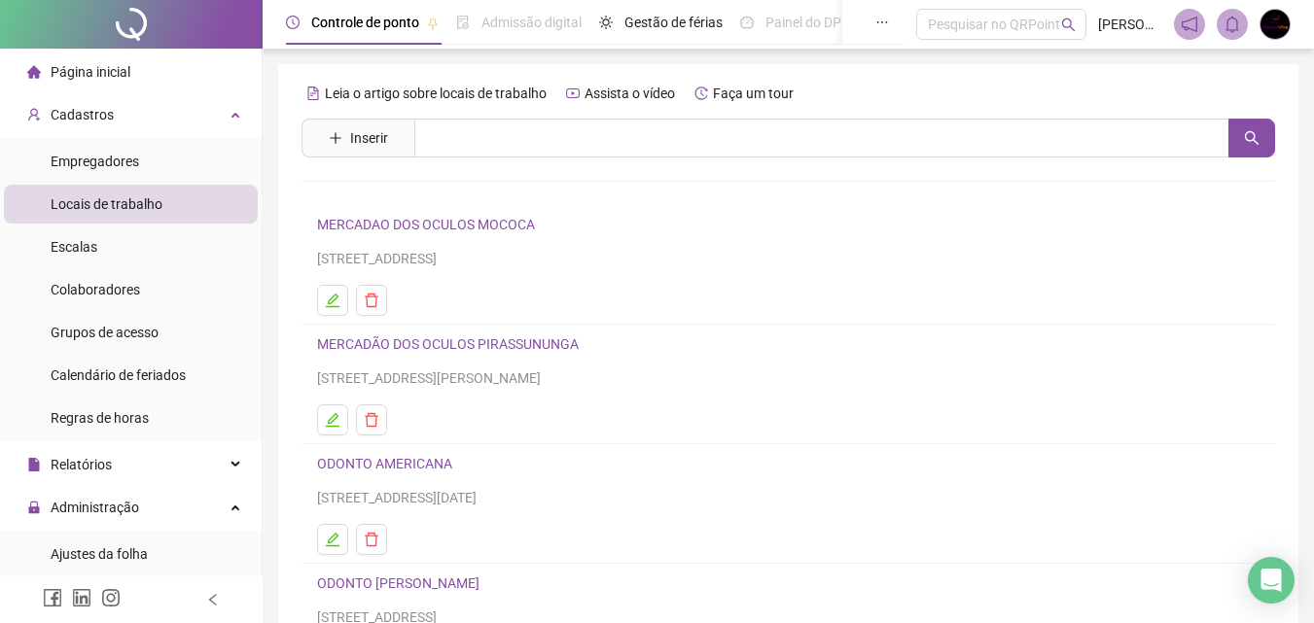
scroll to position [317, 0]
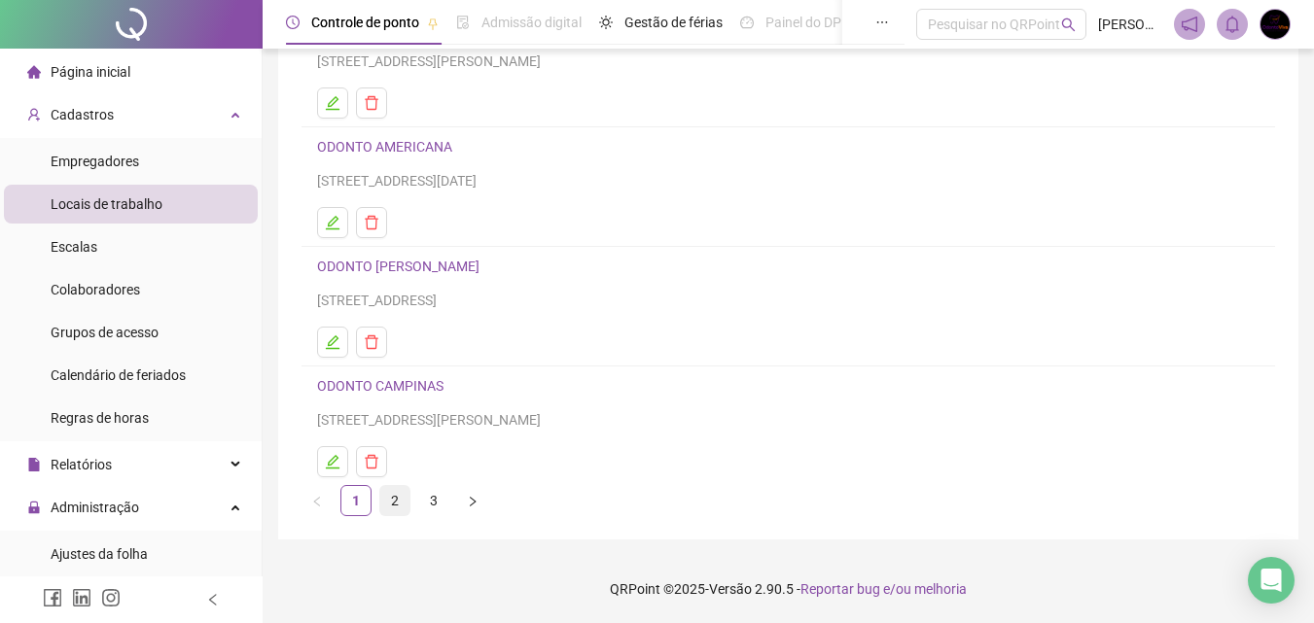
click at [391, 508] on link "2" at bounding box center [394, 500] width 29 height 29
click at [464, 499] on button "button" at bounding box center [472, 500] width 31 height 31
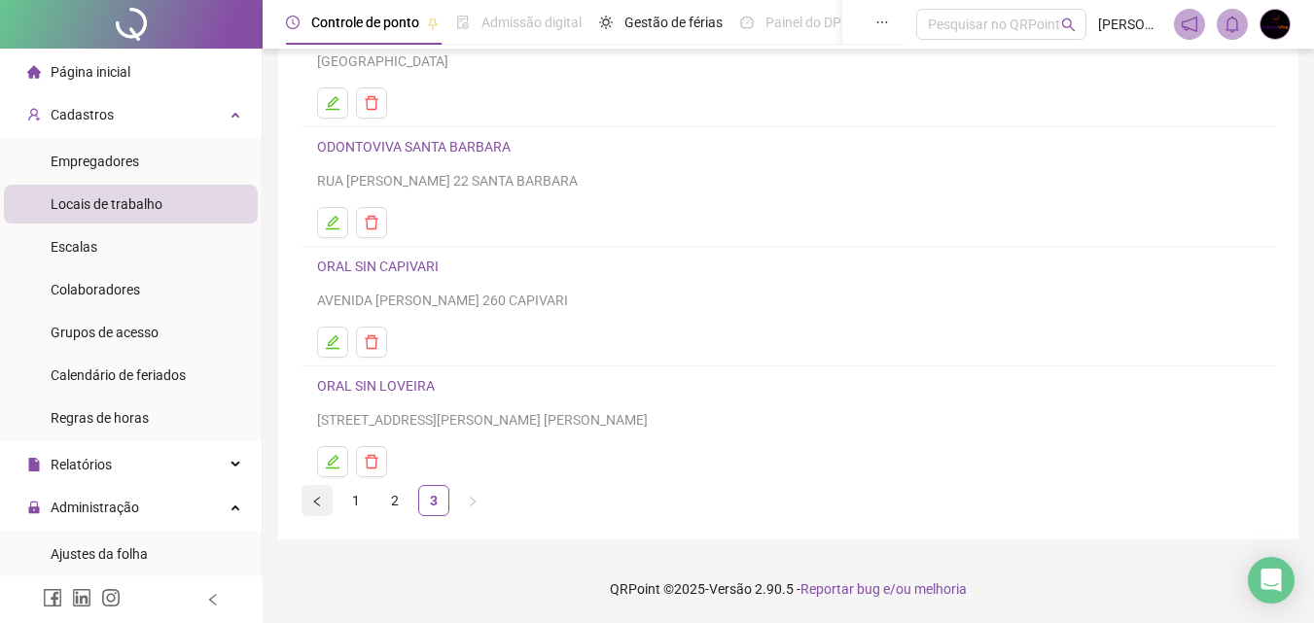
click at [317, 508] on icon "left" at bounding box center [317, 502] width 12 height 12
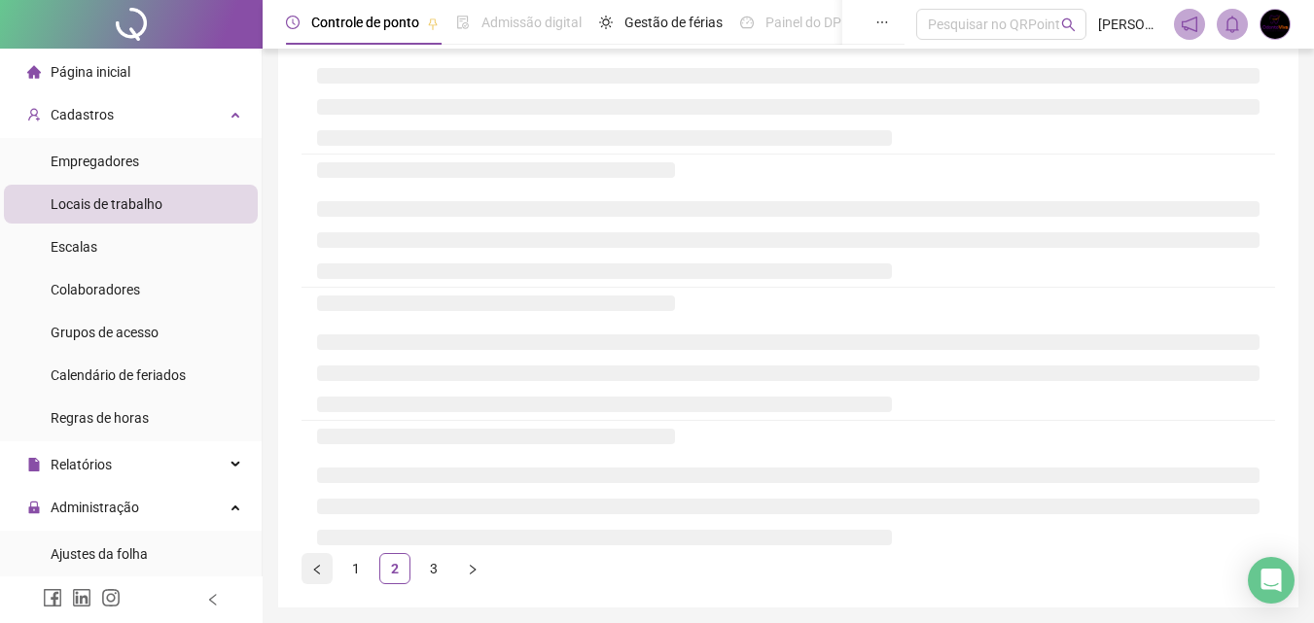
click at [317, 508] on li at bounding box center [788, 507] width 942 height 16
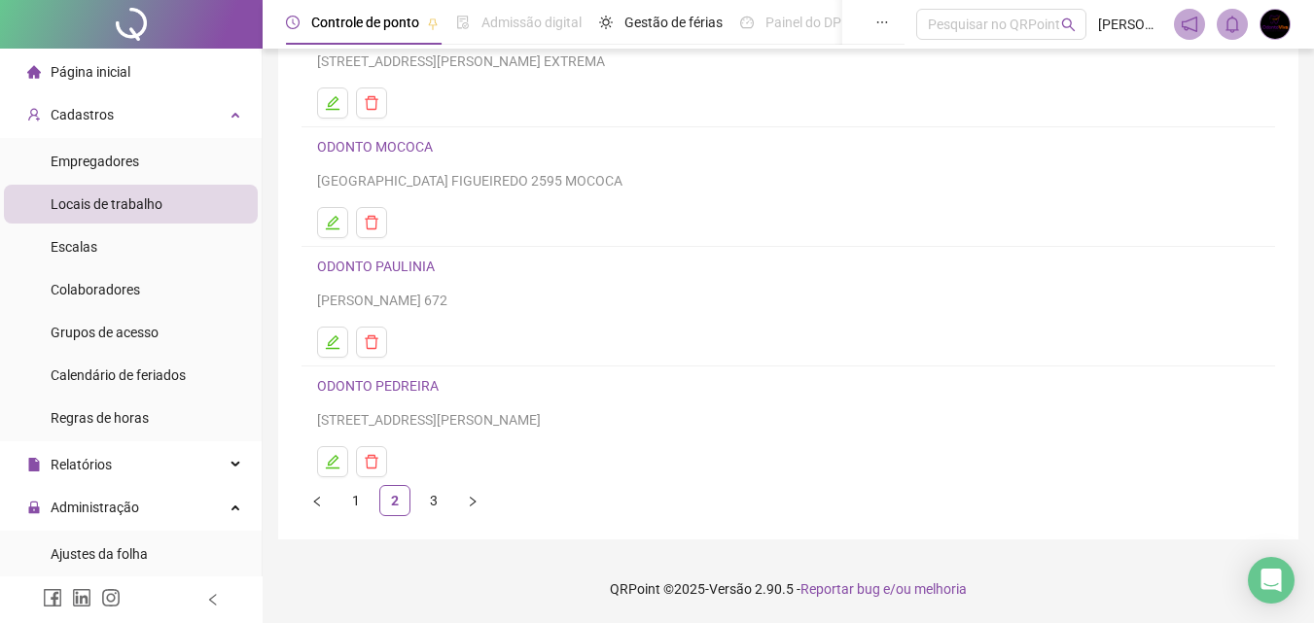
click at [314, 579] on footer "QRPoint © 2025 - Versão 2.90.5 - Reportar bug e/ou melhoria" at bounding box center [788, 589] width 1051 height 68
click at [321, 500] on icon "left" at bounding box center [317, 502] width 12 height 12
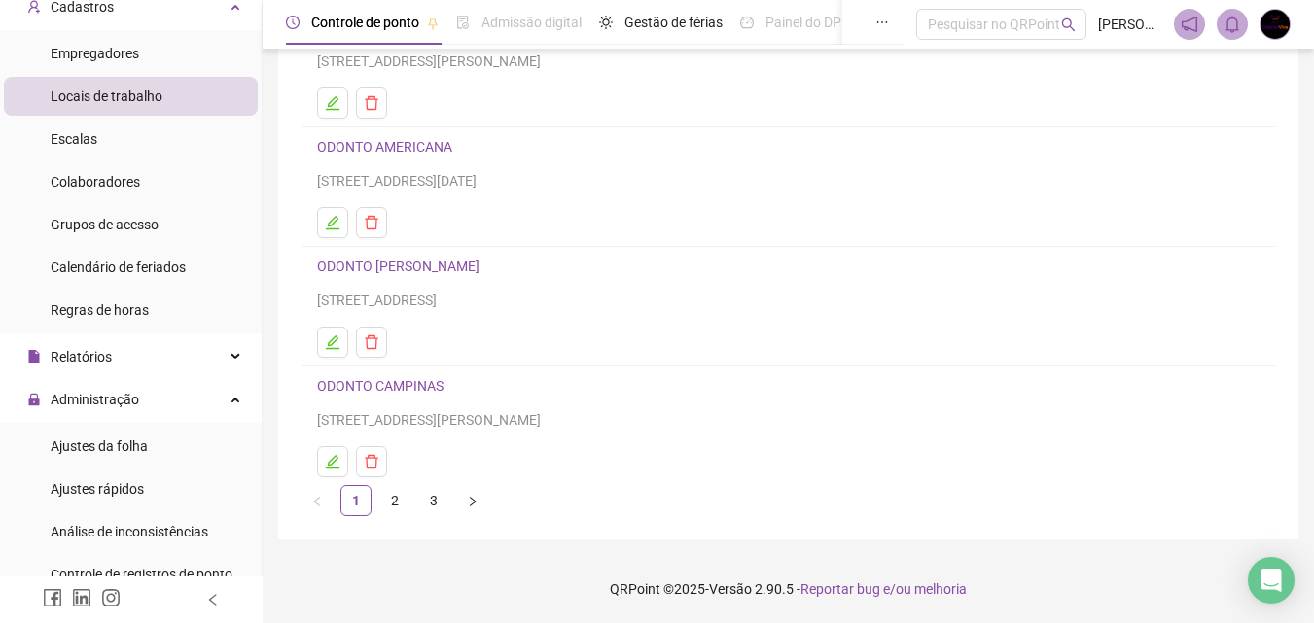
scroll to position [164, 0]
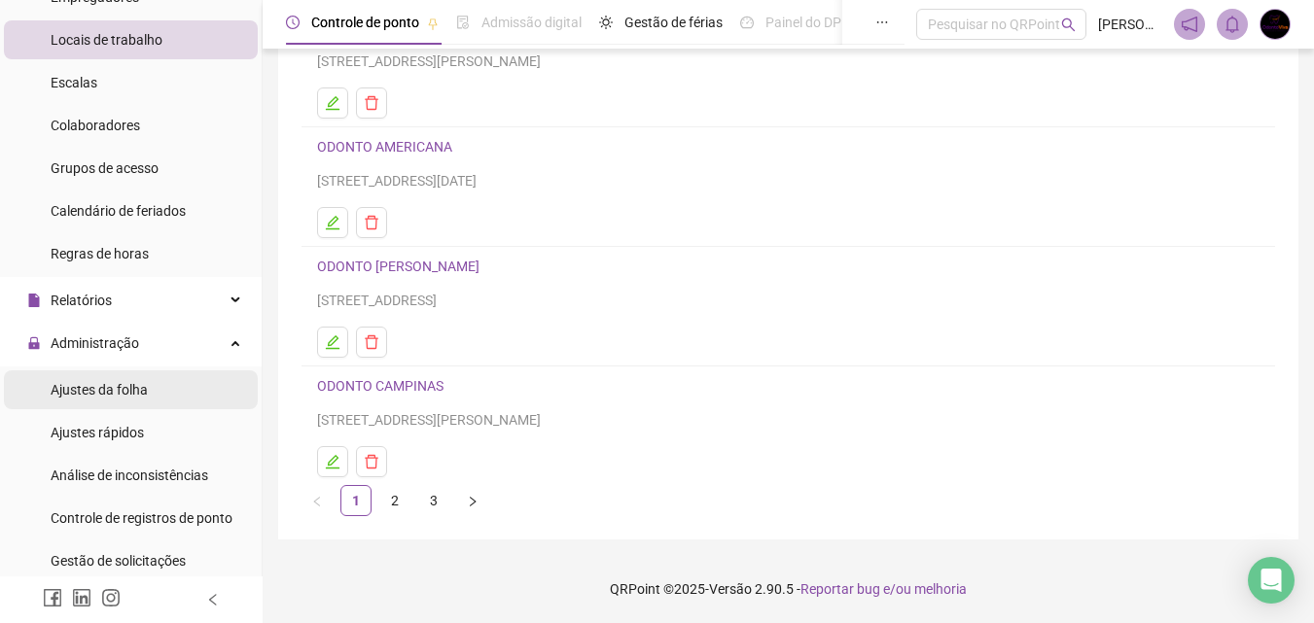
click at [194, 385] on li "Ajustes da folha" at bounding box center [131, 389] width 254 height 39
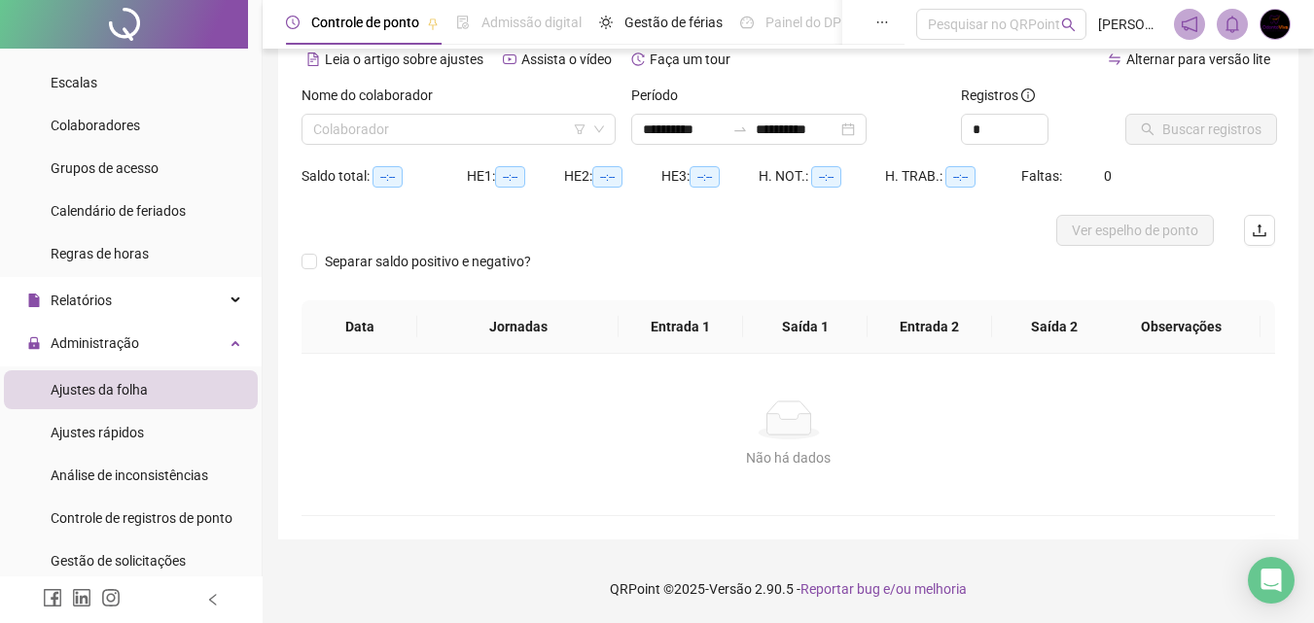
scroll to position [94, 0]
type input "**********"
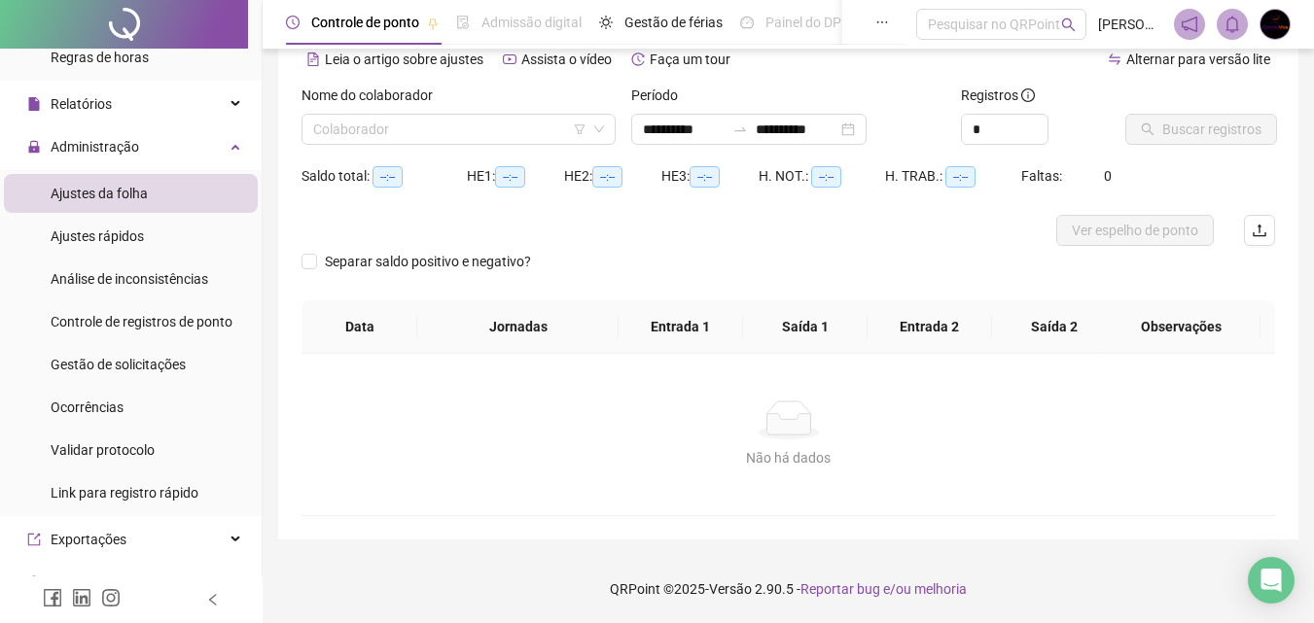
scroll to position [385, 0]
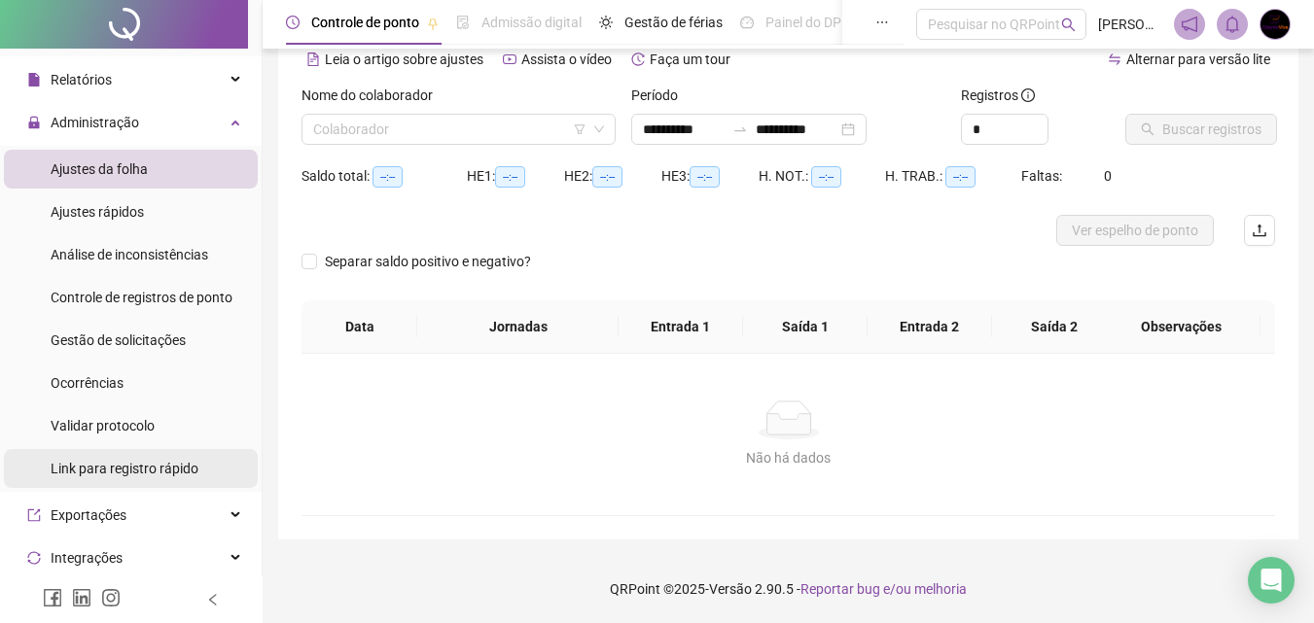
click at [234, 457] on li "Link para registro rápido" at bounding box center [131, 468] width 254 height 39
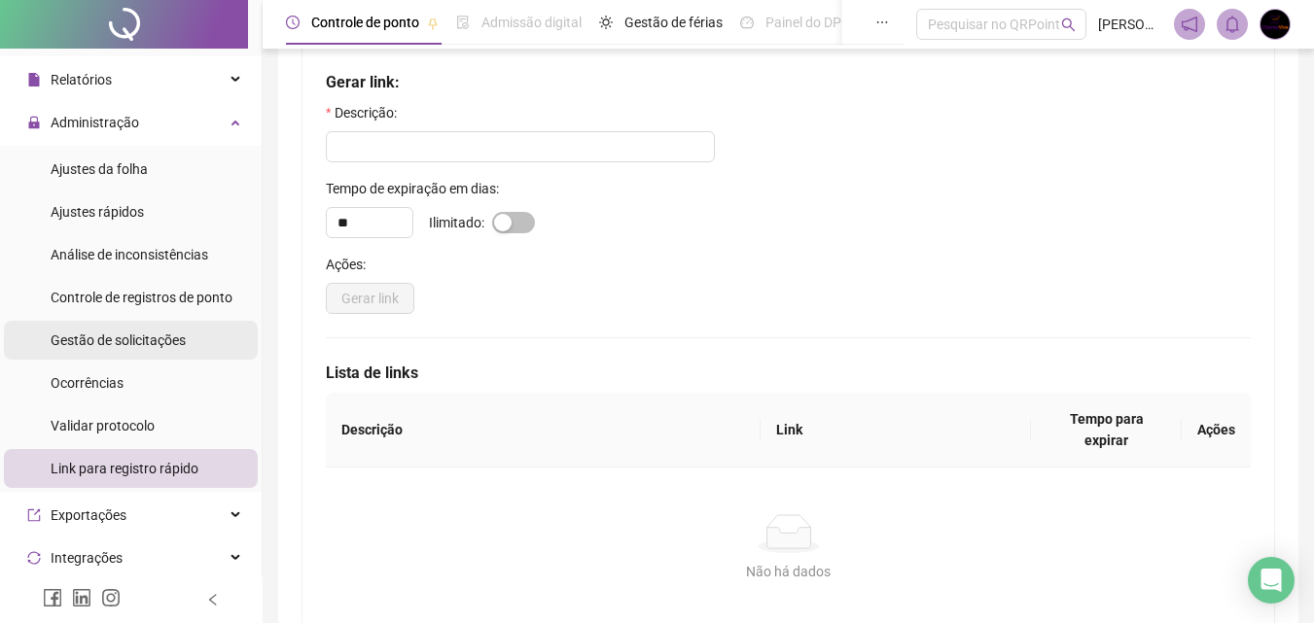
click at [158, 339] on span "Gestão de solicitações" at bounding box center [118, 341] width 135 height 16
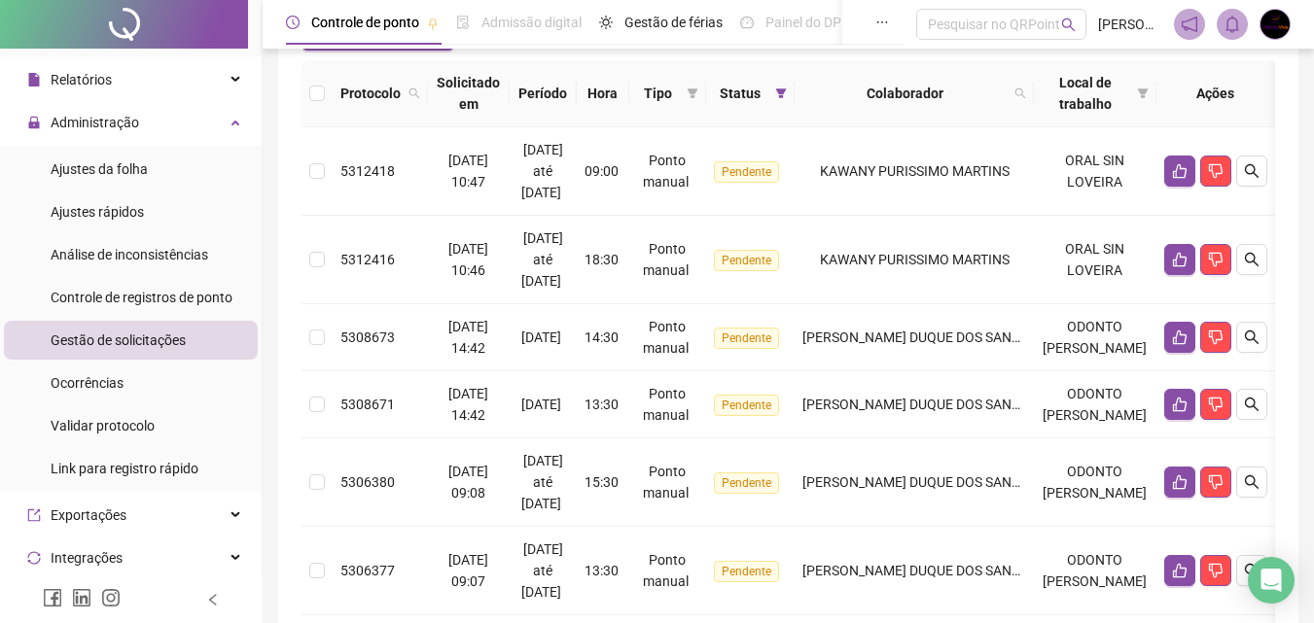
scroll to position [160, 0]
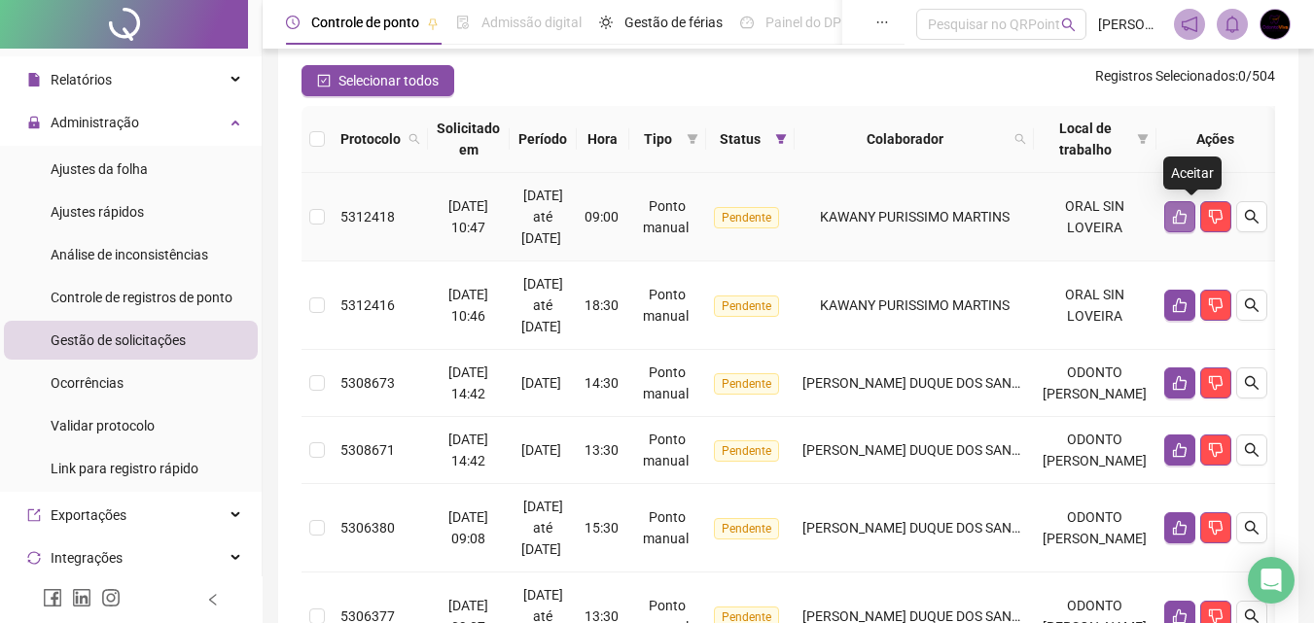
click at [1187, 216] on icon "like" at bounding box center [1180, 217] width 16 height 16
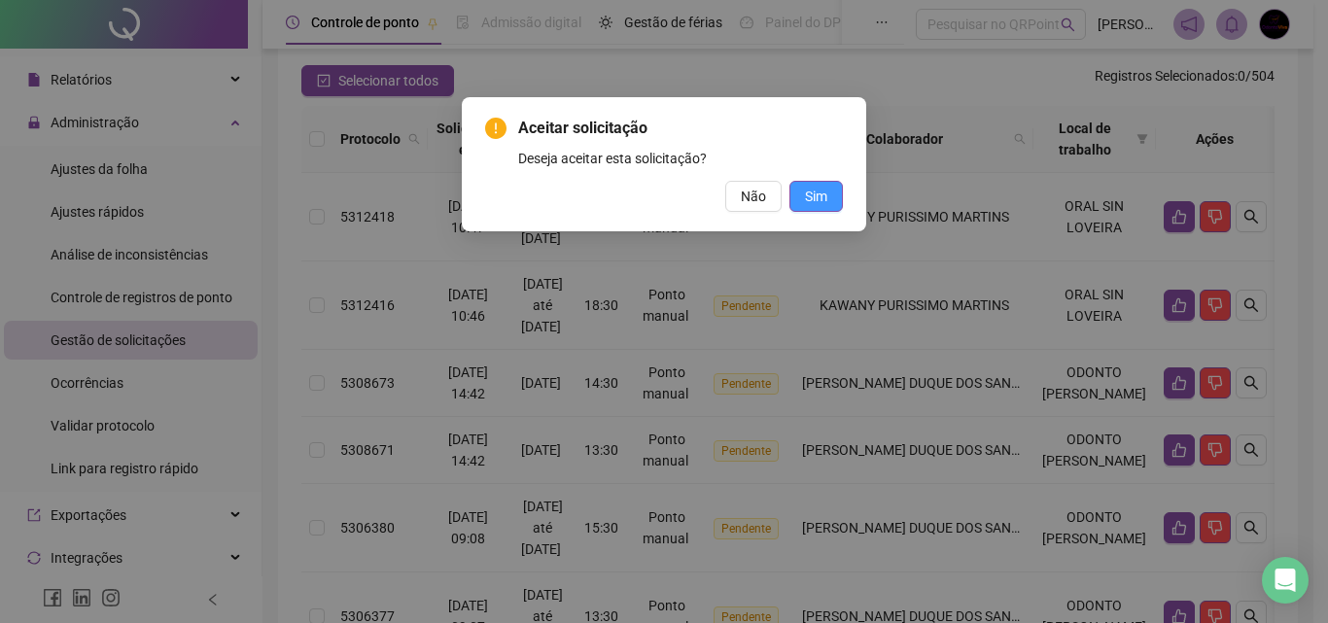
click at [815, 204] on span "Sim" at bounding box center [816, 196] width 22 height 21
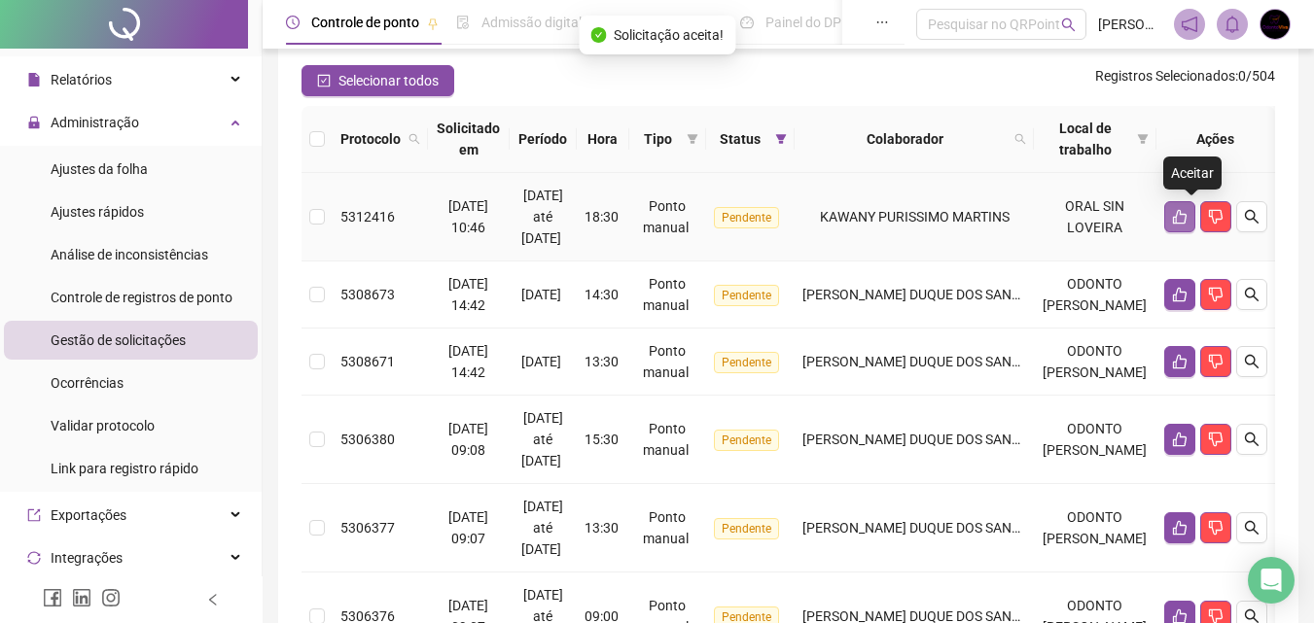
click at [1187, 217] on icon "like" at bounding box center [1180, 217] width 16 height 16
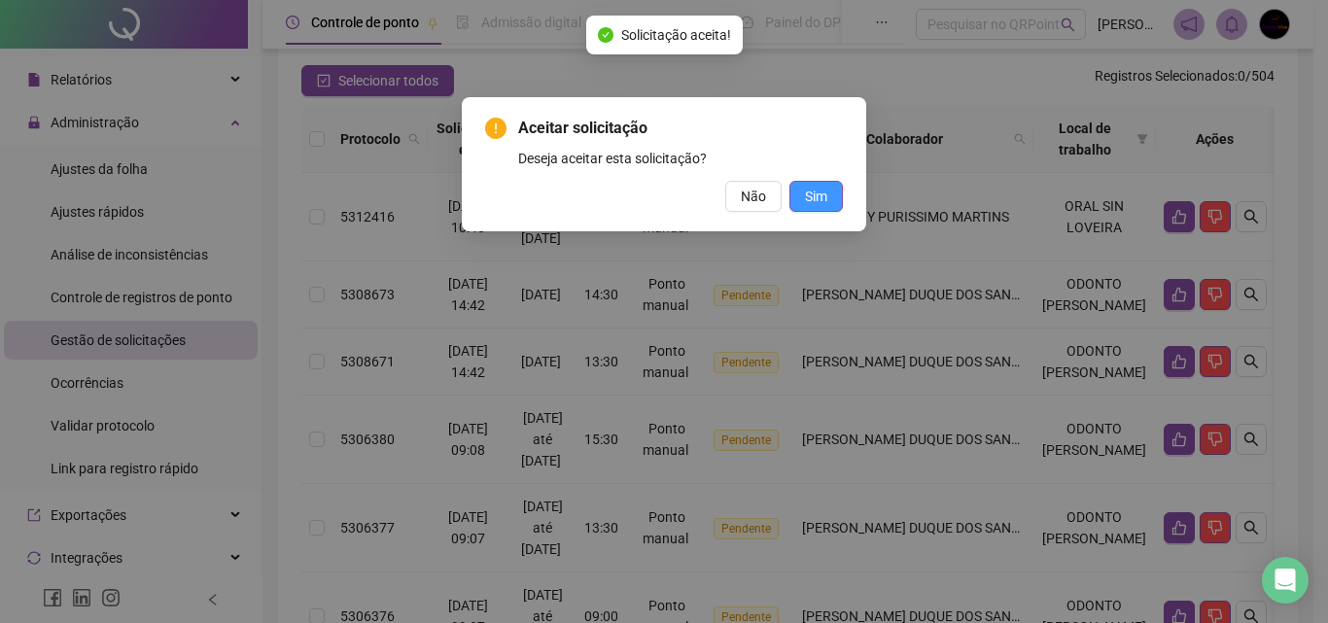
click at [813, 193] on span "Sim" at bounding box center [816, 196] width 22 height 21
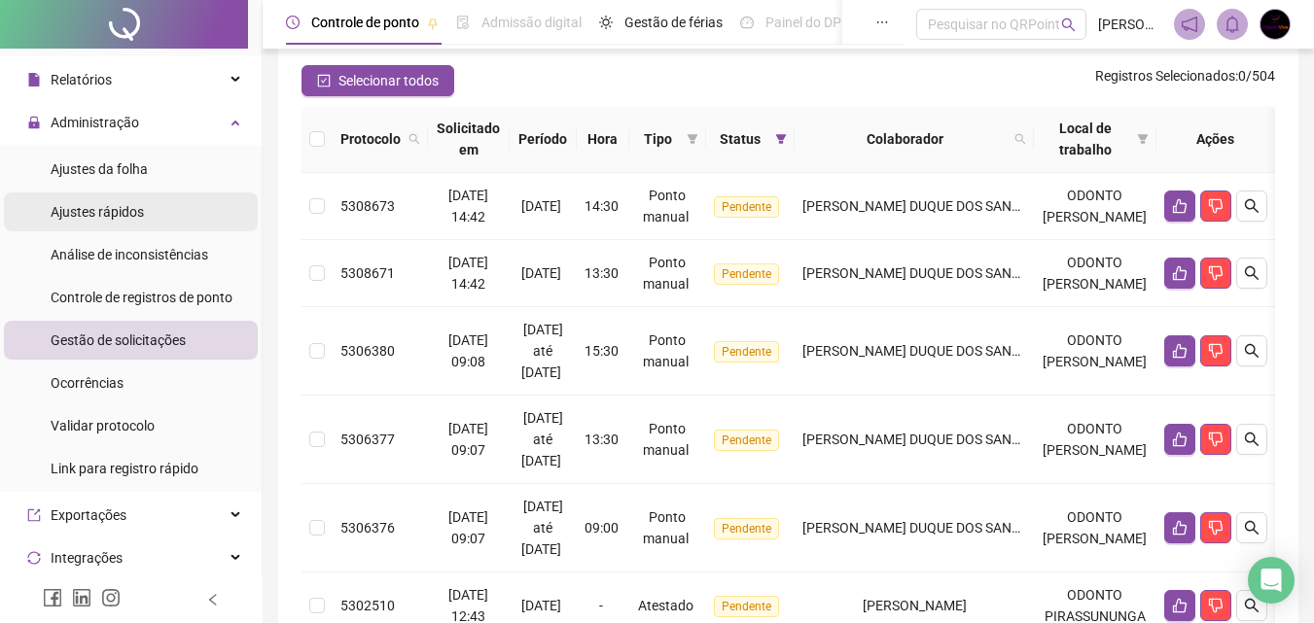
click at [97, 211] on span "Ajustes rápidos" at bounding box center [97, 212] width 93 height 16
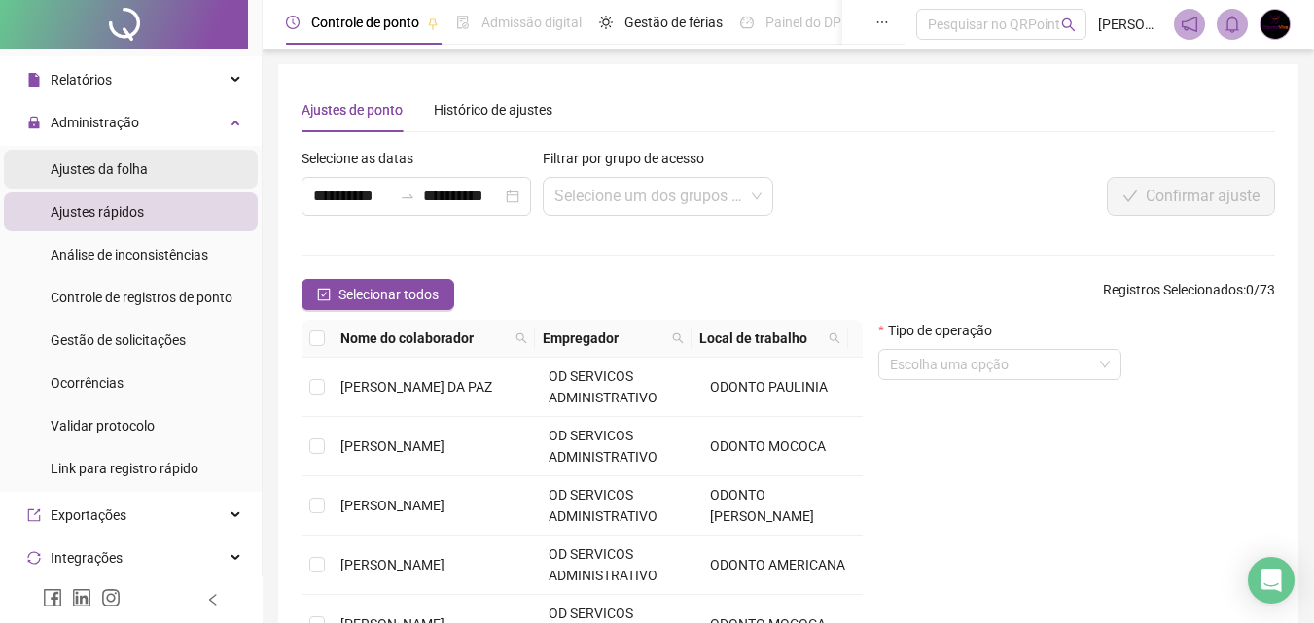
click at [158, 169] on li "Ajustes da folha" at bounding box center [131, 169] width 254 height 39
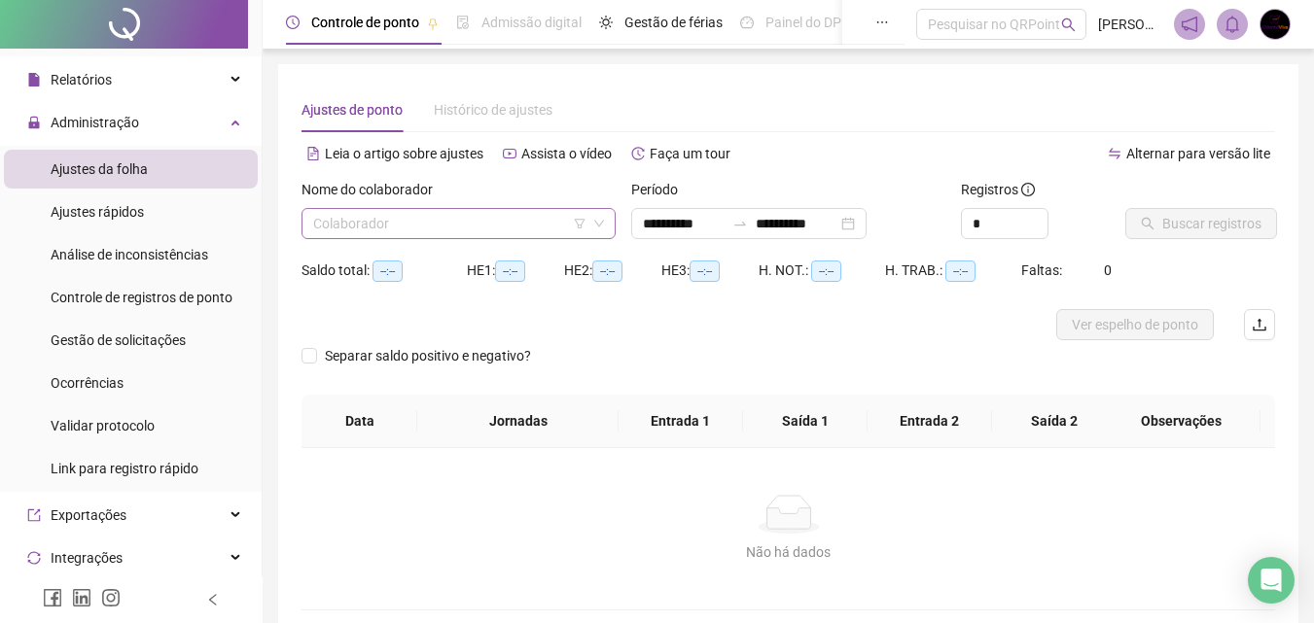
type input "**********"
click at [400, 213] on input "search" at bounding box center [449, 223] width 273 height 29
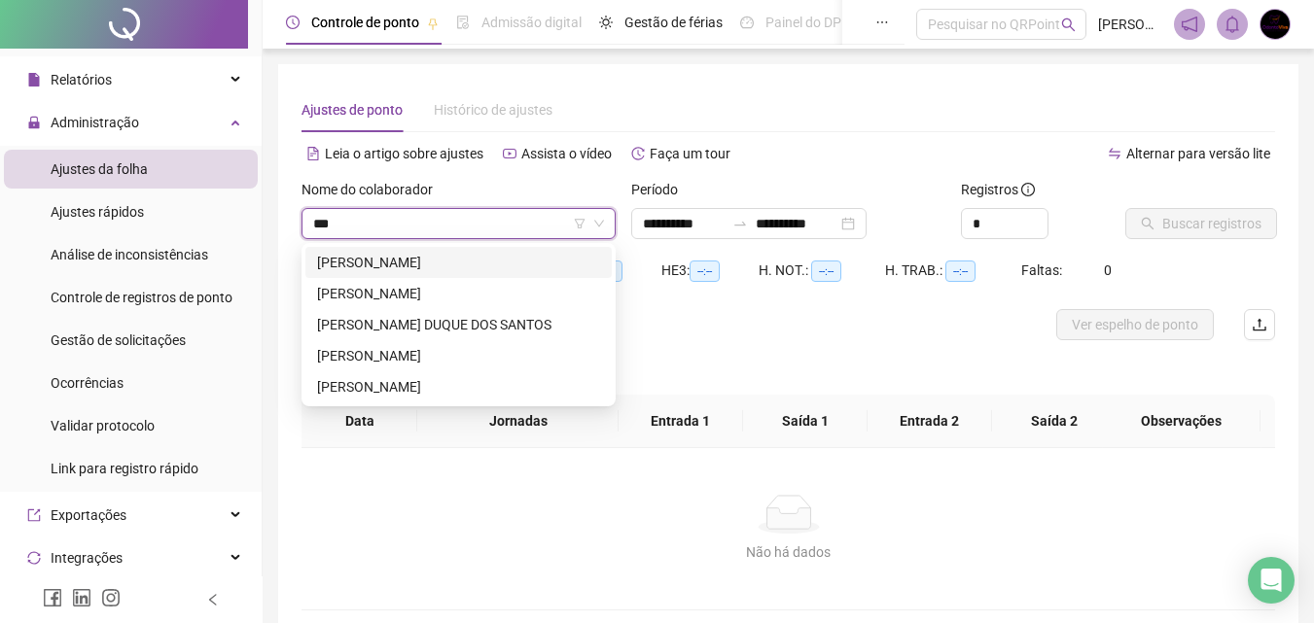
type input "****"
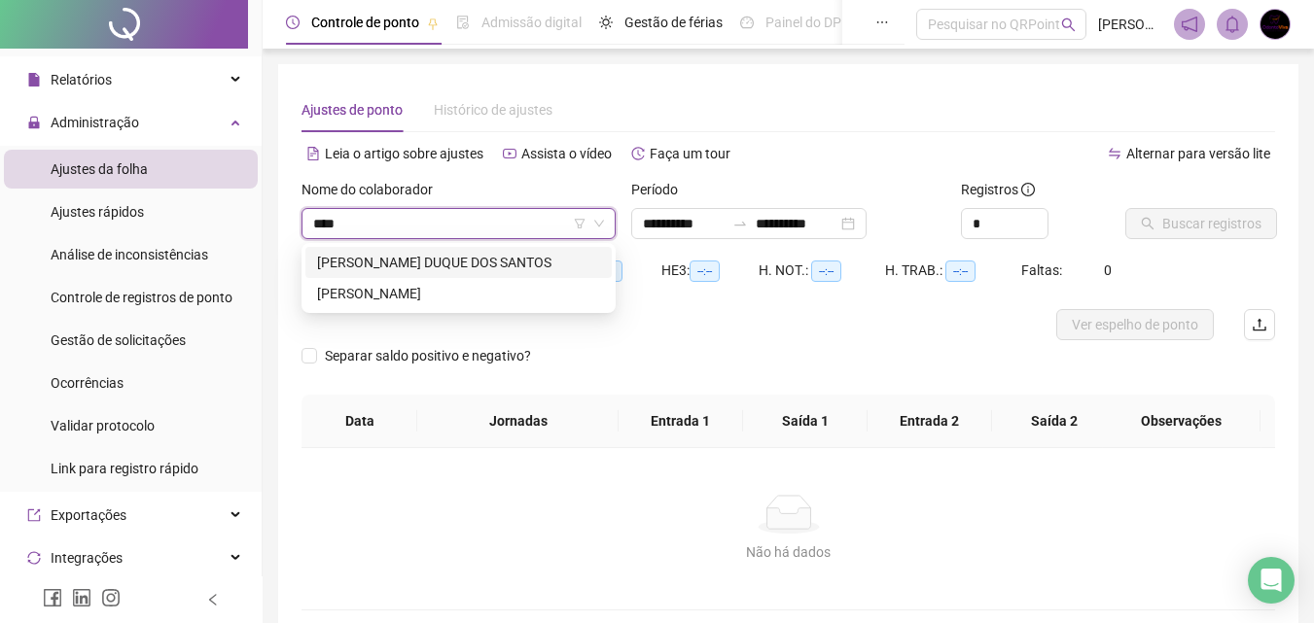
click at [419, 260] on div "[PERSON_NAME] [PERSON_NAME] DOS [PERSON_NAME]" at bounding box center [458, 262] width 283 height 21
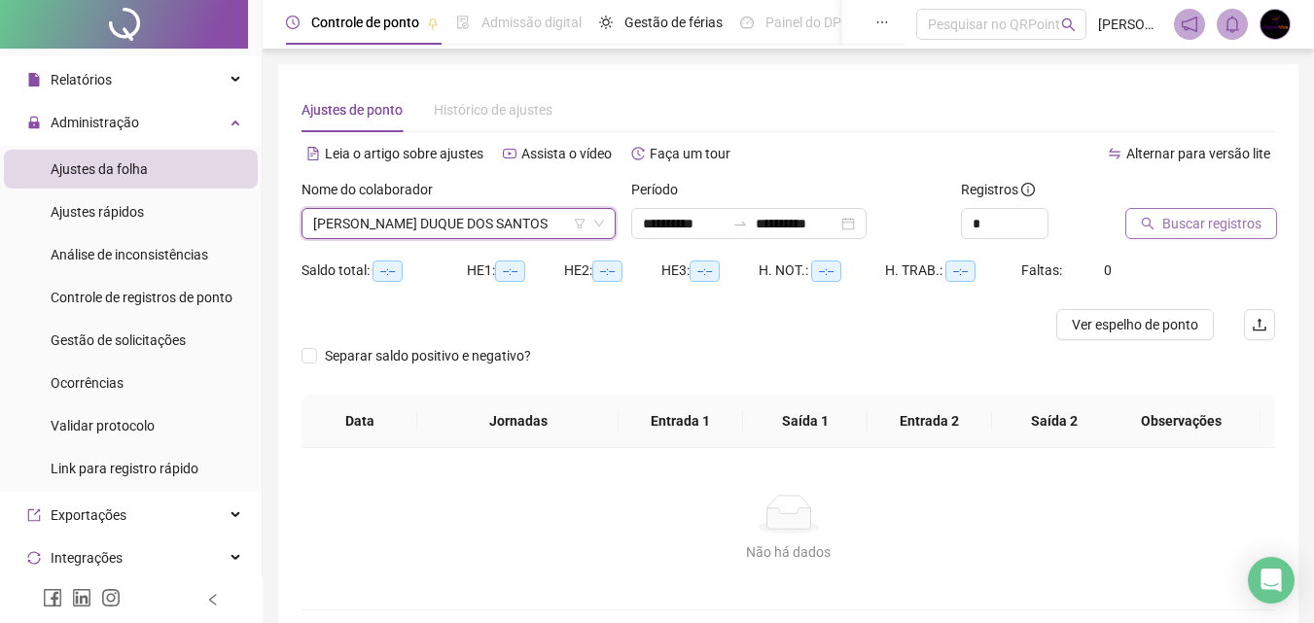
click at [1252, 228] on span "Buscar registros" at bounding box center [1211, 223] width 99 height 21
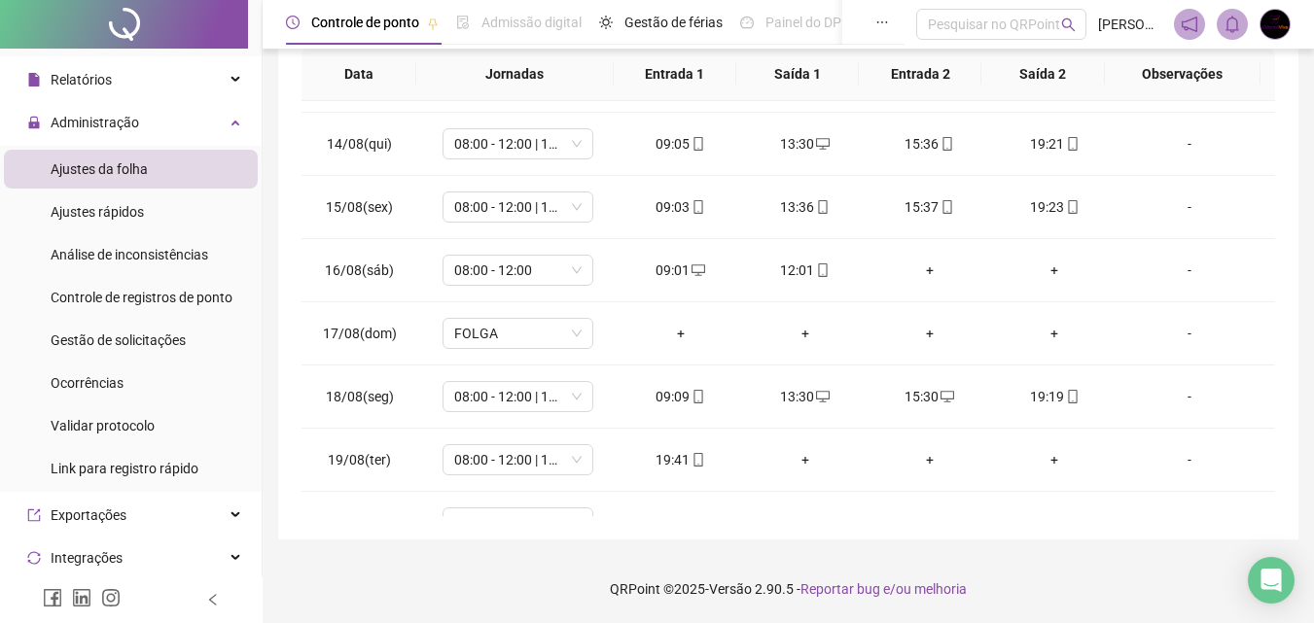
scroll to position [849, 0]
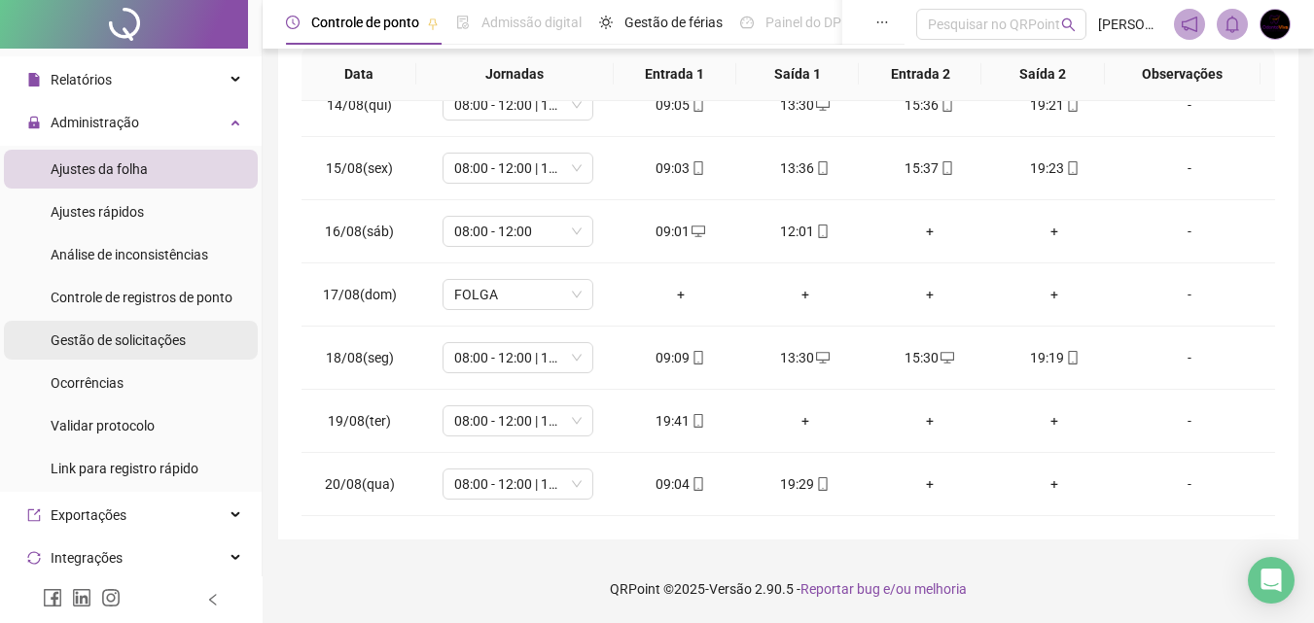
click at [158, 341] on span "Gestão de solicitações" at bounding box center [118, 341] width 135 height 16
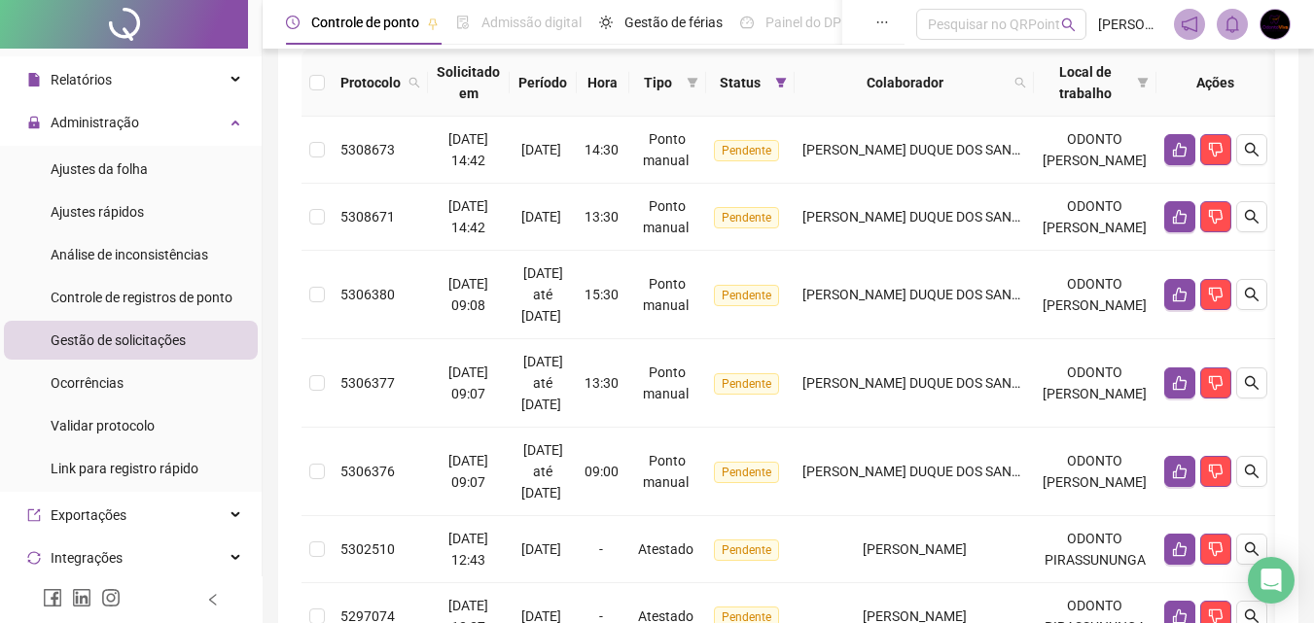
scroll to position [205, 0]
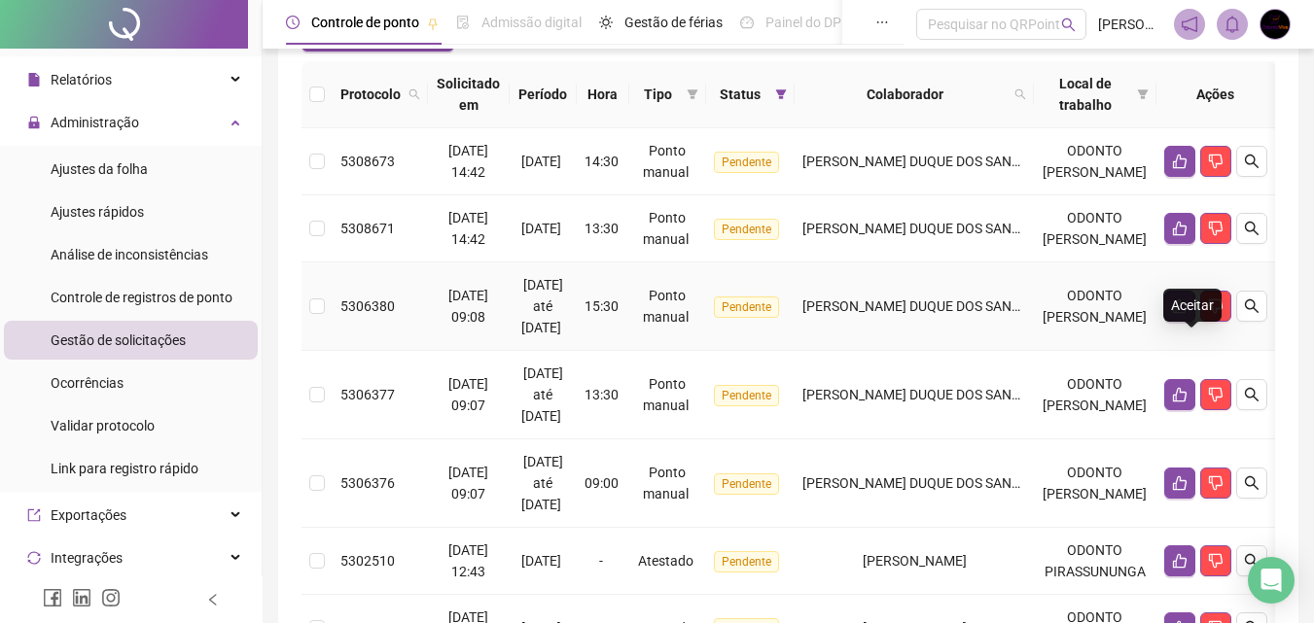
click at [1184, 314] on icon "like" at bounding box center [1180, 306] width 16 height 16
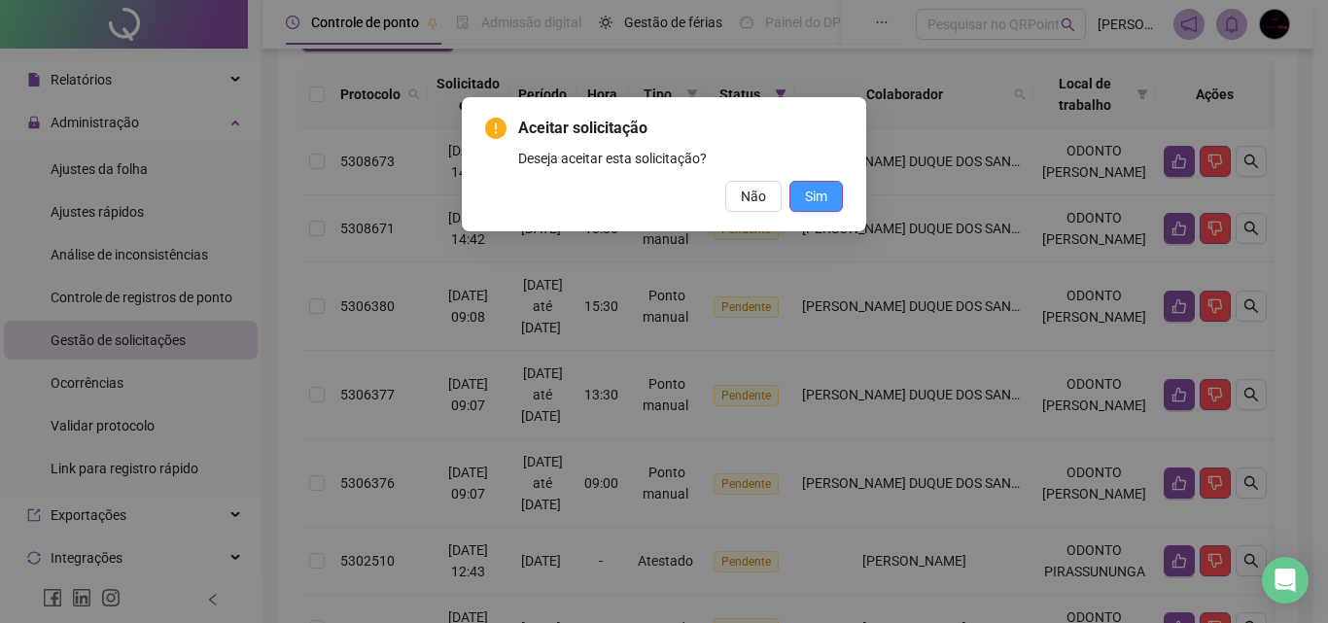
click at [817, 193] on span "Sim" at bounding box center [816, 196] width 22 height 21
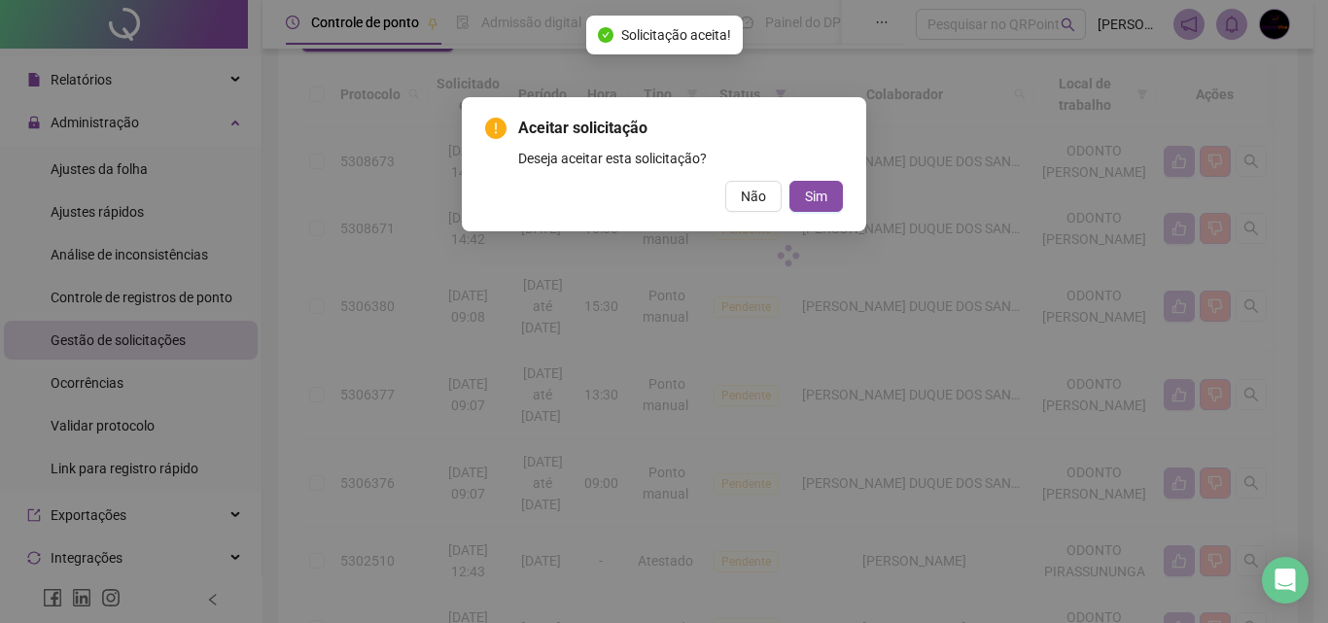
click at [827, 197] on div "Aceitar solicitação Deseja aceitar esta solicitação? Não Sim" at bounding box center [664, 311] width 1328 height 623
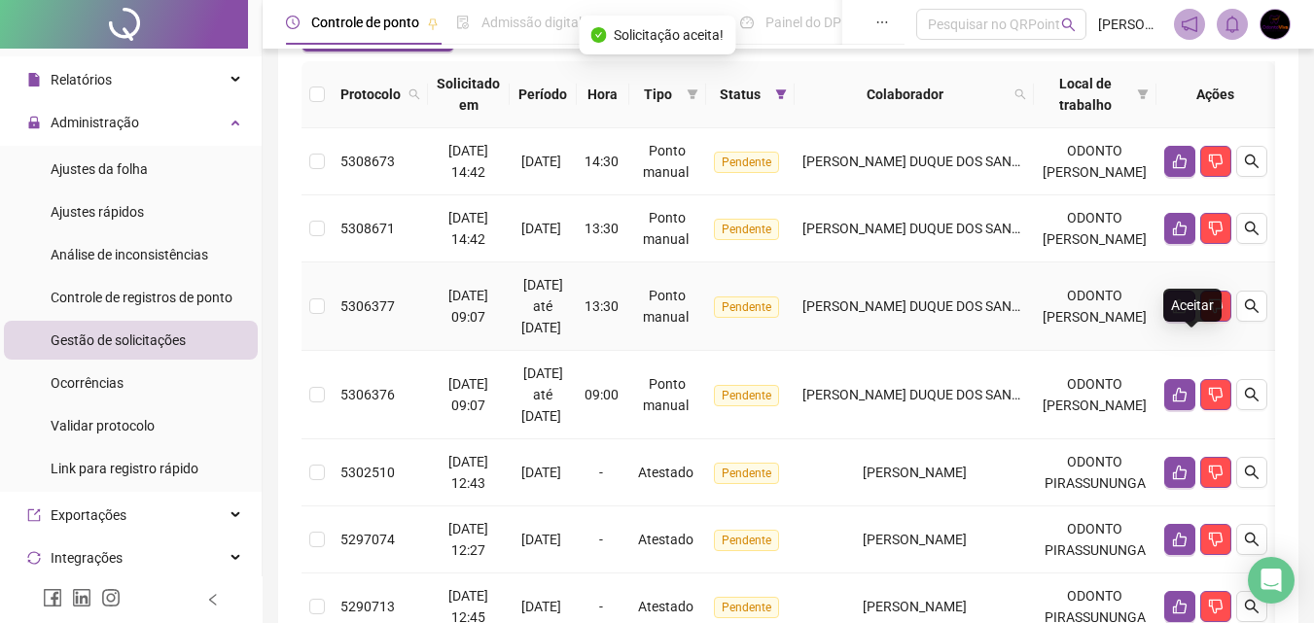
click at [1186, 314] on icon "like" at bounding box center [1180, 306] width 14 height 15
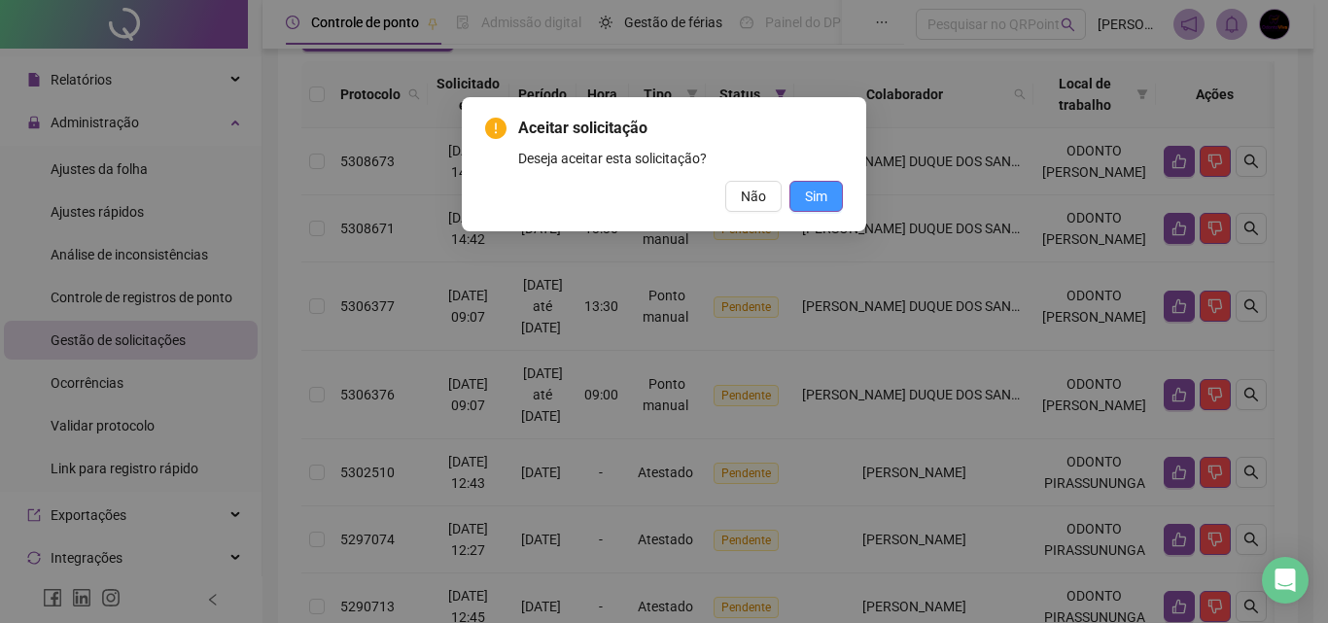
click at [825, 200] on span "Sim" at bounding box center [816, 196] width 22 height 21
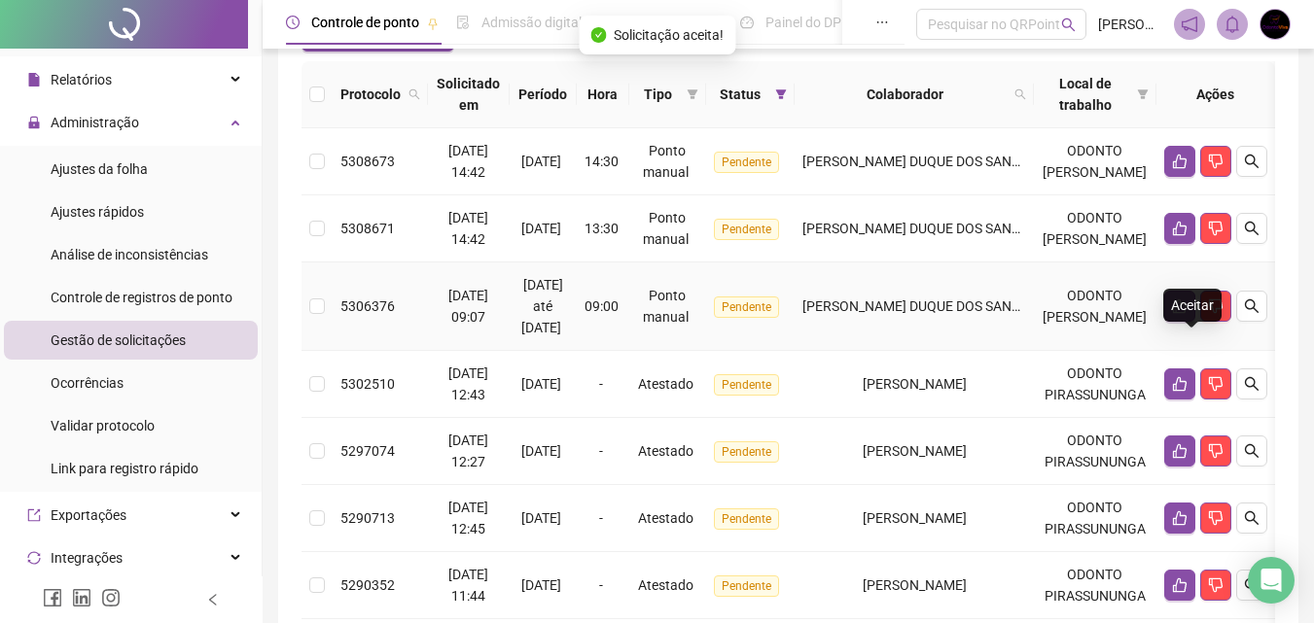
click at [1186, 314] on icon "like" at bounding box center [1180, 306] width 14 height 15
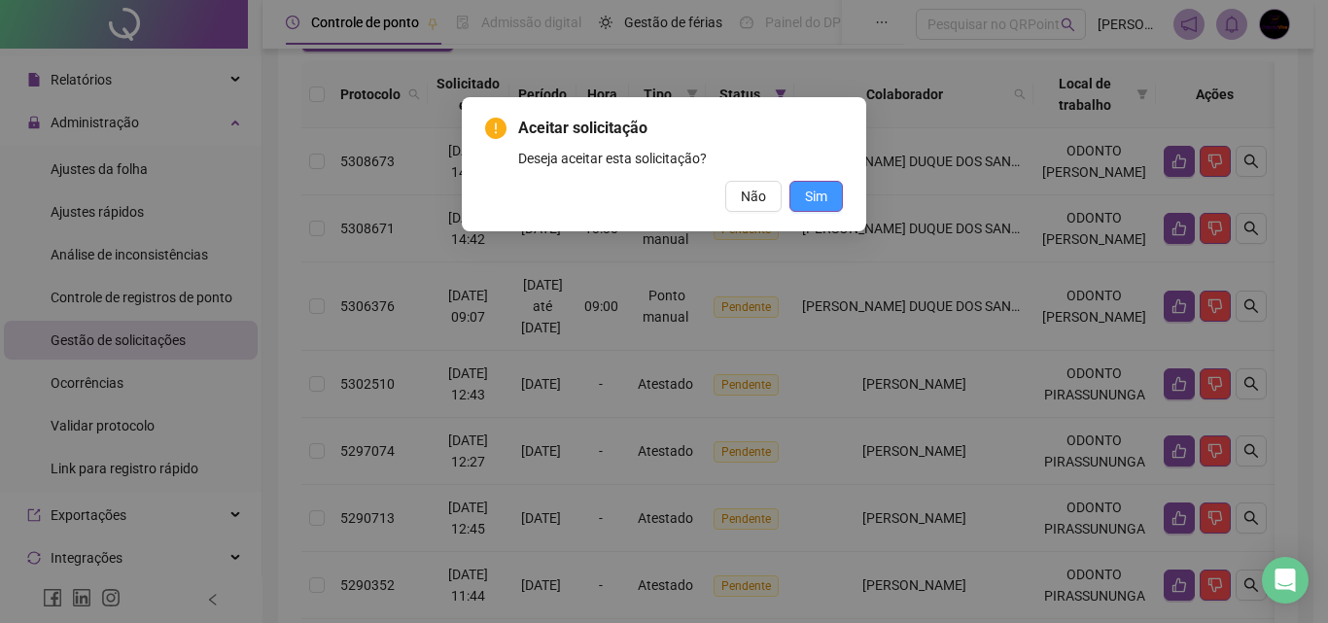
click at [806, 202] on span "Sim" at bounding box center [816, 196] width 22 height 21
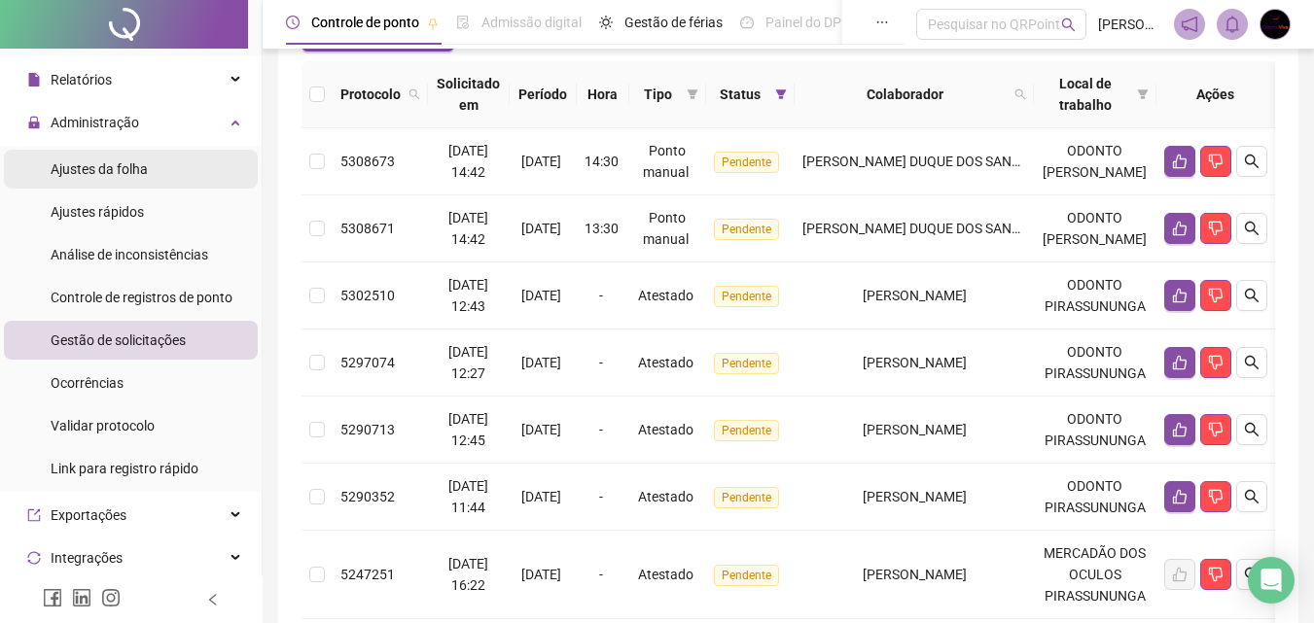
click at [160, 161] on li "Ajustes da folha" at bounding box center [131, 169] width 254 height 39
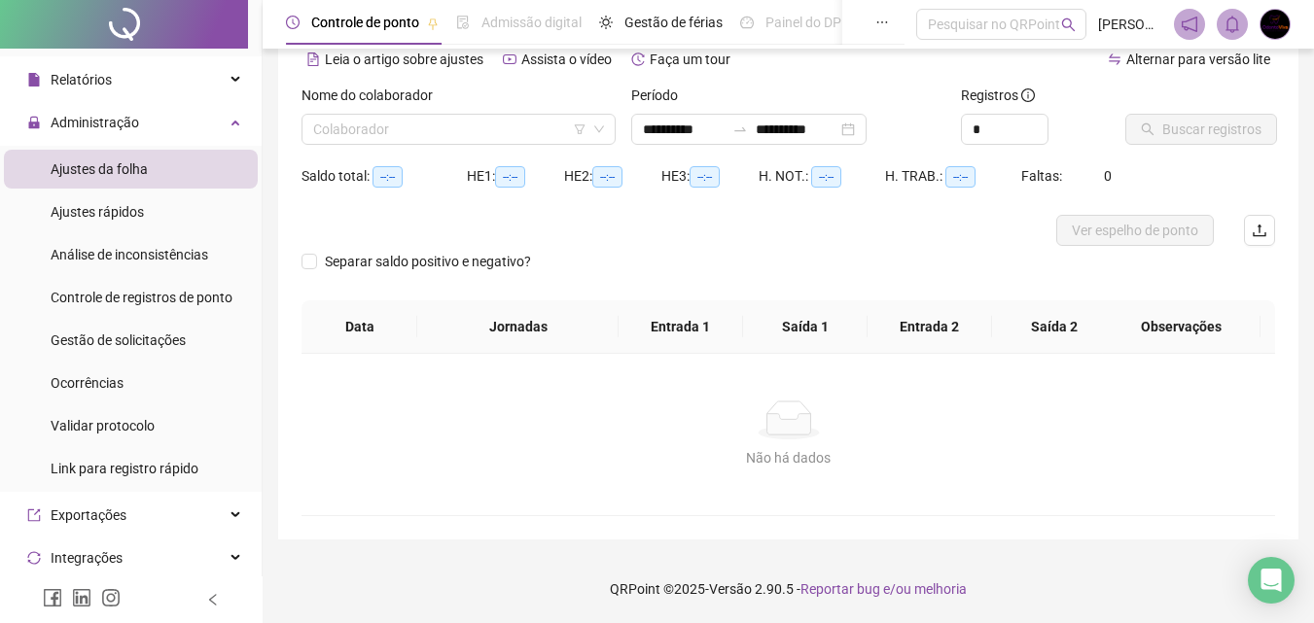
scroll to position [94, 0]
type input "**********"
click at [469, 125] on input "search" at bounding box center [449, 129] width 273 height 29
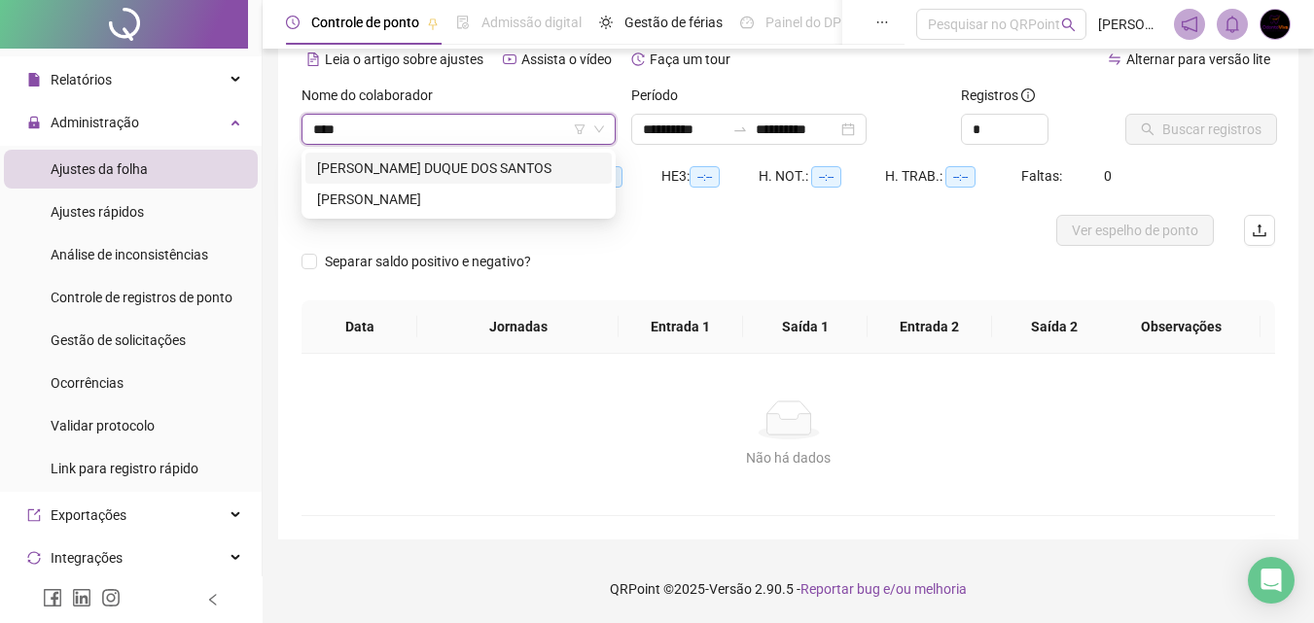
type input "*****"
click at [517, 166] on div "[PERSON_NAME] [PERSON_NAME] DOS [PERSON_NAME]" at bounding box center [458, 168] width 283 height 21
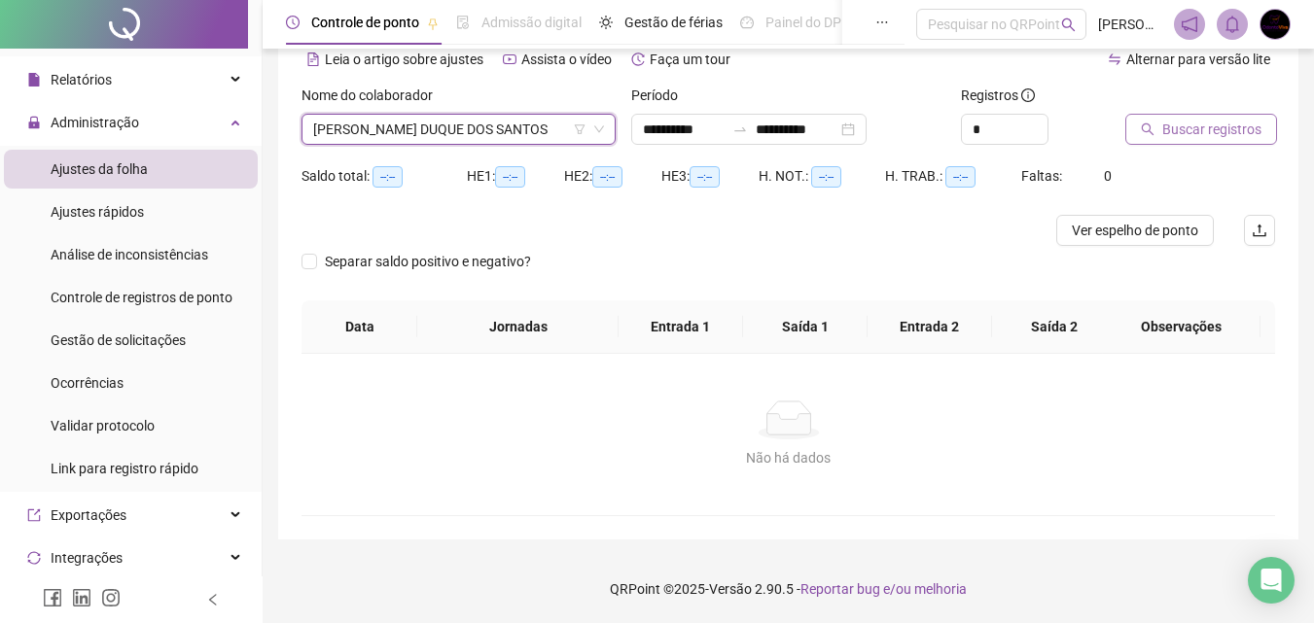
click at [1245, 136] on span "Buscar registros" at bounding box center [1211, 129] width 99 height 21
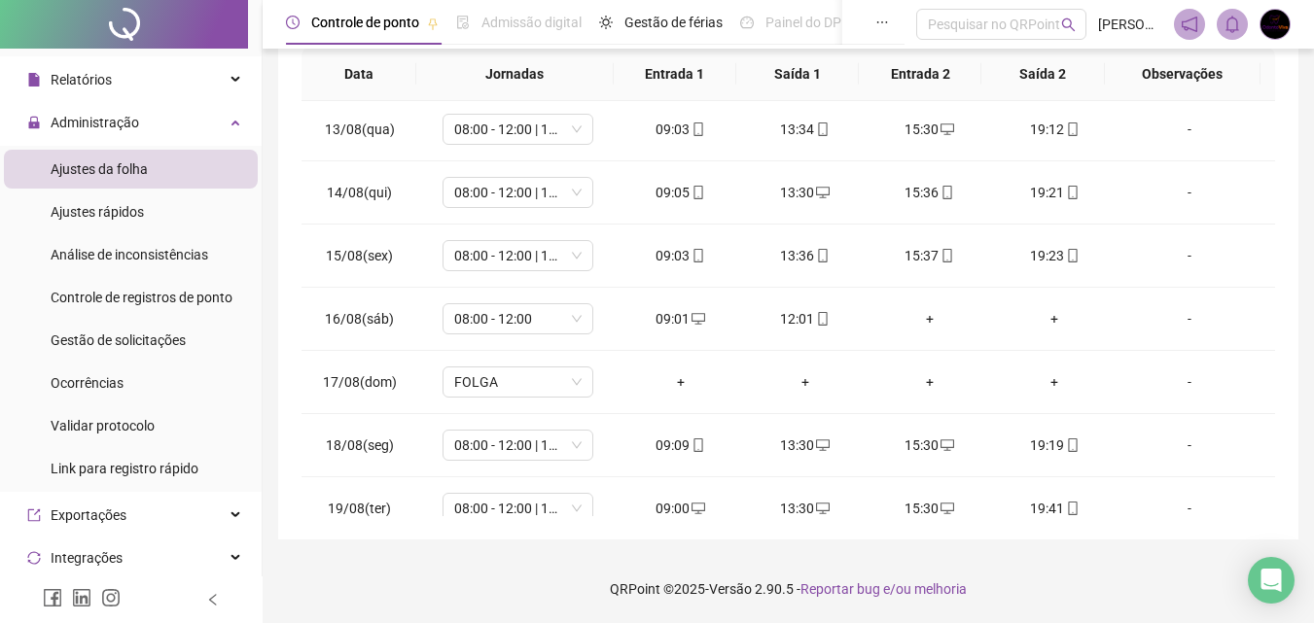
scroll to position [849, 0]
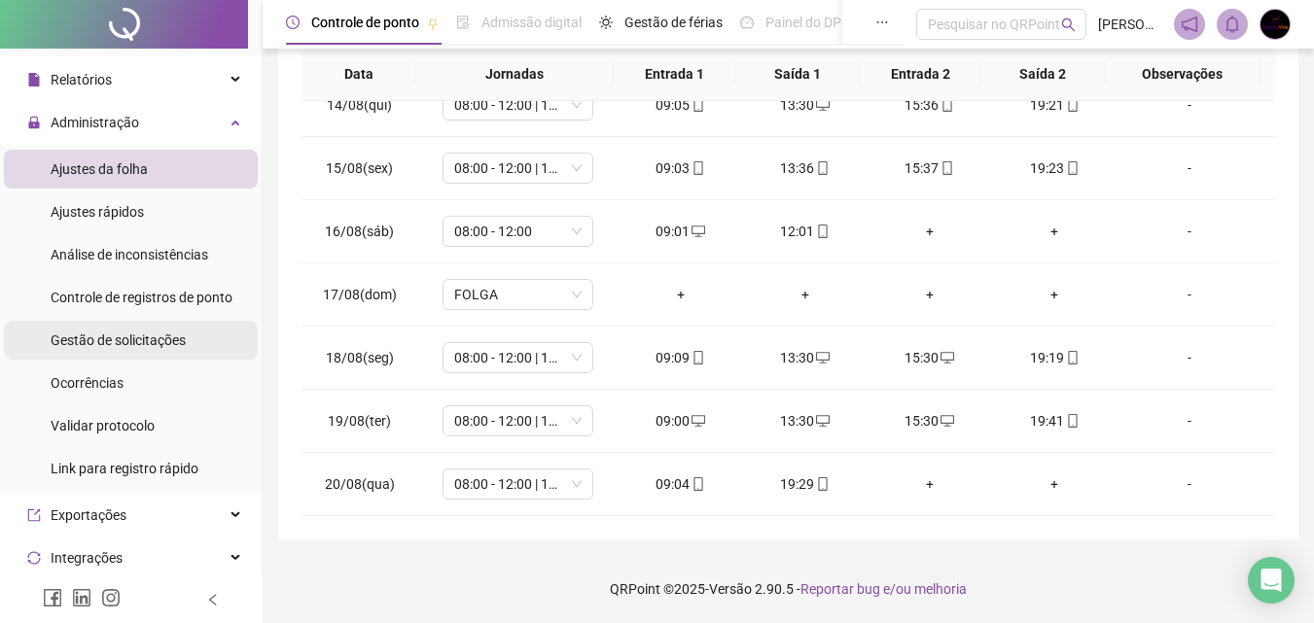
click at [142, 334] on span "Gestão de solicitações" at bounding box center [118, 341] width 135 height 16
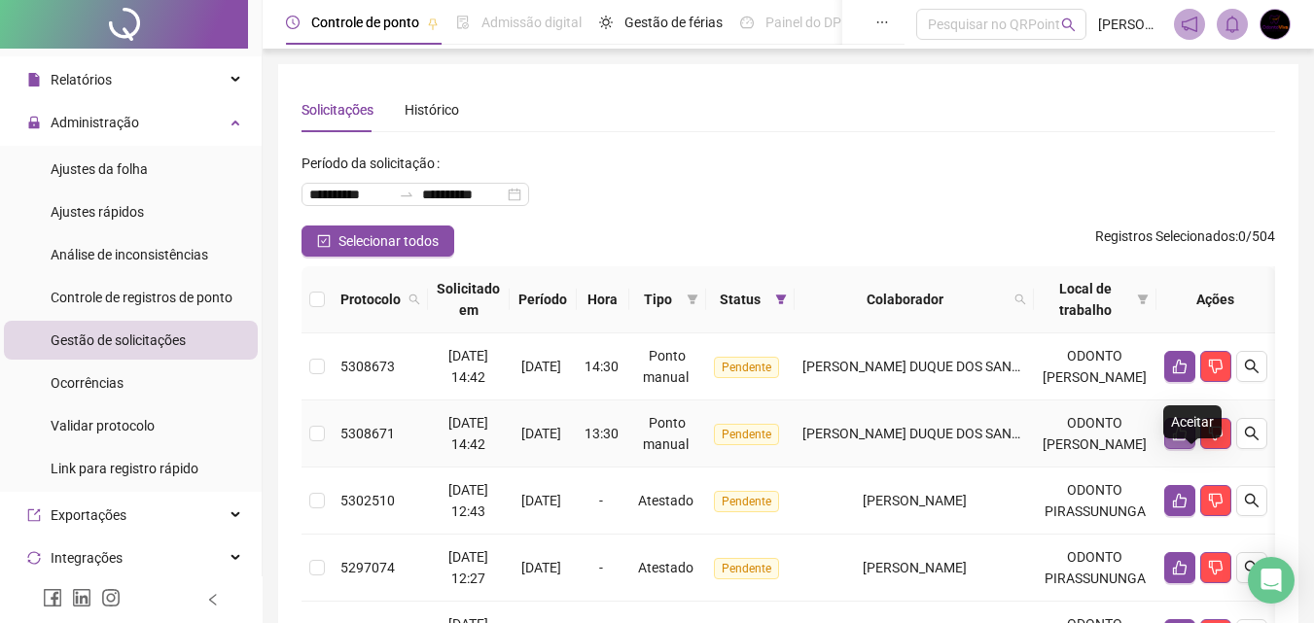
click at [1186, 441] on icon "like" at bounding box center [1180, 434] width 14 height 15
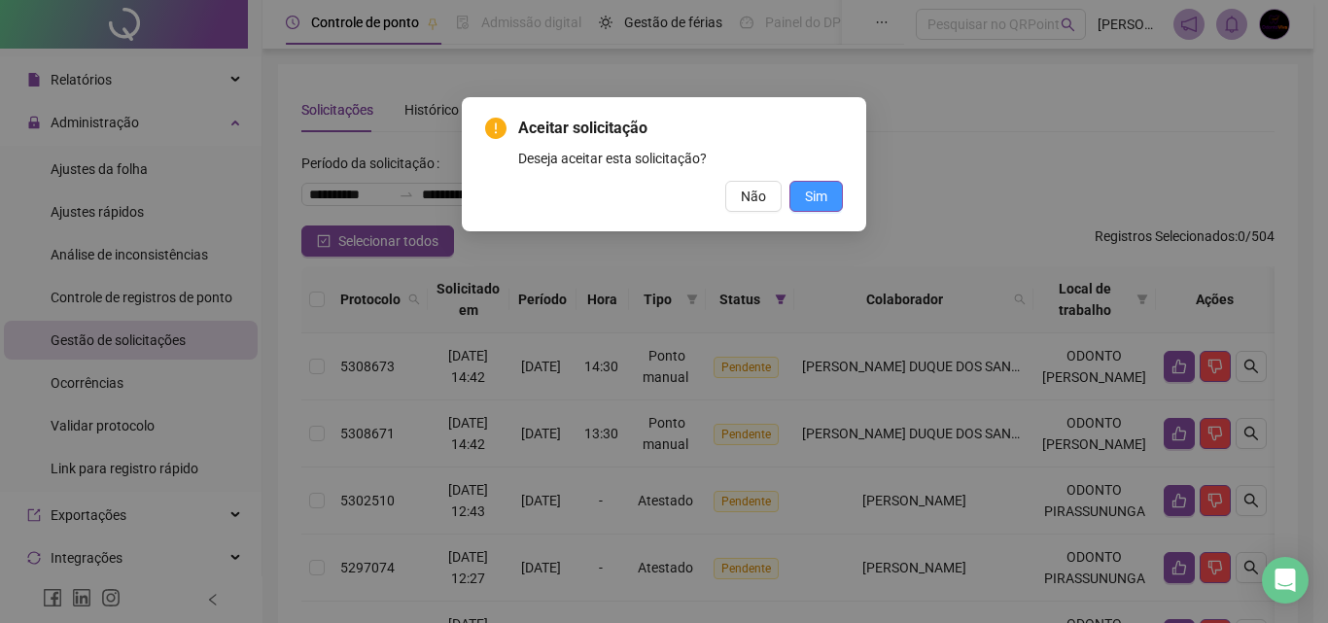
click at [835, 191] on button "Sim" at bounding box center [815, 196] width 53 height 31
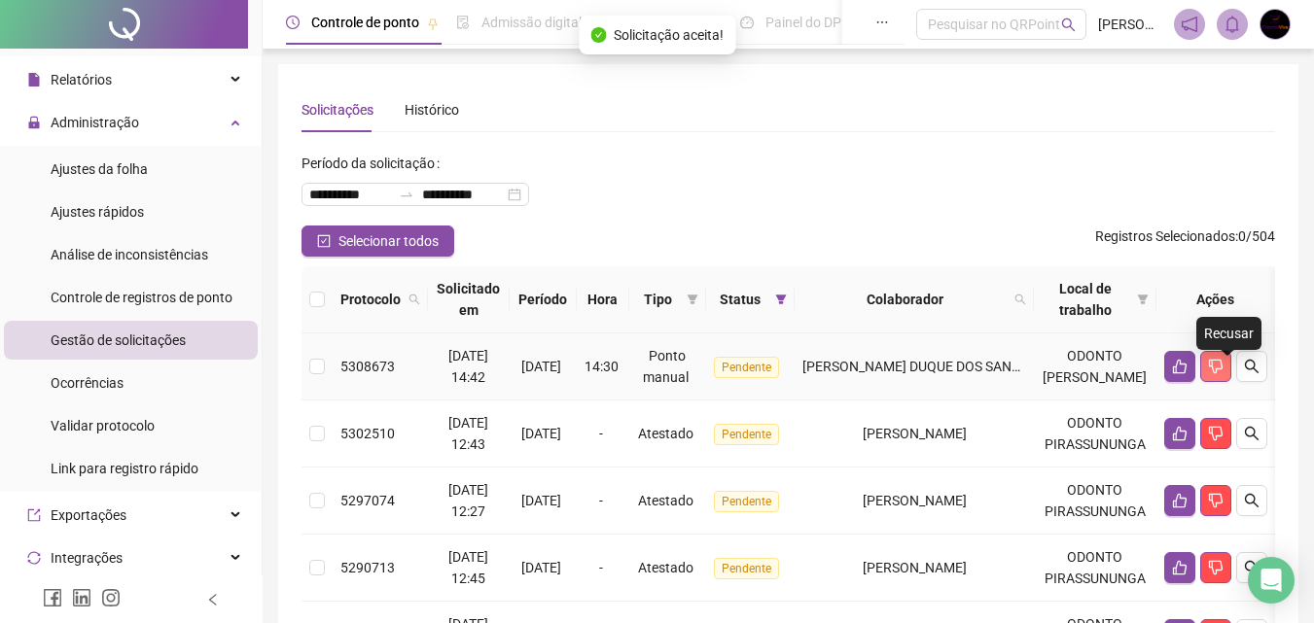
click at [1222, 373] on icon "dislike" at bounding box center [1216, 367] width 16 height 16
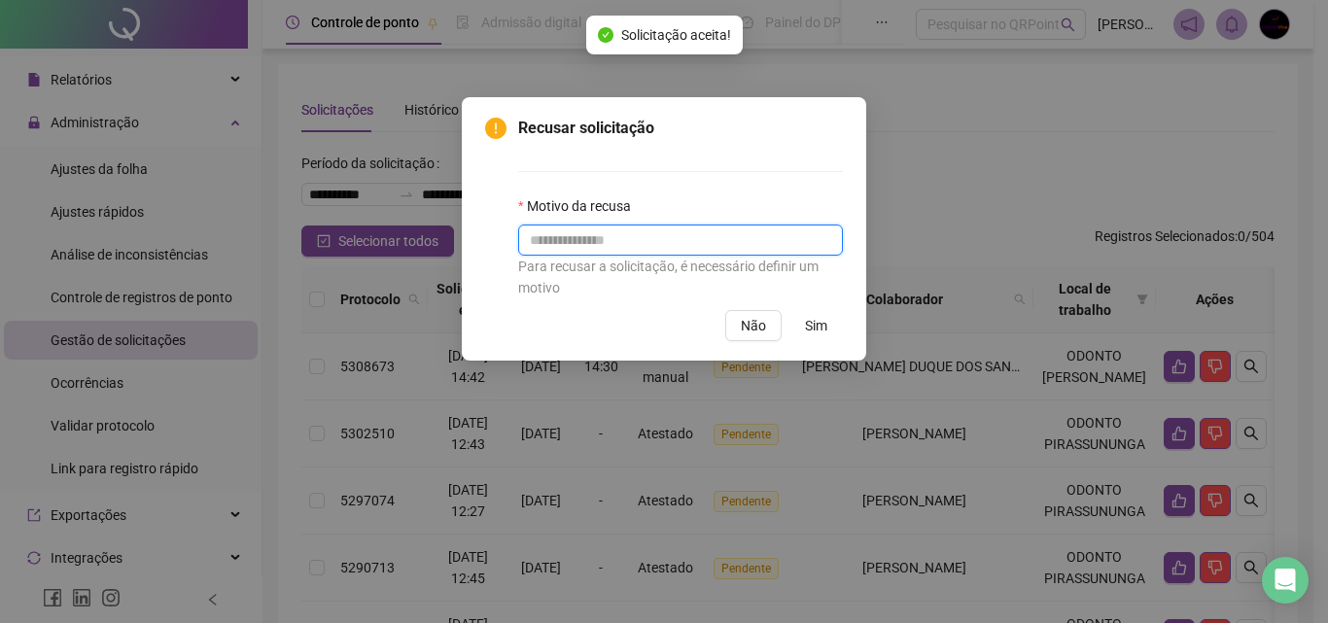
click at [777, 244] on input "text" at bounding box center [680, 240] width 325 height 31
click at [544, 237] on input "*****" at bounding box center [680, 240] width 325 height 31
type input "****"
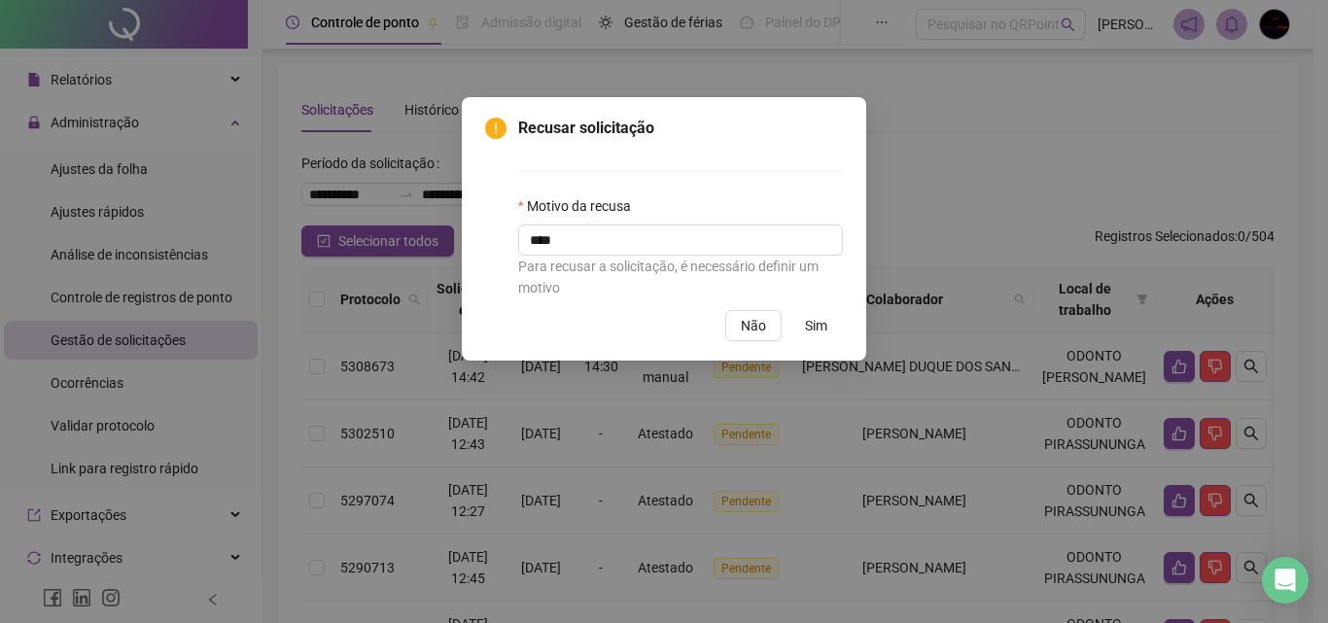
click at [818, 326] on span "Sim" at bounding box center [816, 325] width 22 height 21
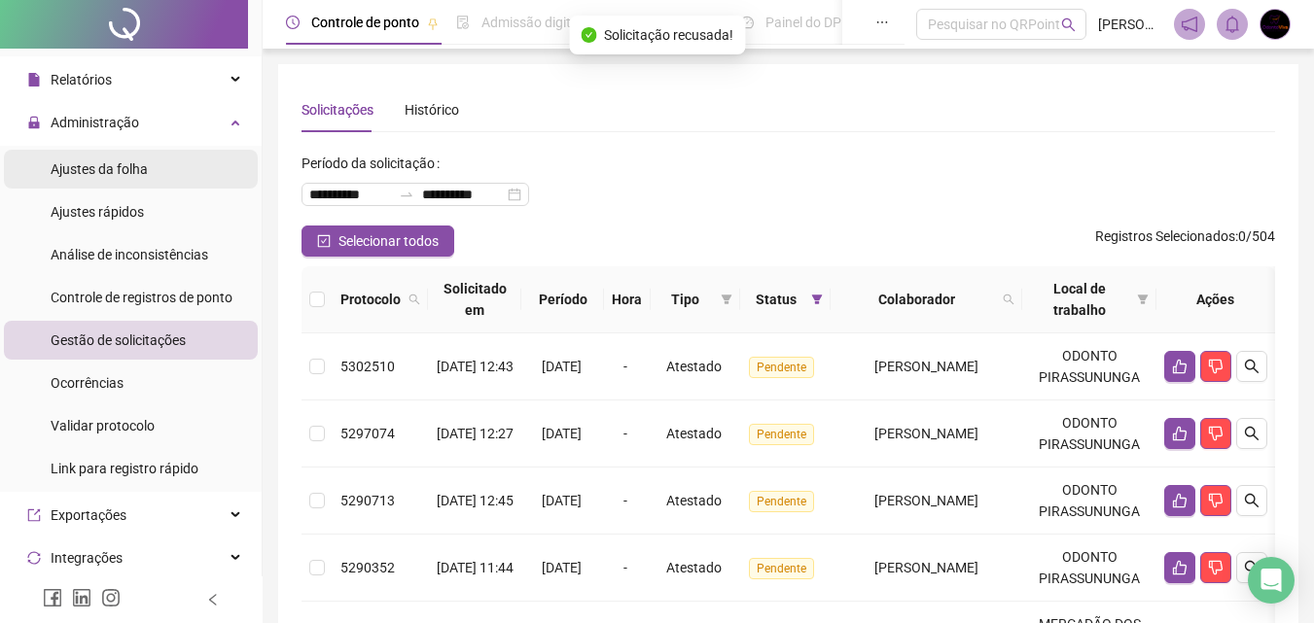
click at [146, 171] on span "Ajustes da folha" at bounding box center [99, 169] width 97 height 16
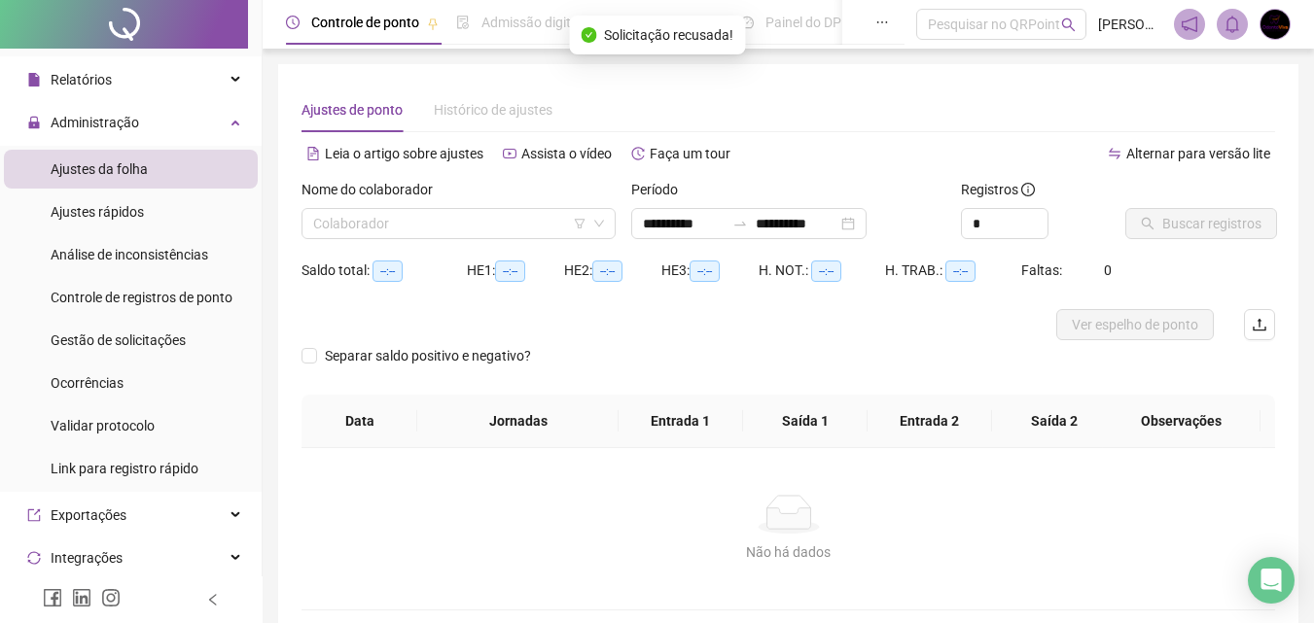
type input "**********"
